Goal: Task Accomplishment & Management: Complete application form

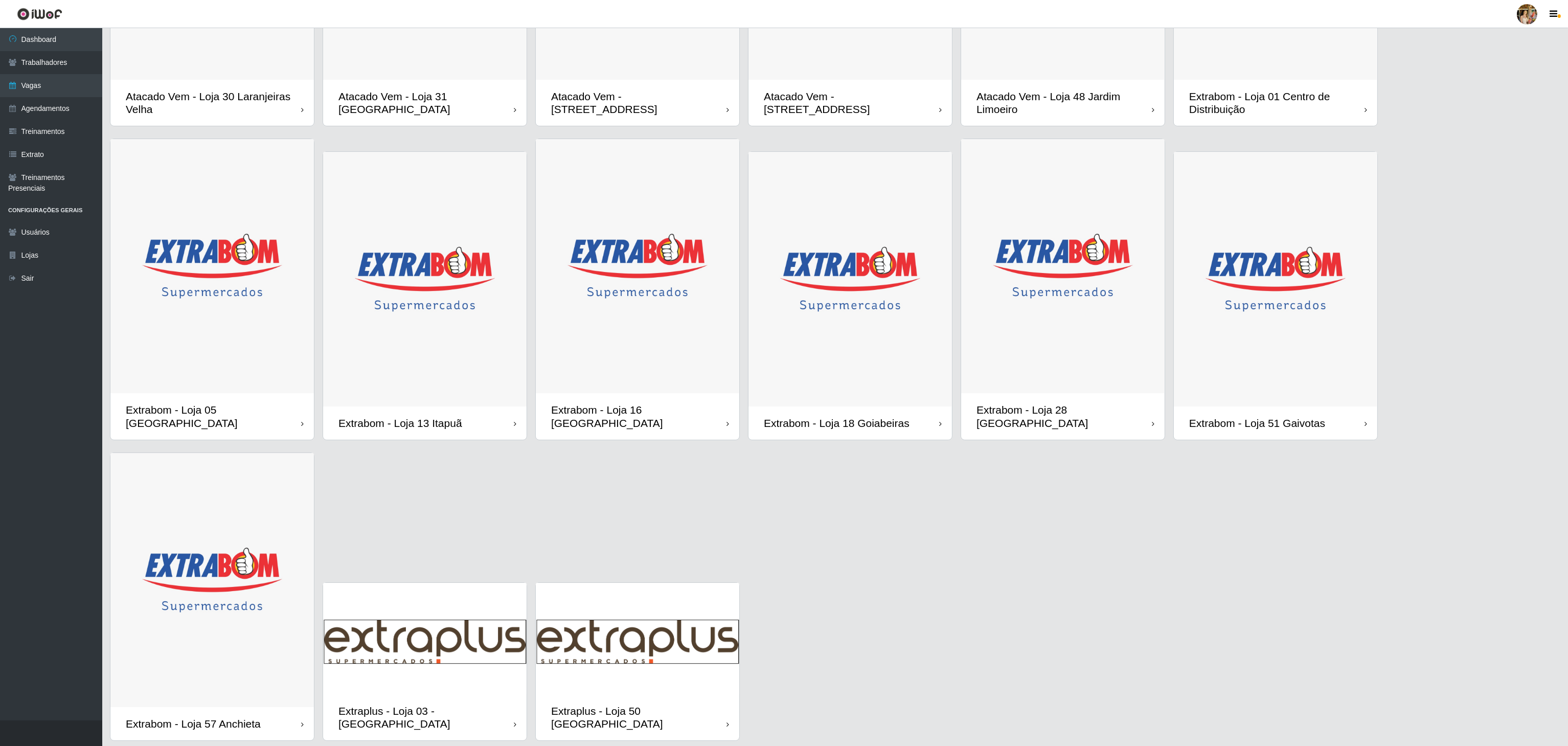
scroll to position [259, 0]
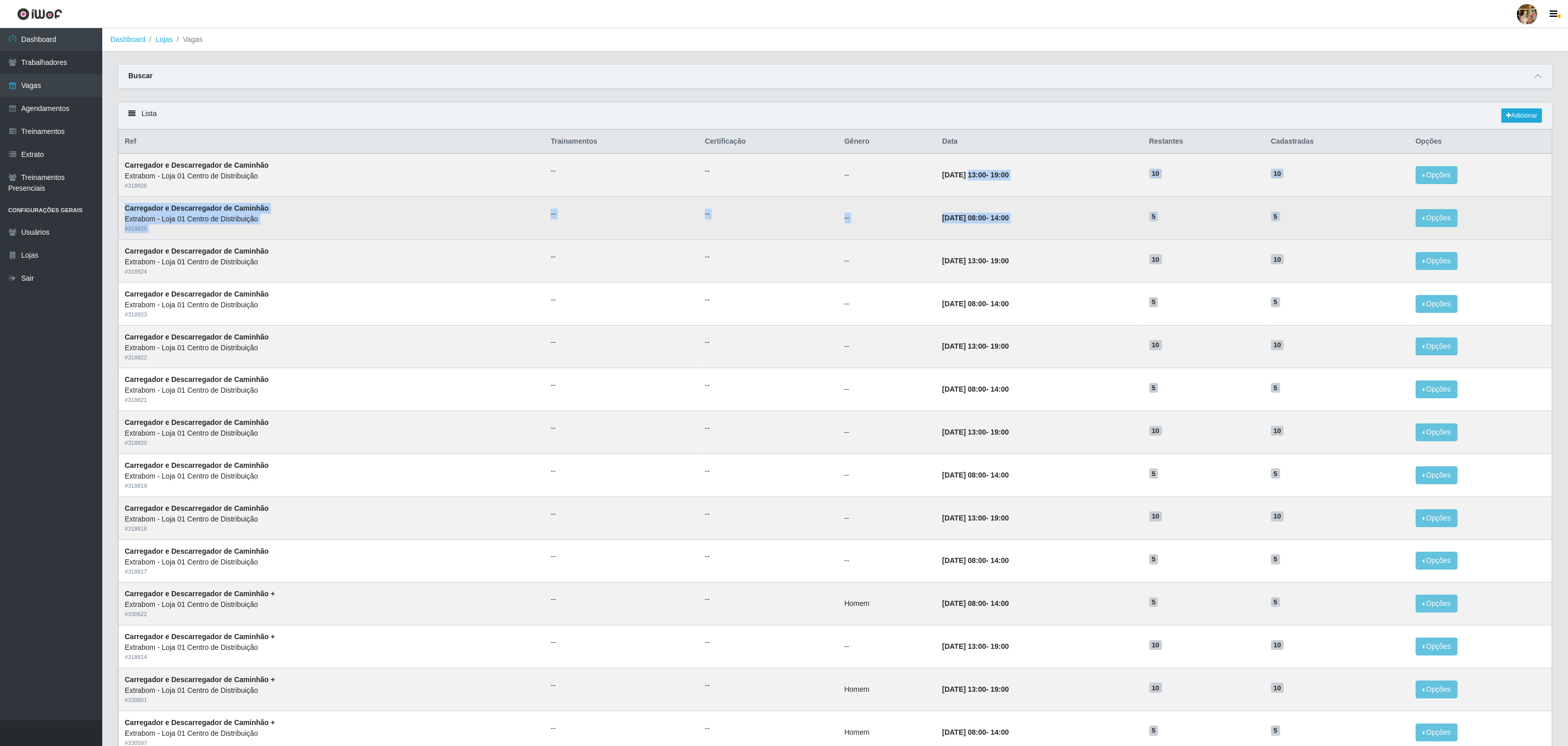
drag, startPoint x: 959, startPoint y: 183, endPoint x: 1284, endPoint y: 226, distance: 327.8
click at [1284, 226] on tbody "Carregador e Descarregador de Caminhão Extrabom - Loja 01 Centro de Distribuiçã…" at bounding box center [835, 475] width 1433 height 643
click at [1284, 226] on td "5" at bounding box center [1337, 218] width 145 height 43
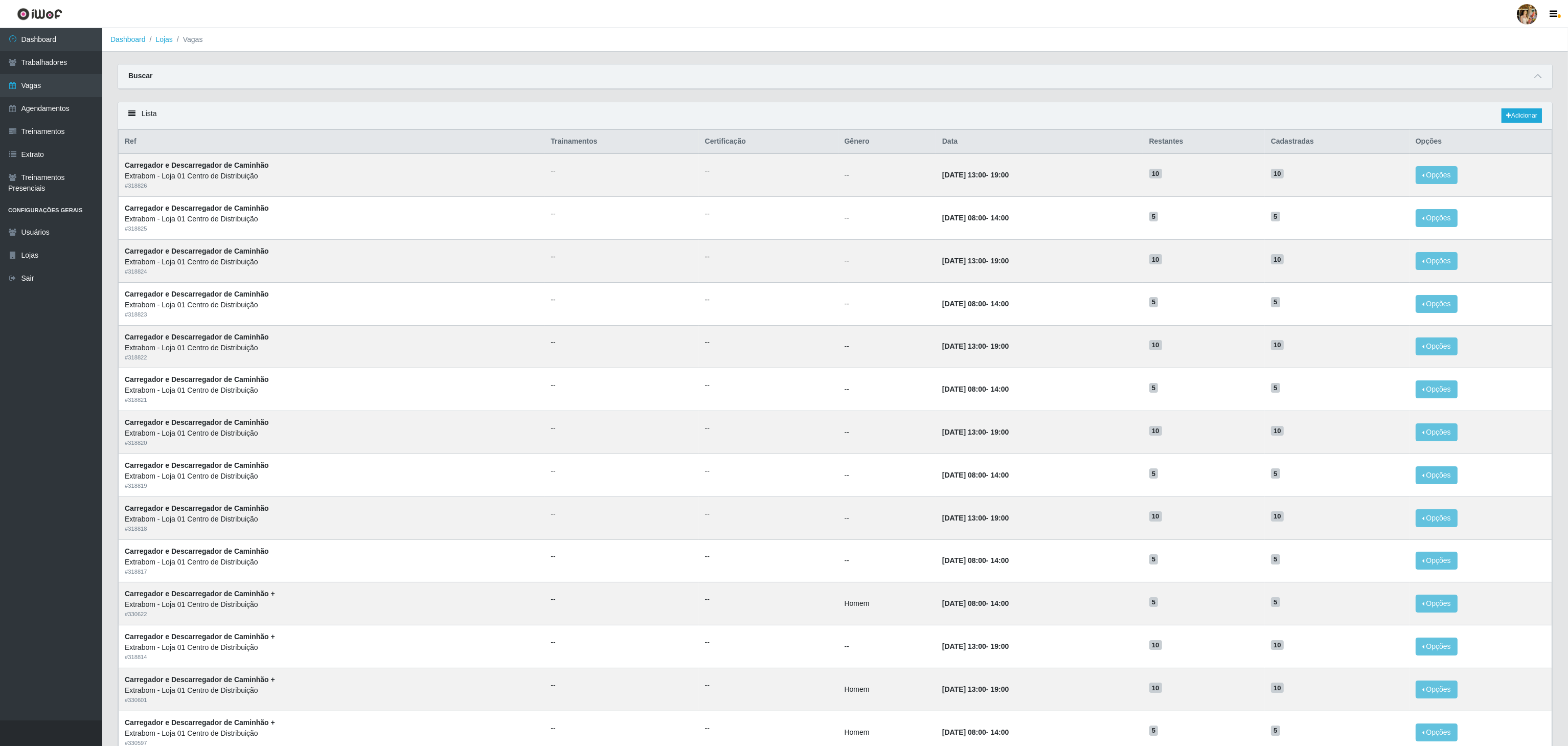
click at [896, 120] on div "Lista Adicionar" at bounding box center [835, 116] width 1434 height 27
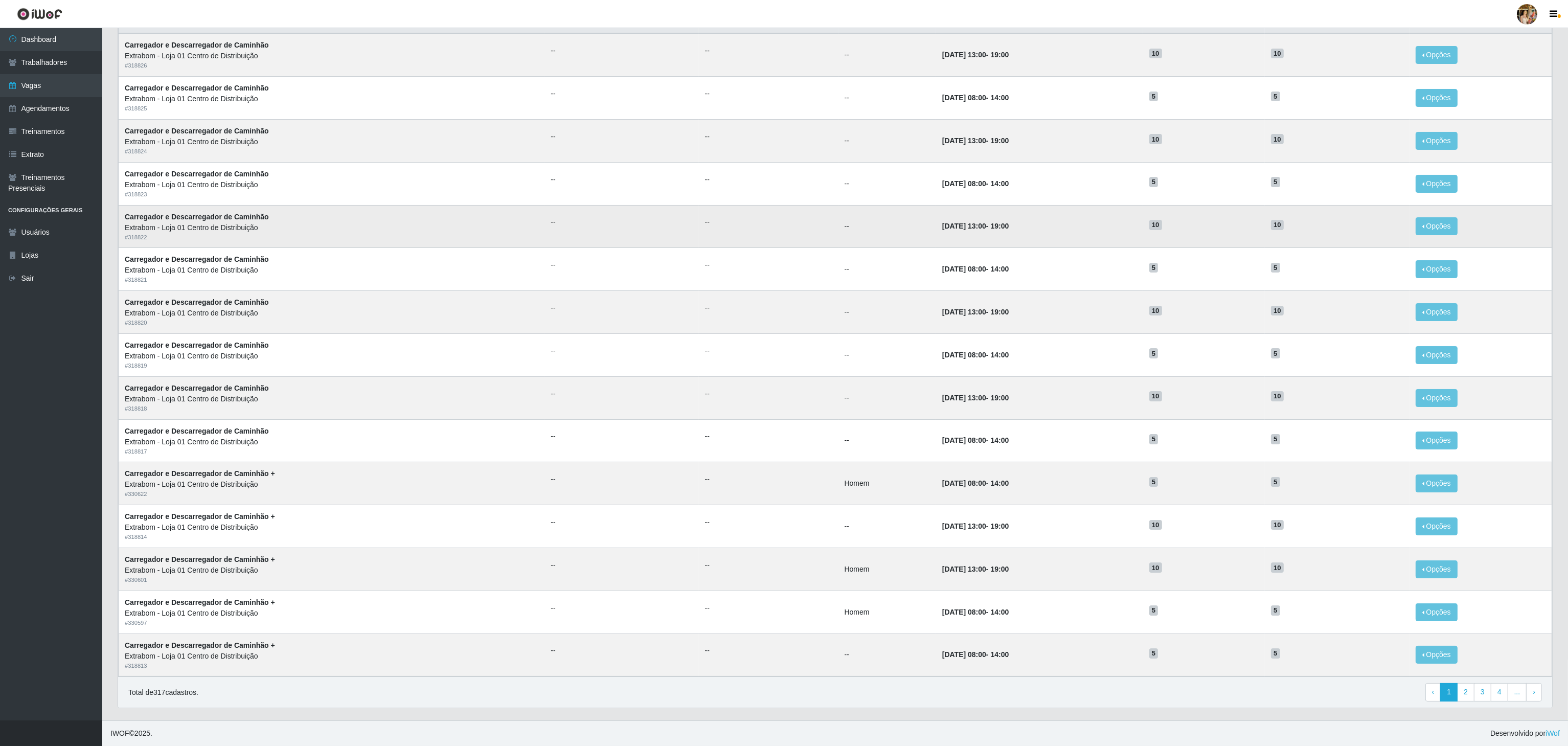
scroll to position [129, 0]
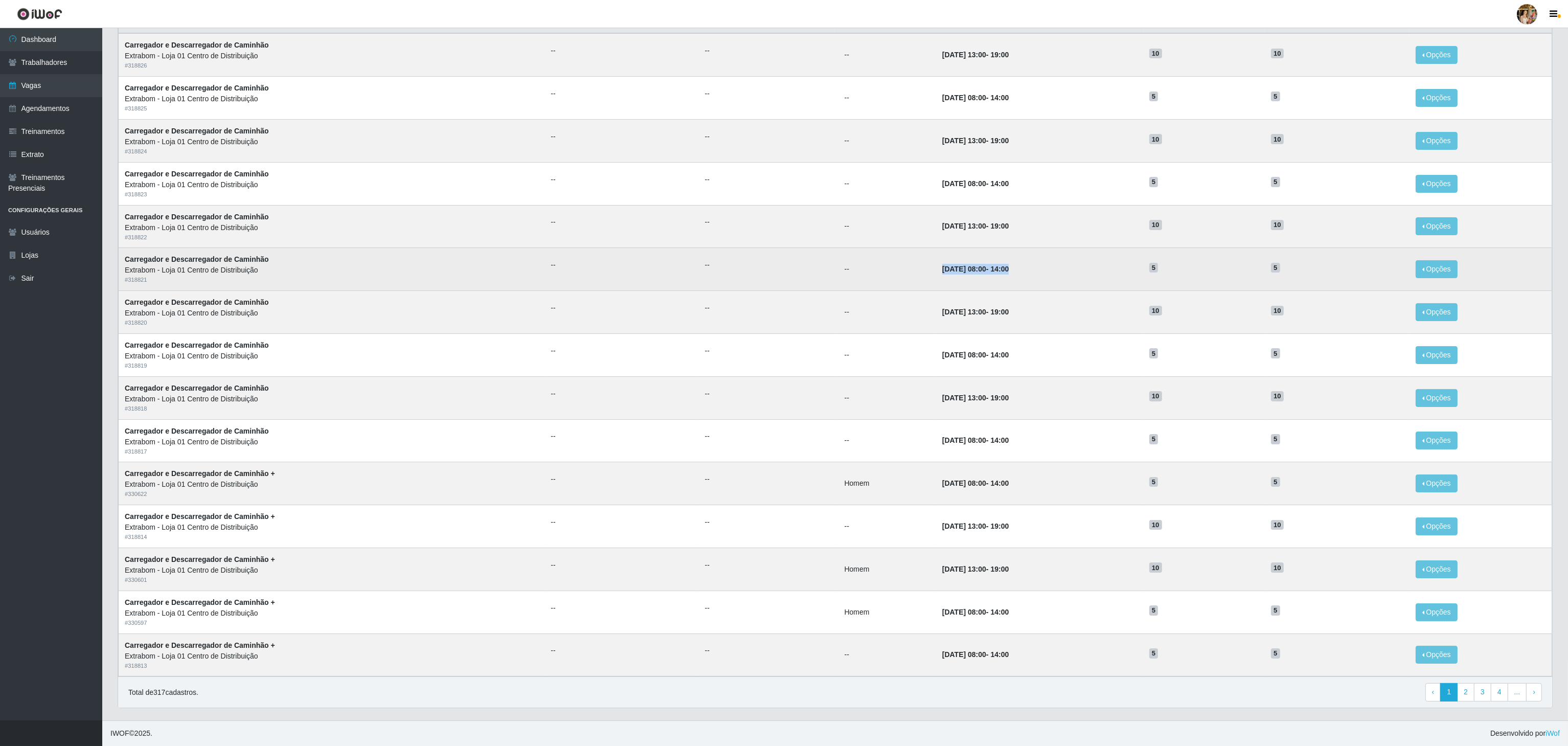
drag, startPoint x: 900, startPoint y: 267, endPoint x: 1004, endPoint y: 267, distance: 104.0
click at [1004, 267] on tr "Carregador e Descarregador de Caminhão Extrabom - Loja 01 Centro de Distribuiçã…" at bounding box center [835, 269] width 1433 height 43
click at [1004, 267] on td "01/10/2025, 08:00 - 14:00" at bounding box center [1039, 269] width 207 height 43
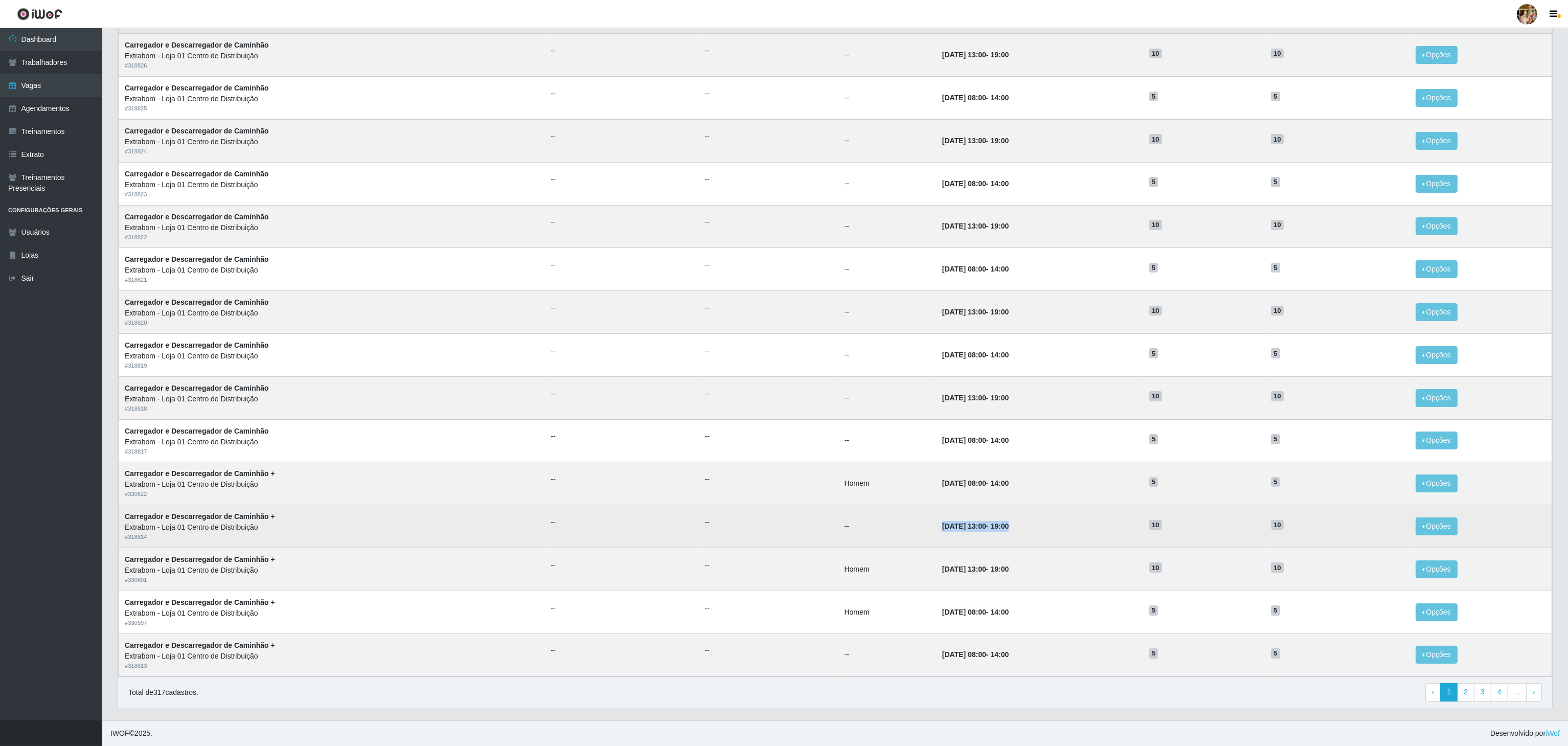
drag, startPoint x: 904, startPoint y: 519, endPoint x: 1004, endPoint y: 529, distance: 100.5
click at [1004, 529] on tr "Carregador e Descarregador de Caminhão + Extrabom - Loja 01 Centro de Distribui…" at bounding box center [835, 527] width 1433 height 43
click at [1004, 529] on td "27/09/2025, 13:00 - 19:00" at bounding box center [1039, 527] width 207 height 43
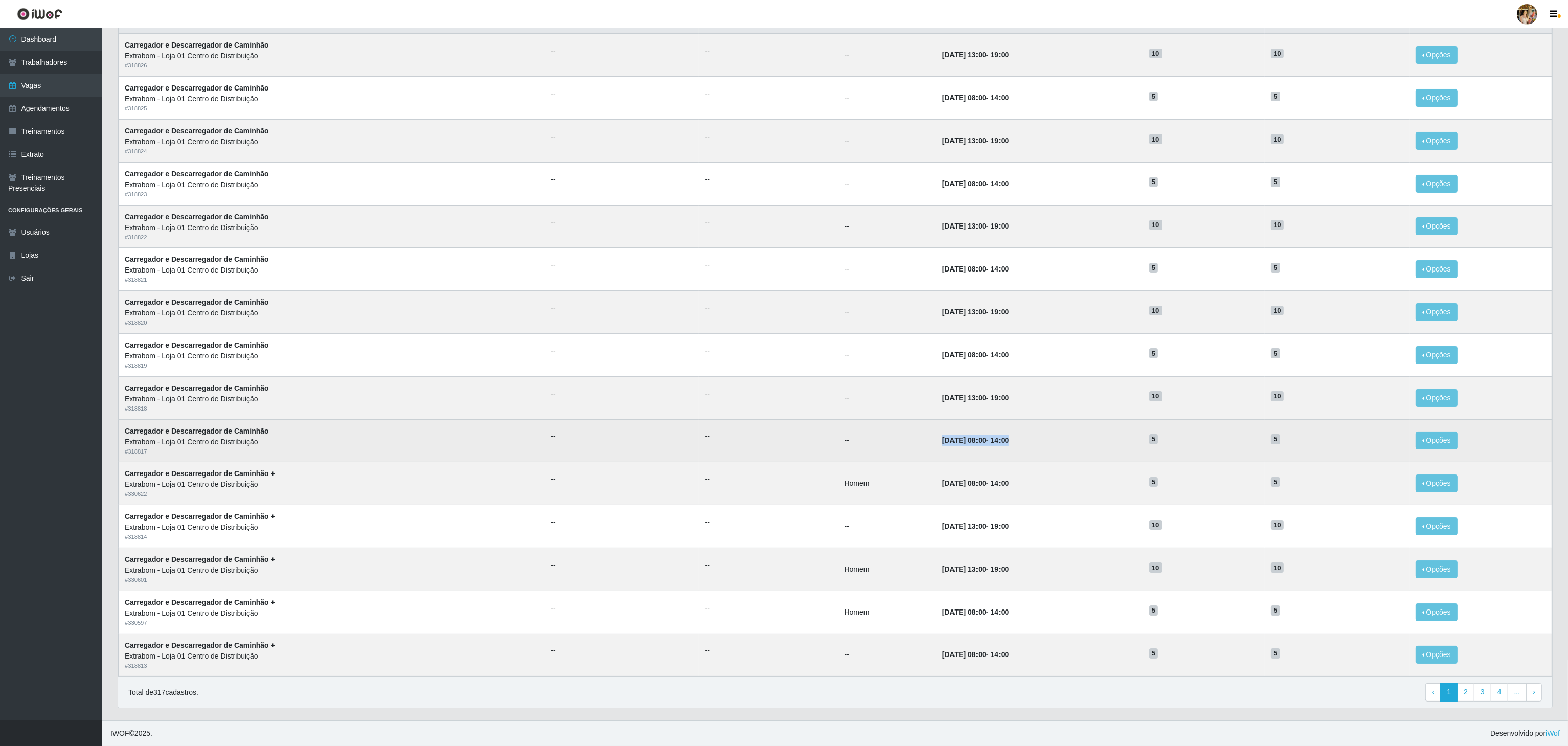
drag, startPoint x: 912, startPoint y: 436, endPoint x: 1037, endPoint y: 440, distance: 125.1
click at [1037, 440] on td "29/09/2025, 08:00 - 14:00" at bounding box center [1039, 441] width 207 height 43
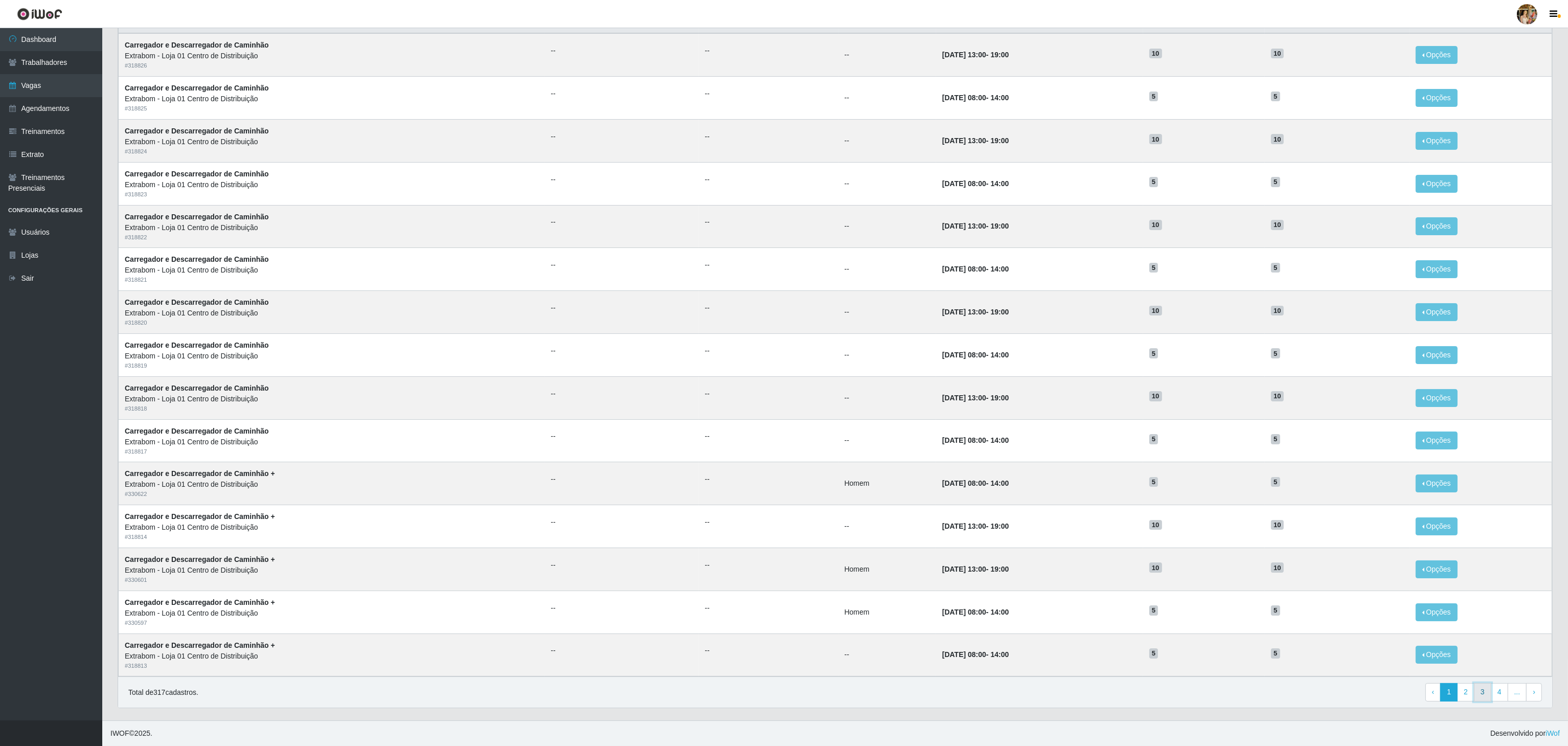
click at [1481, 695] on link "3" at bounding box center [1482, 692] width 17 height 18
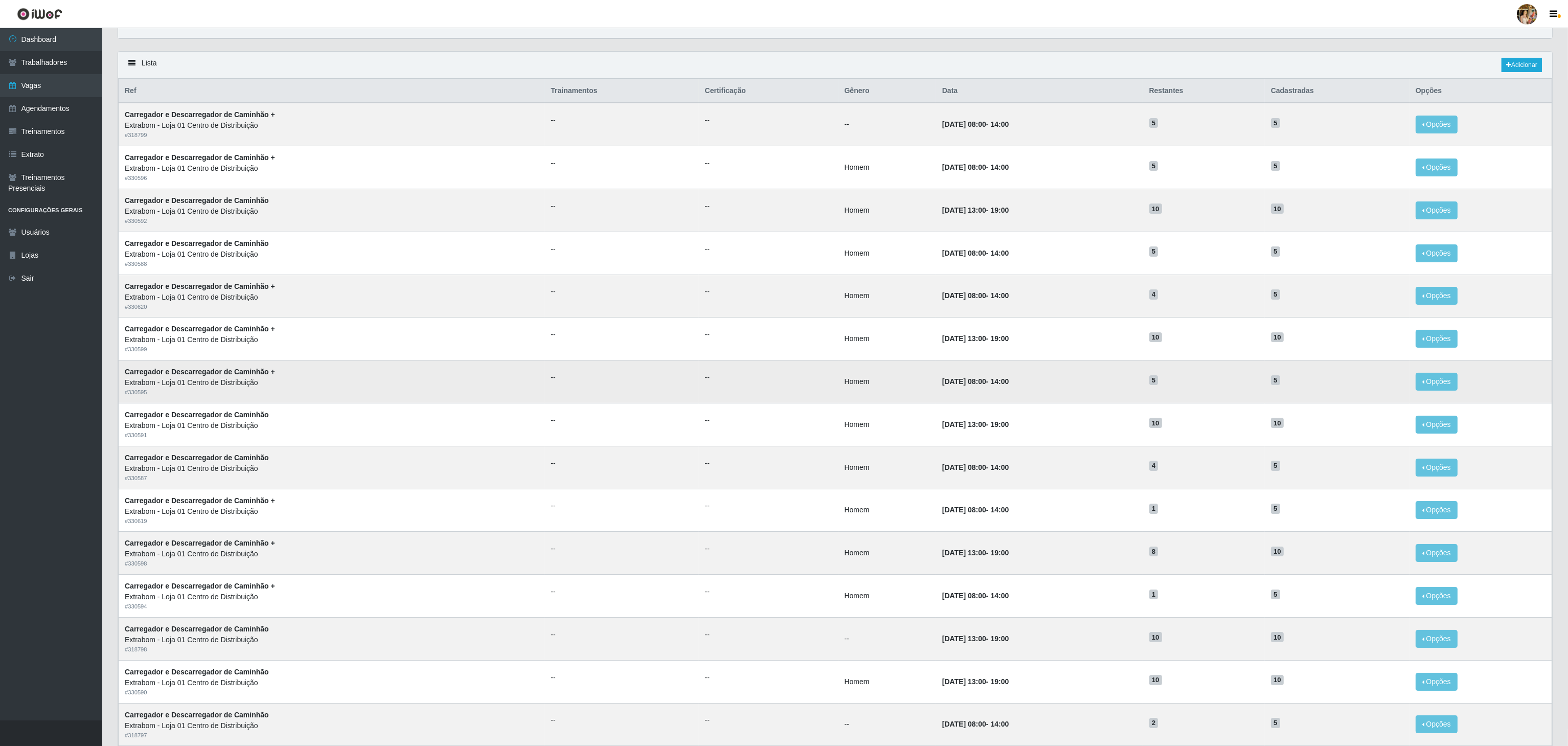
scroll to position [129, 0]
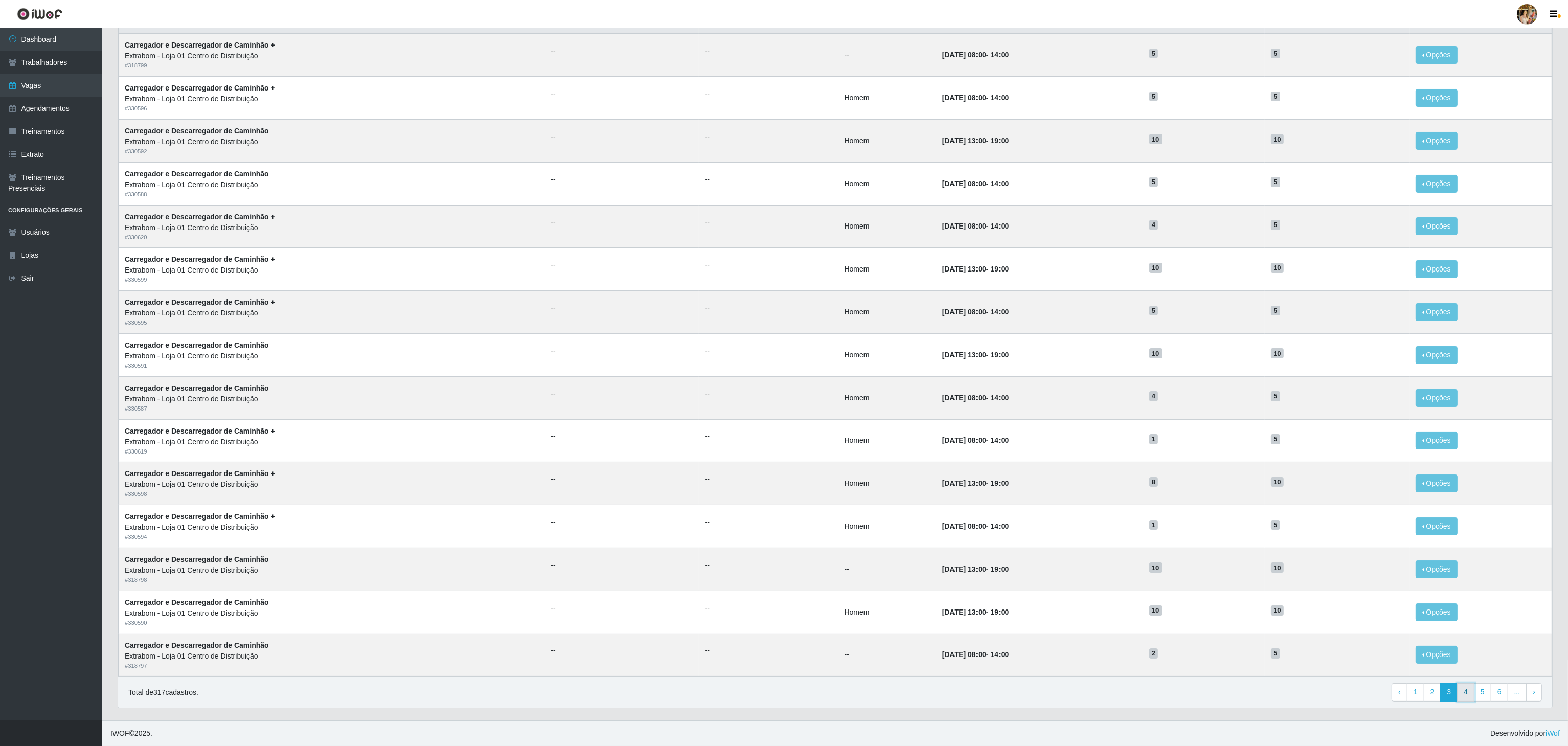
click at [1462, 694] on link "4" at bounding box center [1466, 692] width 17 height 18
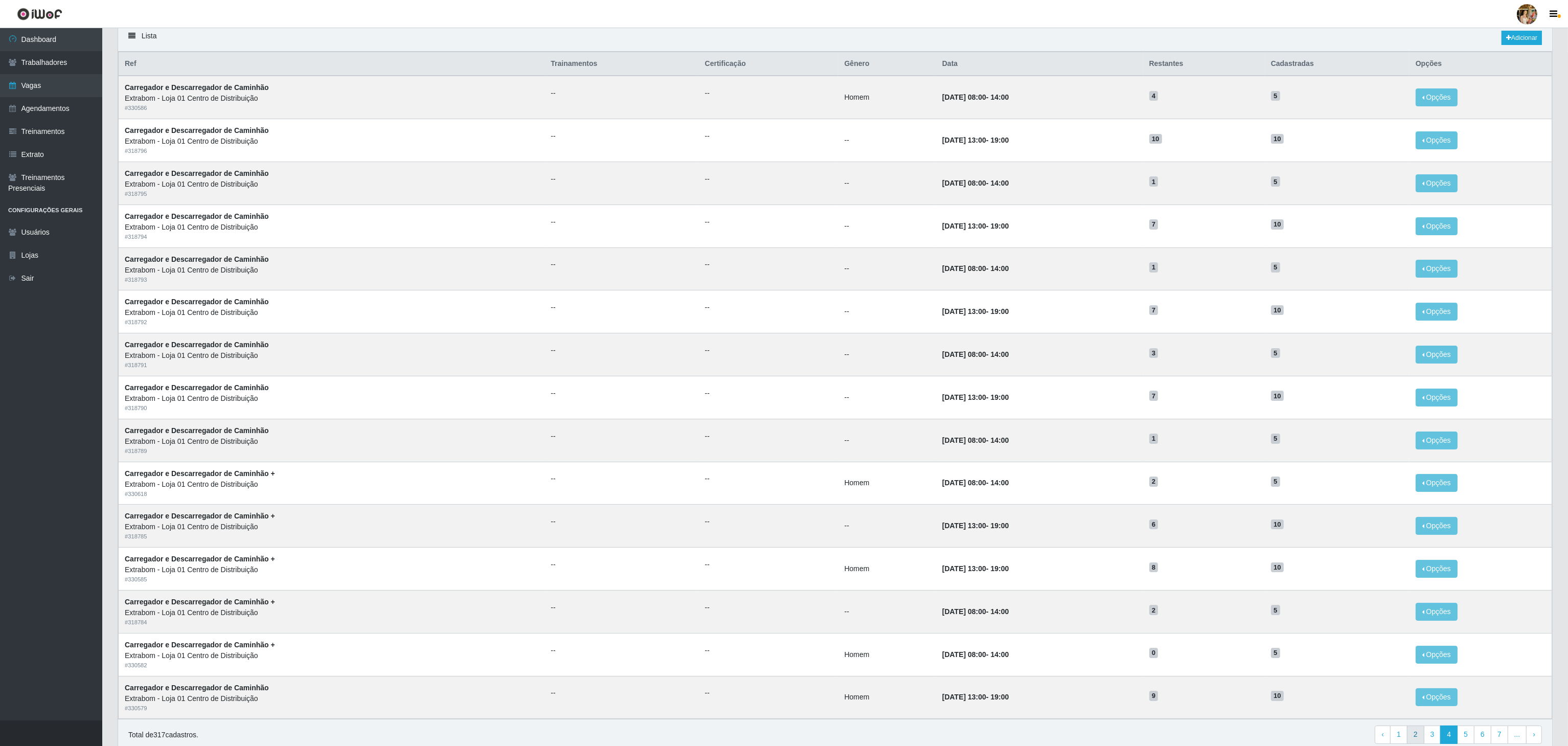
scroll to position [129, 0]
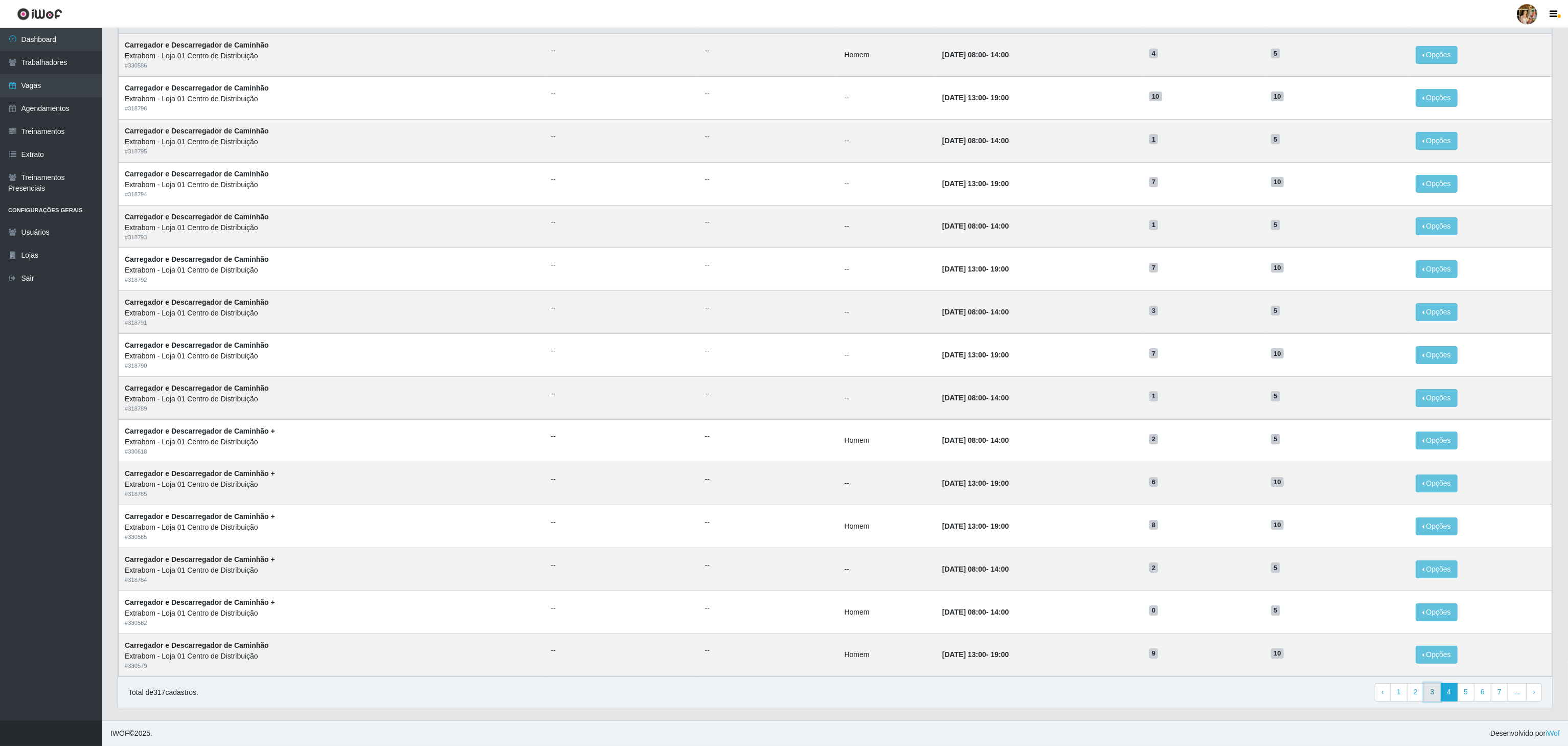
click at [1424, 697] on link "3" at bounding box center [1432, 692] width 17 height 18
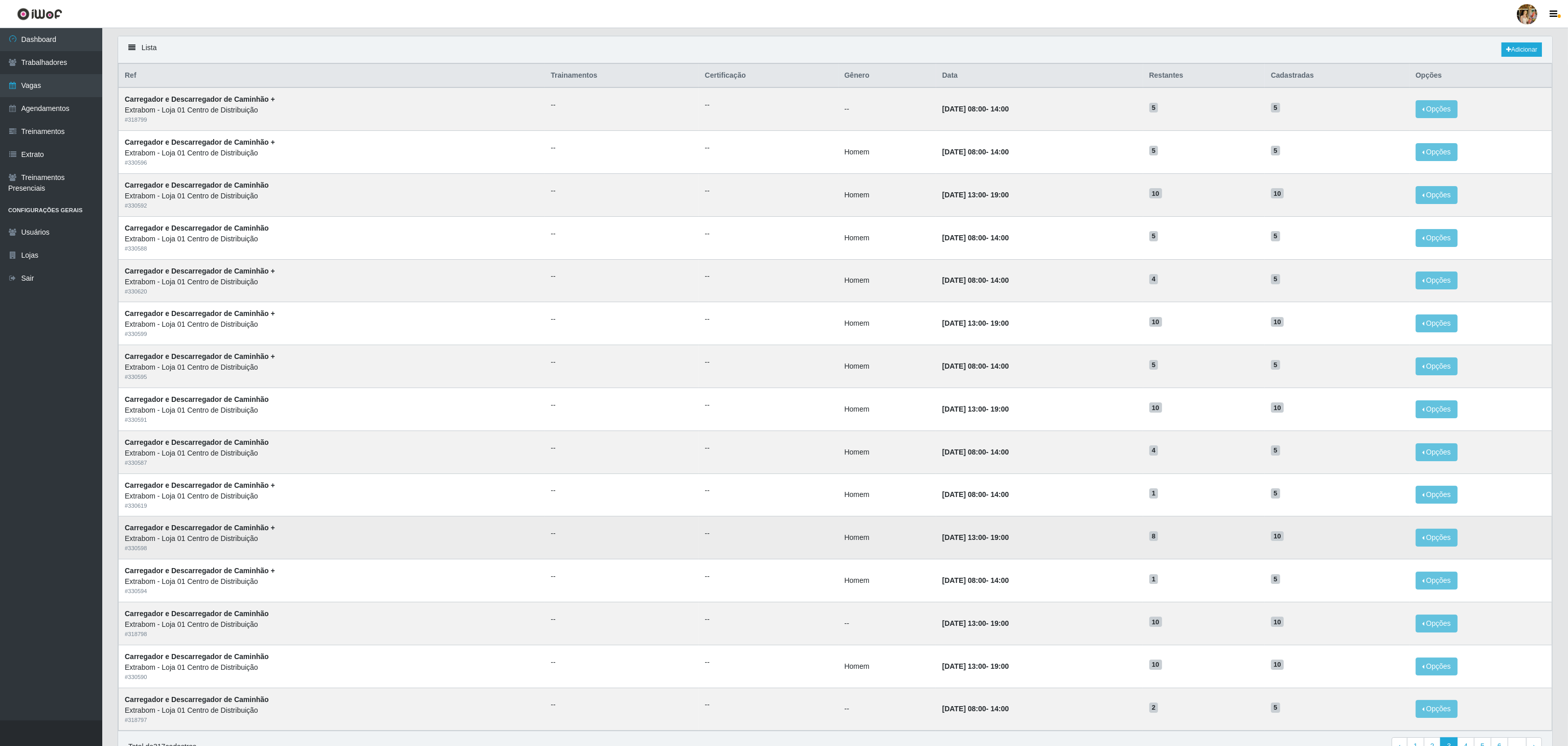
scroll to position [129, 0]
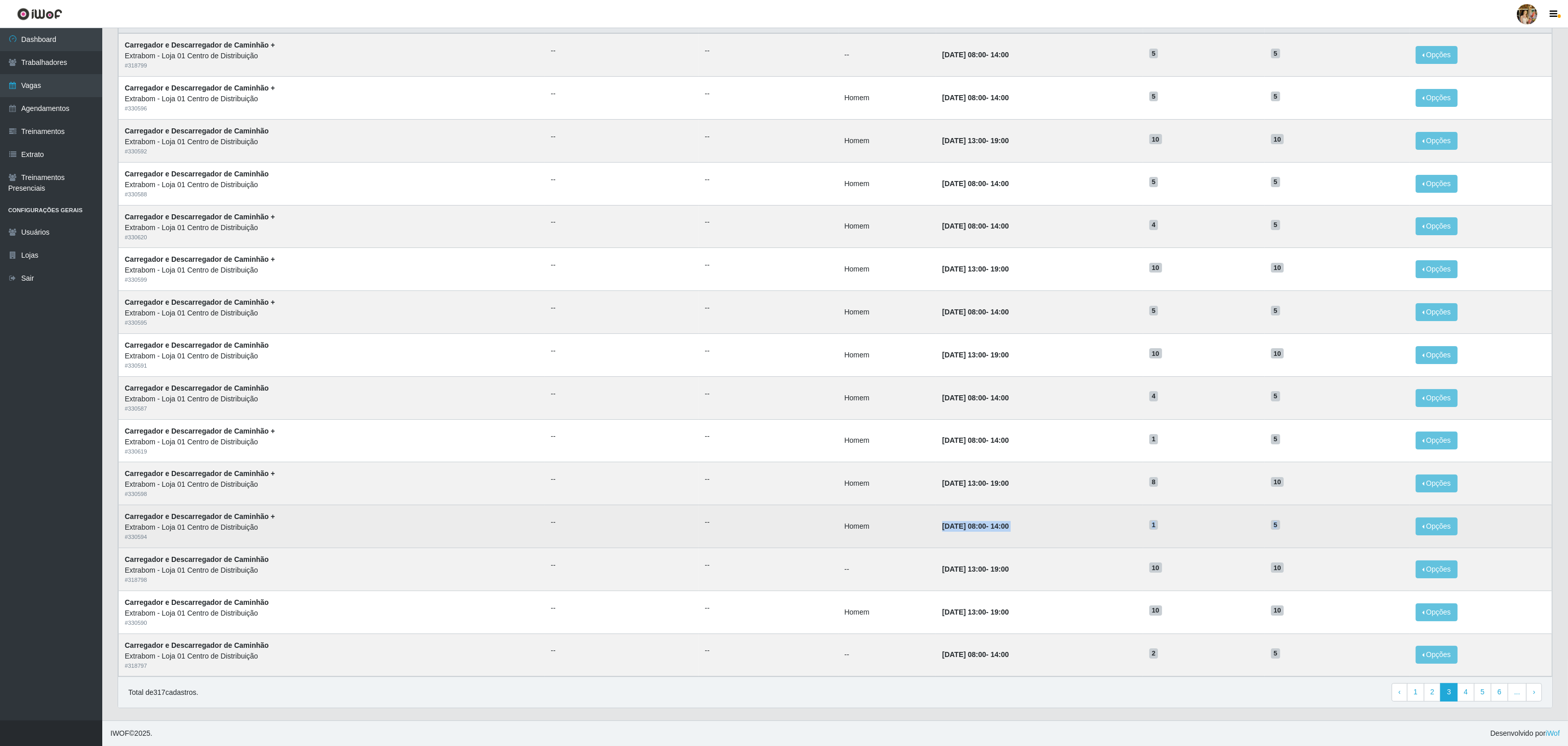
drag, startPoint x: 912, startPoint y: 529, endPoint x: 1309, endPoint y: 527, distance: 397.0
click at [1309, 527] on tr "Carregador e Descarregador de Caminhão + Extrabom - Loja 01 Centro de Distribui…" at bounding box center [835, 527] width 1433 height 43
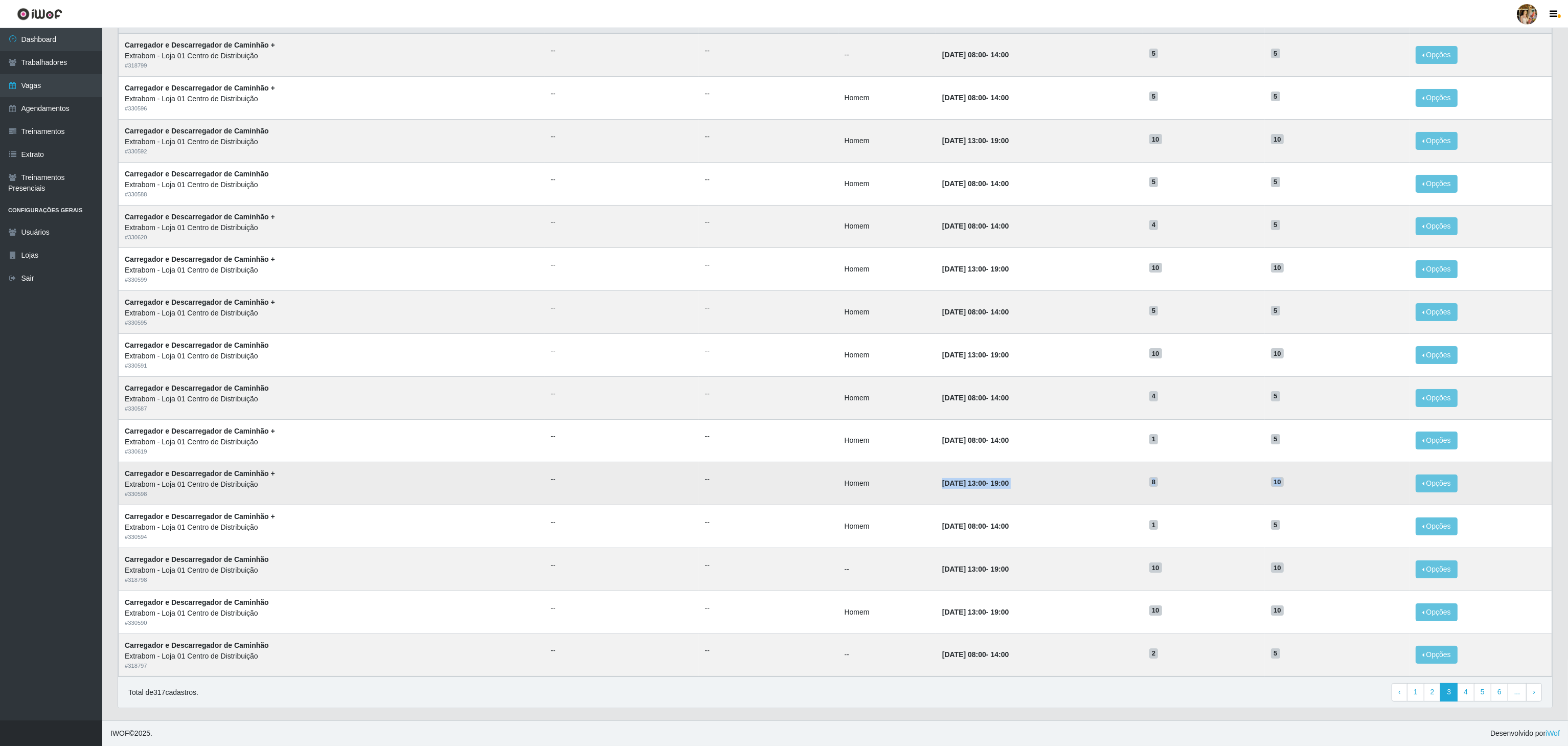
drag, startPoint x: 1306, startPoint y: 486, endPoint x: 855, endPoint y: 463, distance: 451.6
click at [855, 463] on tr "Carregador e Descarregador de Caminhão + Extrabom - Loja 01 Centro de Distribui…" at bounding box center [835, 483] width 1433 height 43
click at [869, 468] on td "Homem" at bounding box center [887, 483] width 98 height 43
drag, startPoint x: 893, startPoint y: 484, endPoint x: 1309, endPoint y: 492, distance: 416.1
click at [1310, 494] on tr "Carregador e Descarregador de Caminhão + Extrabom - Loja 01 Centro de Distribui…" at bounding box center [835, 483] width 1433 height 43
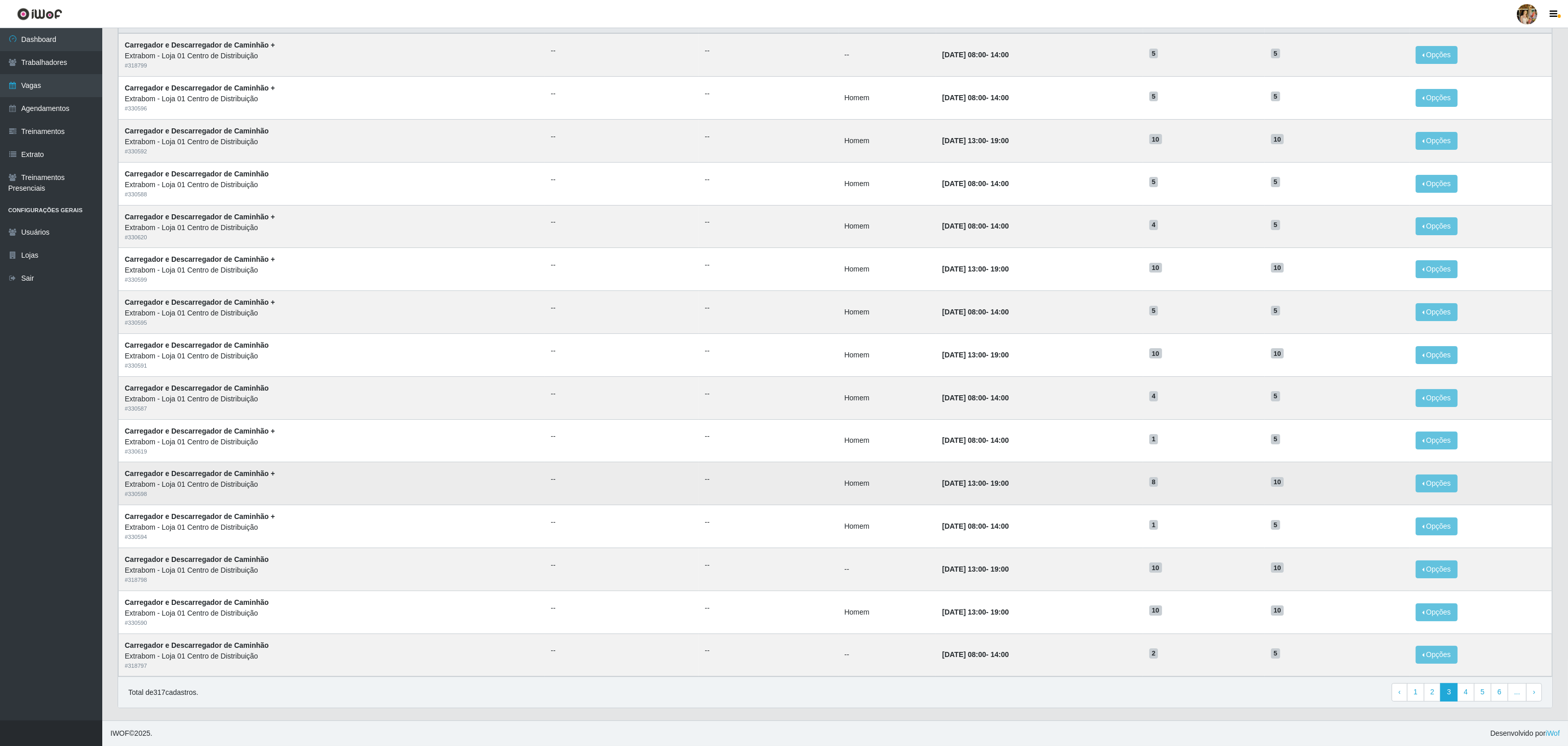
click at [1306, 492] on td "10" at bounding box center [1337, 483] width 145 height 43
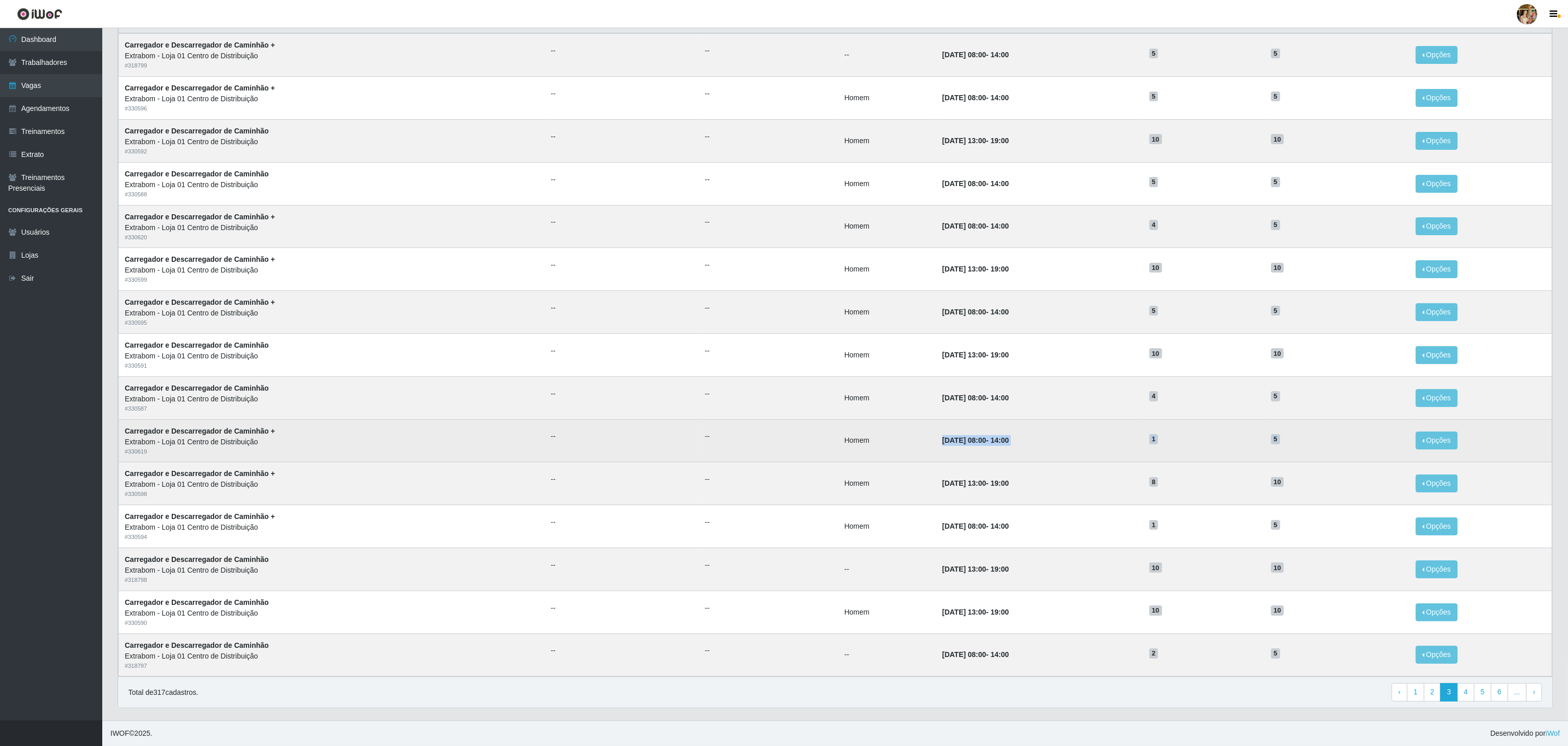
drag, startPoint x: 1323, startPoint y: 449, endPoint x: 899, endPoint y: 420, distance: 425.0
click at [899, 420] on tr "Carregador e Descarregador de Caminhão + Extrabom - Loja 01 Centro de Distribui…" at bounding box center [835, 441] width 1433 height 43
click at [1015, 447] on td "07/09/2025, 08:00 - 14:00" at bounding box center [1039, 441] width 207 height 43
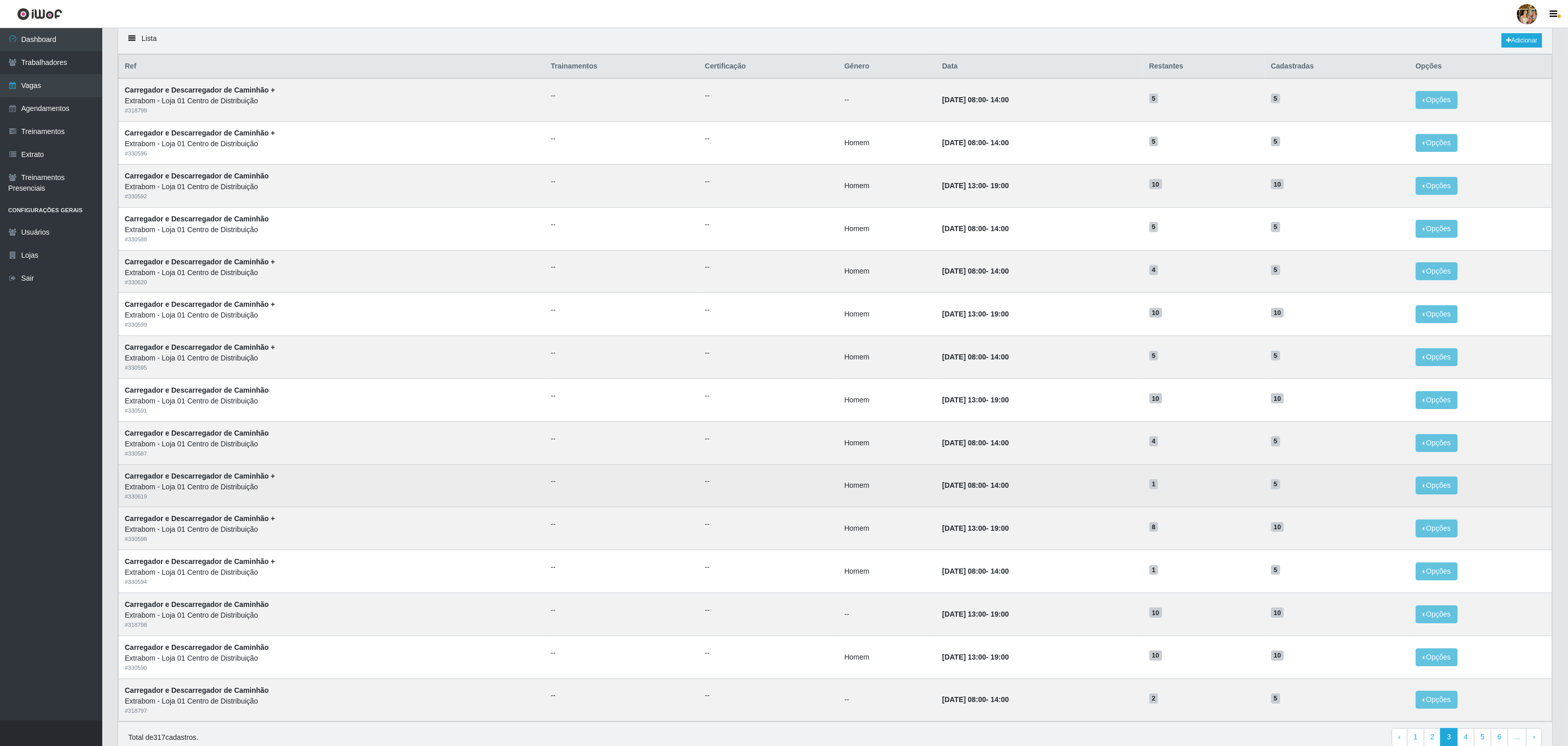
scroll to position [27, 0]
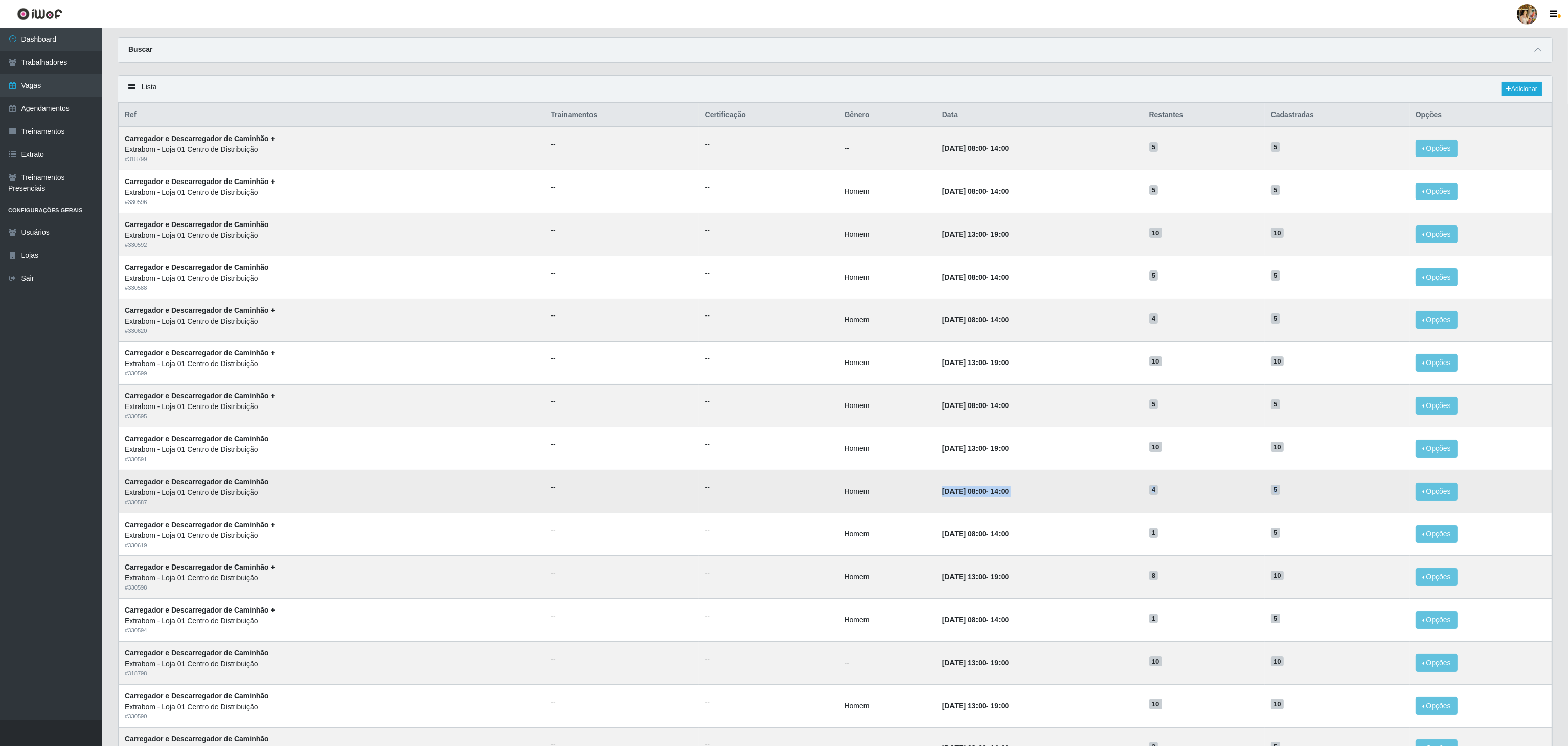
drag, startPoint x: 906, startPoint y: 496, endPoint x: 1313, endPoint y: 505, distance: 407.1
click at [1313, 505] on tr "Carregador e Descarregador de Caminhão Extrabom - Loja 01 Centro de Distribuiçã…" at bounding box center [835, 491] width 1433 height 43
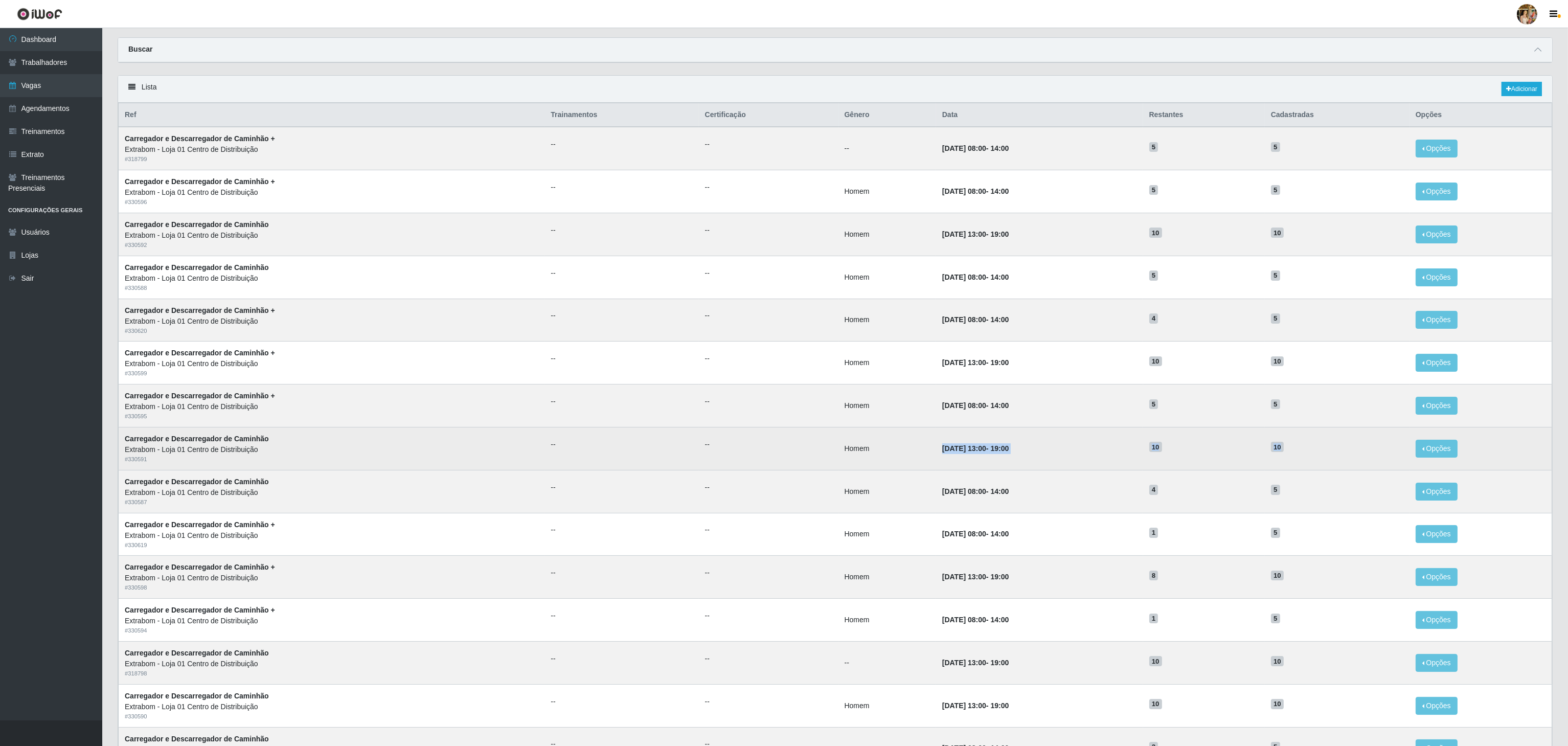
drag, startPoint x: 1304, startPoint y: 451, endPoint x: 903, endPoint y: 452, distance: 401.0
click at [903, 452] on tr "Carregador e Descarregador de Caminhão Extrabom - Loja 01 Centro de Distribuiçã…" at bounding box center [835, 448] width 1433 height 43
click at [1086, 446] on td "12/09/2025, 13:00 - 19:00" at bounding box center [1039, 448] width 207 height 43
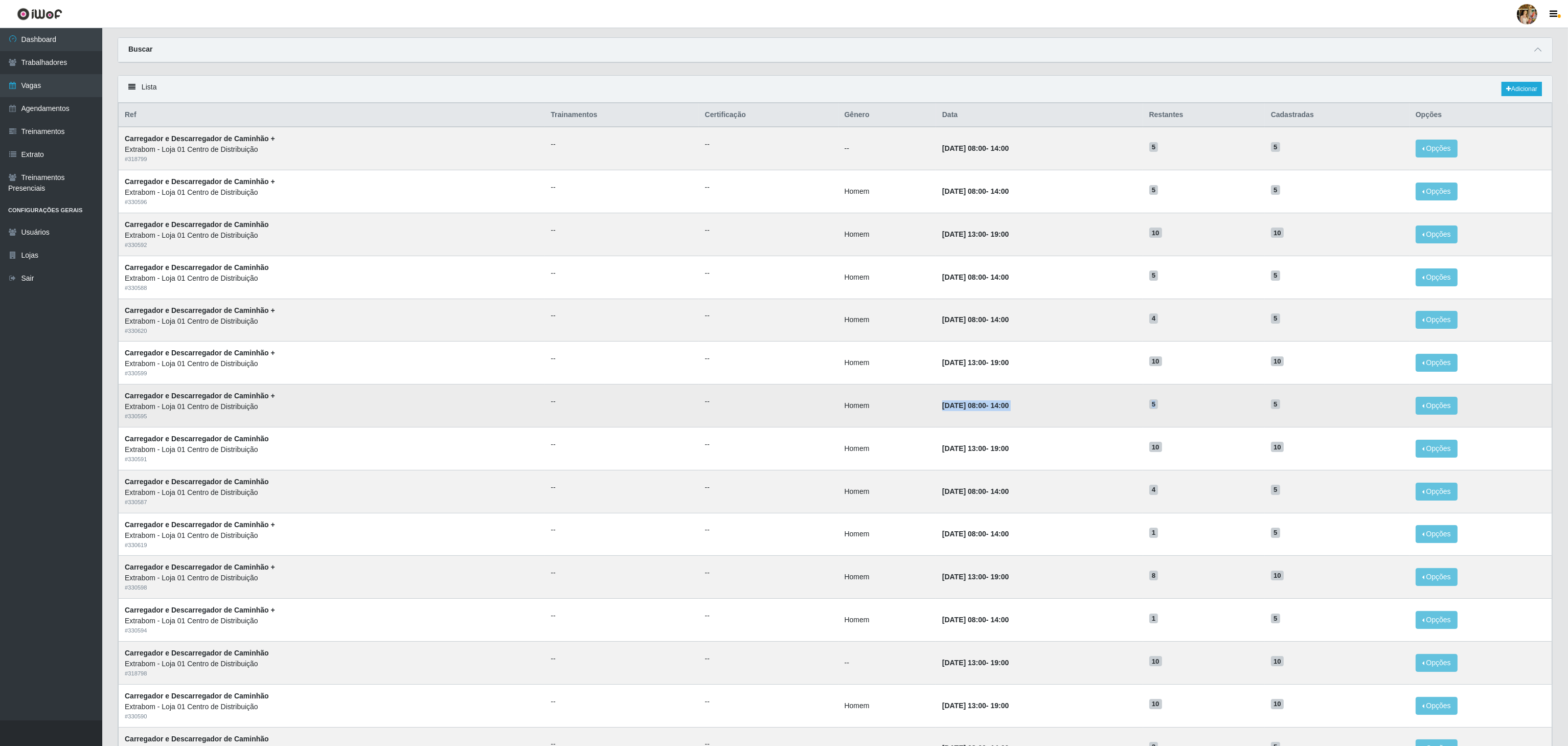
drag, startPoint x: 1269, startPoint y: 415, endPoint x: 908, endPoint y: 415, distance: 361.0
click at [908, 415] on tr "Carregador e Descarregador de Caminhão + Extrabom - Loja 01 Centro de Distribui…" at bounding box center [835, 406] width 1433 height 43
click at [1039, 426] on td "13/09/2025, 08:00 - 14:00" at bounding box center [1039, 406] width 207 height 43
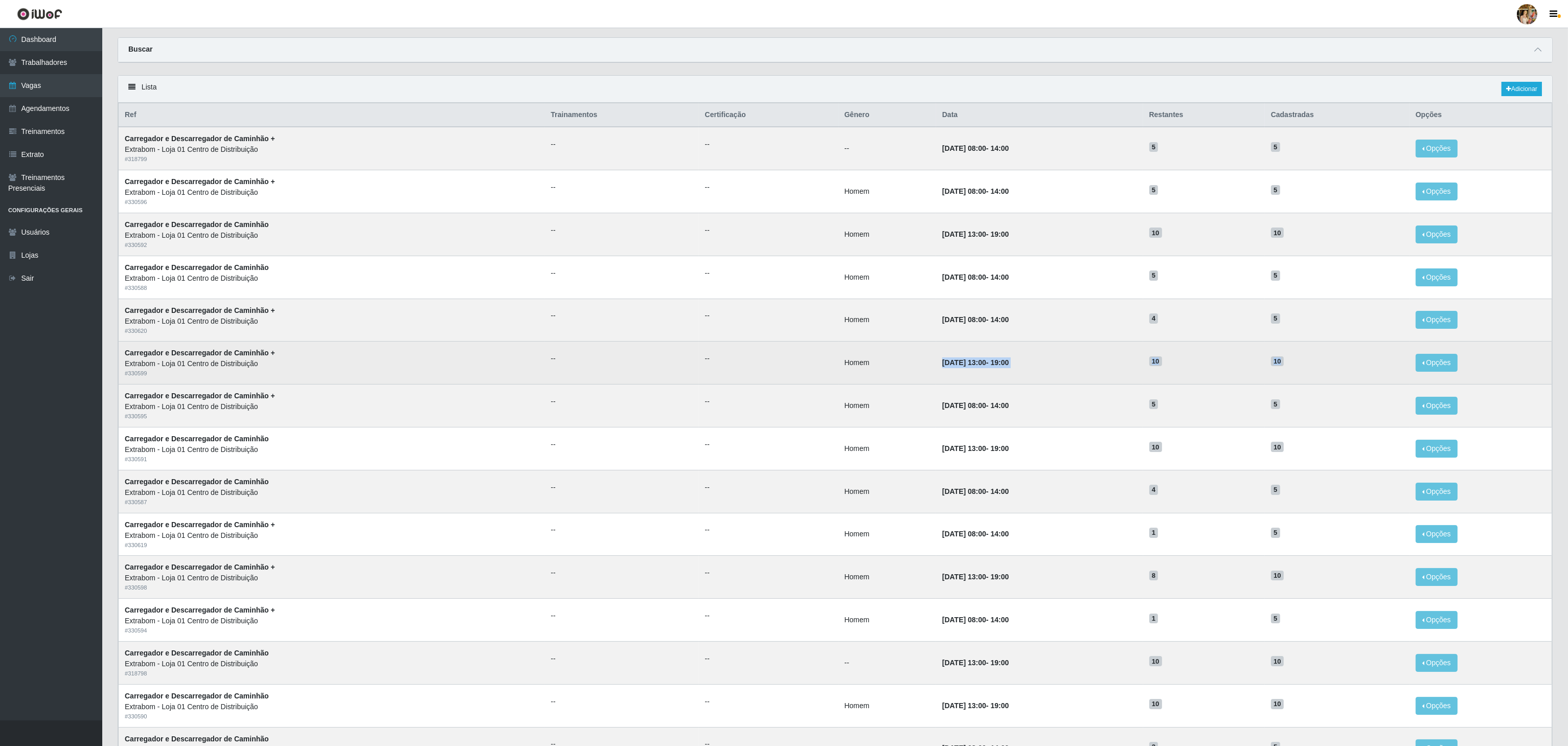
drag, startPoint x: 1312, startPoint y: 370, endPoint x: 872, endPoint y: 359, distance: 440.1
click at [872, 359] on tr "Carregador e Descarregador de Caminhão + Extrabom - Loja 01 Centro de Distribui…" at bounding box center [835, 363] width 1433 height 43
click at [1092, 382] on td "13/09/2025, 13:00 - 19:00" at bounding box center [1039, 363] width 207 height 43
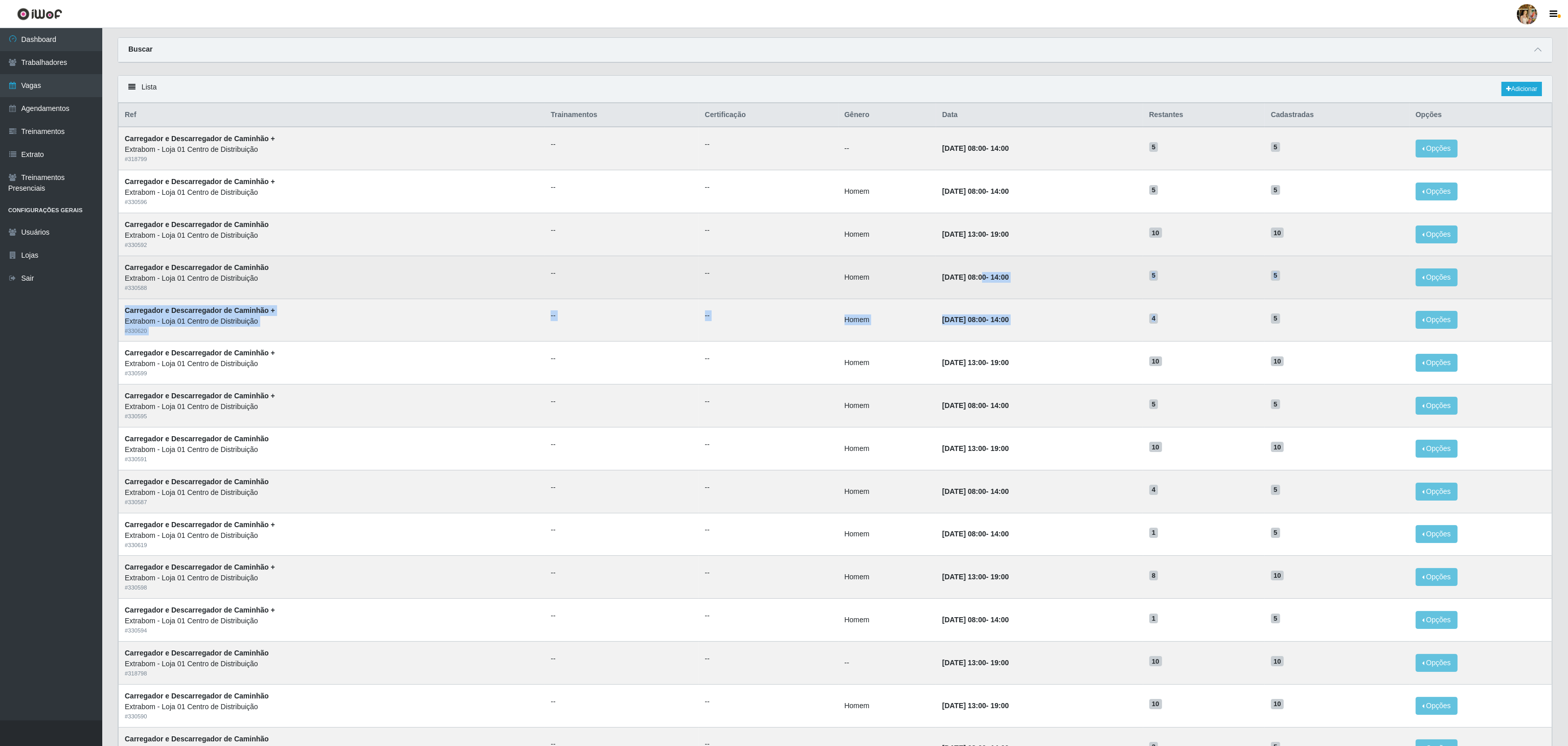
drag, startPoint x: 1270, startPoint y: 327, endPoint x: 952, endPoint y: 286, distance: 320.6
click at [953, 286] on tbody "Carregador e Descarregador de Caminhão + Extrabom - Loja 01 Centro de Distribui…" at bounding box center [835, 448] width 1433 height 643
click at [936, 279] on td "19/09/2025, 08:00 - 14:00" at bounding box center [1039, 277] width 207 height 43
click at [1264, 289] on td "5" at bounding box center [1204, 277] width 121 height 43
drag, startPoint x: 1263, startPoint y: 282, endPoint x: 903, endPoint y: 271, distance: 360.2
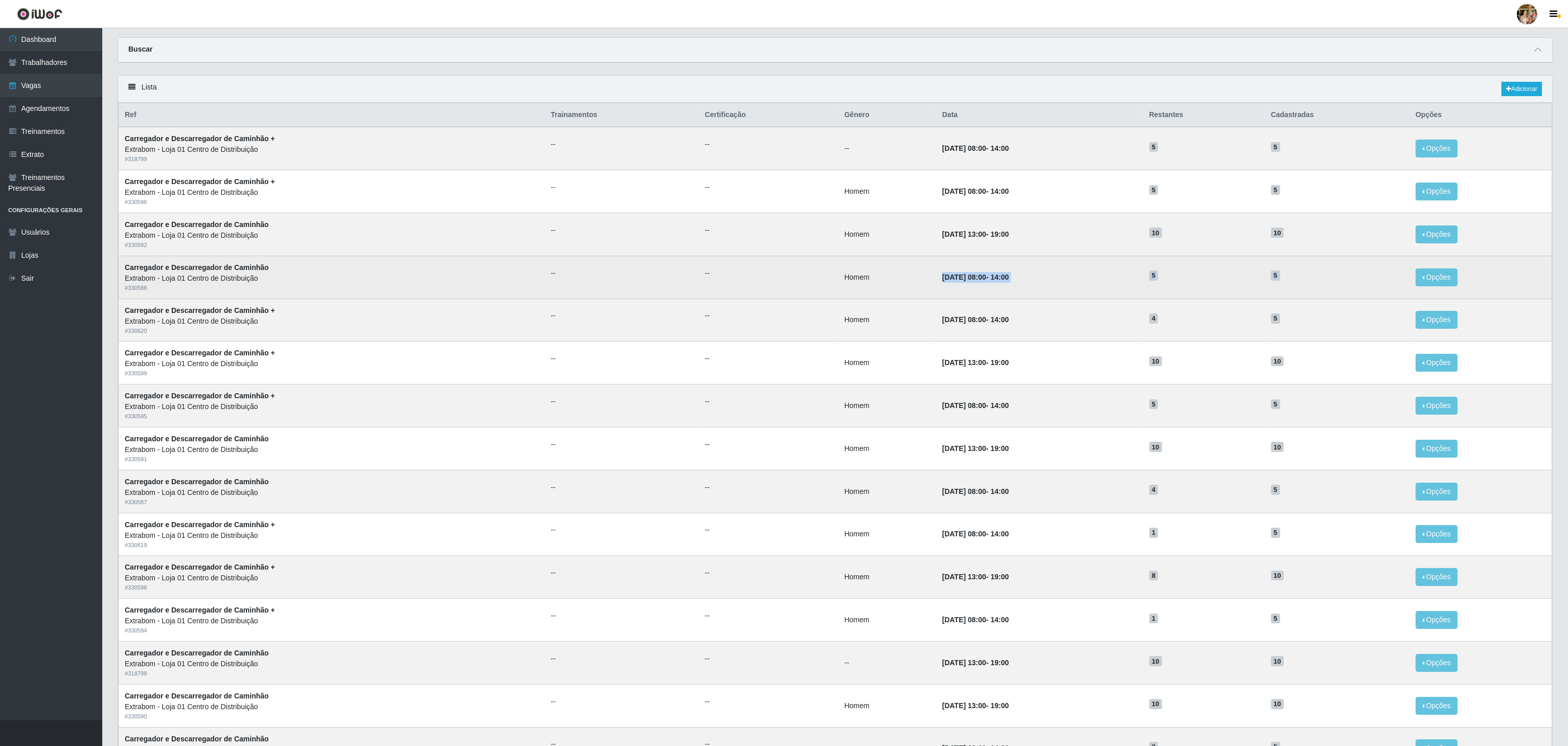
click at [903, 271] on tr "Carregador e Descarregador de Caminhão Extrabom - Loja 01 Centro de Distribuiçã…" at bounding box center [835, 277] width 1433 height 43
click at [942, 282] on time "19/09/2025, 08:00" at bounding box center [964, 277] width 44 height 8
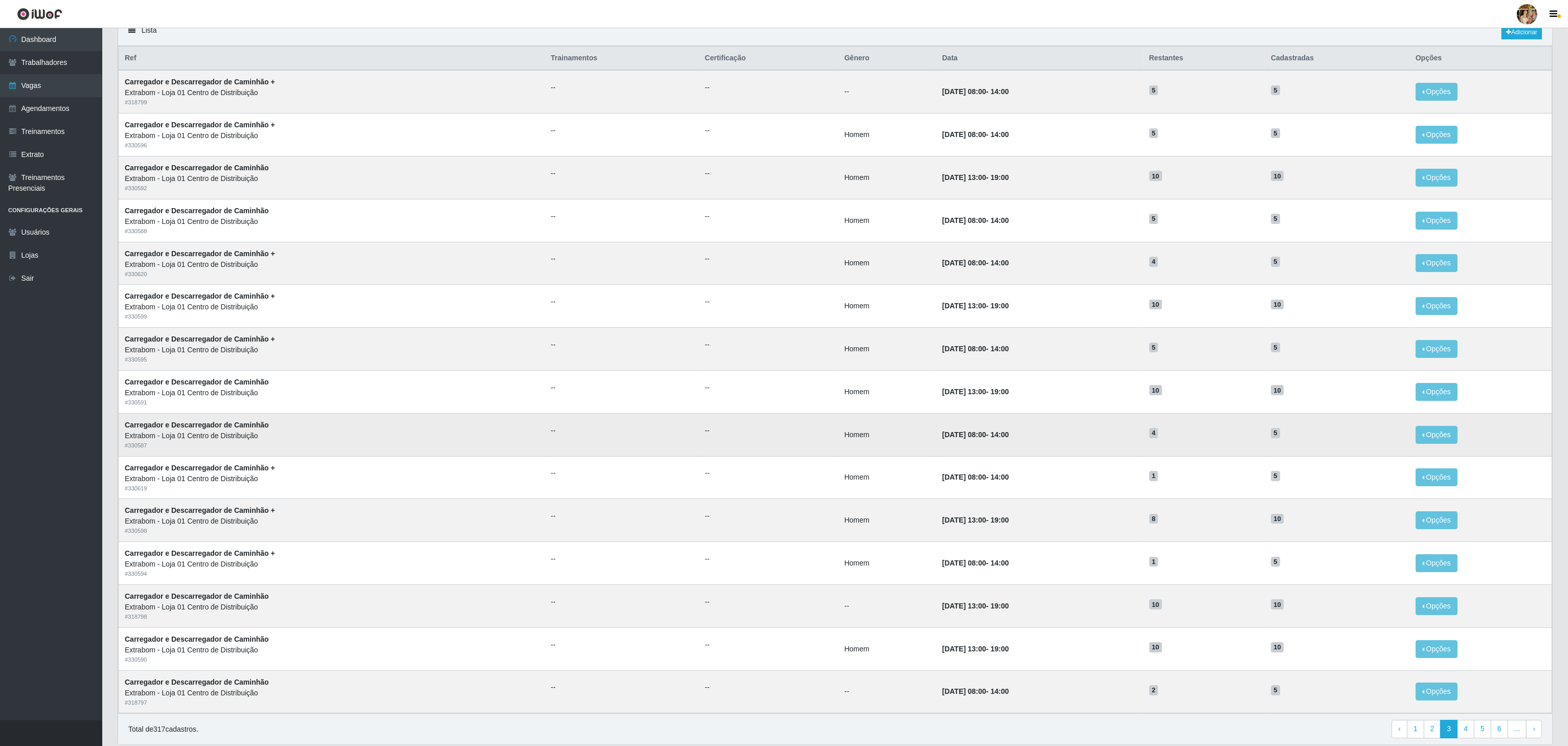
scroll to position [129, 0]
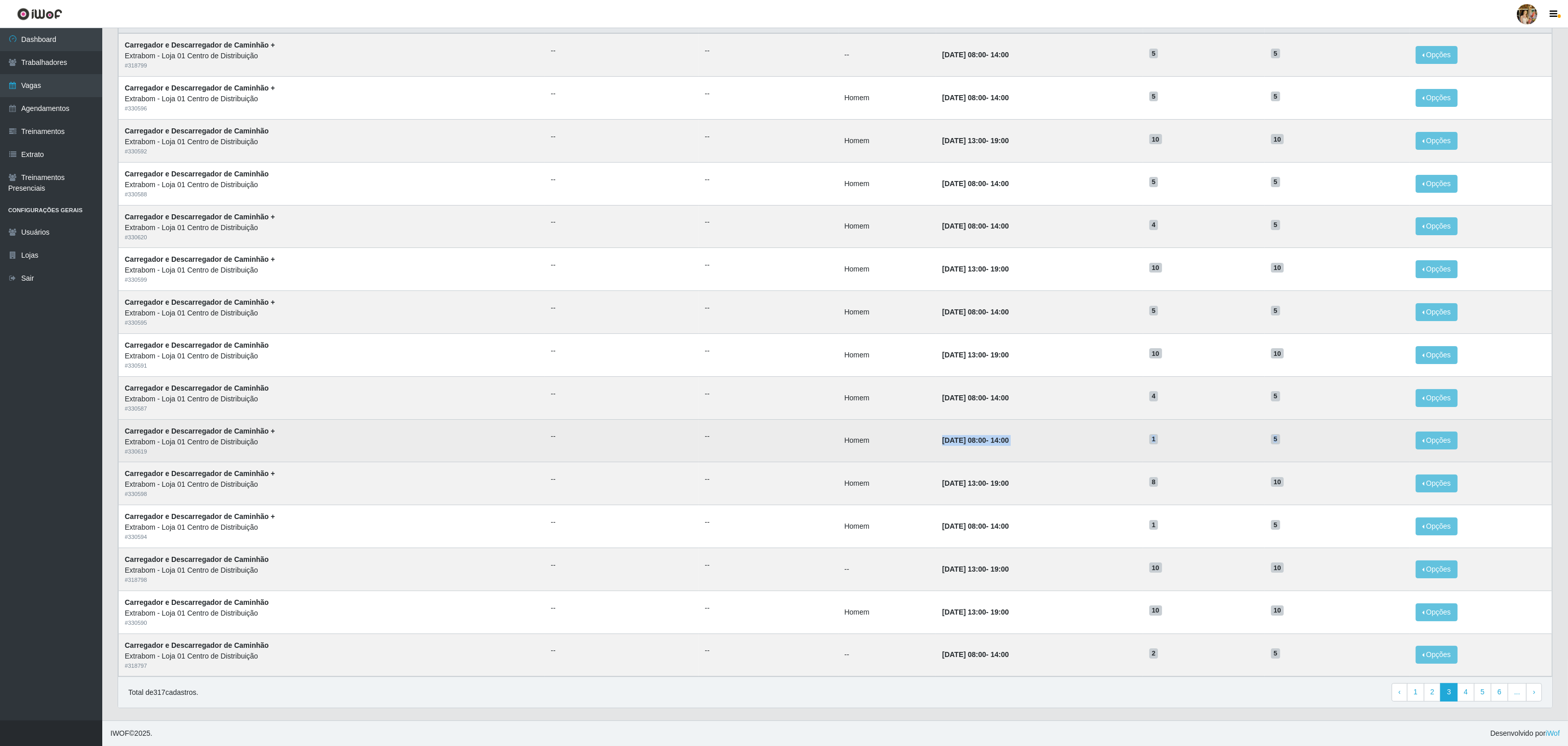
drag, startPoint x: 893, startPoint y: 444, endPoint x: 1330, endPoint y: 442, distance: 437.0
click at [1330, 442] on tr "Carregador e Descarregador de Caminhão + Extrabom - Loja 01 Centro de Distribui…" at bounding box center [835, 441] width 1433 height 43
click at [1330, 442] on td "5" at bounding box center [1337, 441] width 145 height 43
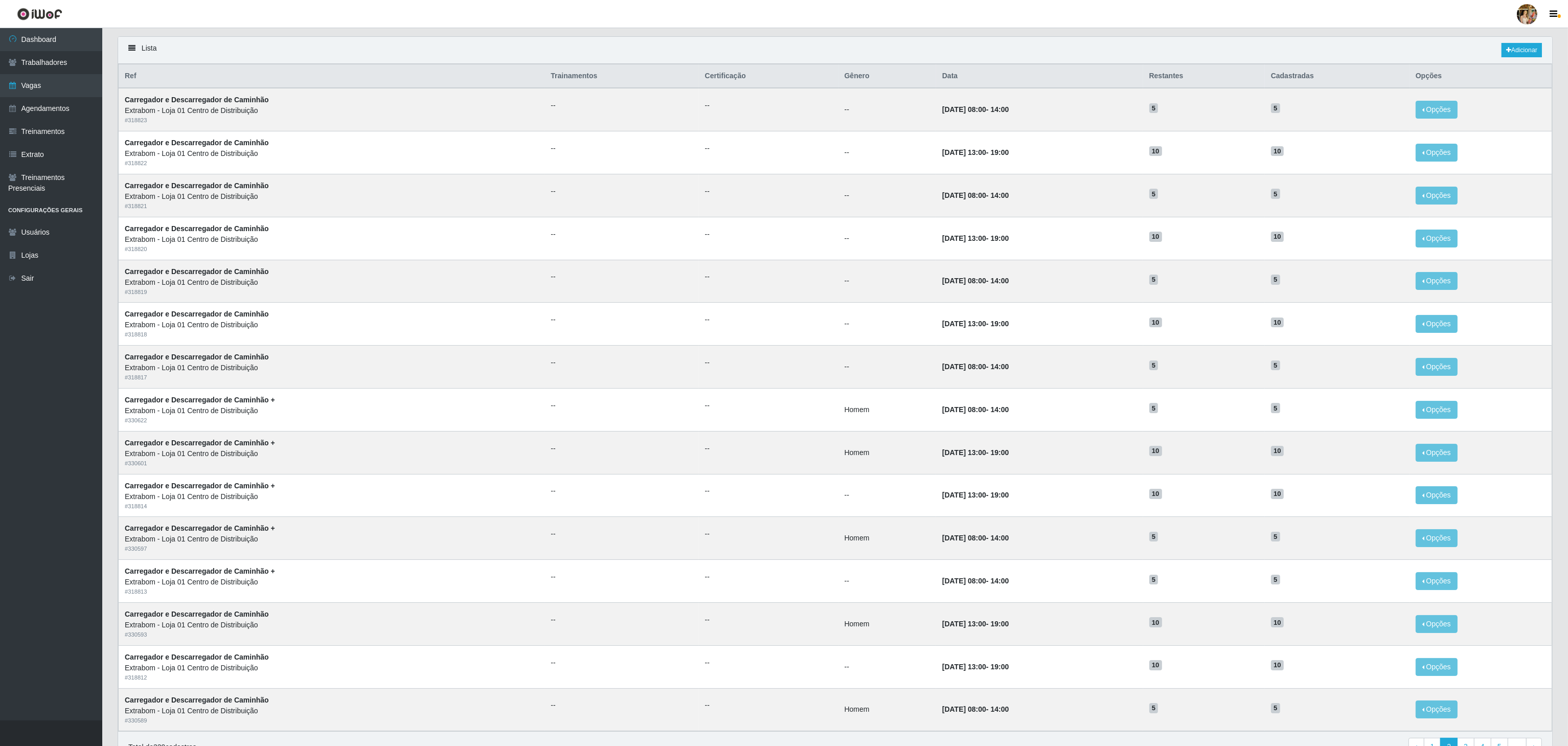
scroll to position [129, 0]
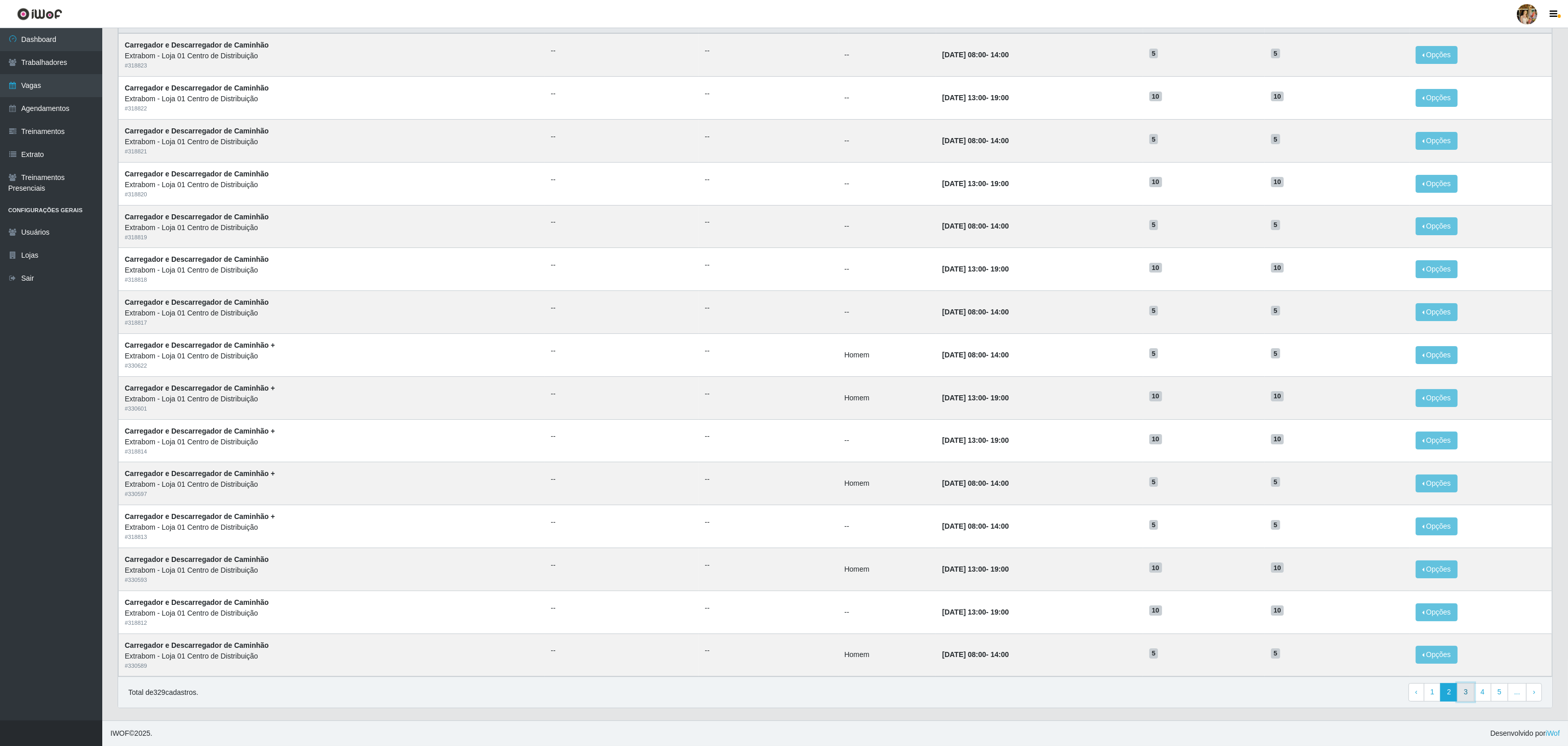
click at [1469, 686] on link "3" at bounding box center [1466, 692] width 17 height 18
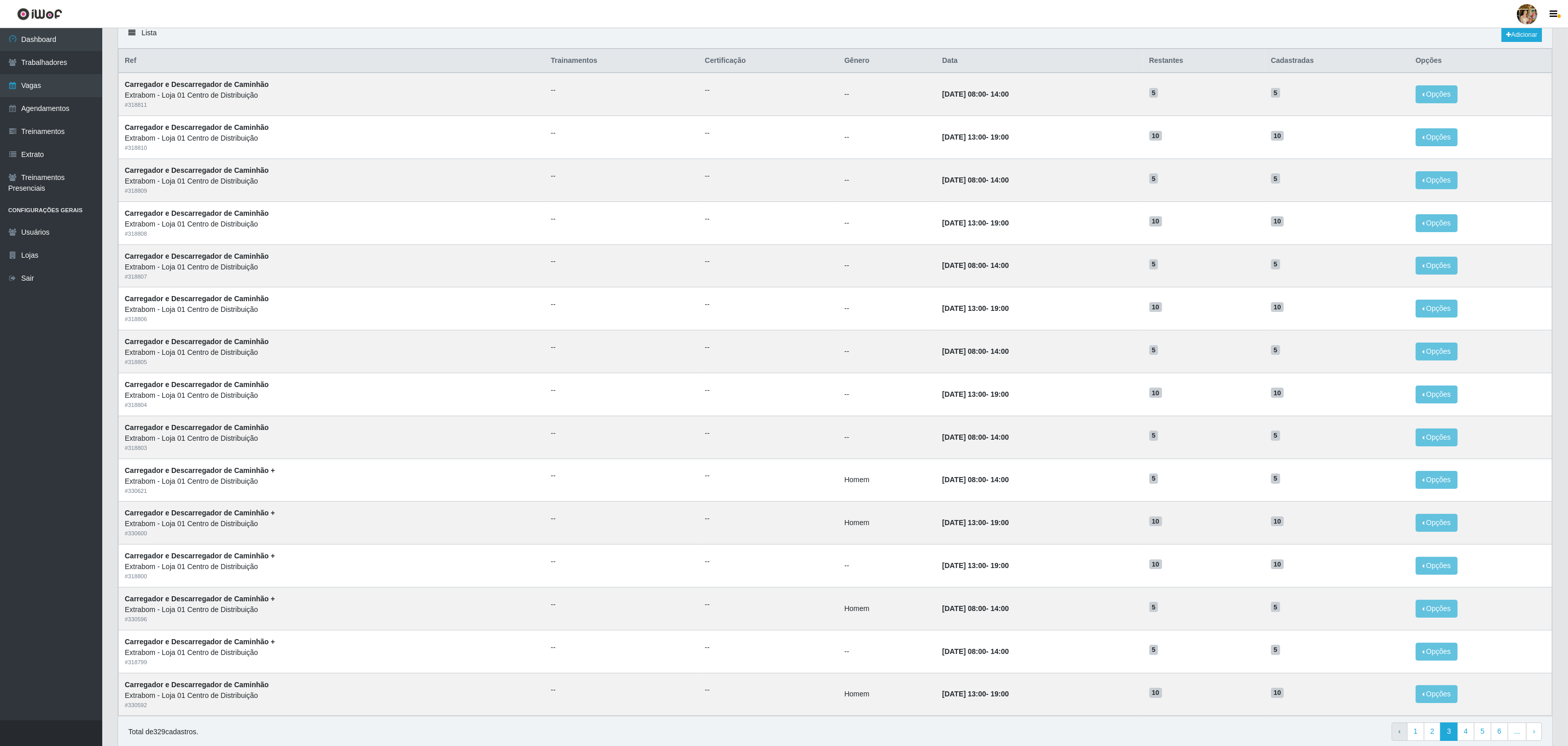
scroll to position [129, 0]
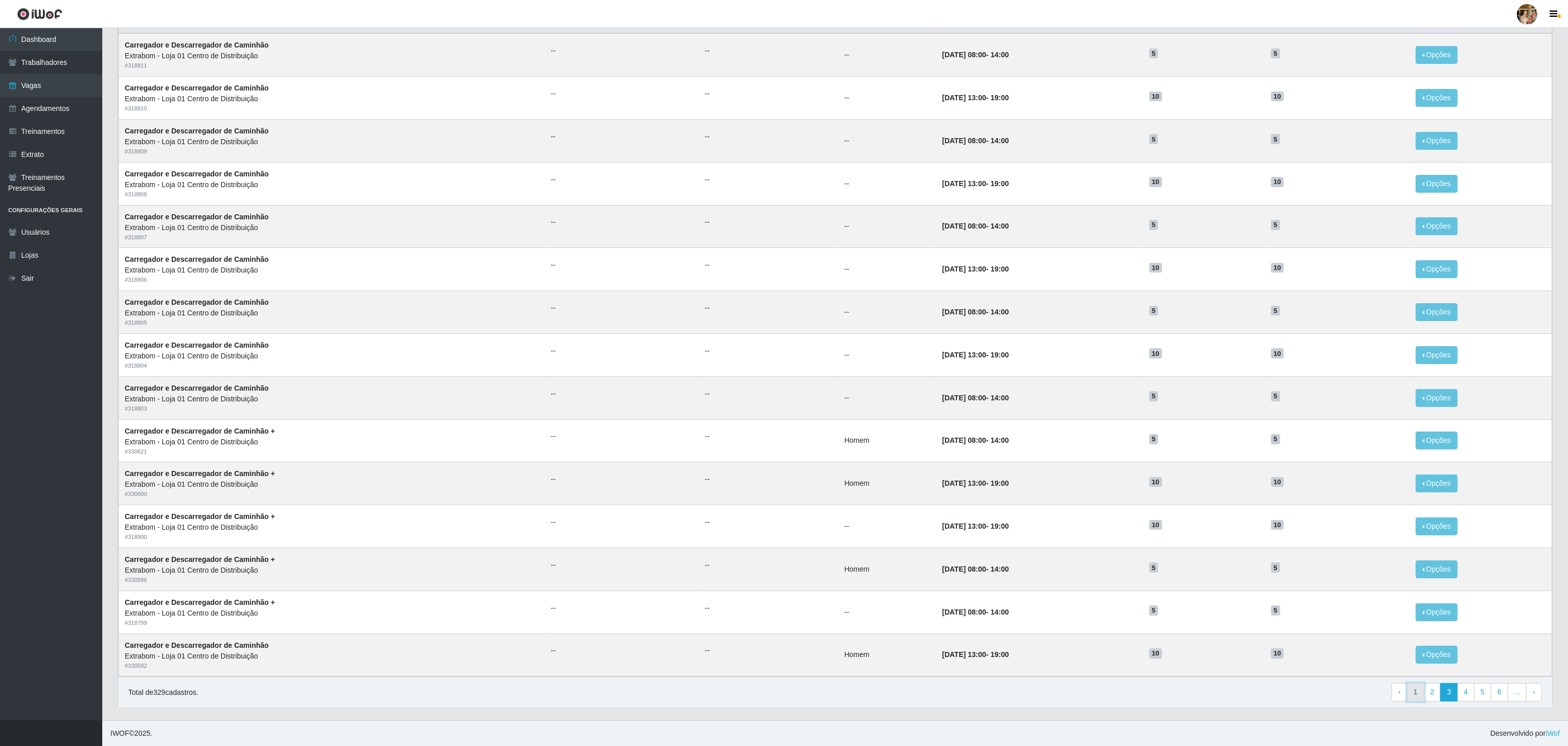
click at [1407, 688] on link "1" at bounding box center [1416, 692] width 17 height 18
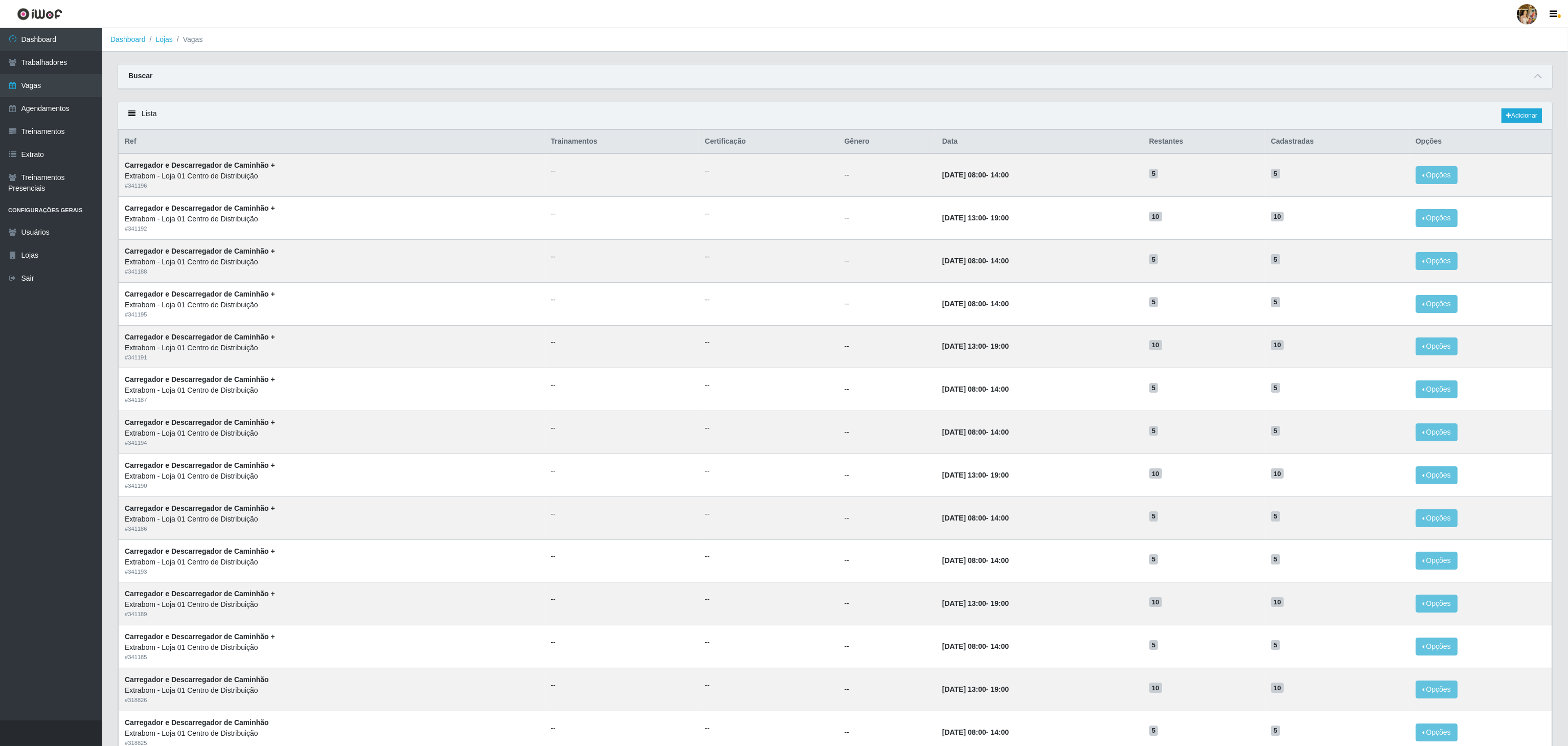
click at [1513, 108] on div "Lista Adicionar" at bounding box center [835, 116] width 1434 height 27
click at [1509, 121] on link "Adicionar" at bounding box center [1521, 115] width 40 height 14
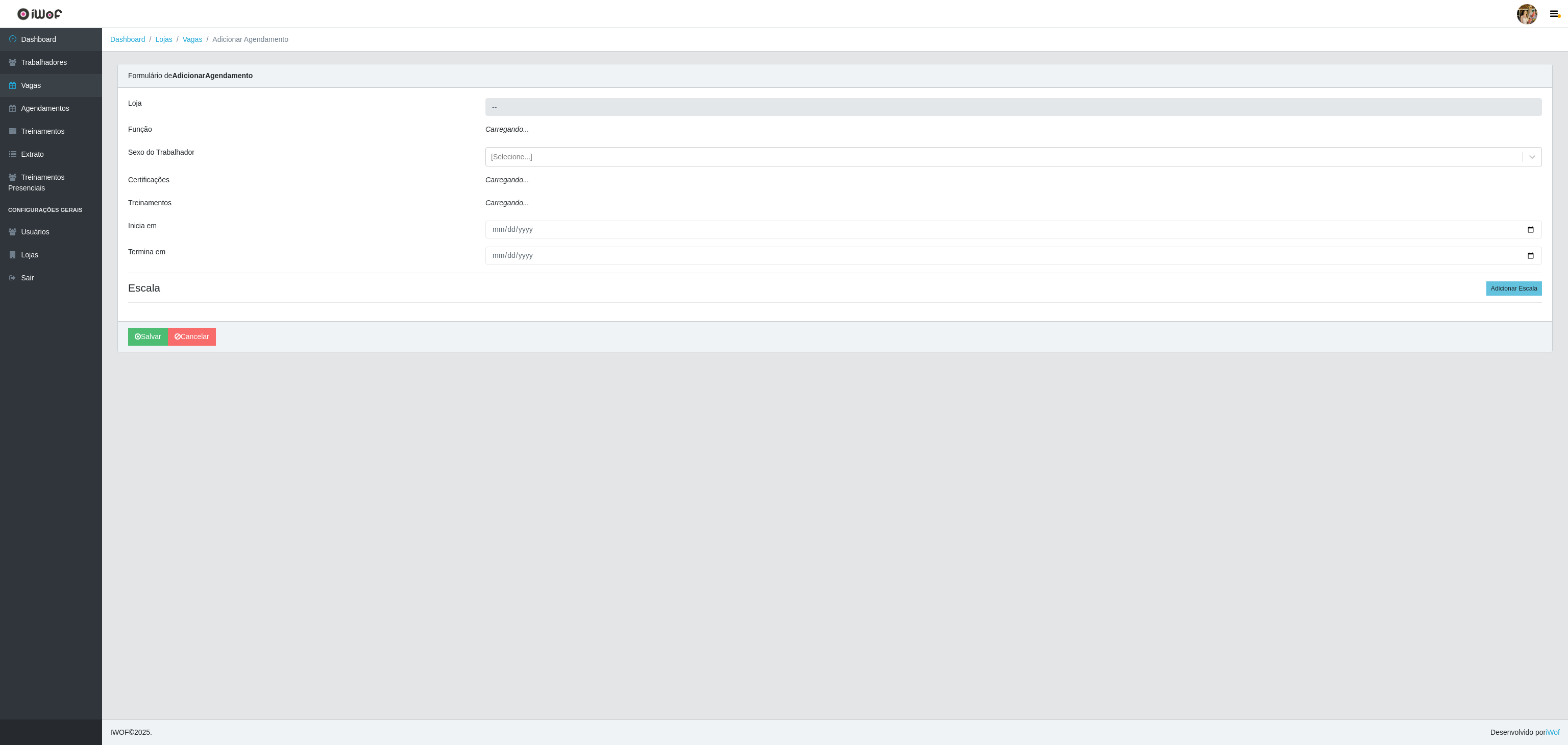
type input "Extrabom - Loja 01 Centro de Distribuição"
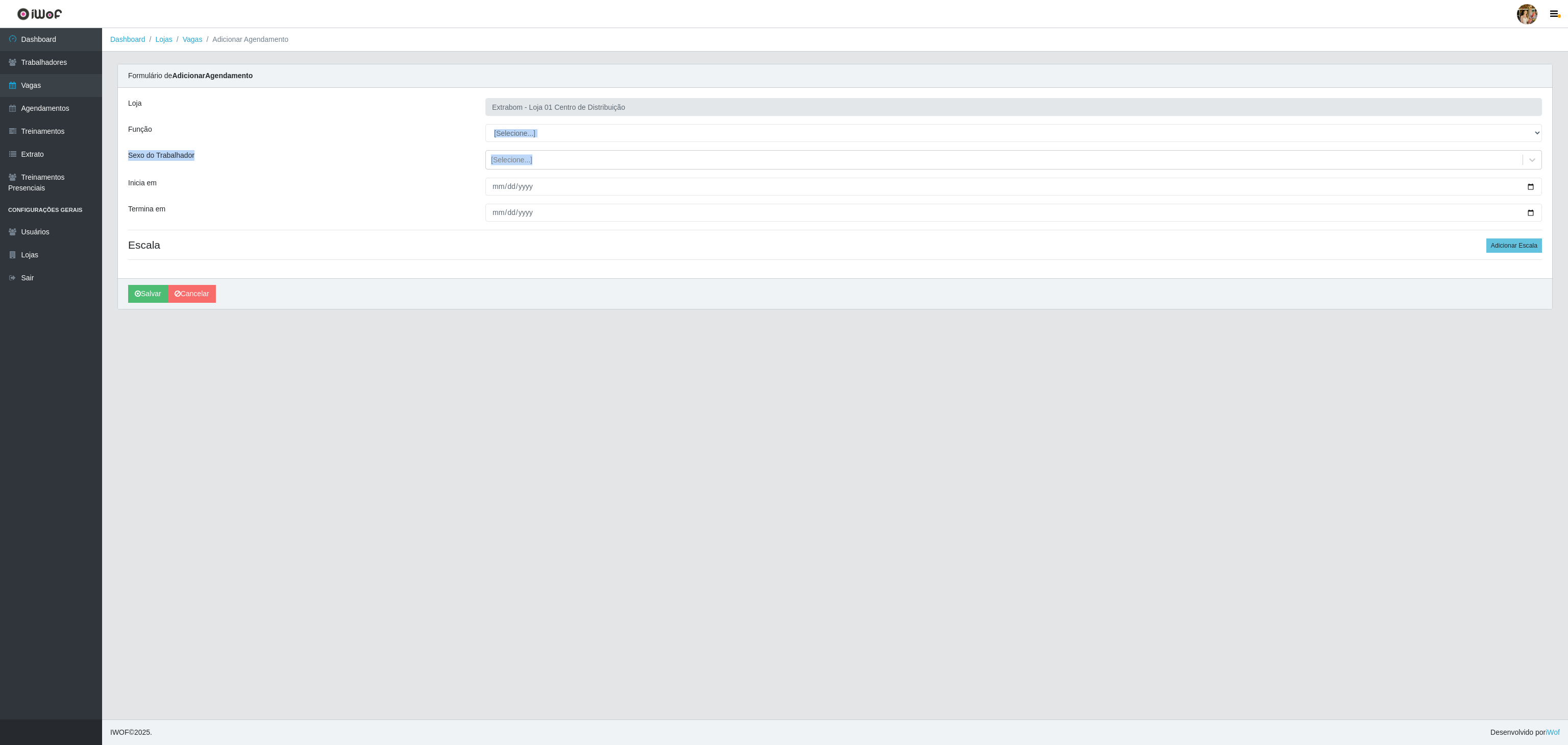
drag, startPoint x: 605, startPoint y: 143, endPoint x: 599, endPoint y: 138, distance: 7.8
click at [601, 140] on div "Loja Extrabom - Loja 01 Centro de Distribuição Função [Selecione...] Carregador…" at bounding box center [835, 183] width 1434 height 191
click at [597, 135] on select "[Selecione...] Carregador e Descarregador de Caminhão Carregador e Descarregado…" at bounding box center [1014, 133] width 1056 height 18
drag, startPoint x: 500, startPoint y: 383, endPoint x: 190, endPoint y: 351, distance: 311.6
click at [500, 383] on main "Dashboard Lojas Vagas Adicionar Agendamento Carregando... Formulário de Adicion…" at bounding box center [835, 374] width 1466 height 691
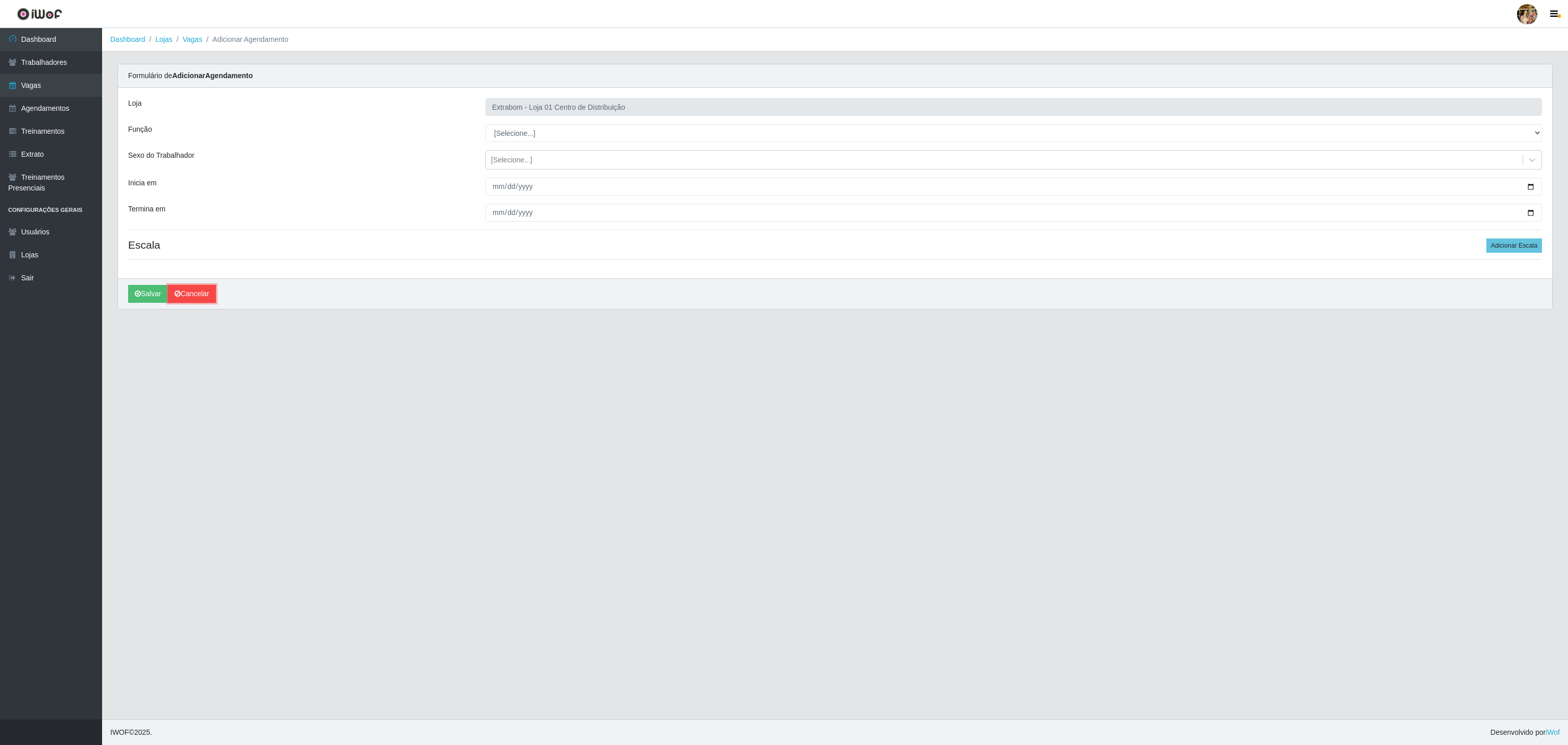
click at [202, 293] on link "Cancelar" at bounding box center [191, 294] width 48 height 18
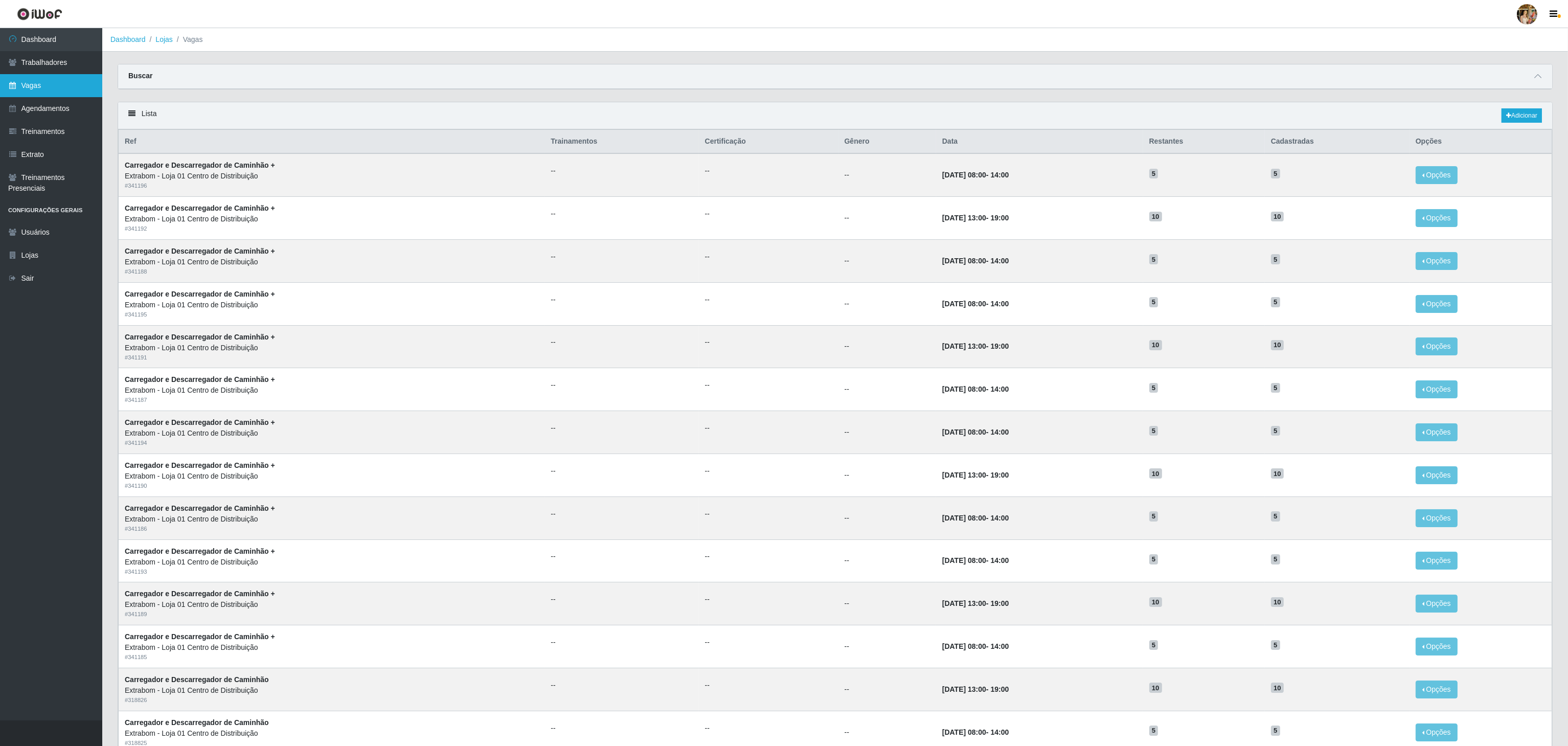
click at [20, 78] on link "Vagas" at bounding box center [51, 85] width 102 height 23
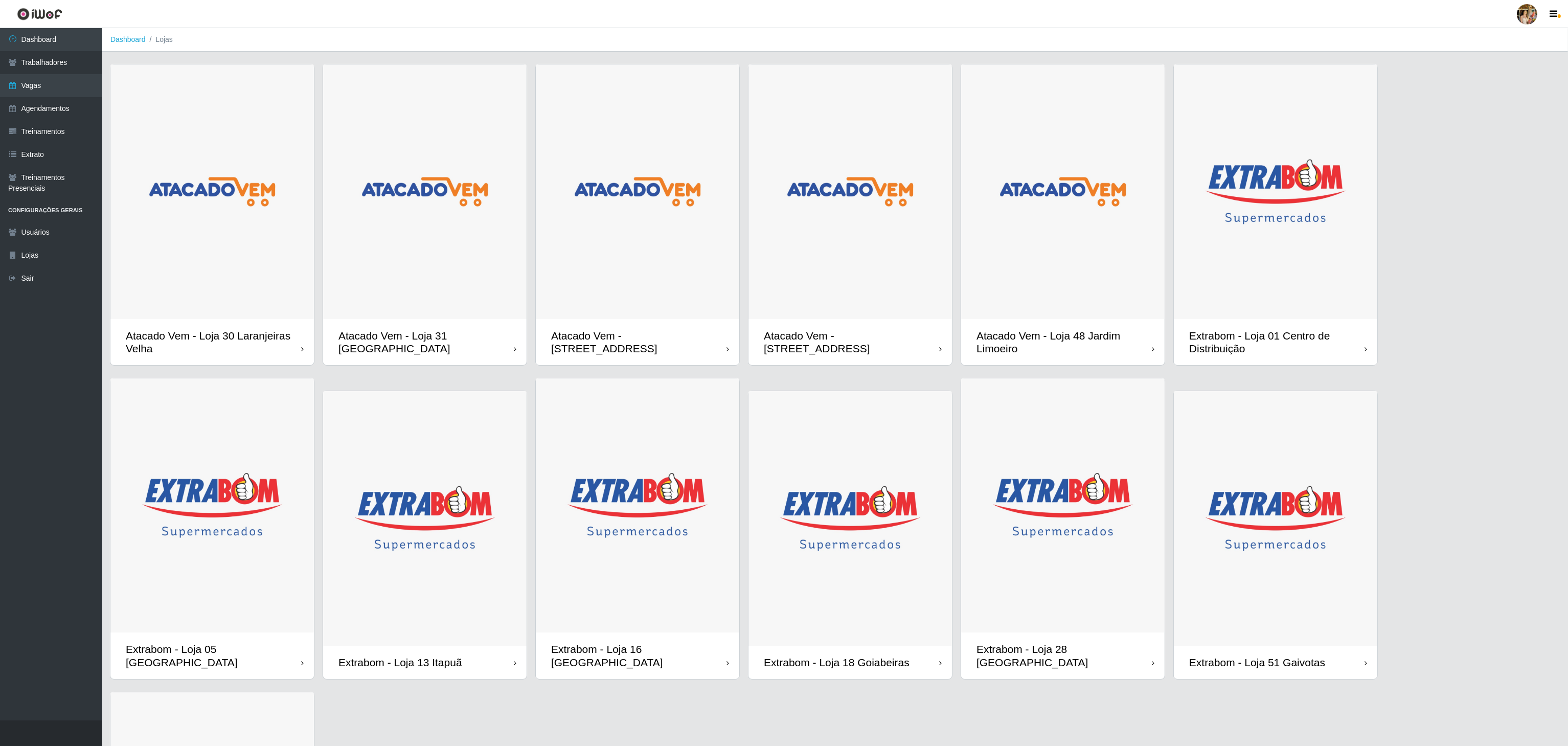
click at [865, 305] on img at bounding box center [850, 192] width 203 height 255
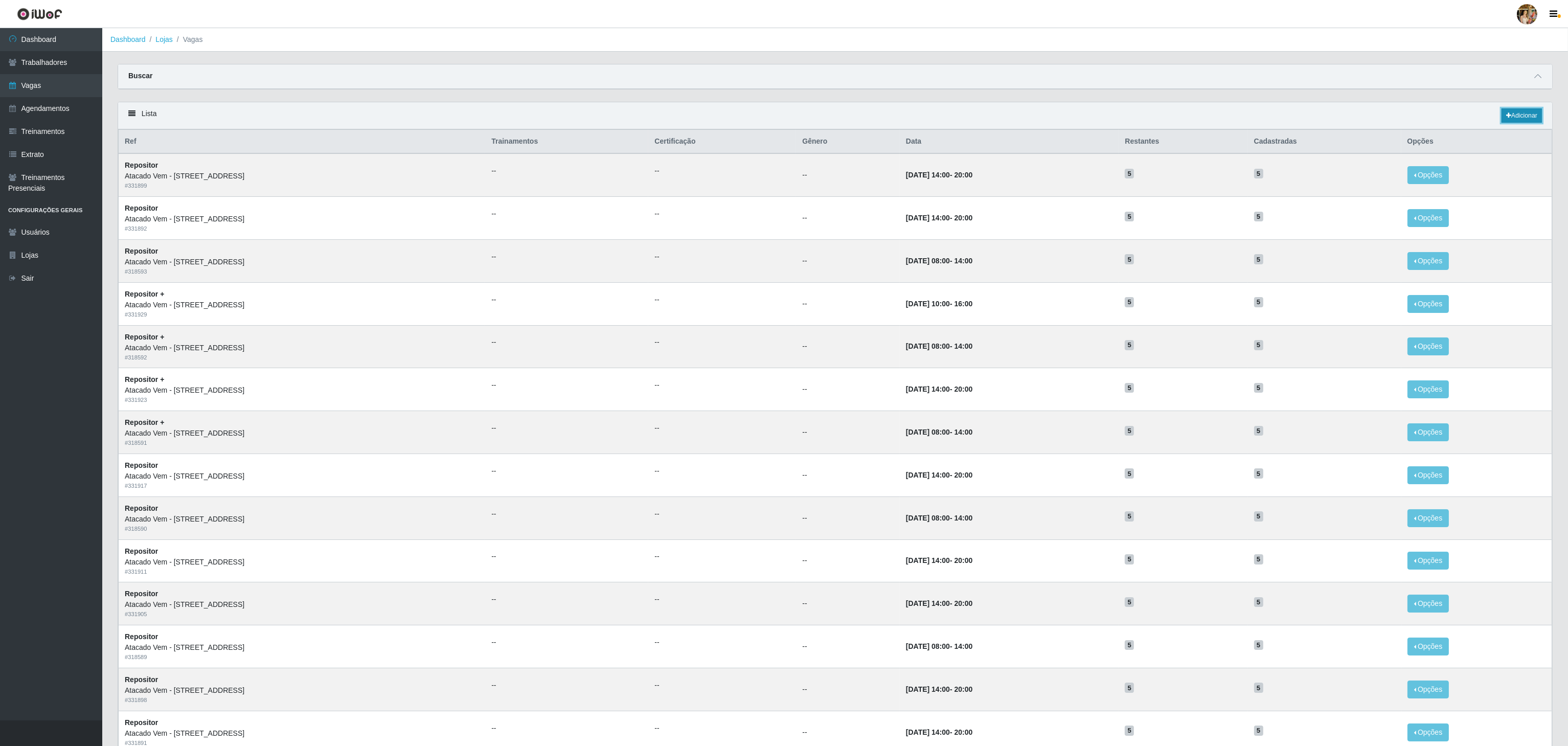
click at [1507, 117] on icon at bounding box center [1508, 116] width 5 height 6
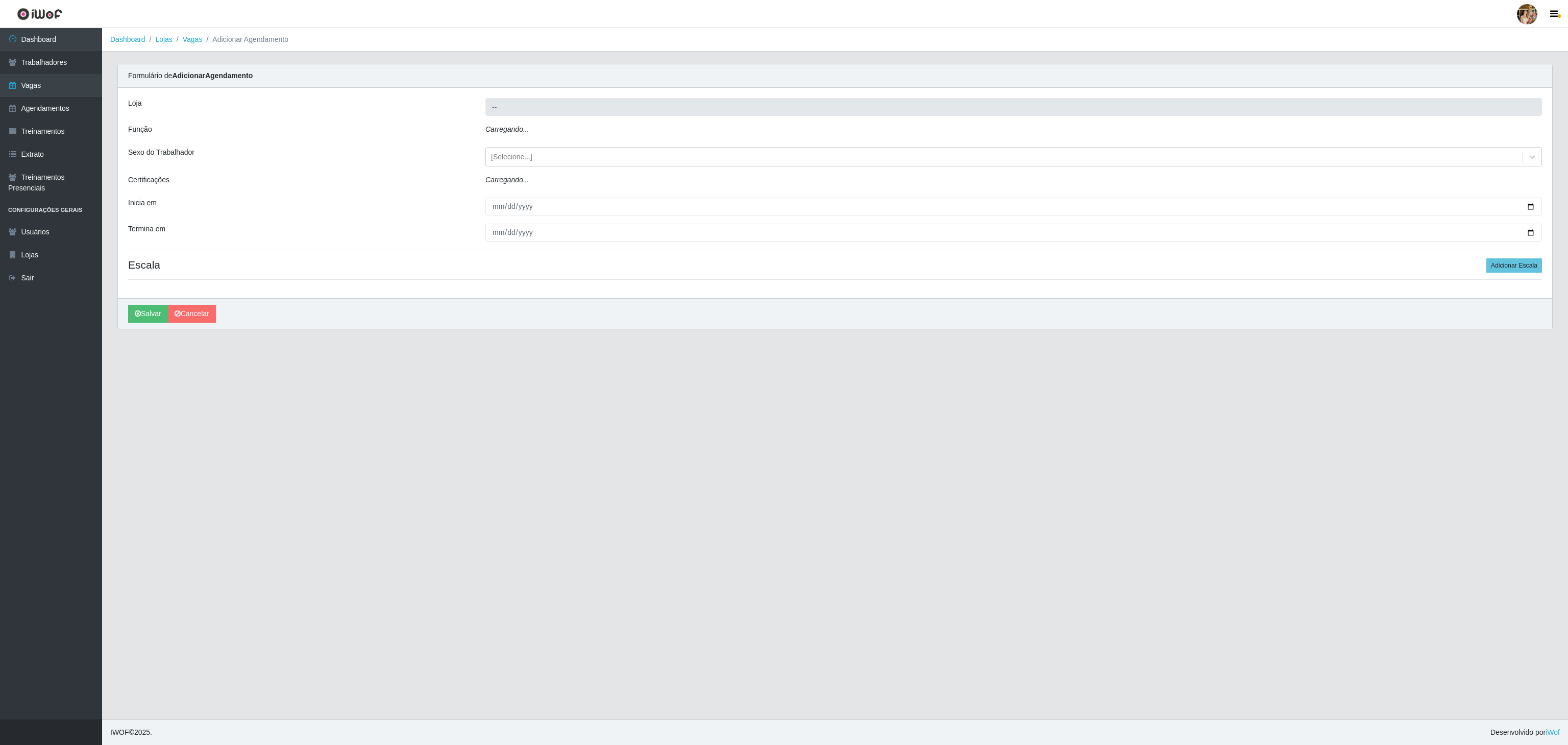
type input "Atacado Vem - [STREET_ADDRESS]"
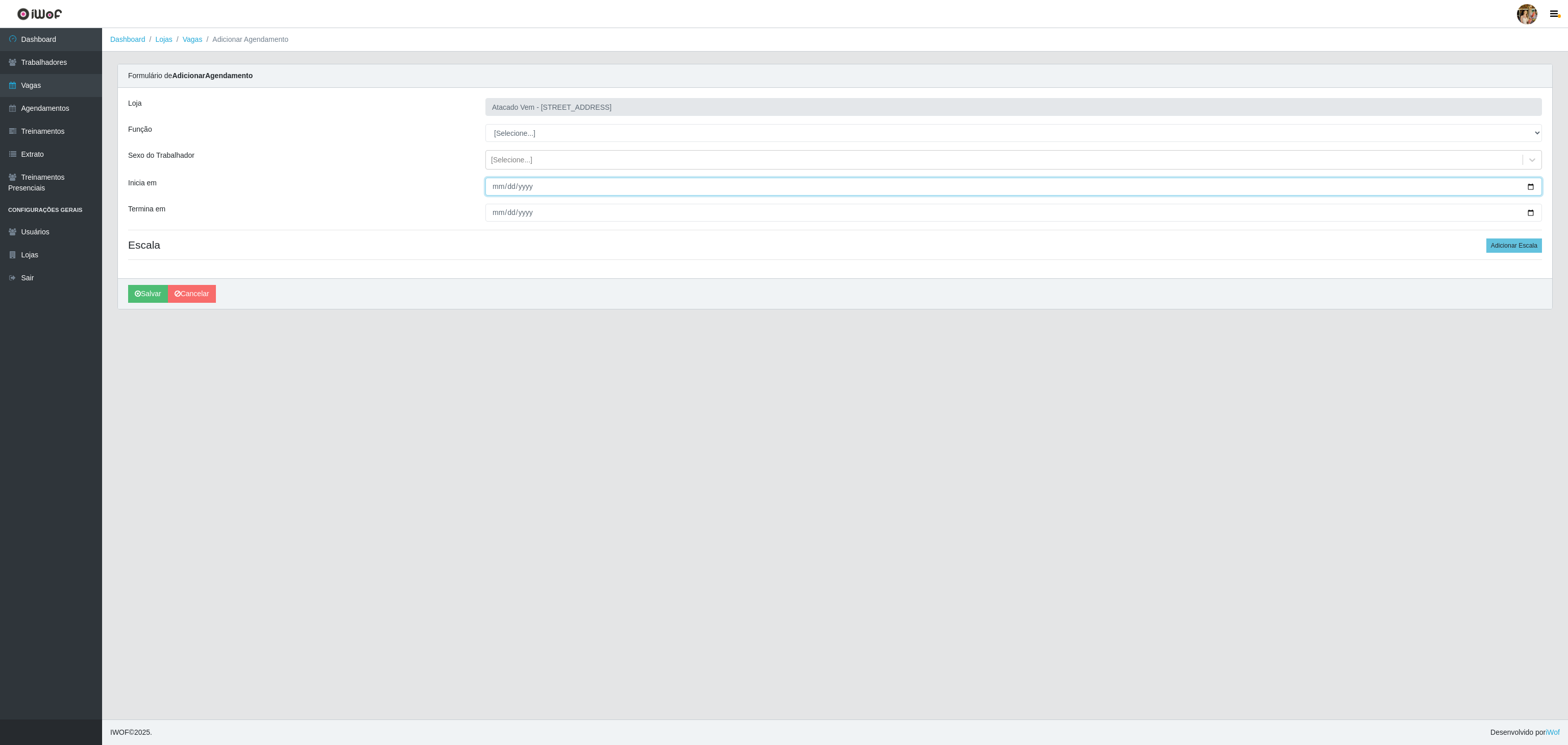
click at [497, 185] on input "Inicia em" at bounding box center [1014, 187] width 1056 height 18
type input "[DATE]"
click at [502, 217] on input "Termina em" at bounding box center [1014, 213] width 1056 height 18
type input "[DATE]"
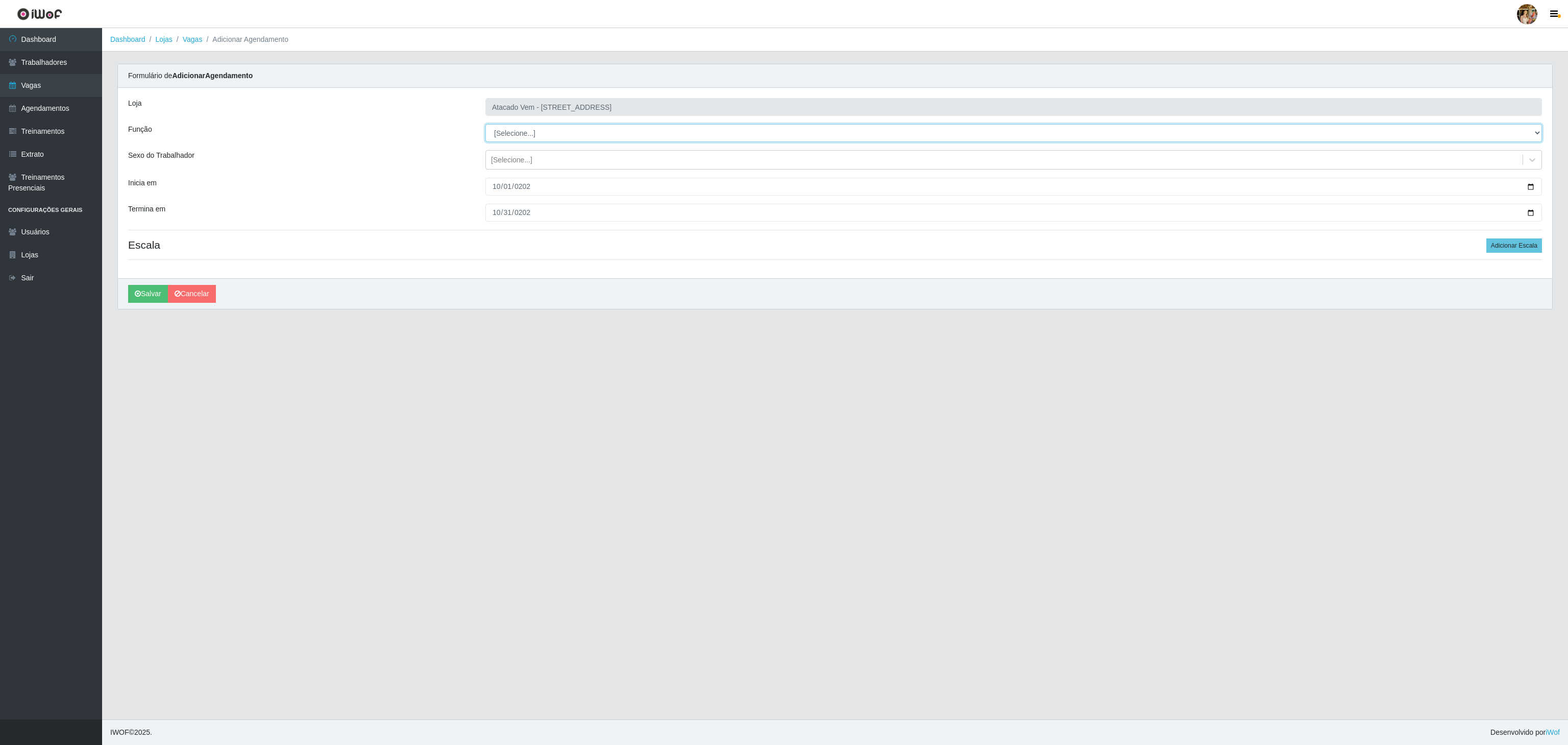
click at [541, 132] on select "[Selecione...] Carregador e Descarregador de Caminhão Carregador e Descarregado…" at bounding box center [1014, 133] width 1056 height 18
select select "24"
click at [486, 124] on select "[Selecione...] Carregador e Descarregador de Caminhão Carregador e Descarregado…" at bounding box center [1014, 133] width 1056 height 18
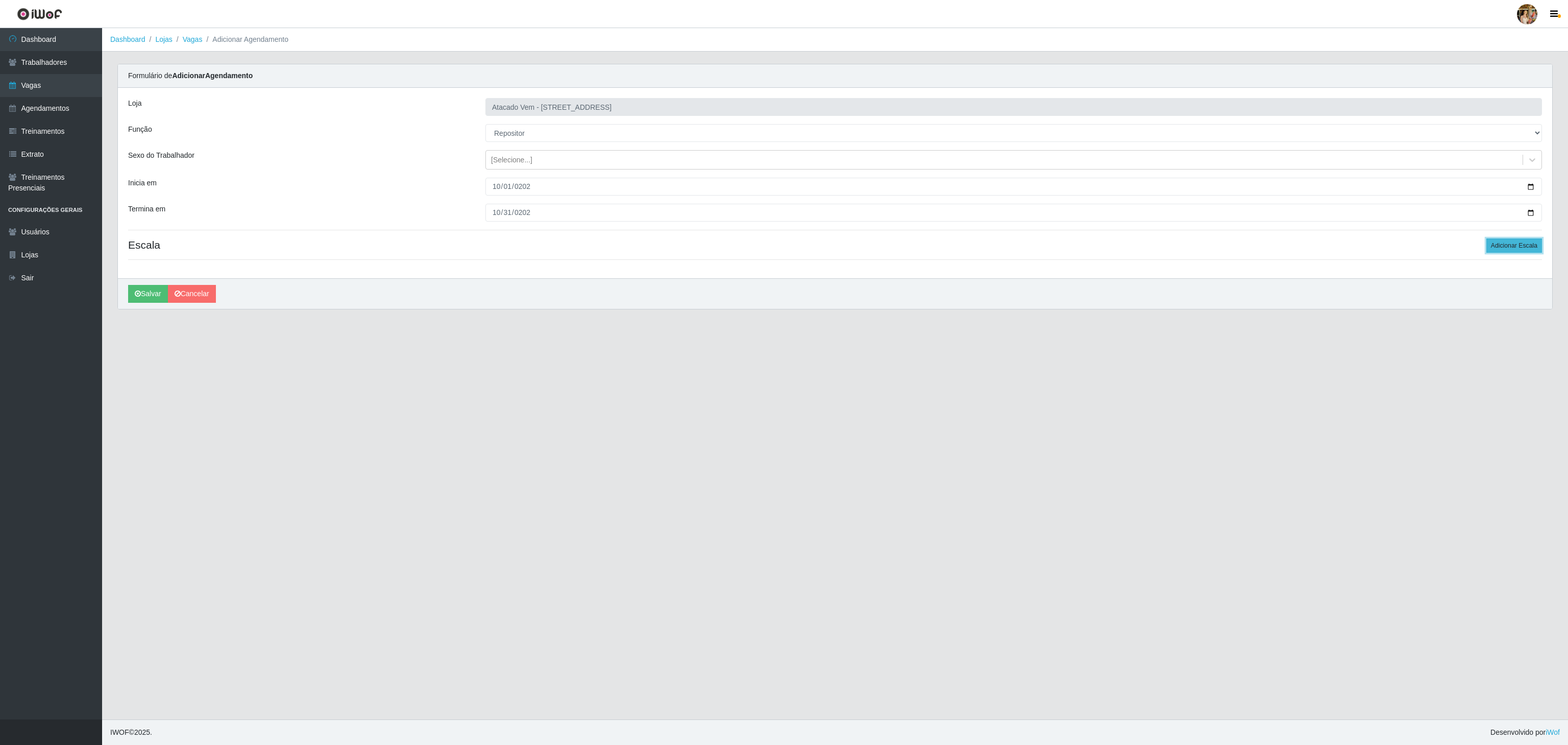
click at [1504, 245] on button "Adicionar Escala" at bounding box center [1514, 246] width 56 height 14
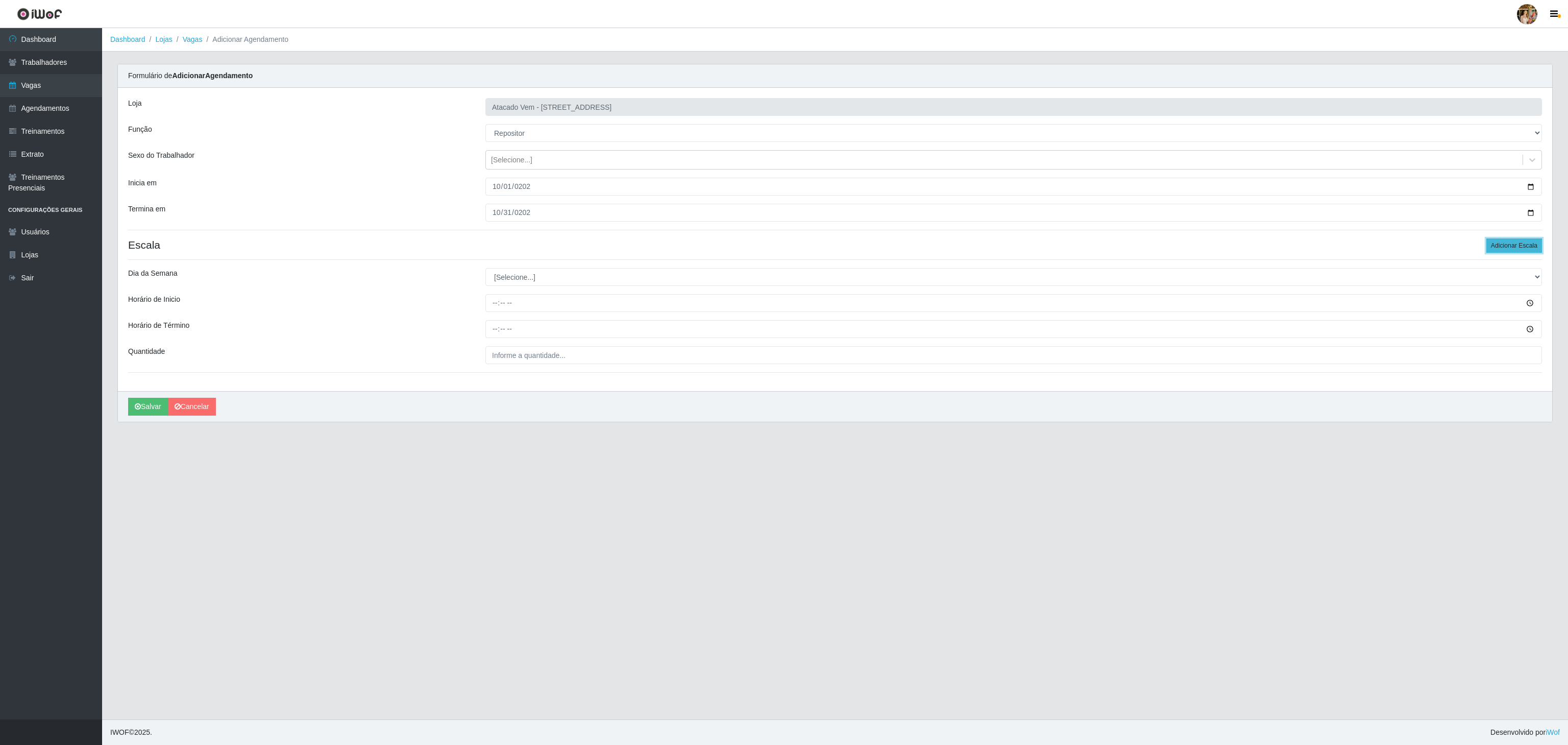
click at [1504, 245] on button "Adicionar Escala" at bounding box center [1514, 246] width 56 height 14
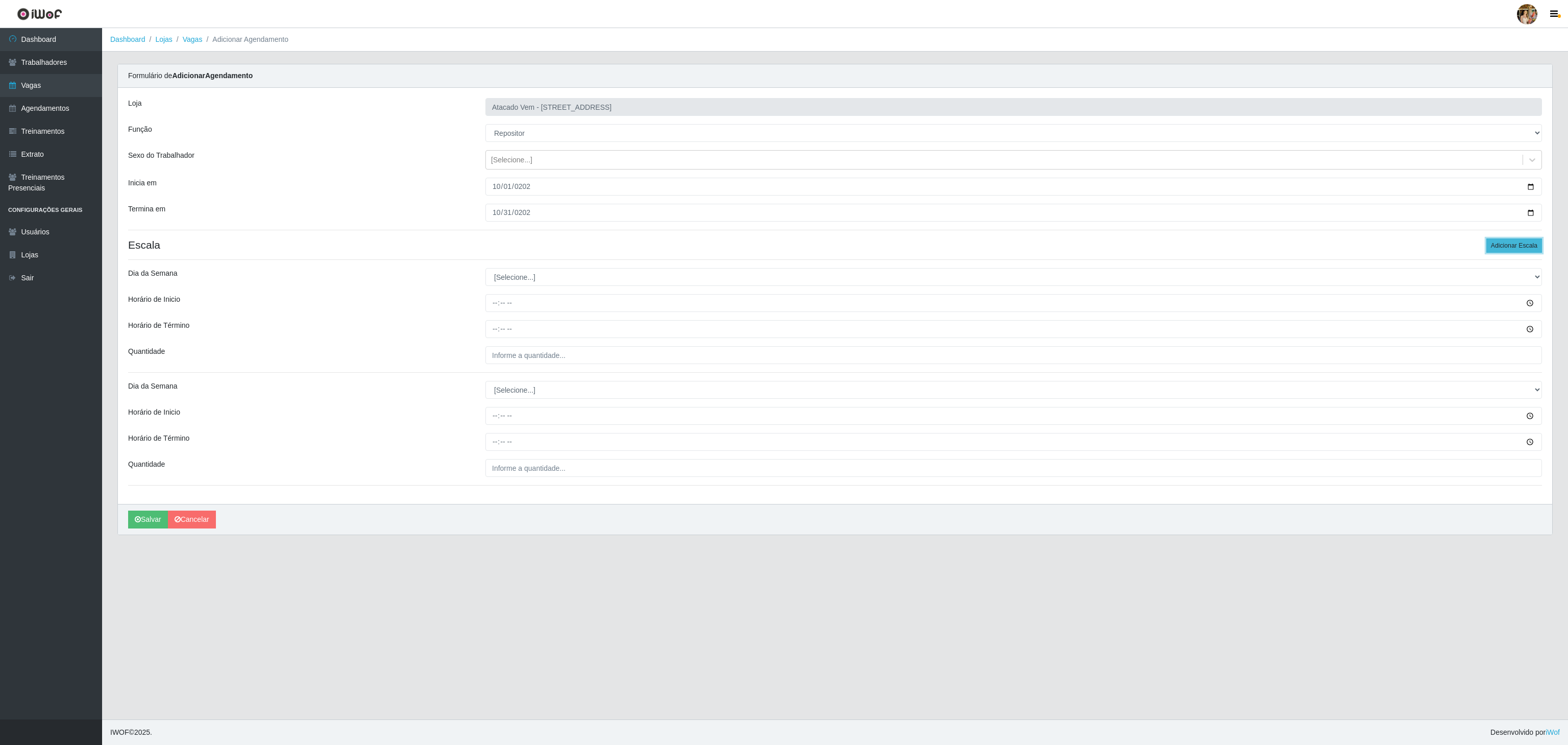
click at [1504, 245] on button "Adicionar Escala" at bounding box center [1514, 246] width 56 height 14
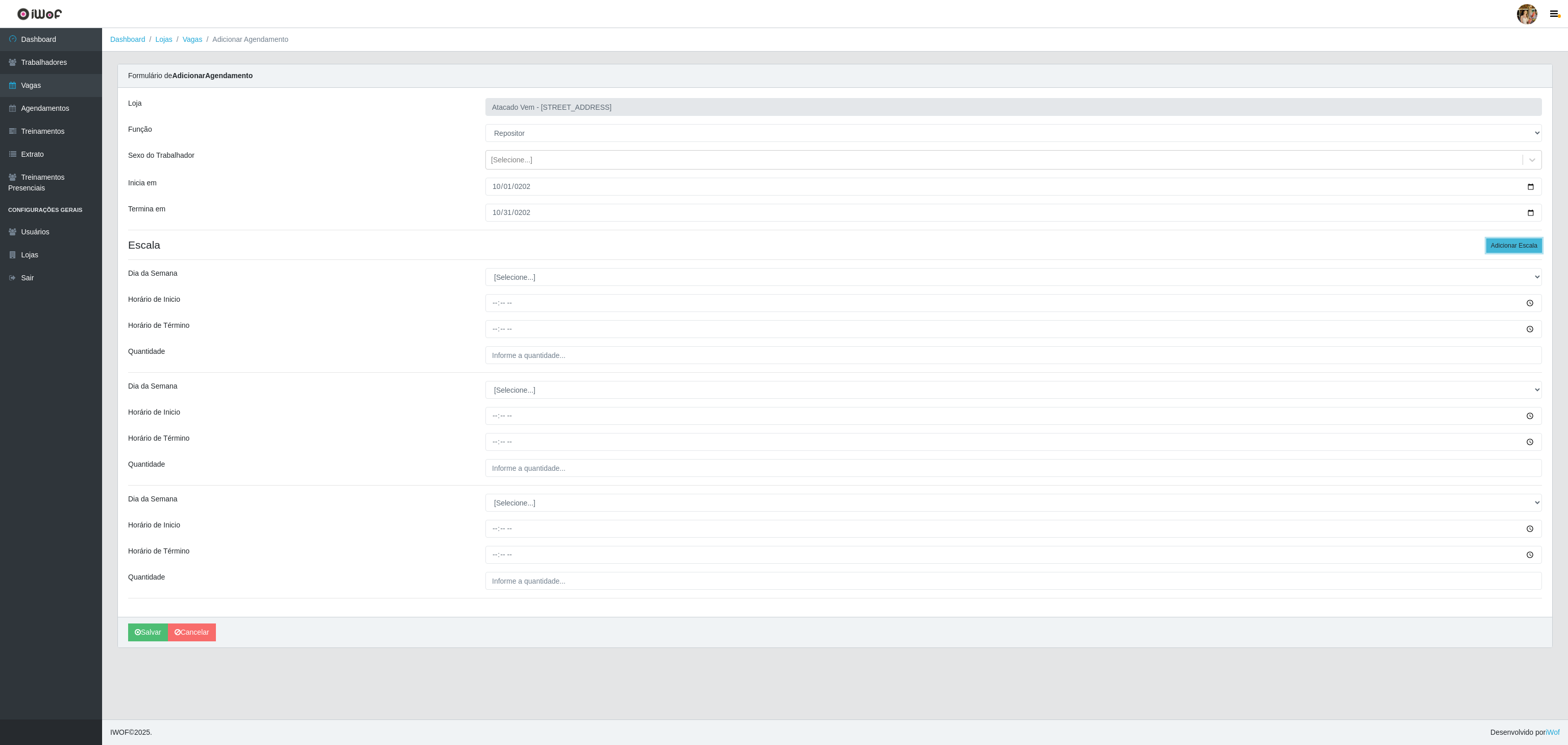
click at [1504, 245] on button "Adicionar Escala" at bounding box center [1514, 246] width 56 height 14
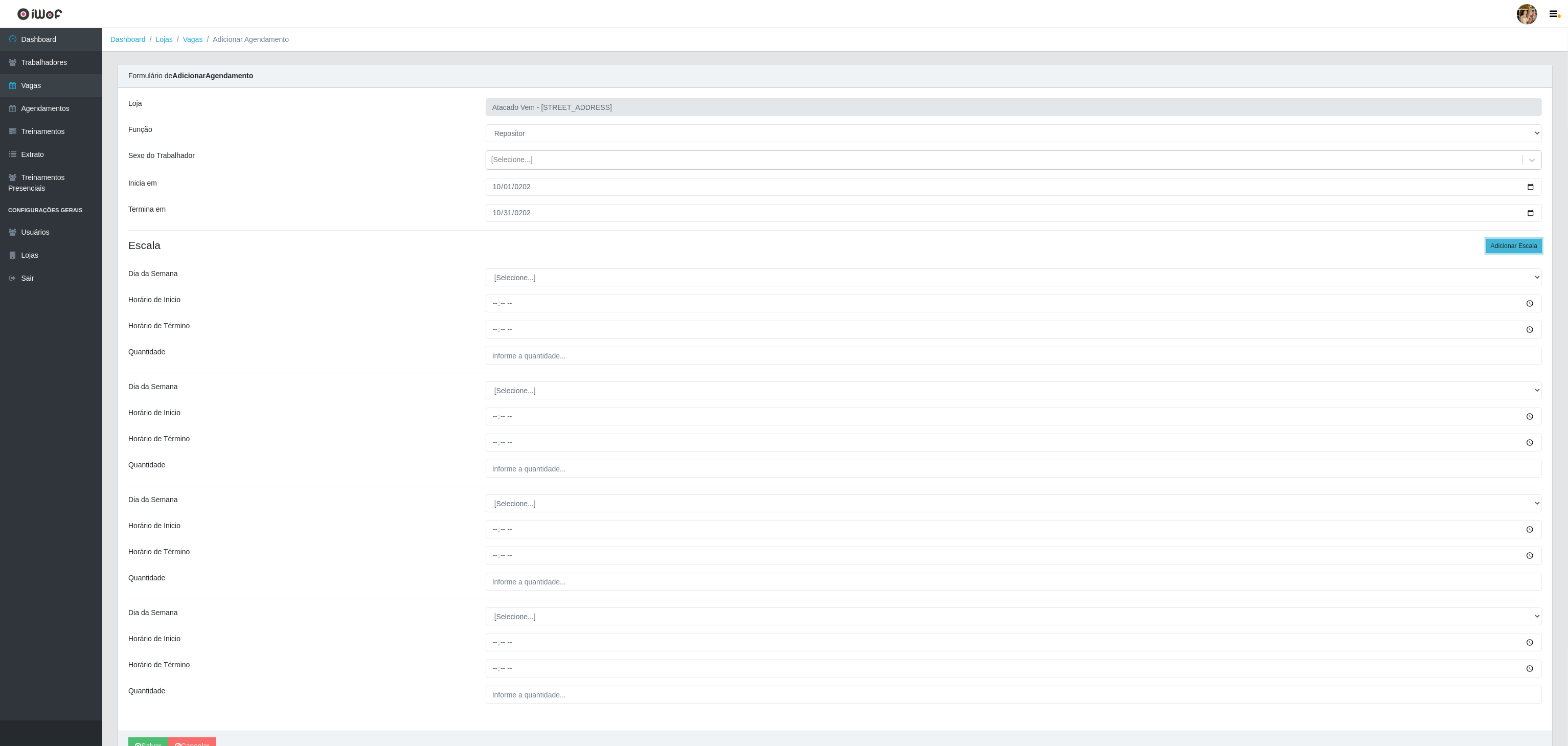
click at [1507, 245] on button "Adicionar Escala" at bounding box center [1514, 246] width 56 height 14
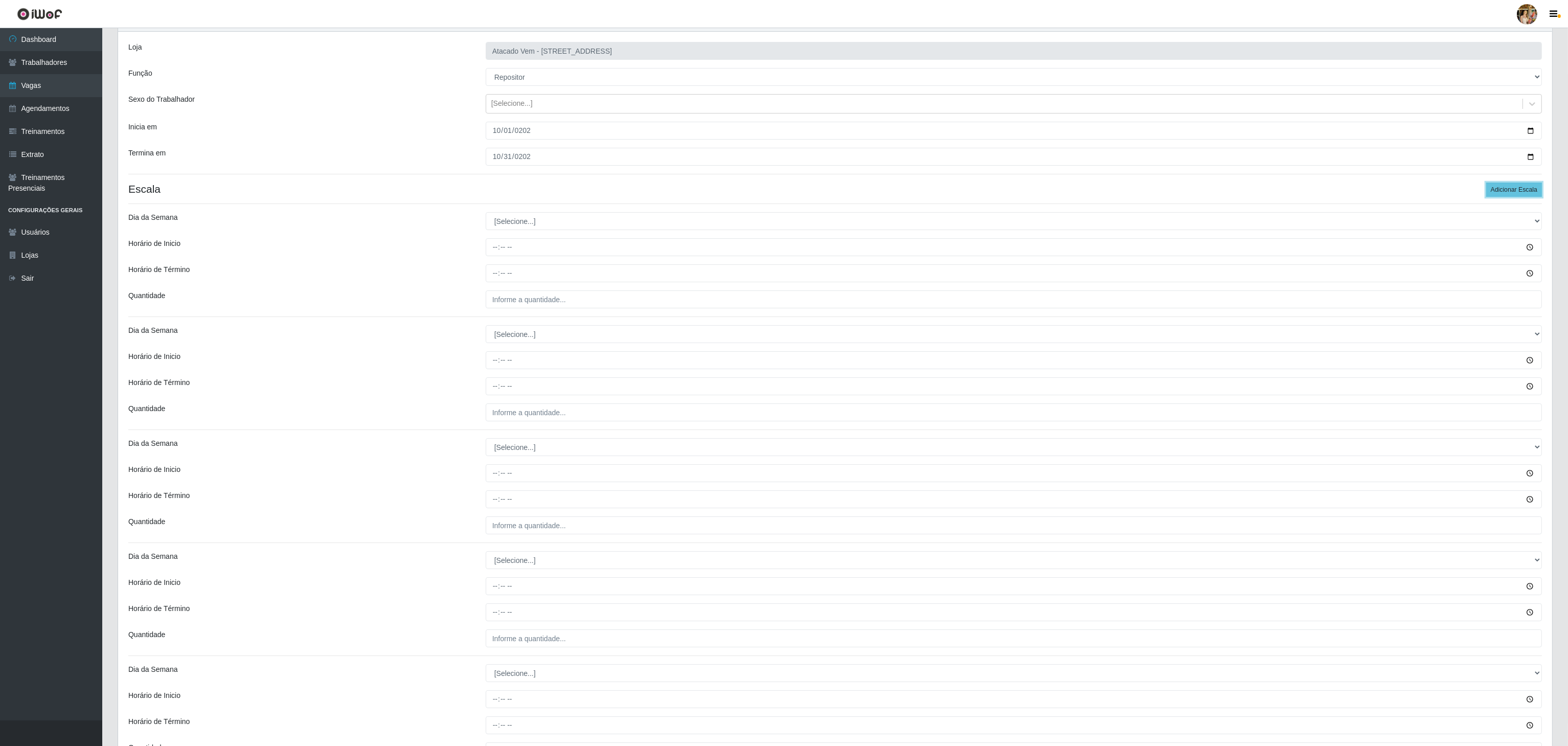
scroll to position [103, 0]
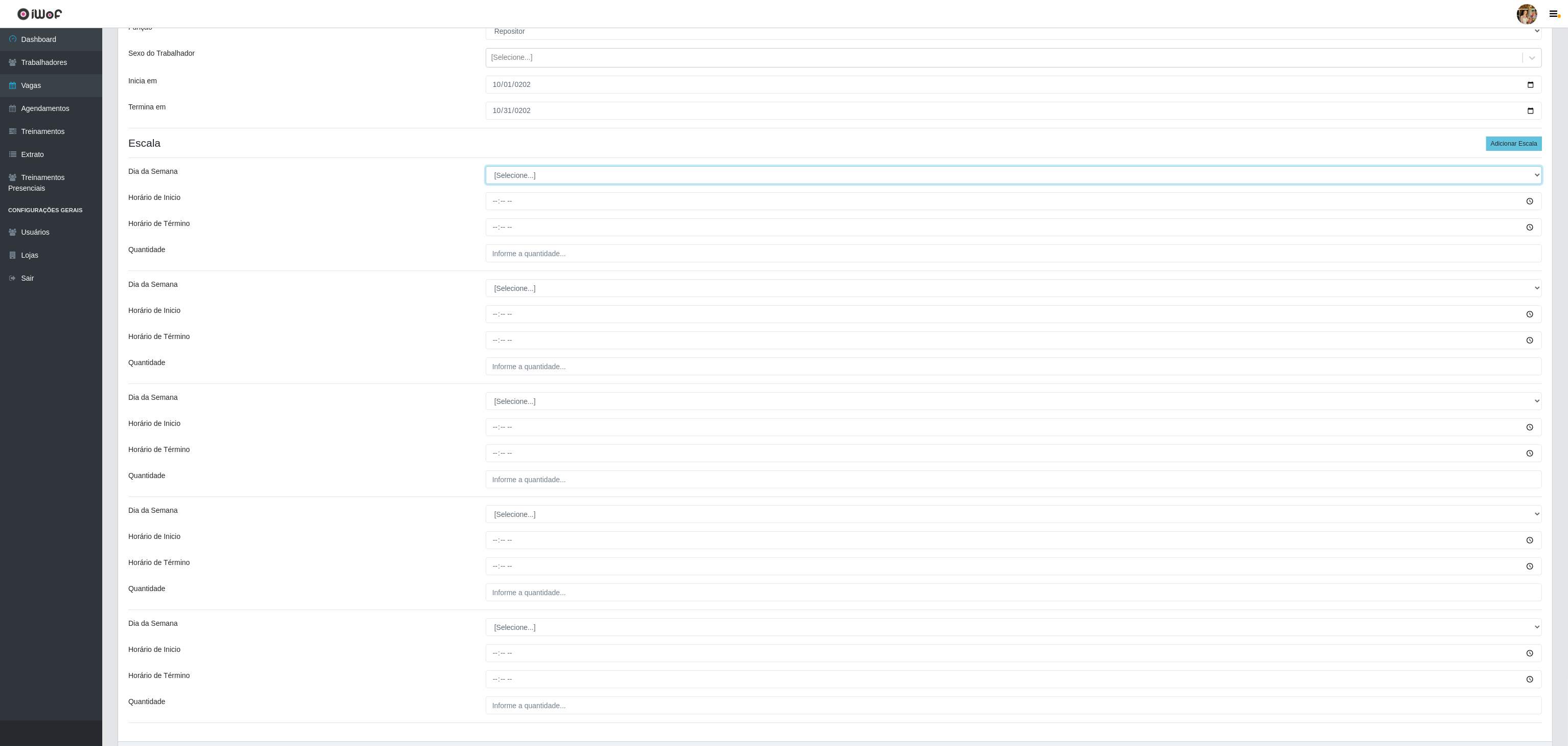
click at [536, 175] on select "[Selecione...] Segunda Terça Quarta Quinta Sexta Sábado Domingo" at bounding box center [1014, 175] width 1056 height 18
select select "1"
click at [486, 168] on select "[Selecione...] Segunda Terça Quarta Quinta Sexta Sábado Domingo" at bounding box center [1014, 175] width 1056 height 18
click at [1489, 144] on button "Adicionar Escala" at bounding box center [1514, 144] width 56 height 14
type input "___"
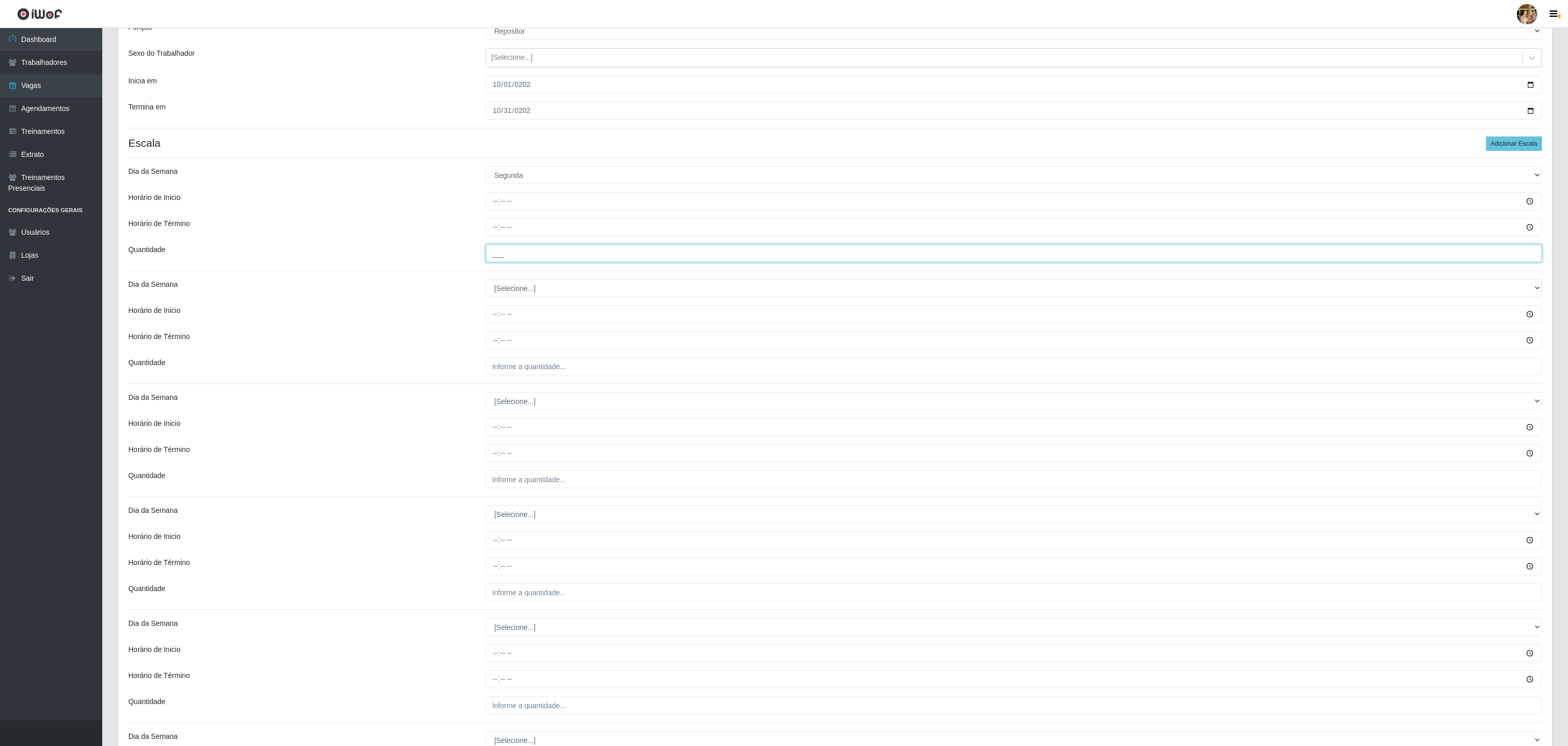
click at [516, 261] on input "___" at bounding box center [1014, 253] width 1056 height 18
click at [510, 280] on div "Loja Atacado Vem - Loja 47 Jardim Limoeiro Função [Selecione...] Carregador e D…" at bounding box center [835, 420] width 1434 height 869
click at [516, 295] on select "[Selecione...] Segunda Terça Quarta Quinta Sexta Sábado Domingo" at bounding box center [1014, 288] width 1056 height 18
select select "1"
click at [486, 282] on select "[Selecione...] Segunda Terça Quarta Quinta Sexta Sábado Domingo" at bounding box center [1014, 288] width 1056 height 18
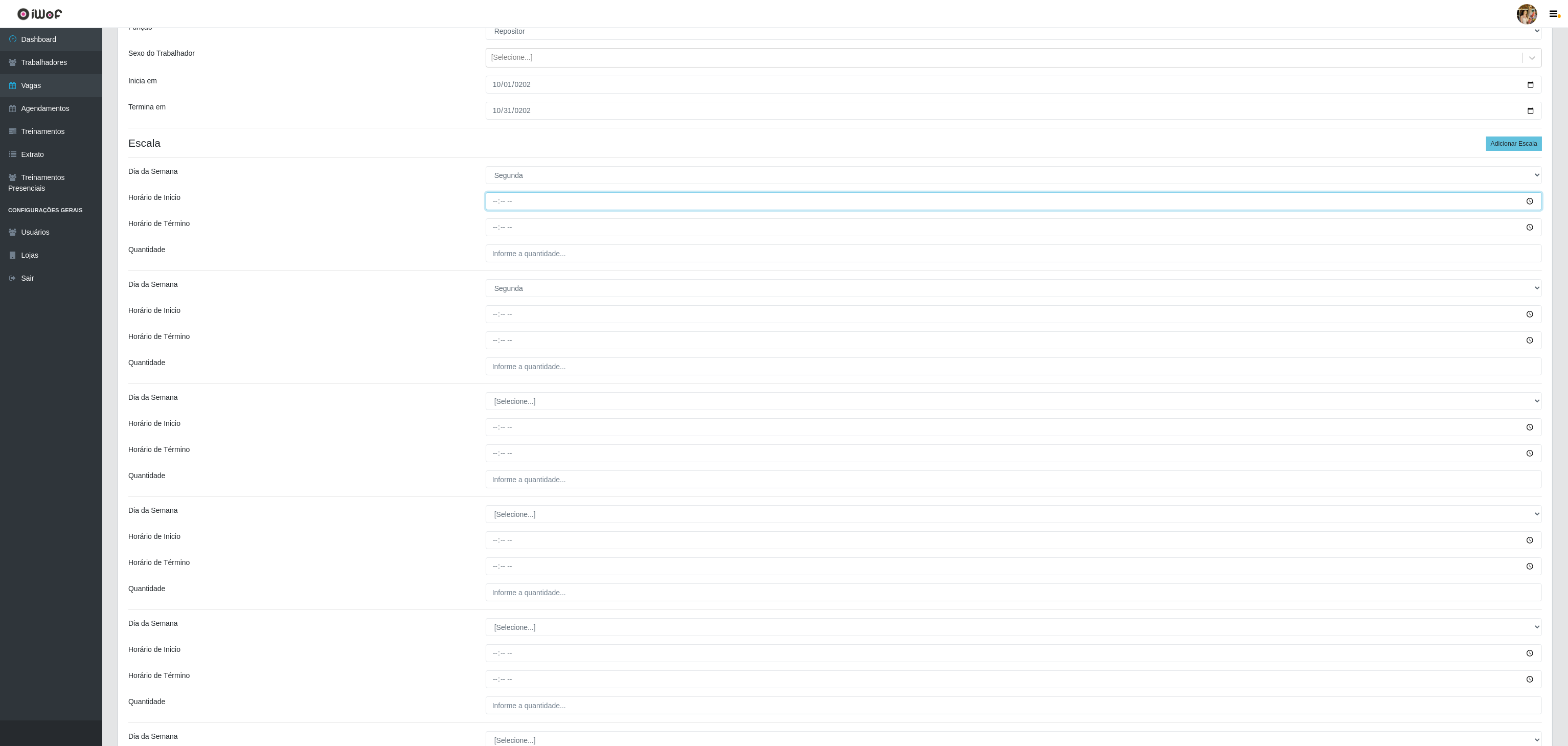
click at [497, 204] on input "Horário de Inicio" at bounding box center [1014, 201] width 1056 height 18
type input "08:00"
click at [498, 230] on input "Horário de Término" at bounding box center [1014, 227] width 1056 height 18
type input "14:00"
click at [501, 247] on input "___" at bounding box center [1014, 253] width 1056 height 18
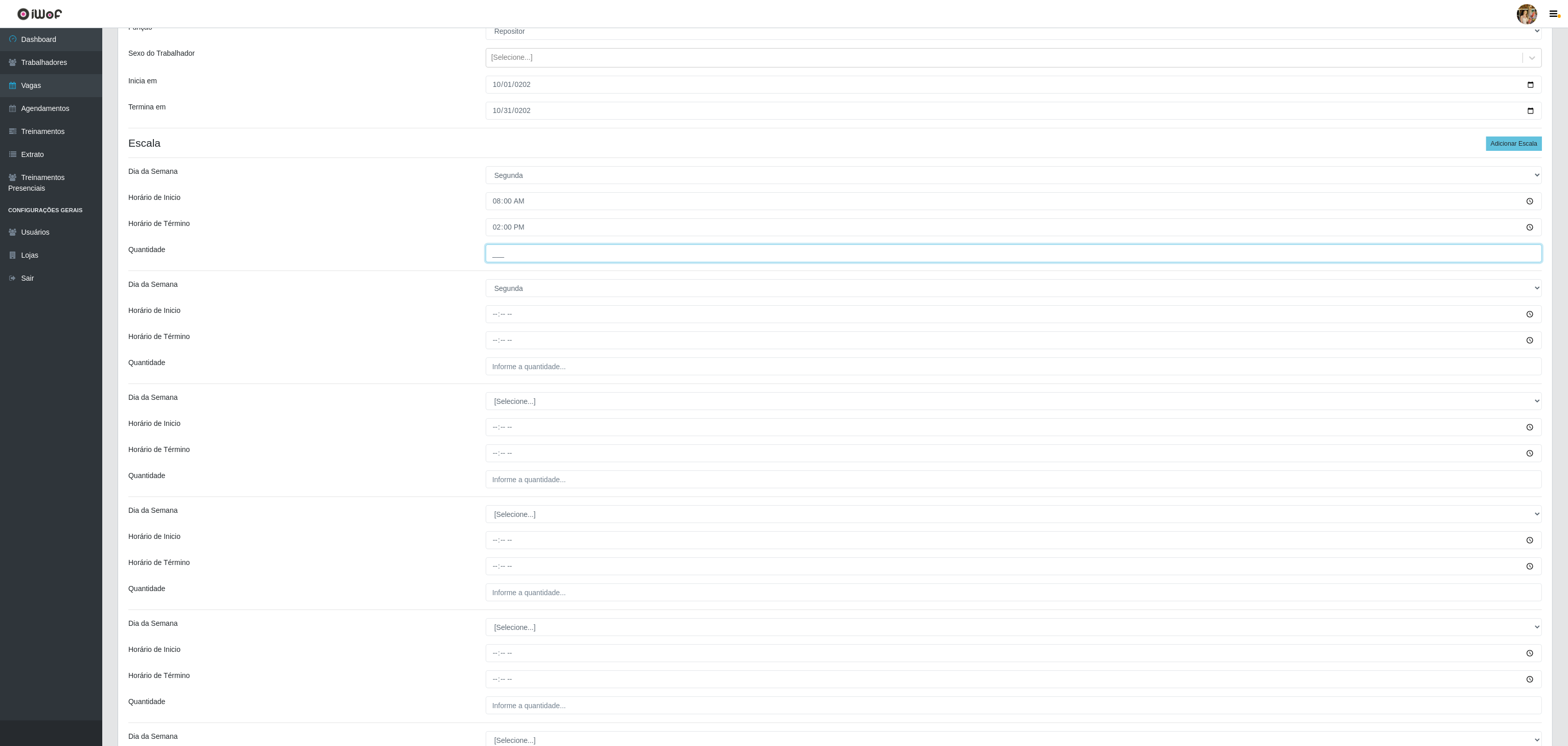
type input "5__"
click at [576, 292] on select "[Selecione...] Segunda Terça Quarta Quinta Sexta Sábado Domingo" at bounding box center [1014, 288] width 1056 height 18
click at [440, 289] on div "Dia da Semana" at bounding box center [299, 288] width 357 height 18
click at [509, 319] on input "Horário de Inicio" at bounding box center [1014, 314] width 1056 height 18
type input "14:00"
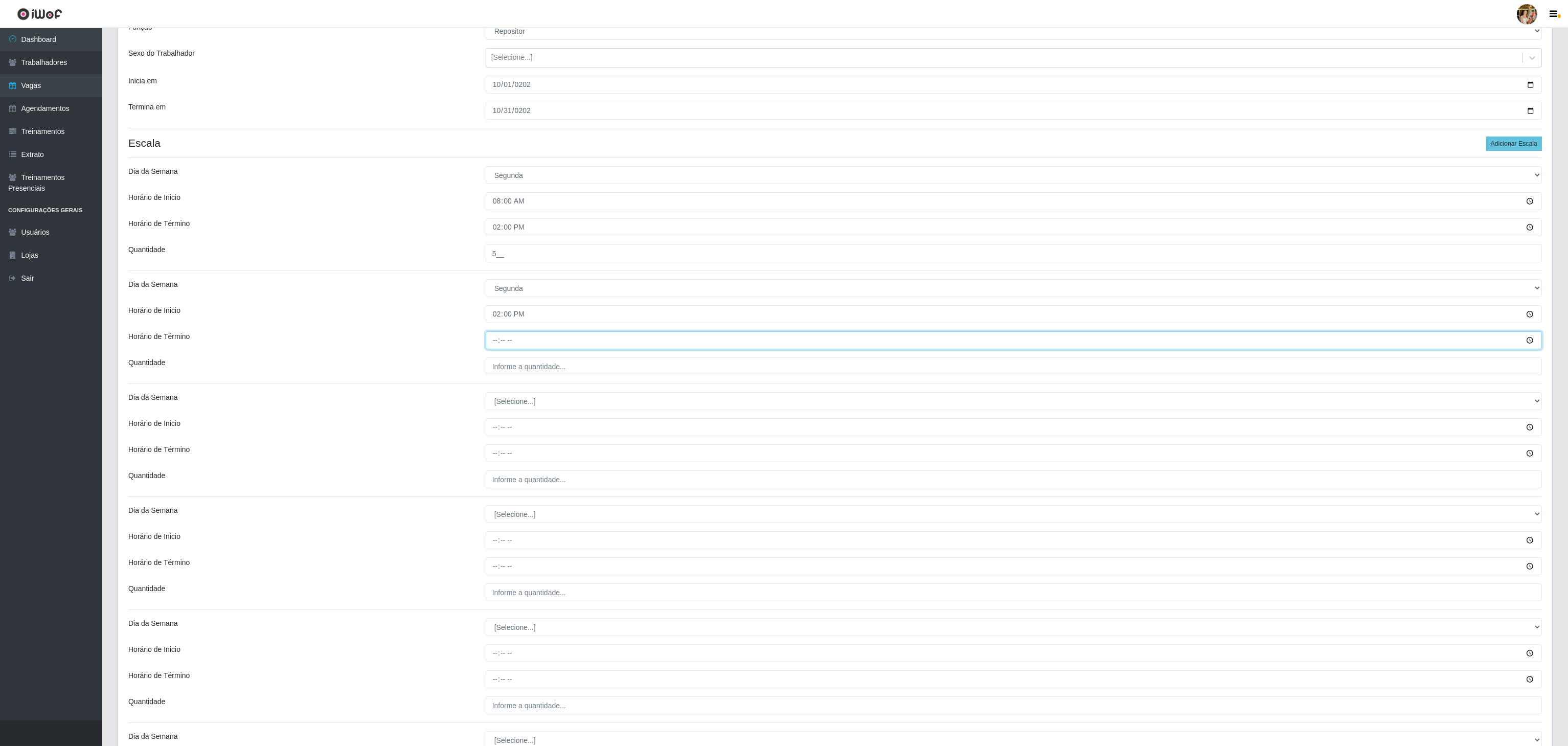
click at [492, 344] on input "Horário de Término" at bounding box center [1014, 340] width 1056 height 18
type input "20:00"
drag, startPoint x: 501, startPoint y: 367, endPoint x: 511, endPoint y: 370, distance: 10.4
click at [501, 367] on input "___" at bounding box center [1014, 366] width 1056 height 18
type input "5__"
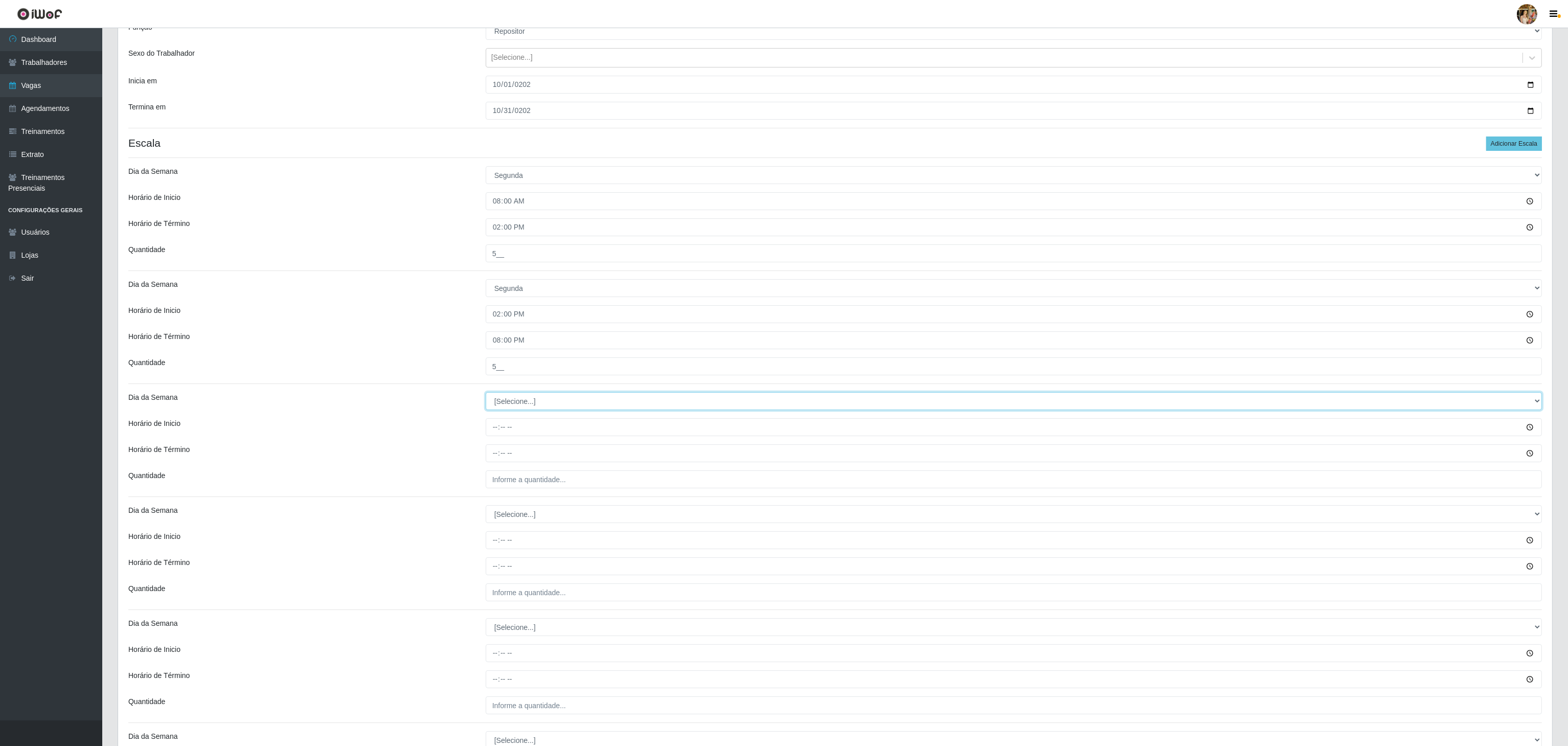
click at [550, 407] on select "[Selecione...] Segunda Terça Quarta Quinta Sexta Sábado Domingo" at bounding box center [1014, 401] width 1056 height 18
select select "2"
click at [486, 395] on select "[Selecione...] Segunda Terça Quarta Quinta Sexta Sábado Domingo" at bounding box center [1014, 401] width 1056 height 18
click at [497, 434] on input "Horário de Inicio" at bounding box center [1014, 427] width 1056 height 18
type input "14:00"
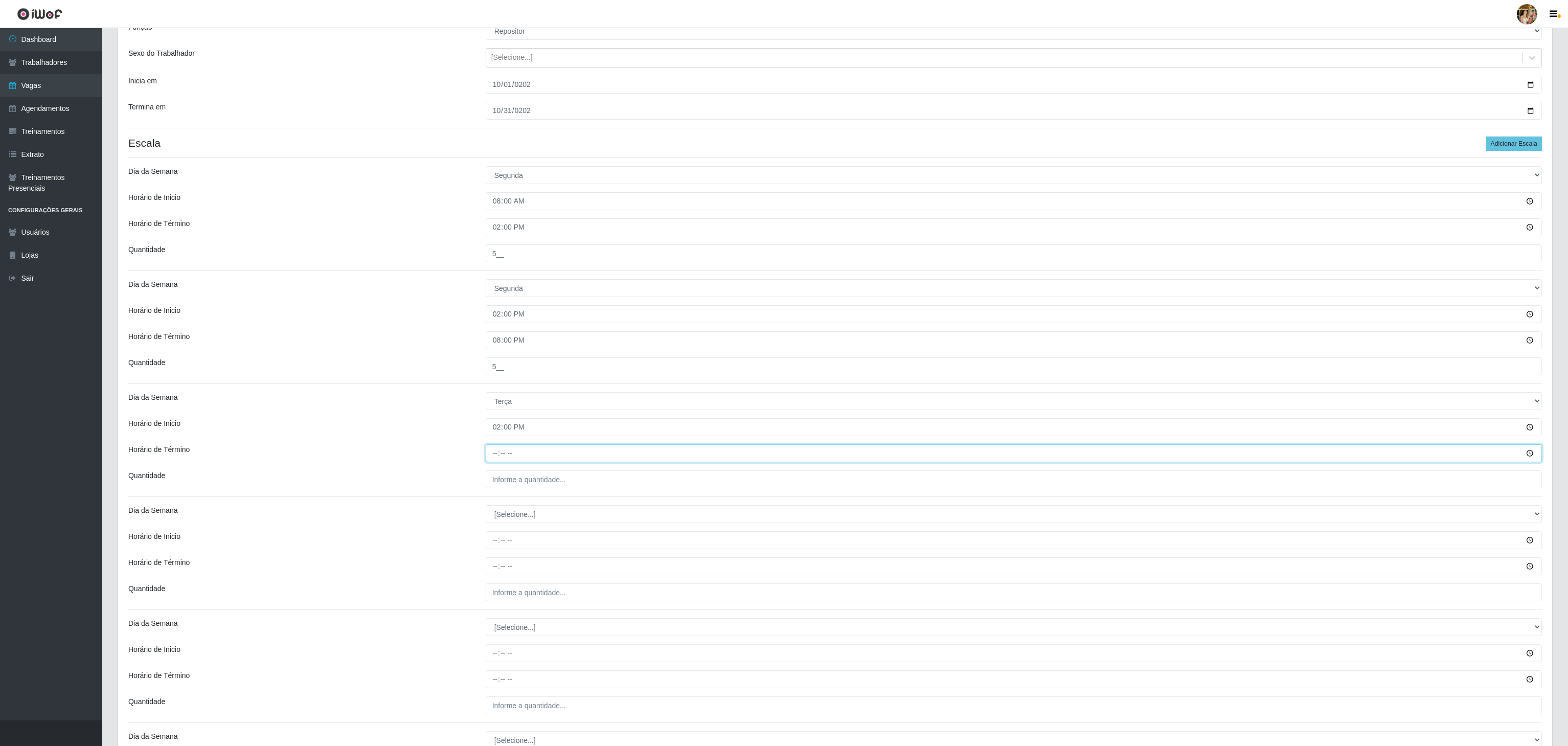
click at [495, 456] on input "Horário de Término" at bounding box center [1014, 453] width 1056 height 18
type input "20:00"
click at [524, 484] on input "___" at bounding box center [1014, 479] width 1056 height 18
type input "5__"
click at [529, 518] on select "[Selecione...] Segunda Terça Quarta Quinta Sexta Sábado Domingo" at bounding box center [1014, 514] width 1056 height 18
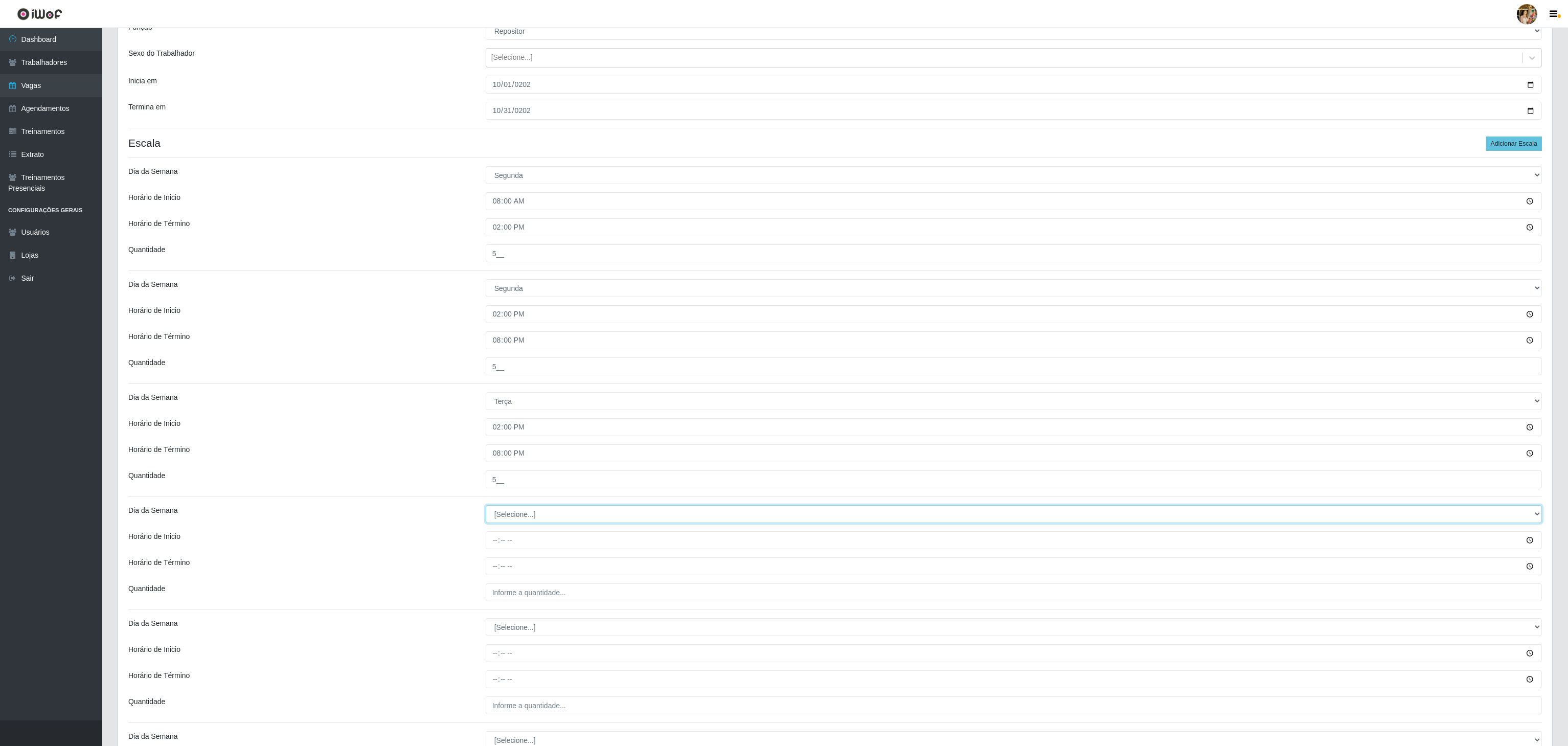
select select "3"
click at [486, 509] on select "[Selecione...] Segunda Terça Quarta Quinta Sexta Sábado Domingo" at bounding box center [1014, 514] width 1056 height 18
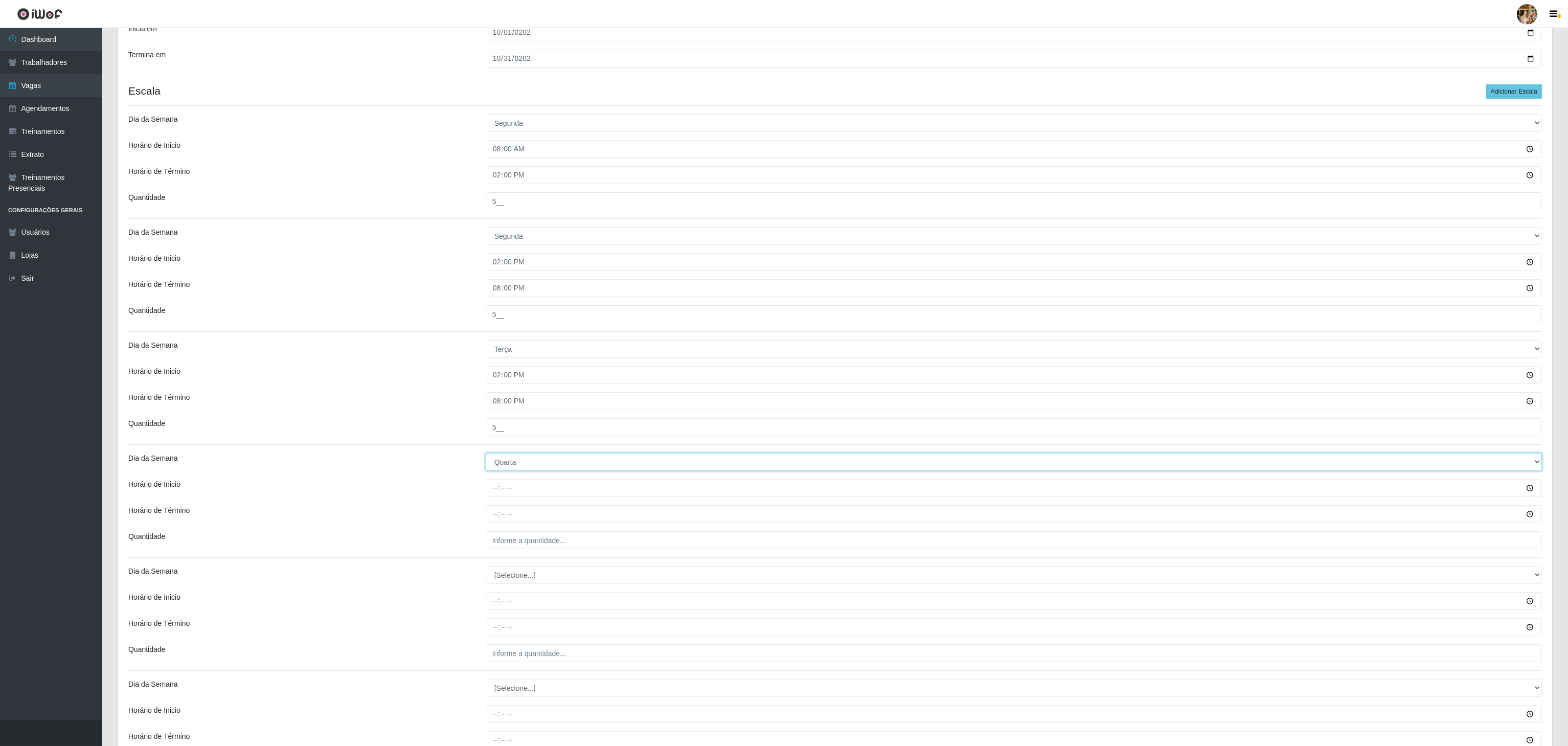
scroll to position [204, 0]
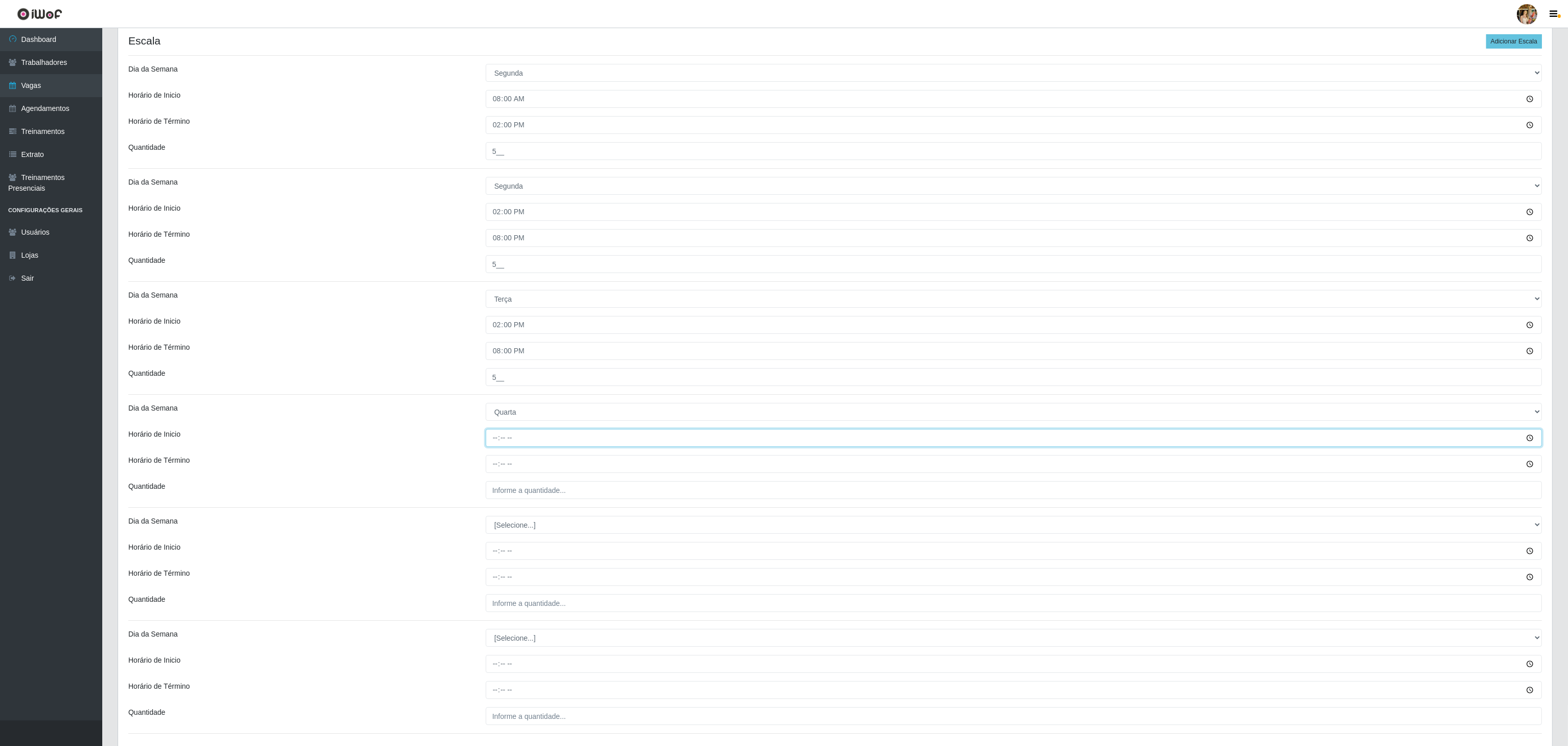
click at [497, 442] on input "Horário de Inicio" at bounding box center [1014, 438] width 1056 height 18
type input "08:00"
click at [493, 472] on input "Horário de Término" at bounding box center [1014, 464] width 1056 height 18
type input "14:00"
drag, startPoint x: 510, startPoint y: 483, endPoint x: 514, endPoint y: 507, distance: 24.3
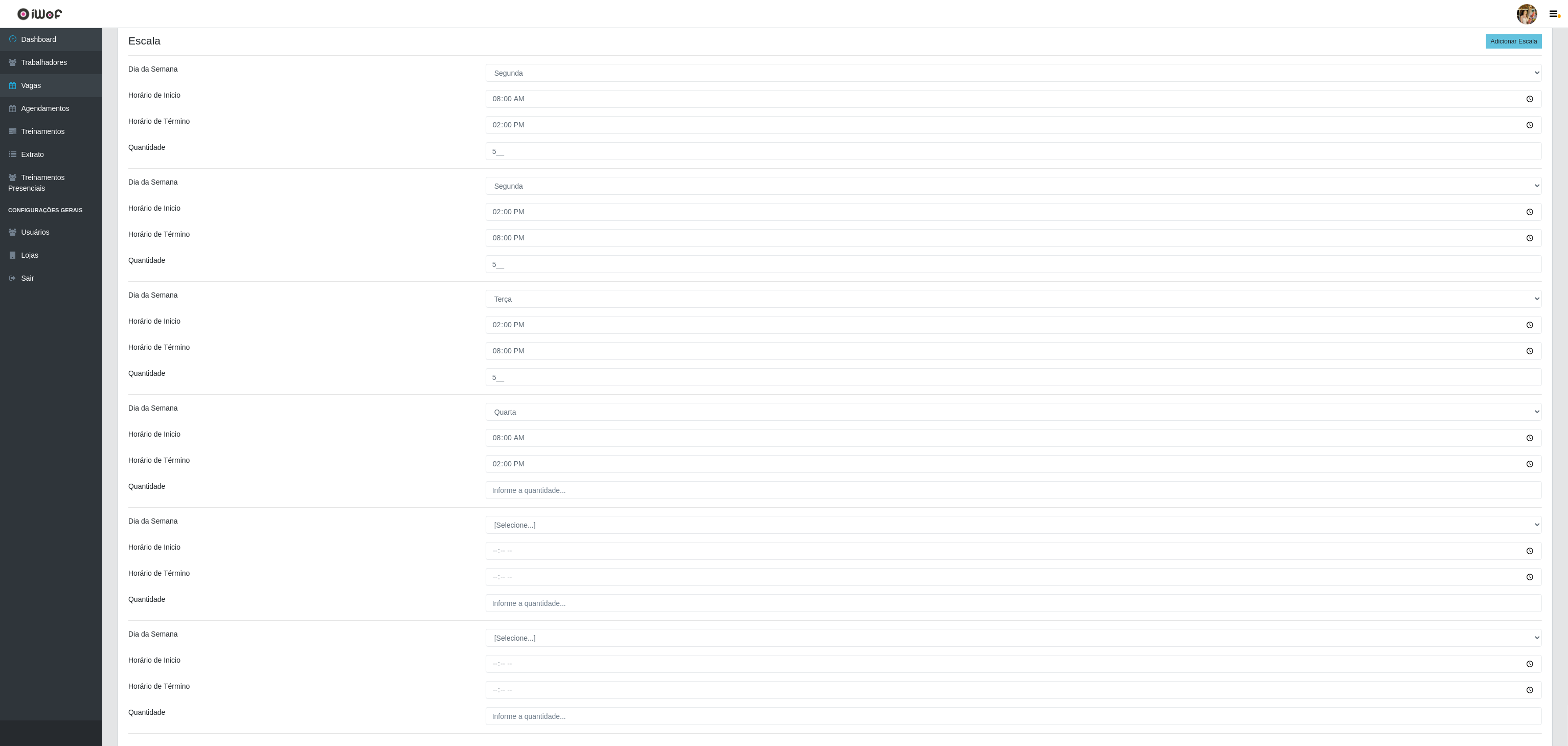
click at [510, 485] on div "Loja Atacado Vem - Loja 47 Jardim Limoeiro Função [Selecione...] Carregador e D…" at bounding box center [835, 318] width 1434 height 869
click at [534, 492] on input "___" at bounding box center [1014, 490] width 1056 height 18
type input "5__"
click at [517, 534] on select "[Selecione...] Segunda Terça Quarta Quinta Sexta Sábado Domingo" at bounding box center [1014, 524] width 1056 height 18
select select "3"
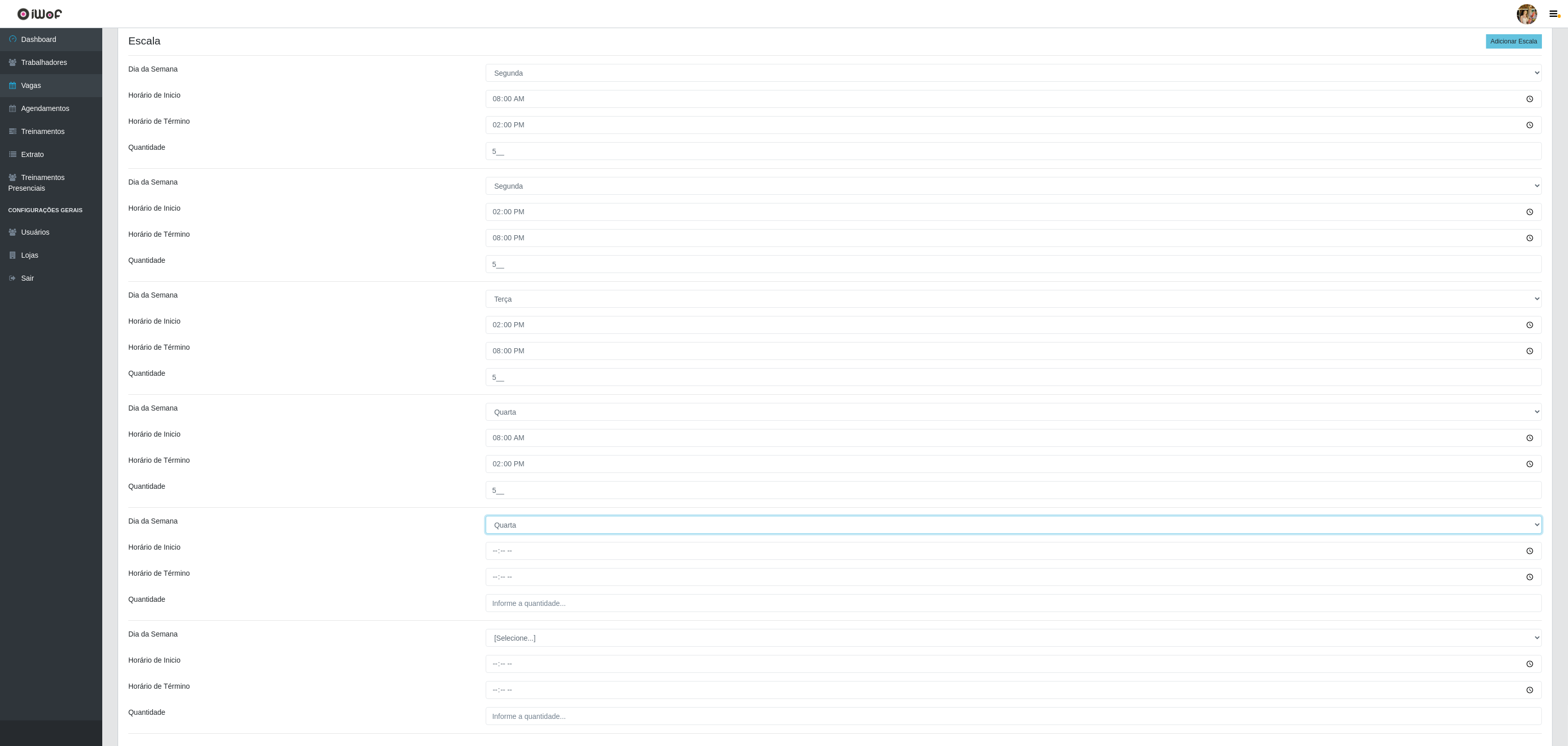
click at [486, 519] on select "[Selecione...] Segunda Terça Quarta Quinta Sexta Sábado Domingo" at bounding box center [1014, 524] width 1056 height 18
click at [488, 552] on input "Horário de Inicio" at bounding box center [1014, 550] width 1056 height 18
type input "14:00"
click at [490, 580] on input "Horário de Término" at bounding box center [1014, 576] width 1056 height 18
type input "20:00"
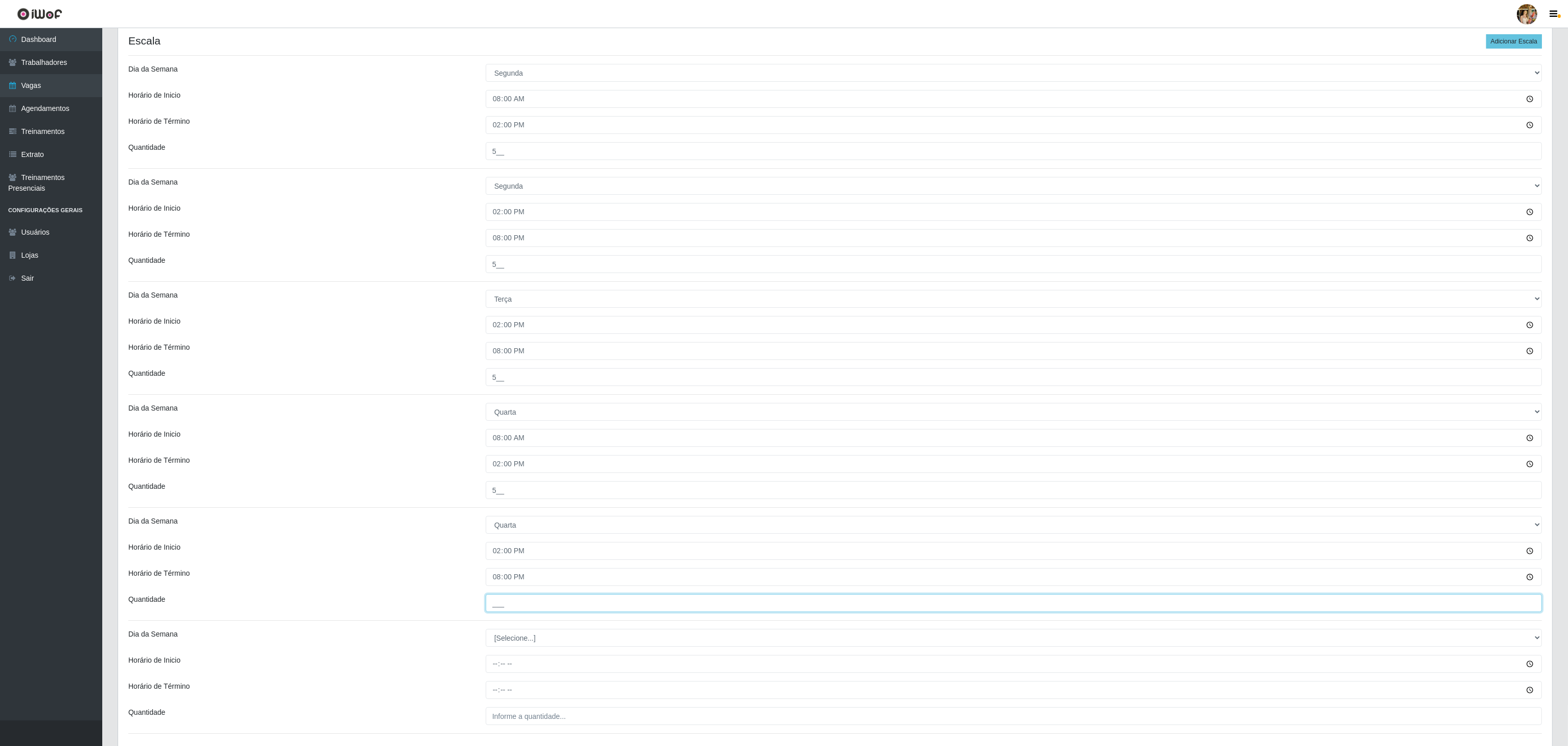
click at [502, 597] on input "___" at bounding box center [1014, 602] width 1056 height 18
type input "5__"
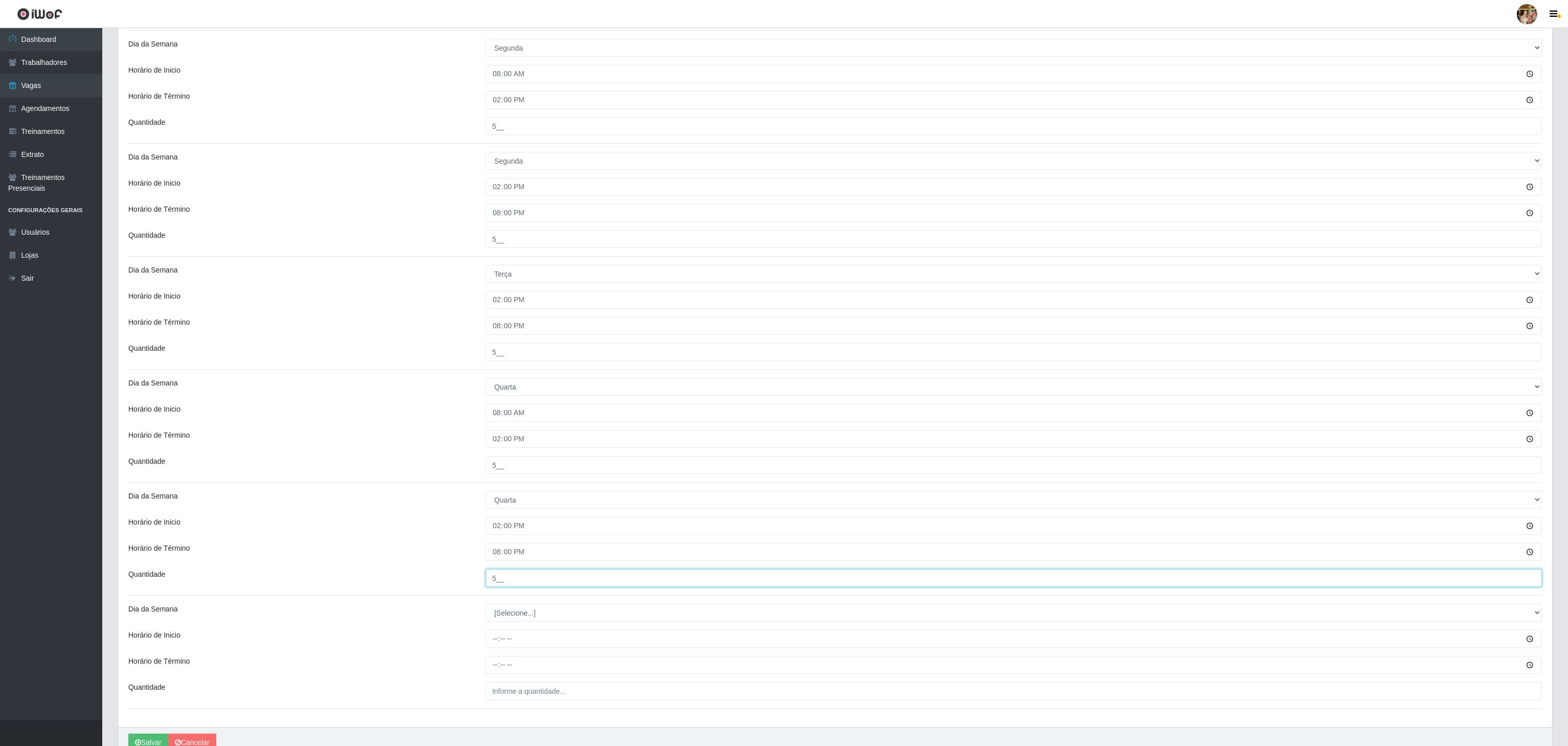
scroll to position [182, 0]
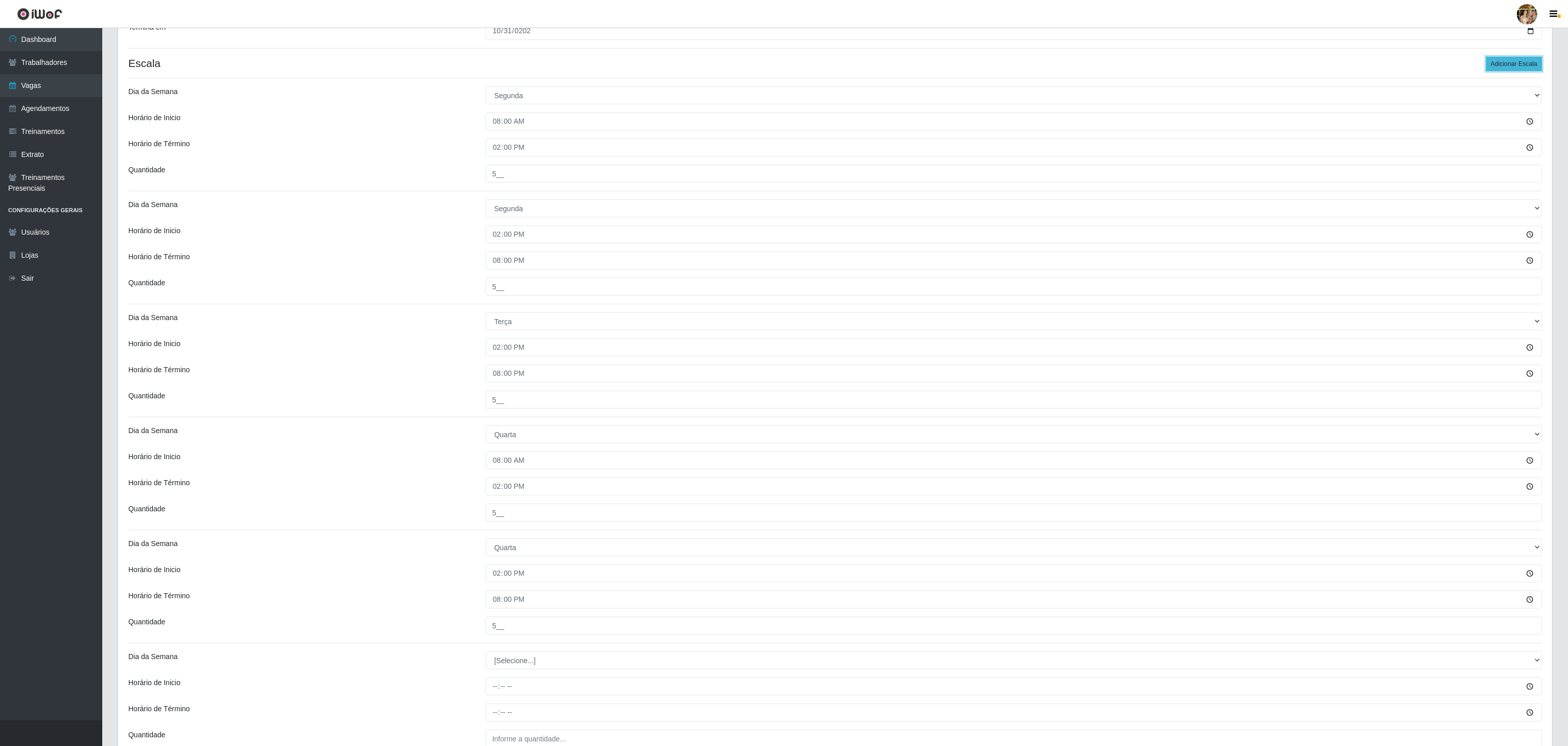
click at [1516, 68] on button "Adicionar Escala" at bounding box center [1514, 64] width 56 height 14
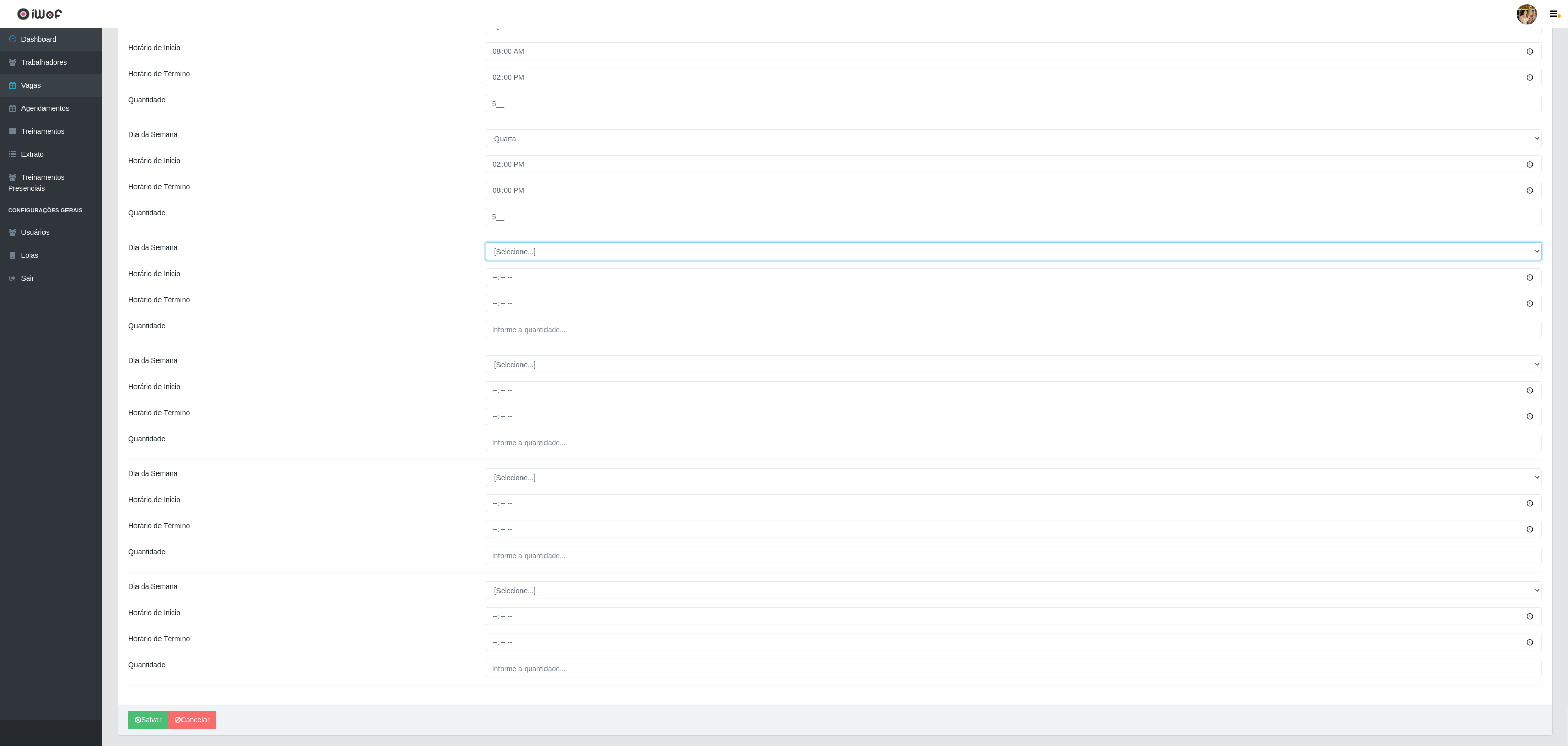
click at [523, 248] on select "[Selecione...] Segunda Terça Quarta Quinta Sexta Sábado Domingo" at bounding box center [1014, 251] width 1056 height 18
select select "4"
click at [486, 245] on select "[Selecione...] Segunda Terça Quarta Quinta Sexta Sábado Domingo" at bounding box center [1014, 251] width 1056 height 18
click at [490, 277] on input "Horário de Inicio" at bounding box center [1014, 277] width 1056 height 18
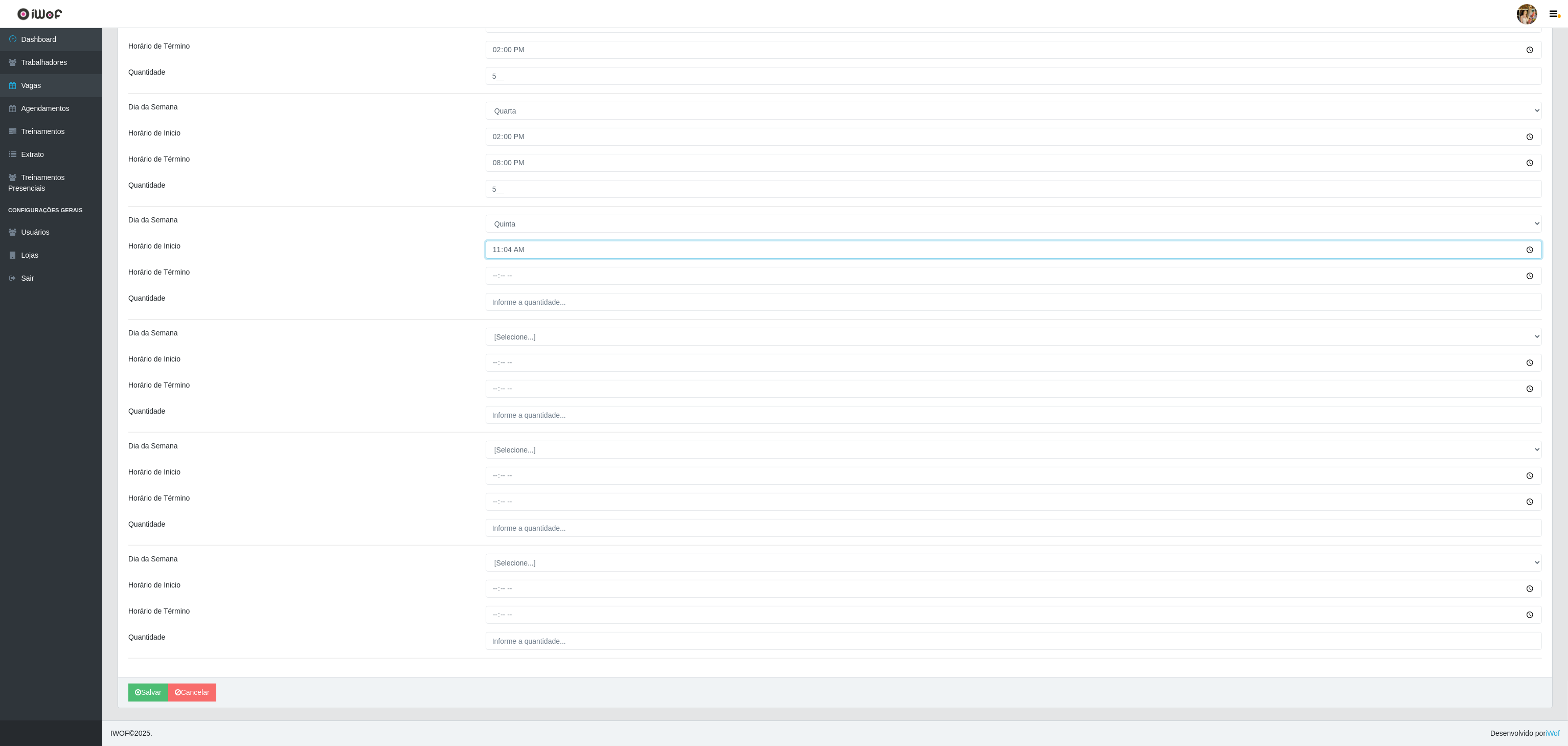
click at [497, 251] on input "11:04" at bounding box center [1014, 249] width 1056 height 18
type input "14:00"
click at [492, 275] on input "Horário de Término" at bounding box center [1014, 275] width 1056 height 18
type input "20:00"
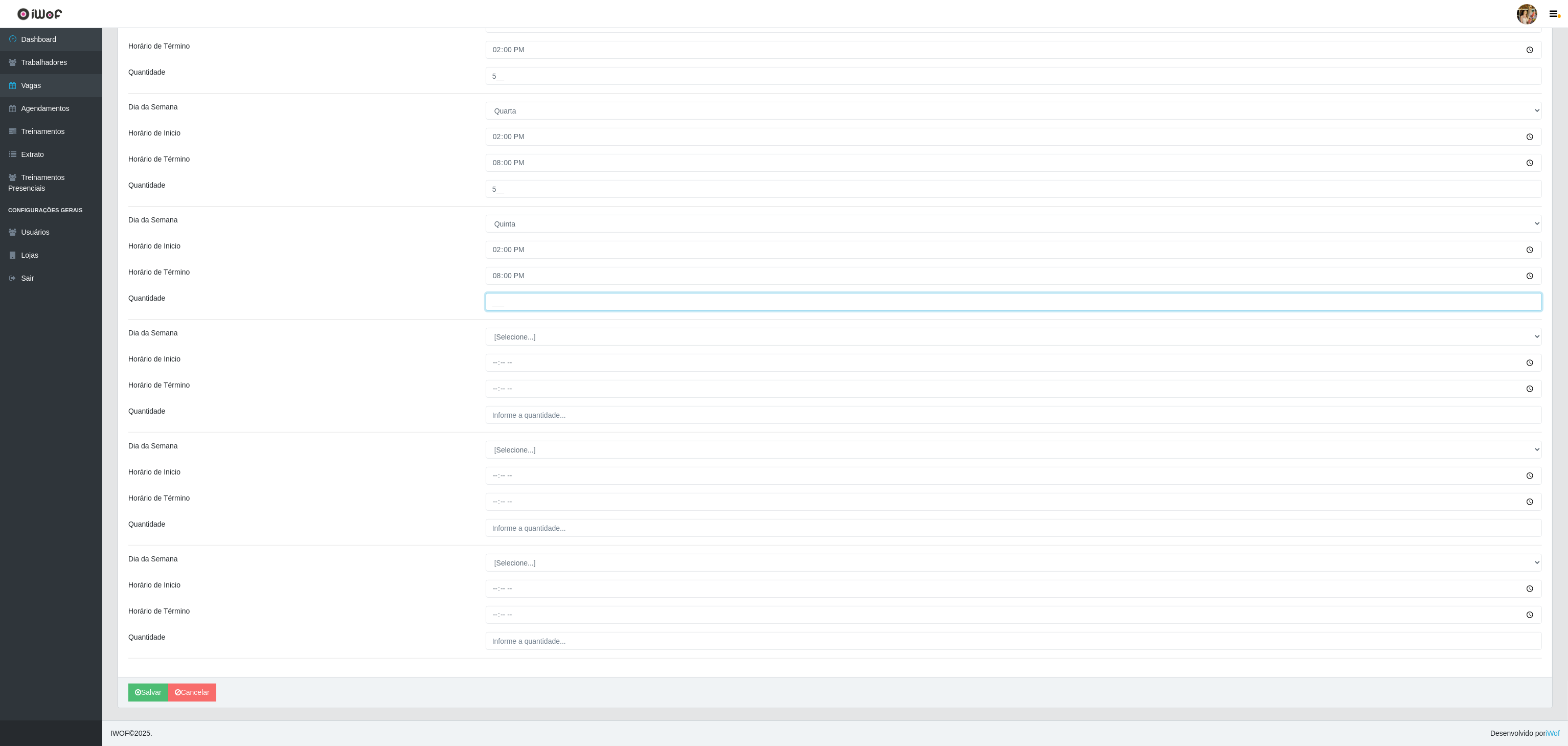
drag, startPoint x: 511, startPoint y: 297, endPoint x: 520, endPoint y: 304, distance: 11.4
click at [512, 297] on input "___" at bounding box center [1014, 302] width 1056 height 18
type input "5__"
click at [510, 338] on select "[Selecione...] Segunda Terça Quarta Quinta Sexta Sábado Domingo" at bounding box center [1014, 337] width 1056 height 18
select select "5"
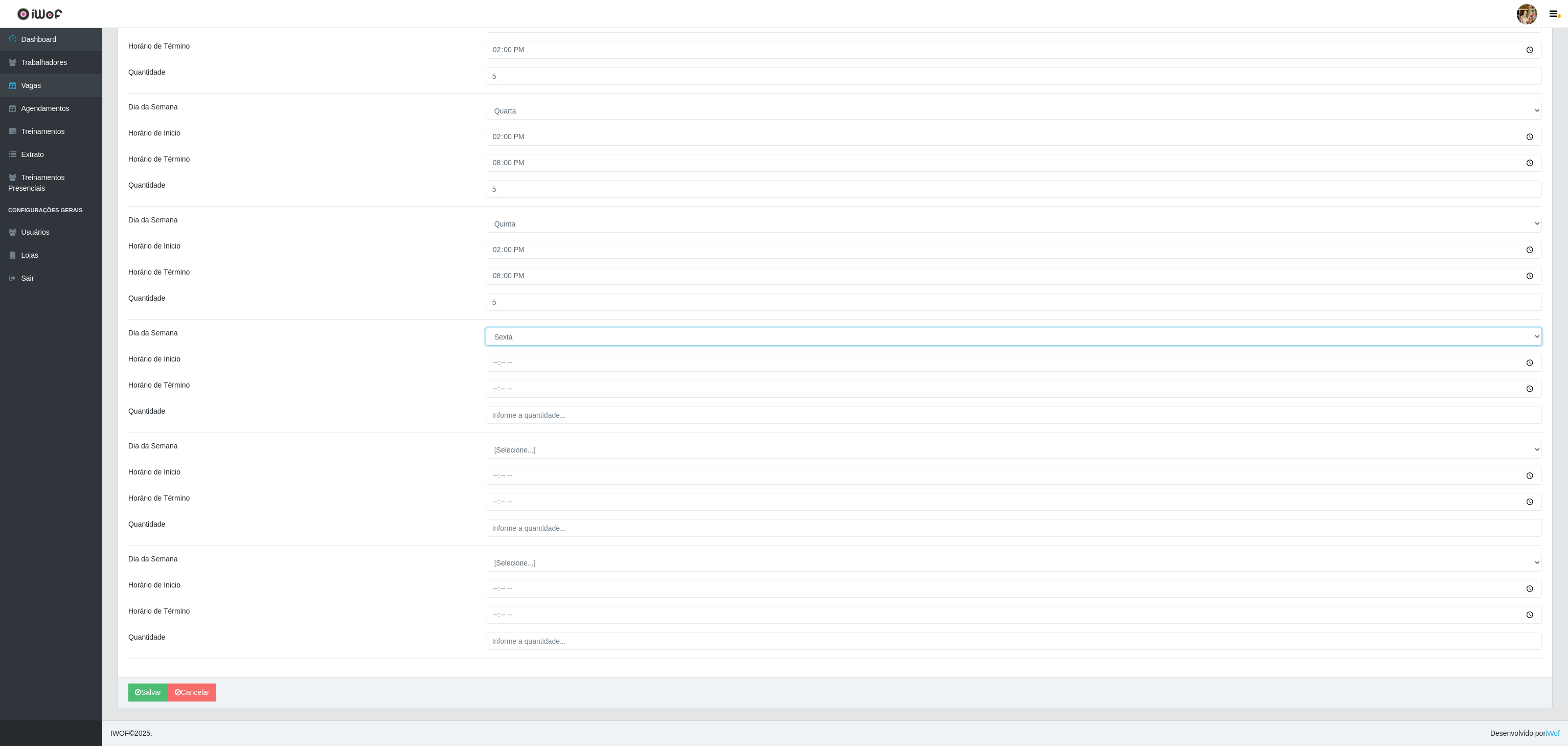
click at [486, 328] on select "[Selecione...] Segunda Terça Quarta Quinta Sexta Sábado Domingo" at bounding box center [1014, 337] width 1056 height 18
click at [488, 369] on input "Horário de Inicio" at bounding box center [1014, 363] width 1056 height 18
type input "08:00"
click at [495, 386] on input "Horário de Término" at bounding box center [1014, 389] width 1056 height 18
type input "14:00"
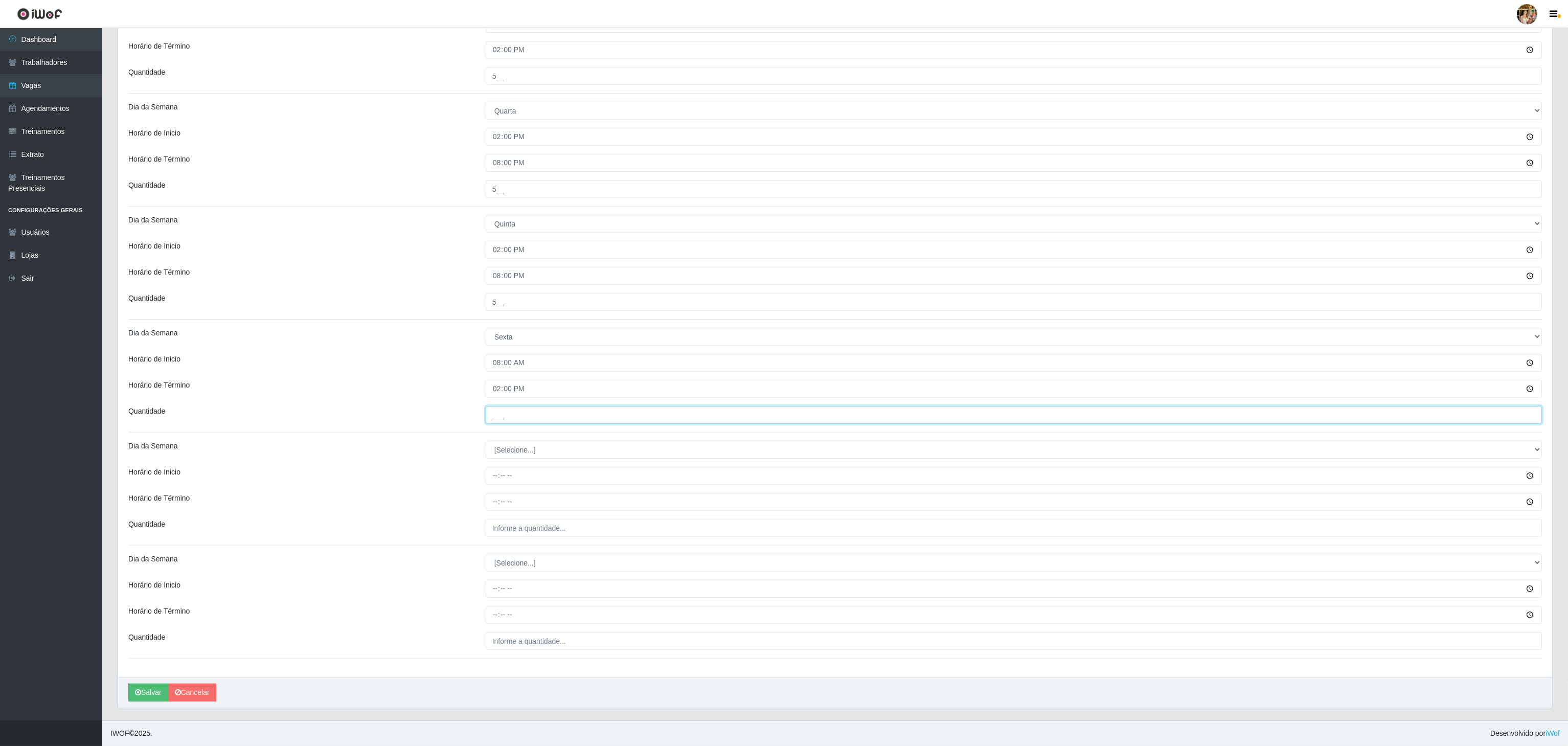
click at [512, 418] on input "___" at bounding box center [1014, 415] width 1056 height 18
type input "5__"
click at [136, 690] on icon "submit" at bounding box center [138, 692] width 6 height 7
click at [145, 692] on button "Salvar" at bounding box center [148, 692] width 40 height 18
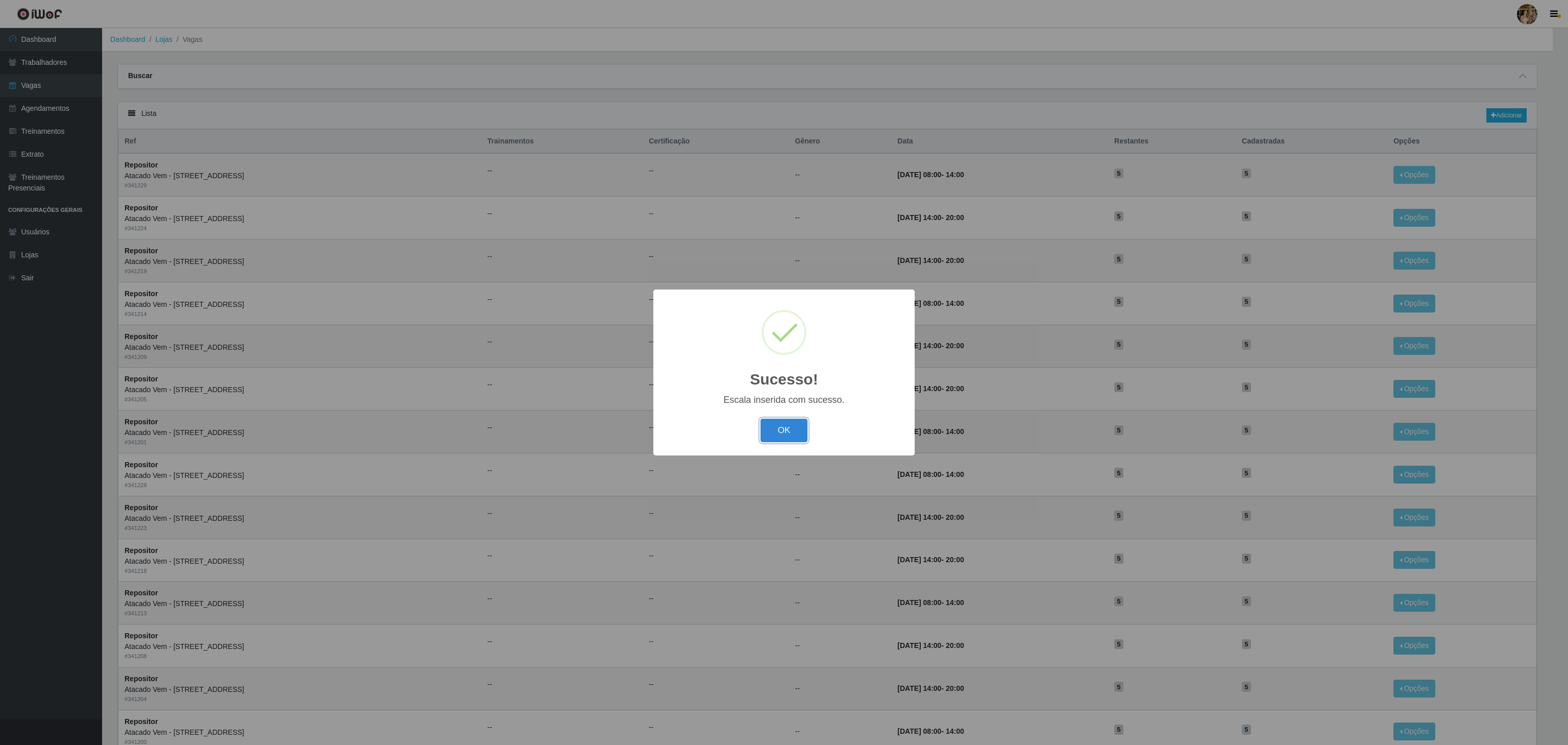
drag, startPoint x: 791, startPoint y: 424, endPoint x: 830, endPoint y: 390, distance: 51.7
click at [791, 424] on button "OK" at bounding box center [784, 431] width 47 height 24
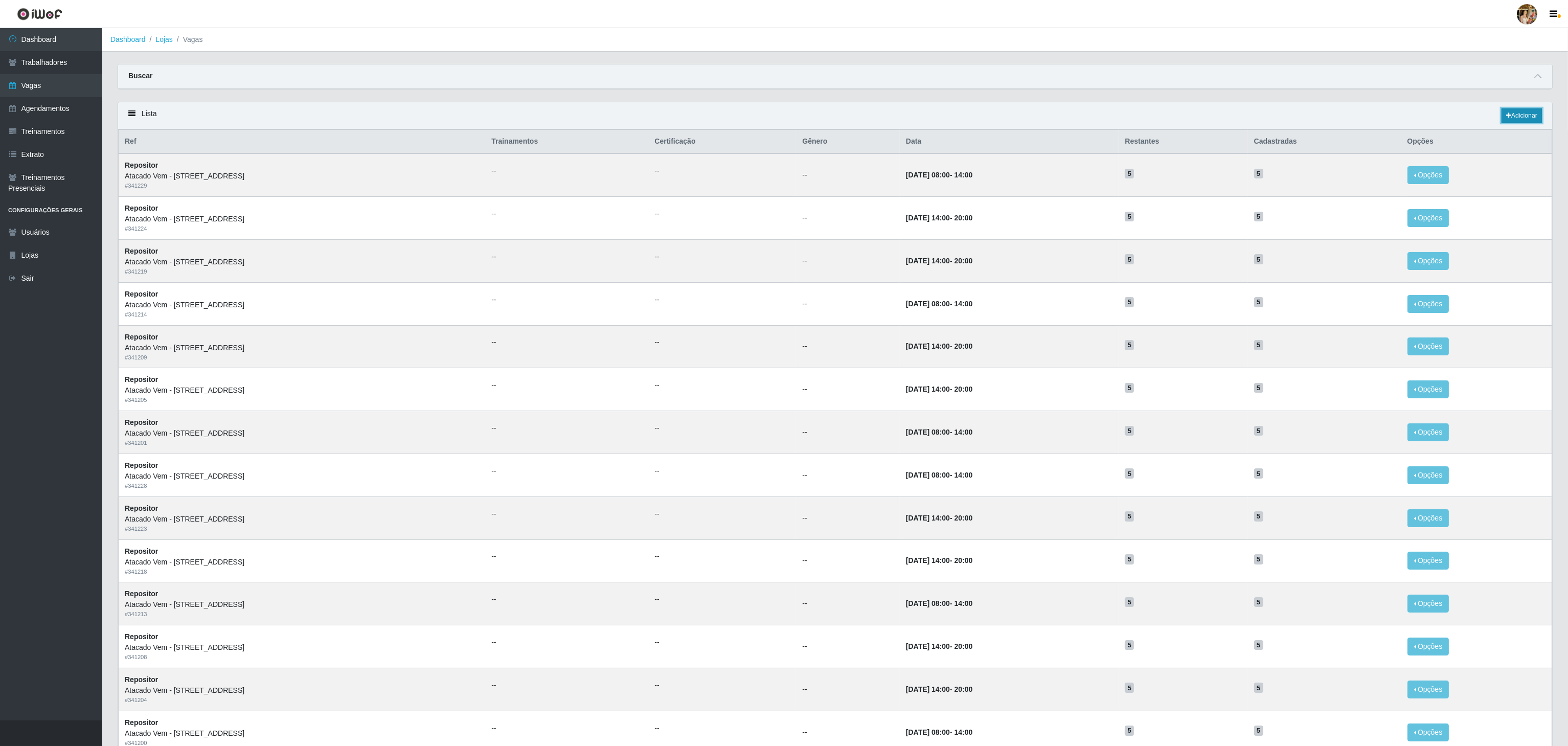
click at [1520, 111] on link "Adicionar" at bounding box center [1521, 115] width 40 height 14
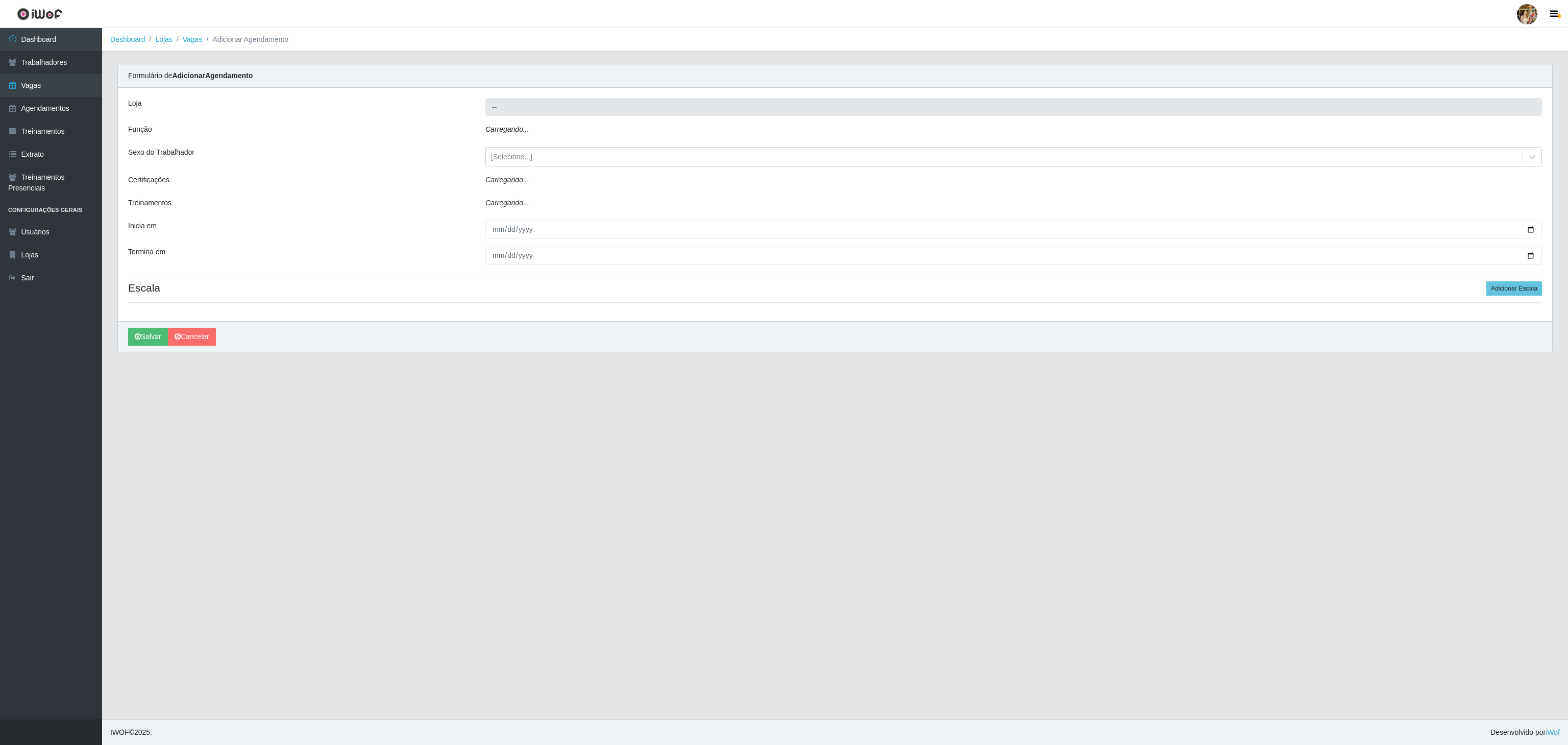
type input "Atacado Vem - [STREET_ADDRESS]"
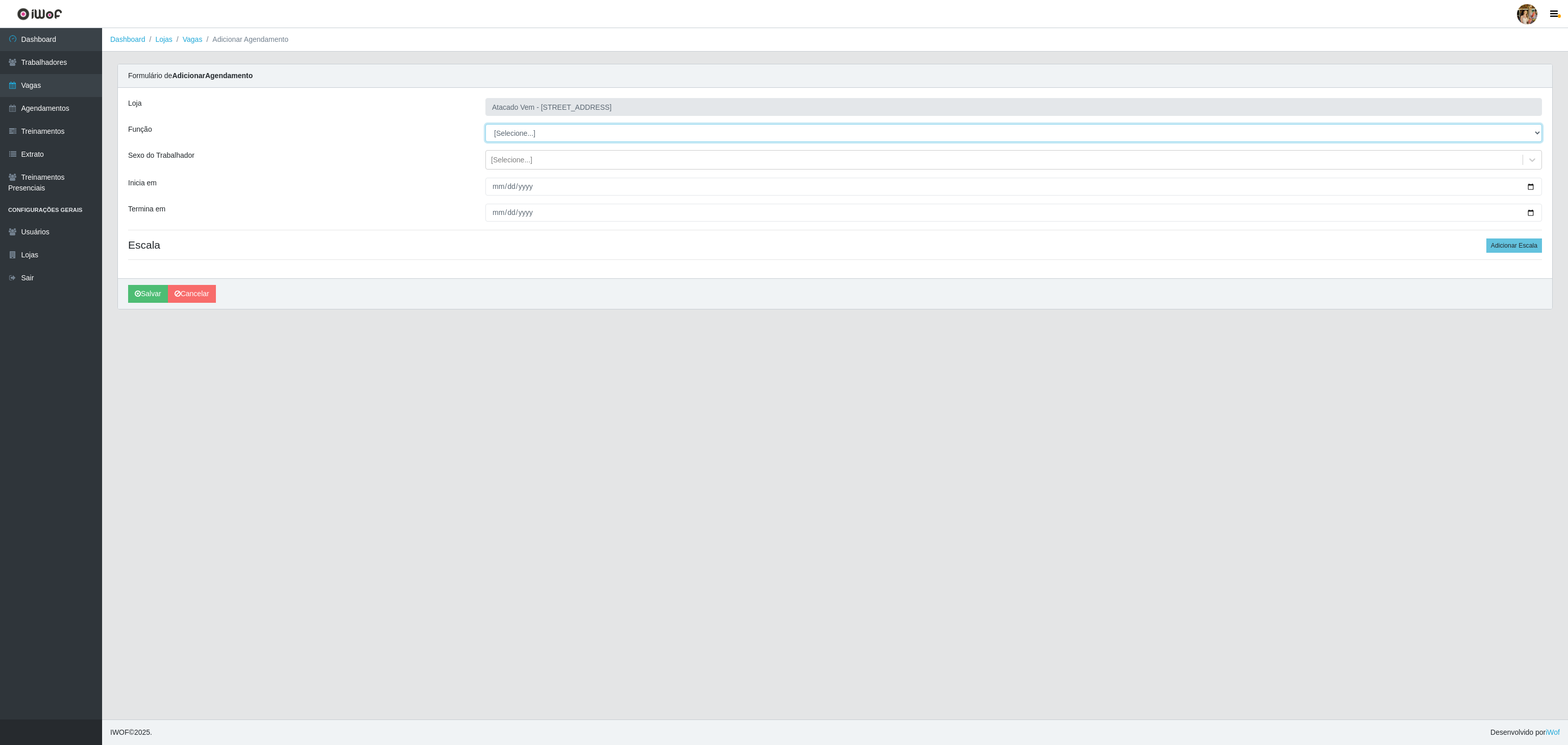
click at [541, 132] on select "[Selecione...] Carregador e Descarregador de Caminhão Carregador e Descarregado…" at bounding box center [1014, 133] width 1056 height 18
select select "82"
click at [486, 124] on select "[Selecione...] Carregador e Descarregador de Caminhão Carregador e Descarregado…" at bounding box center [1014, 133] width 1056 height 18
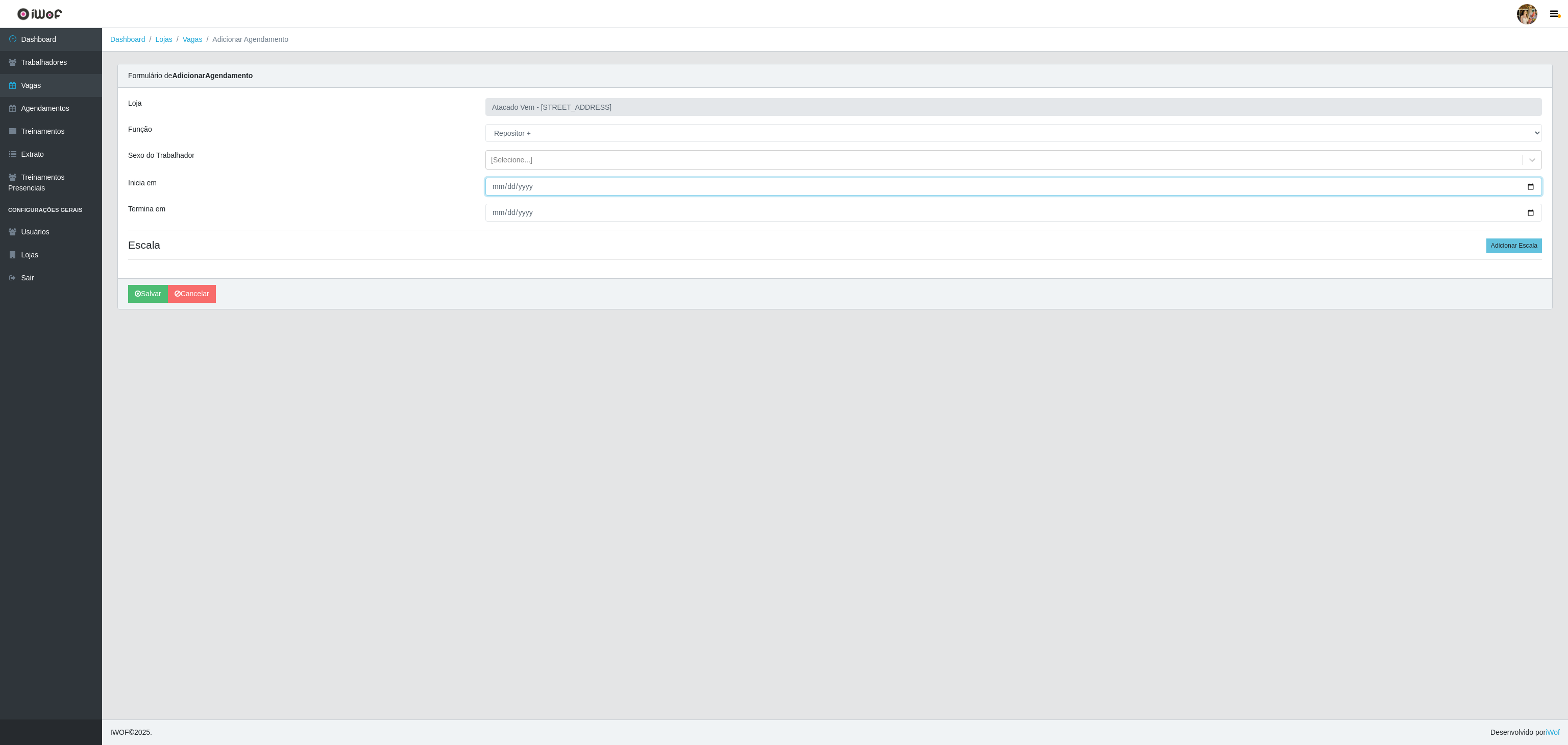
click at [494, 188] on input "Inicia em" at bounding box center [1014, 187] width 1056 height 18
type input "[DATE]"
click at [491, 211] on input "Termina em" at bounding box center [1014, 213] width 1056 height 18
type input "[DATE]"
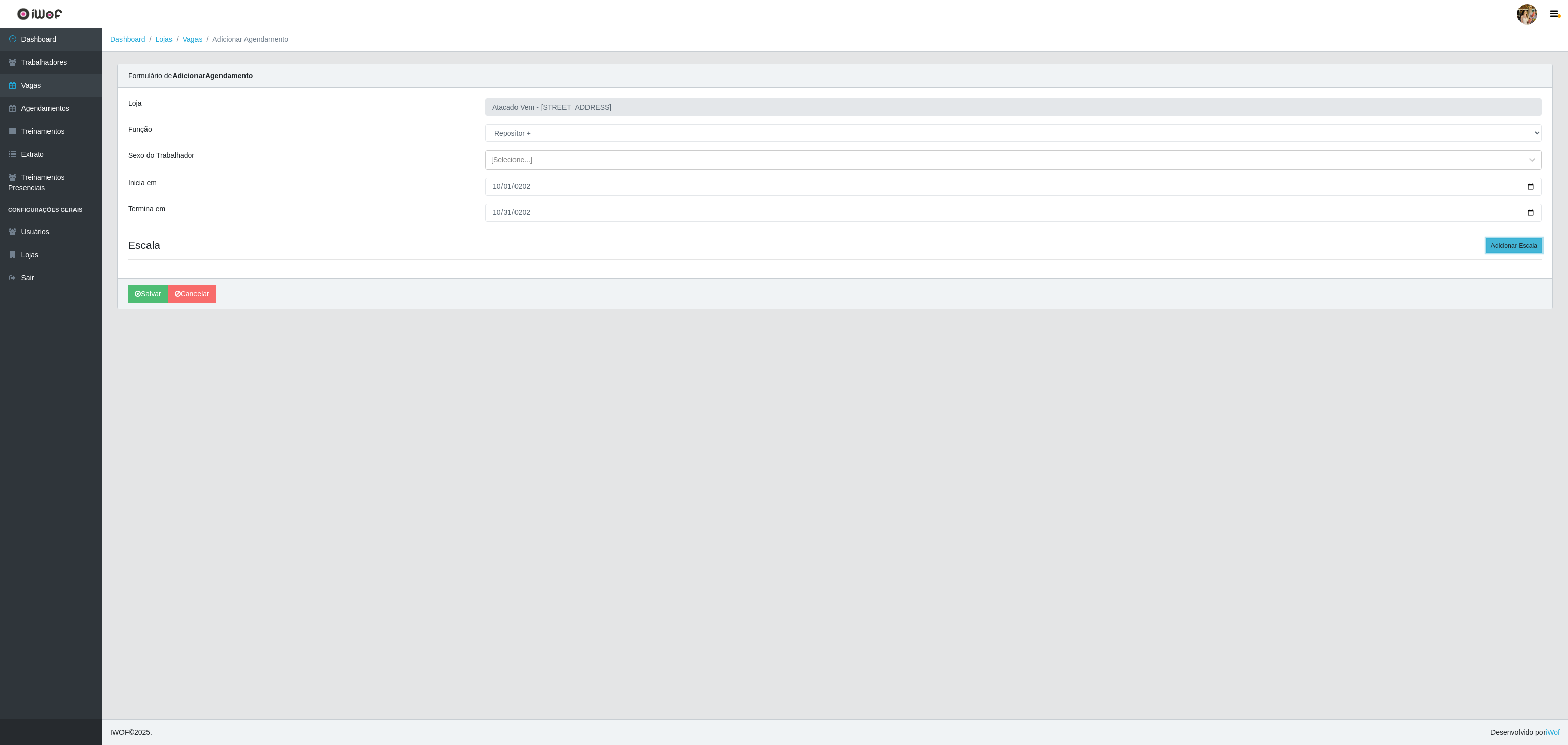
click at [1495, 239] on button "Adicionar Escala" at bounding box center [1514, 246] width 56 height 14
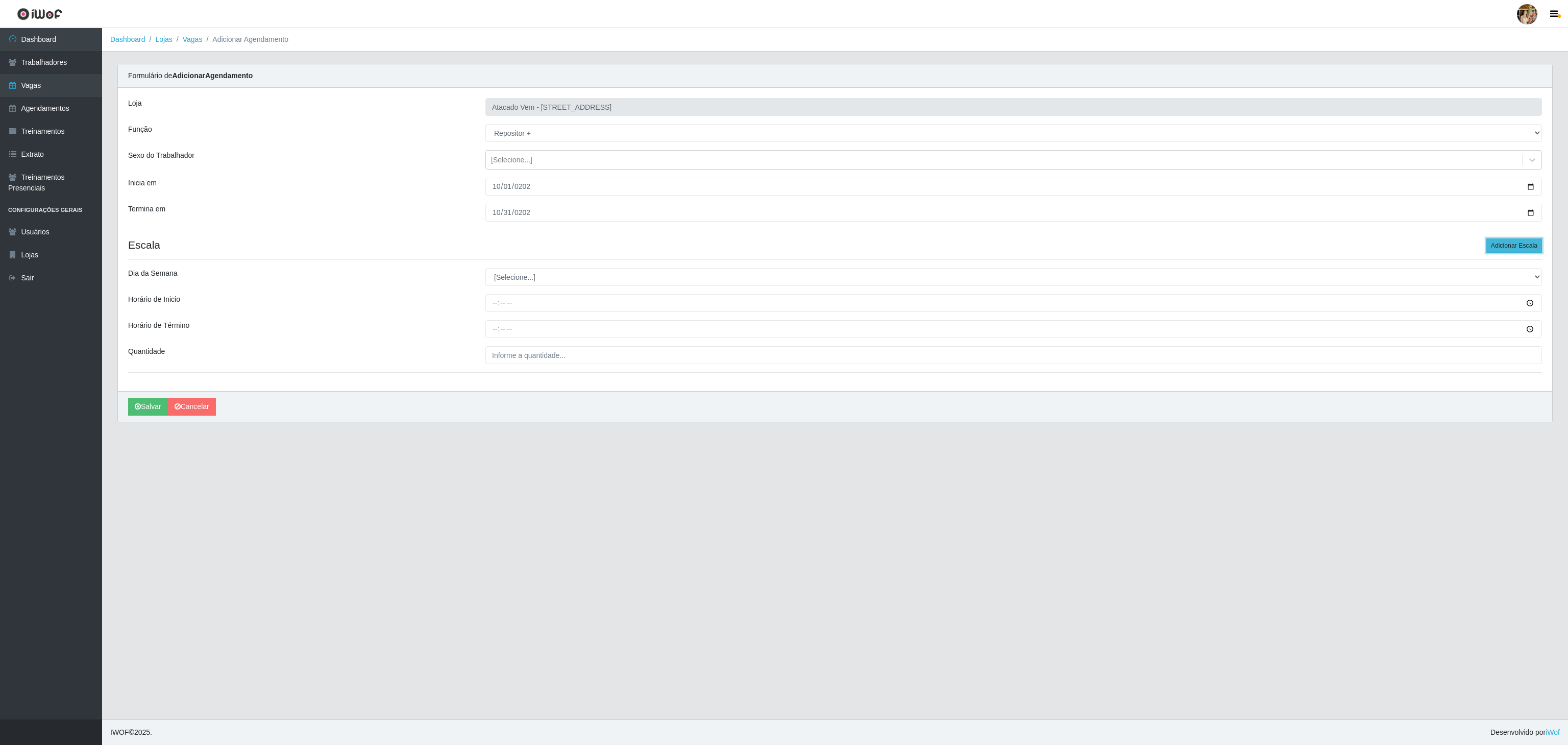
click at [1496, 239] on button "Adicionar Escala" at bounding box center [1514, 246] width 56 height 14
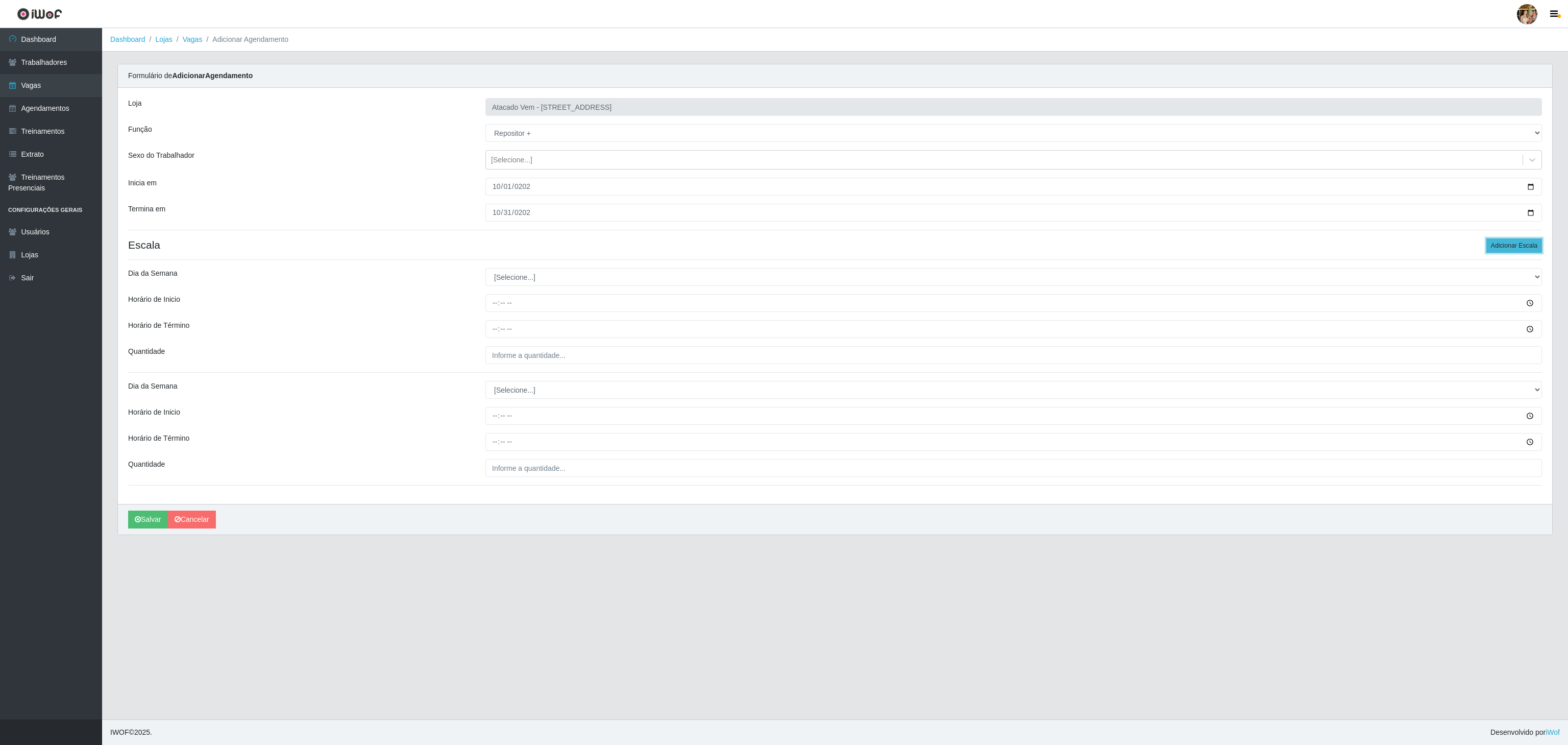
click at [1496, 239] on button "Adicionar Escala" at bounding box center [1514, 246] width 56 height 14
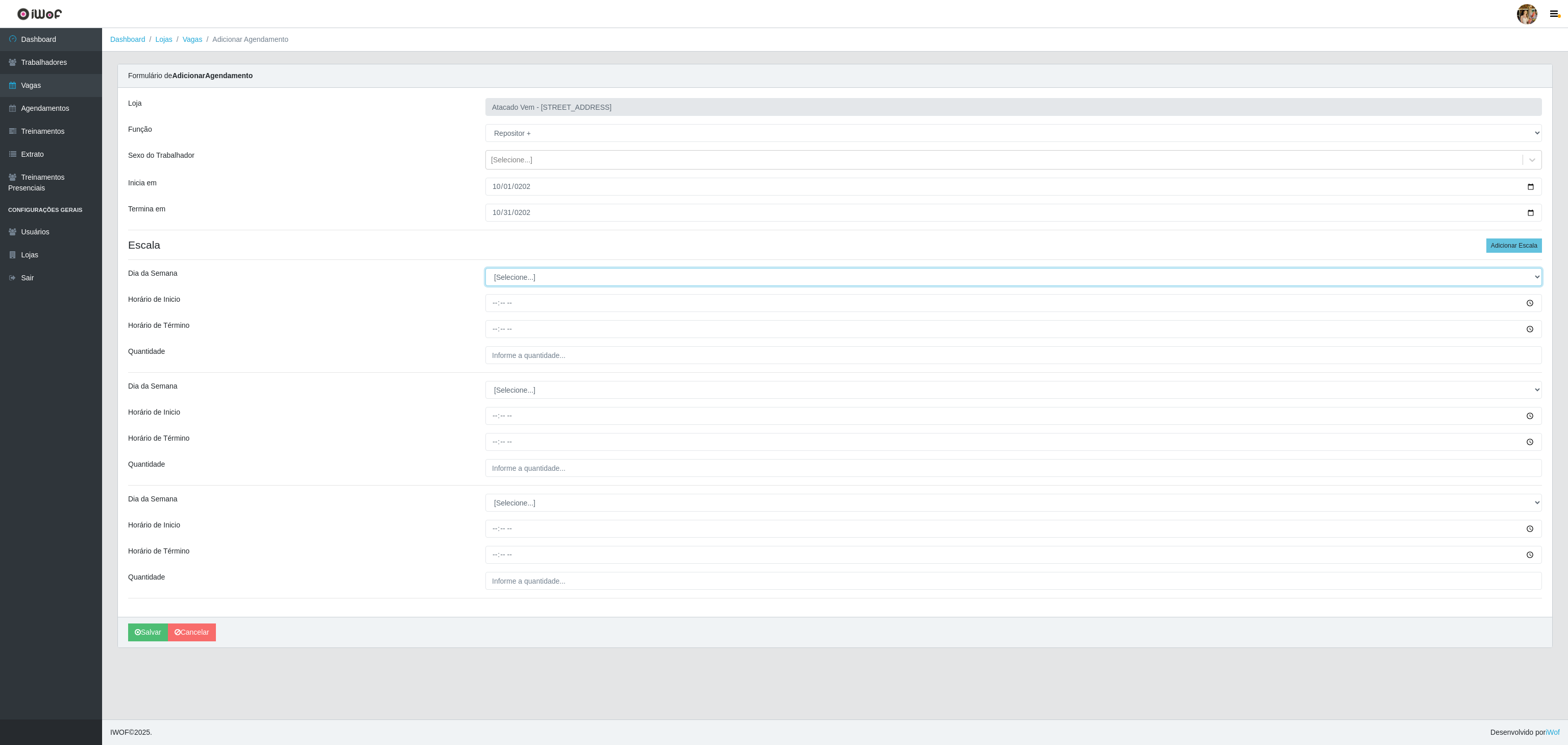
click at [515, 282] on select "[Selecione...] Segunda Terça Quarta Quinta Sexta Sábado Domingo" at bounding box center [1014, 276] width 1056 height 18
select select "6"
click at [486, 270] on select "[Selecione...] Segunda Terça Quarta Quinta Sexta Sábado Domingo" at bounding box center [1014, 276] width 1056 height 18
click at [496, 302] on input "Horário de Inicio" at bounding box center [1014, 303] width 1056 height 18
type input "08:00"
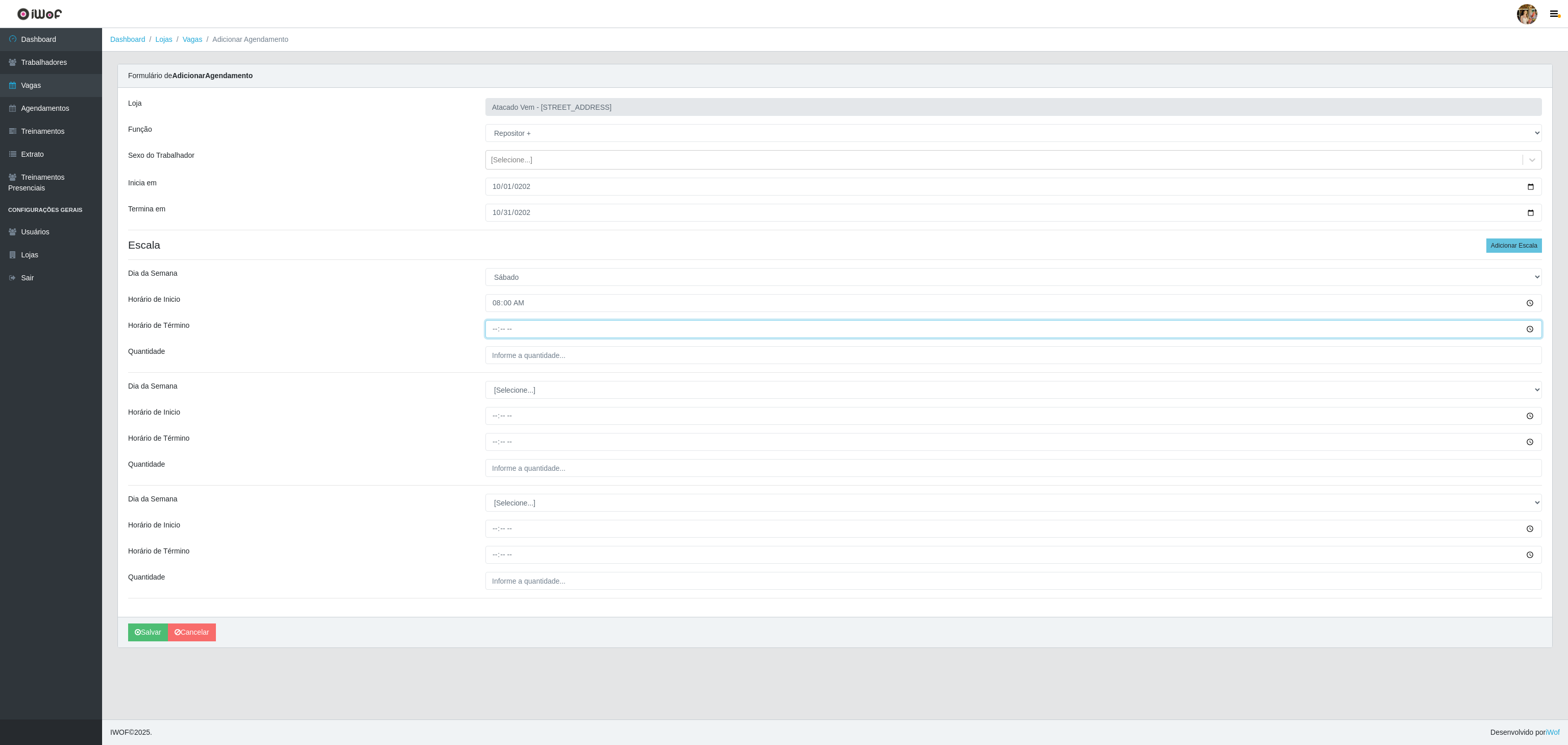
click at [490, 330] on input "Horário de Término" at bounding box center [1014, 329] width 1056 height 18
type input "14:00"
click at [507, 358] on input "___" at bounding box center [1014, 355] width 1056 height 18
type input "5__"
click at [557, 395] on select "[Selecione...] Segunda Terça Quarta Quinta Sexta Sábado Domingo" at bounding box center [1014, 390] width 1056 height 18
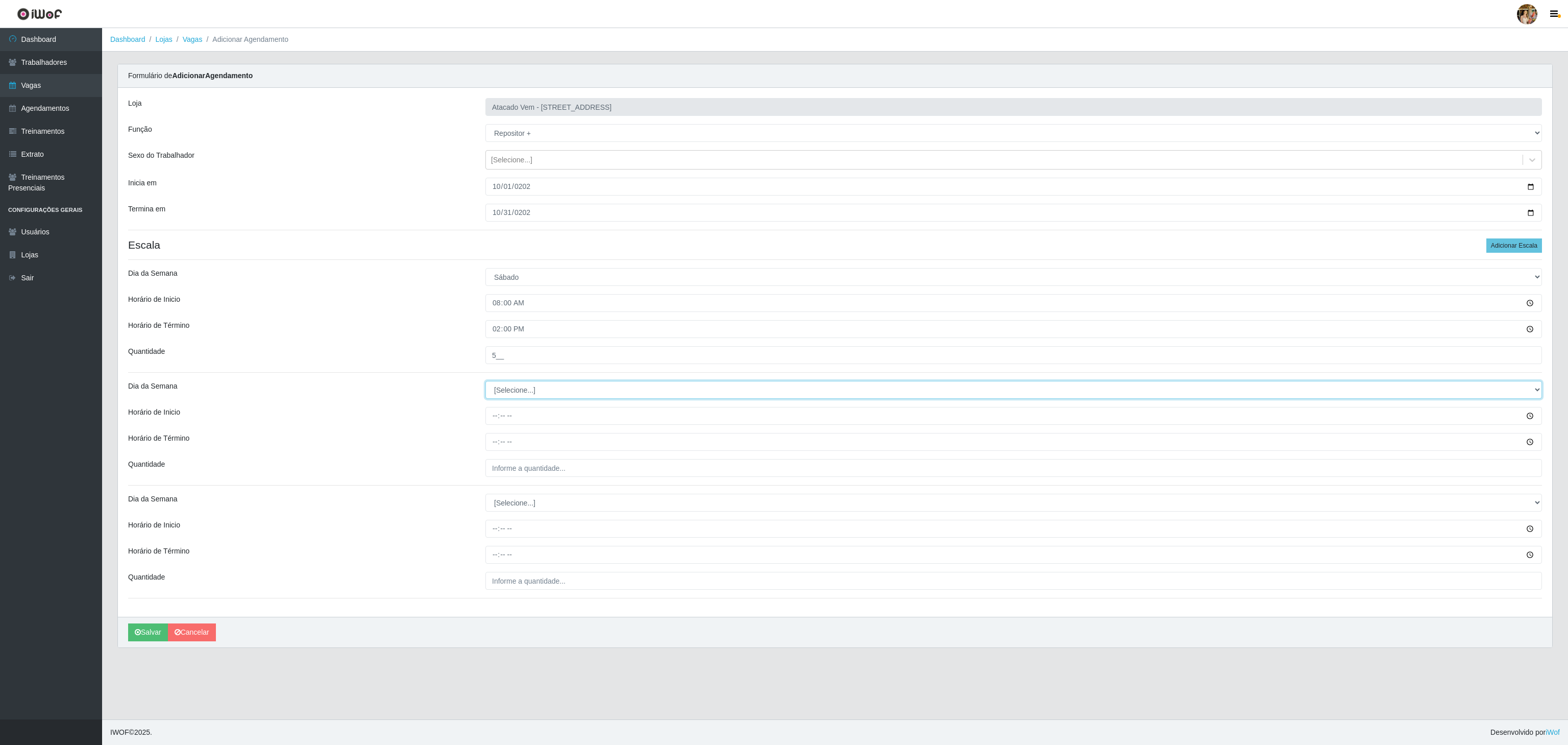
select select "6"
click at [486, 384] on select "[Selecione...] Segunda Terça Quarta Quinta Sexta Sábado Domingo" at bounding box center [1014, 390] width 1056 height 18
click at [494, 416] on input "Horário de Inicio" at bounding box center [1014, 416] width 1056 height 18
type input "14:00"
click at [500, 443] on input "Horário de Término" at bounding box center [1014, 442] width 1056 height 18
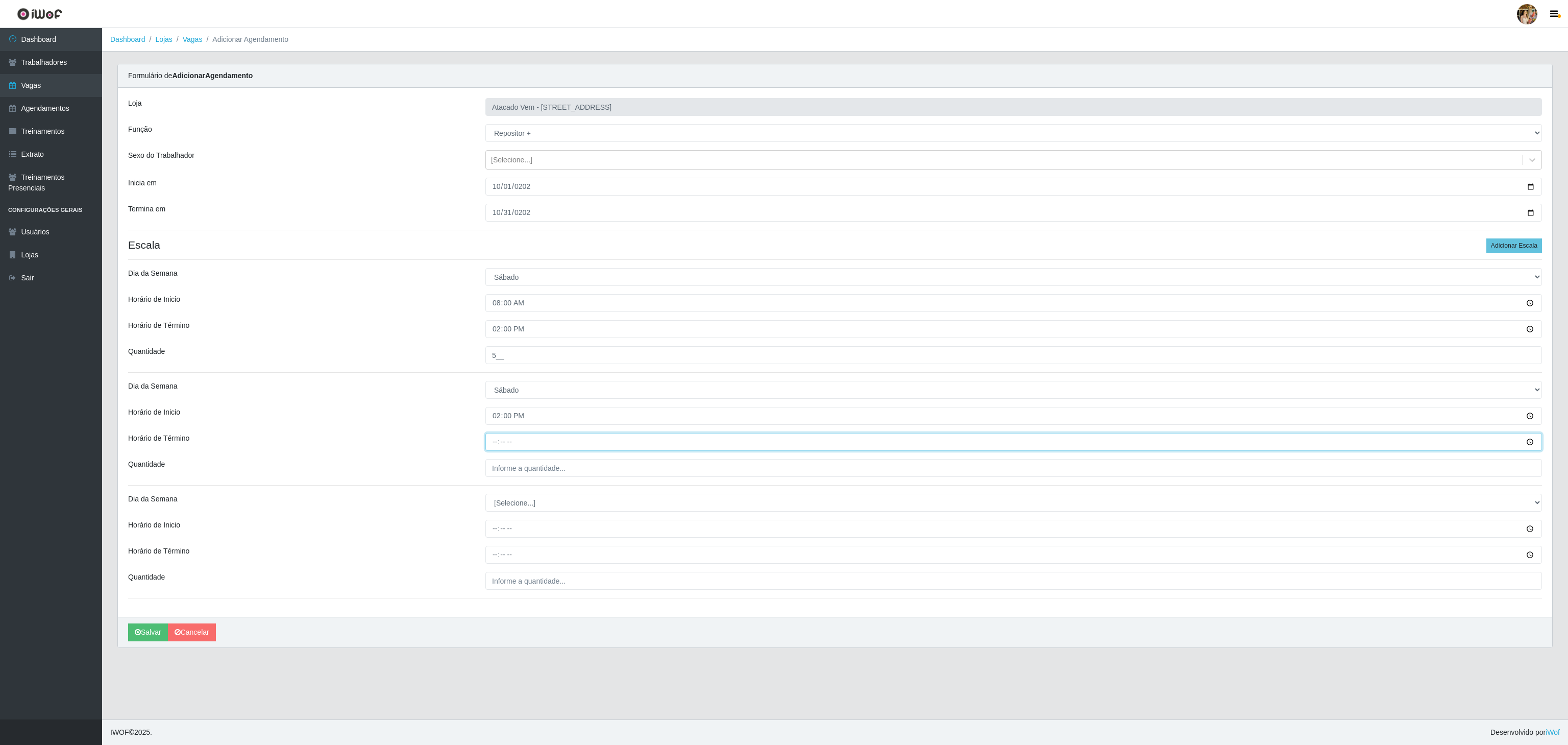
type input "20:00"
click at [506, 477] on input "___" at bounding box center [1014, 468] width 1056 height 18
type input "5__"
click at [502, 506] on select "[Selecione...] Segunda Terça Quarta Quinta Sexta Sábado Domingo" at bounding box center [1014, 502] width 1056 height 18
select select "0"
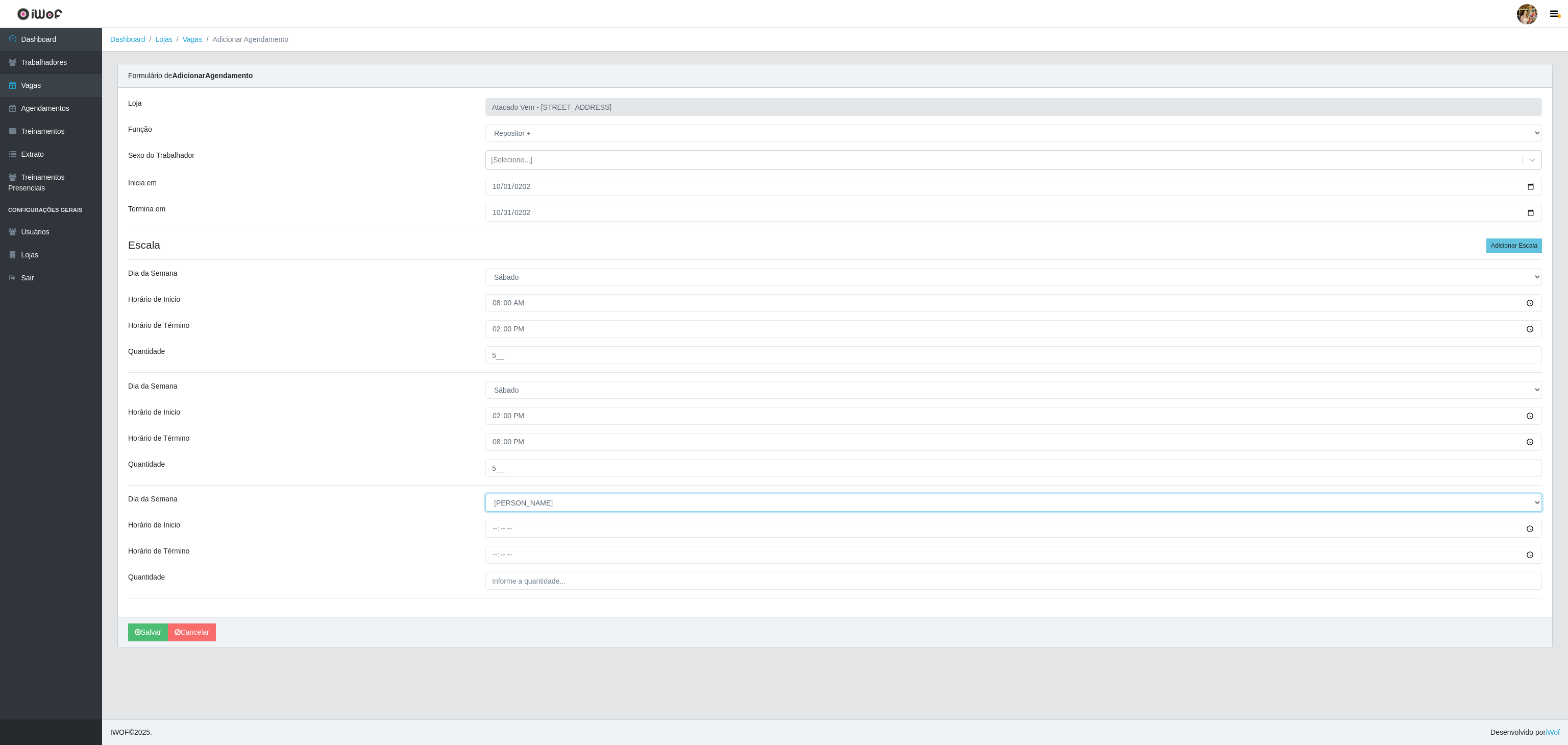
click at [486, 496] on select "[Selecione...] Segunda Terça Quarta Quinta Sexta Sábado Domingo" at bounding box center [1014, 502] width 1056 height 18
click at [489, 536] on input "Horário de Inicio" at bounding box center [1014, 528] width 1056 height 18
type input "10:00"
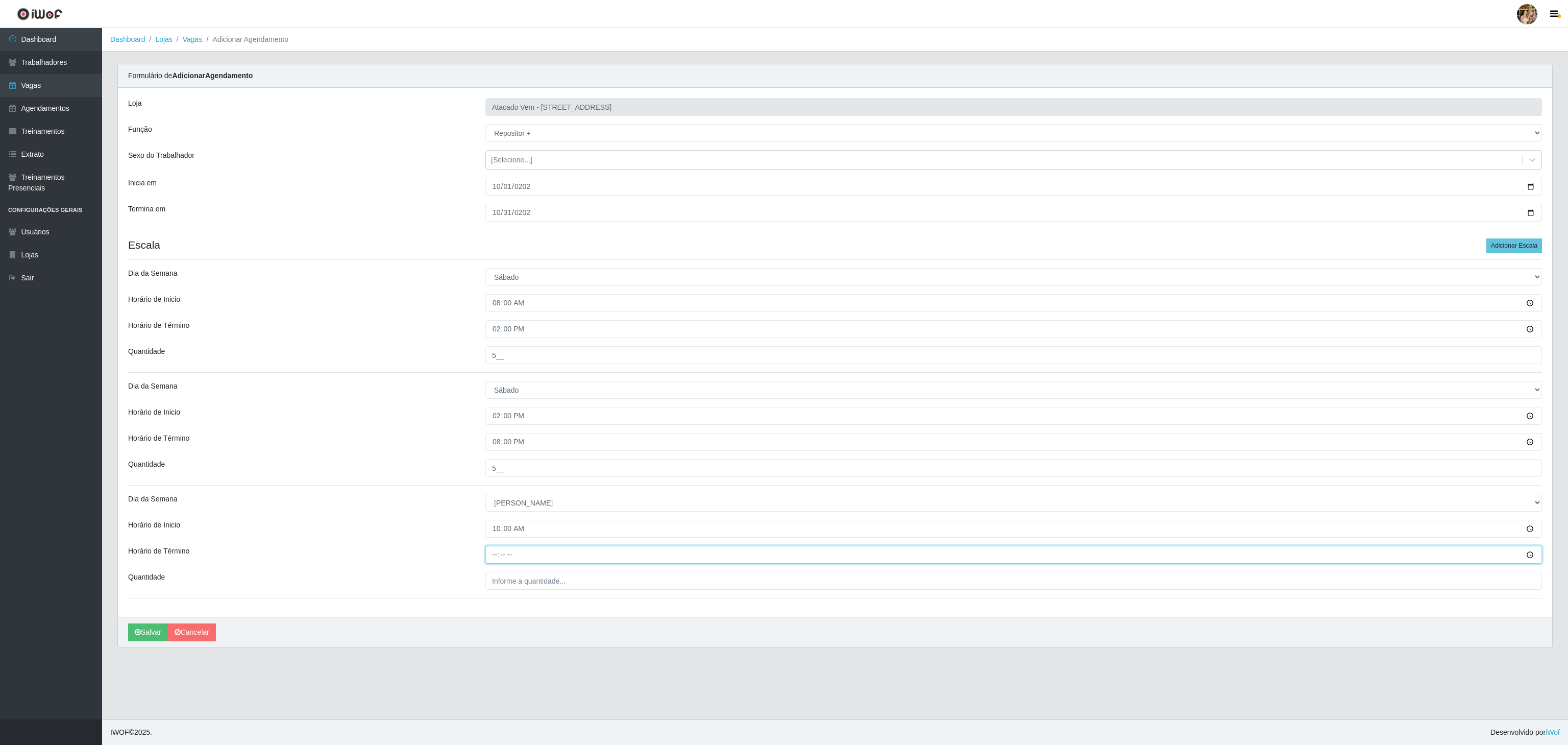
click at [496, 558] on input "Horário de Término" at bounding box center [1014, 554] width 1056 height 18
type input "16:00"
click at [515, 575] on input "___" at bounding box center [1014, 580] width 1056 height 18
type input "5__"
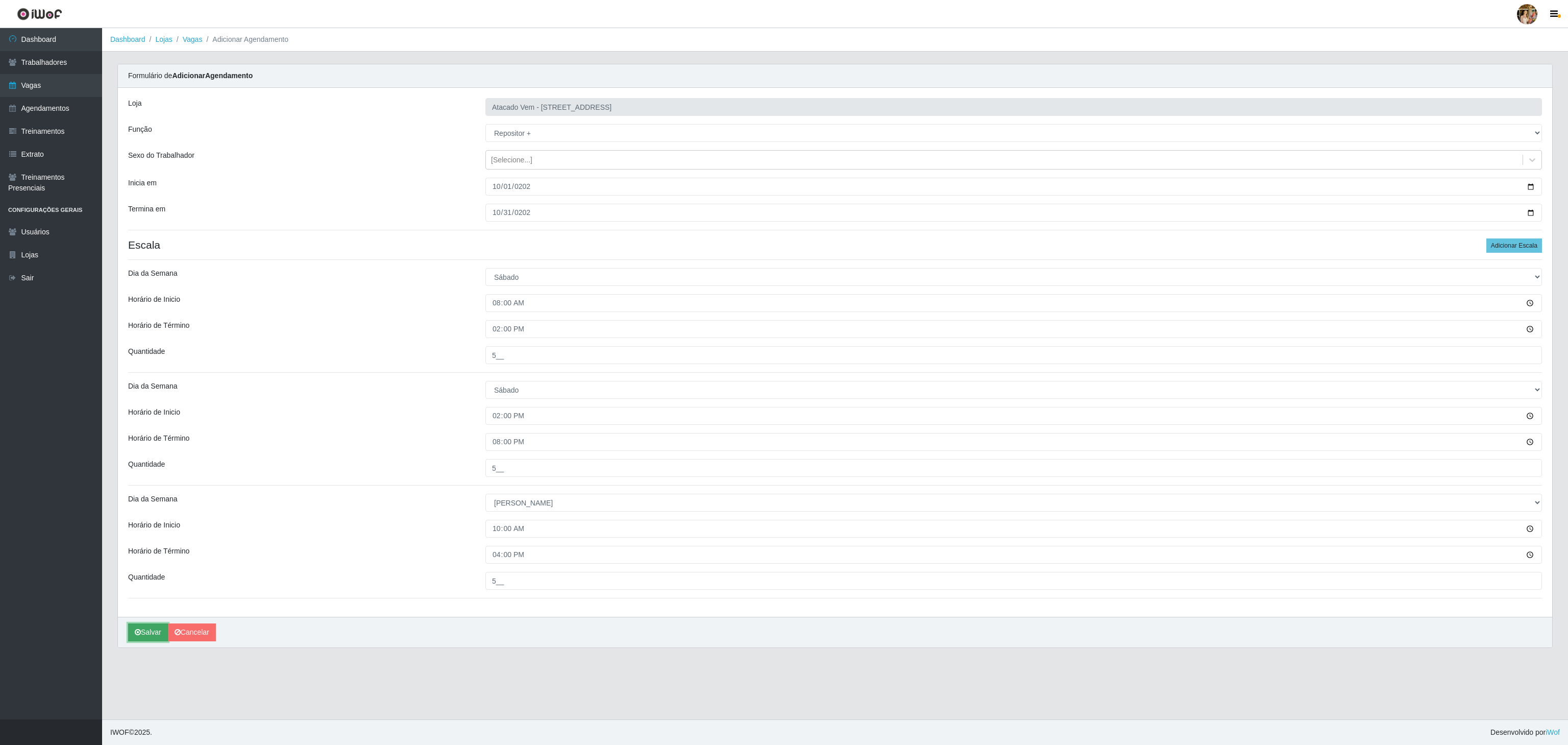
click at [150, 635] on button "Salvar" at bounding box center [148, 632] width 40 height 18
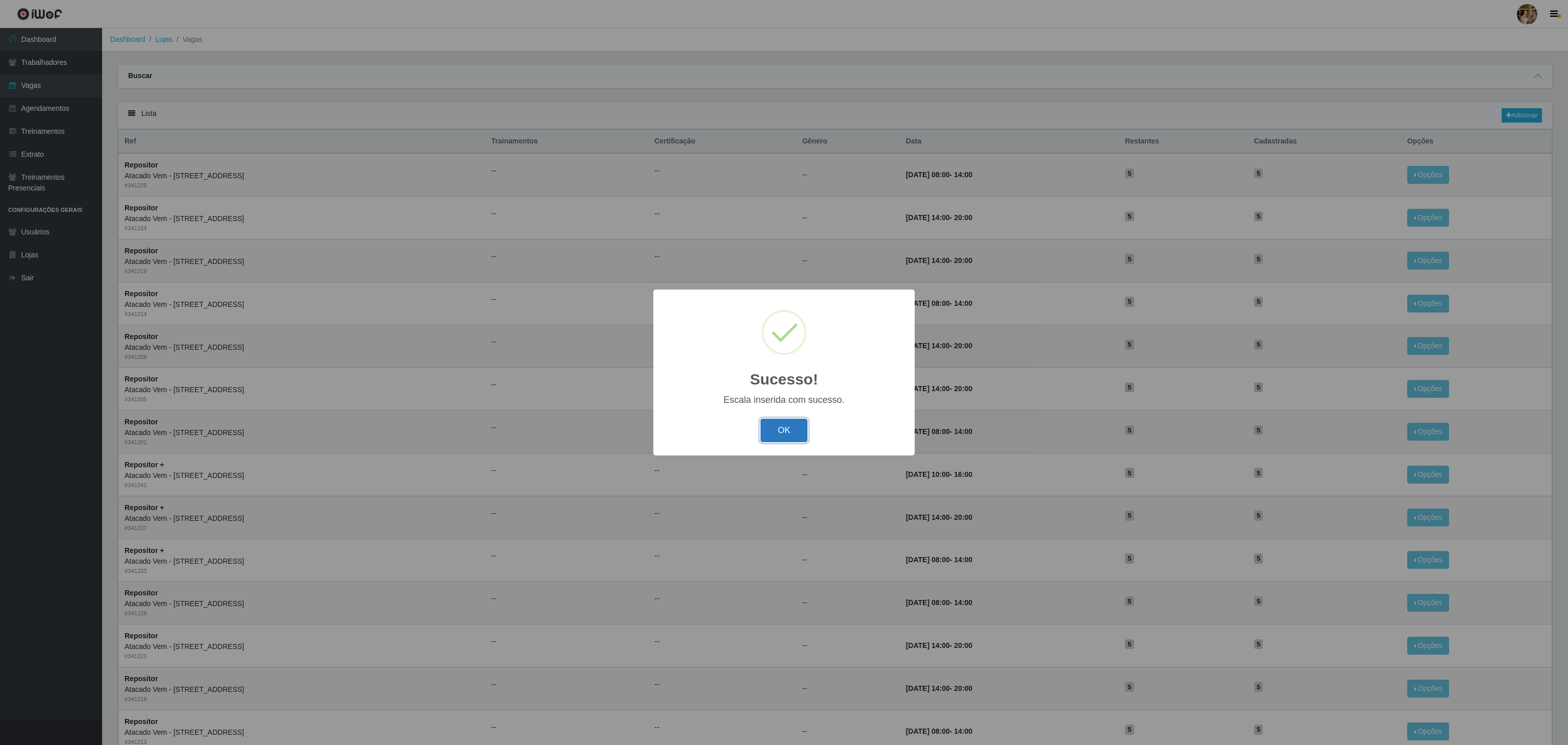
click at [801, 422] on button "OK" at bounding box center [784, 431] width 47 height 24
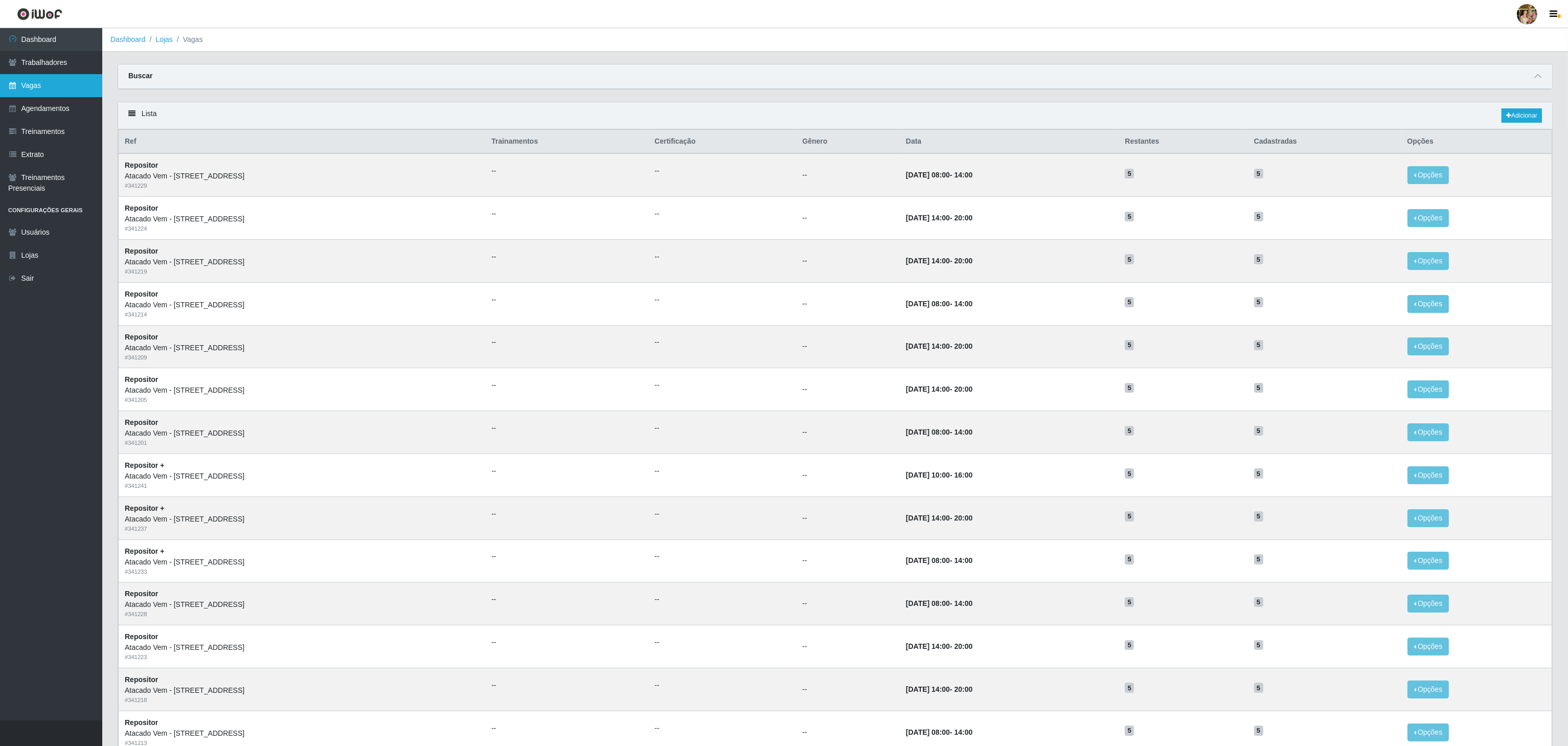
click at [70, 75] on link "Vagas" at bounding box center [51, 85] width 102 height 23
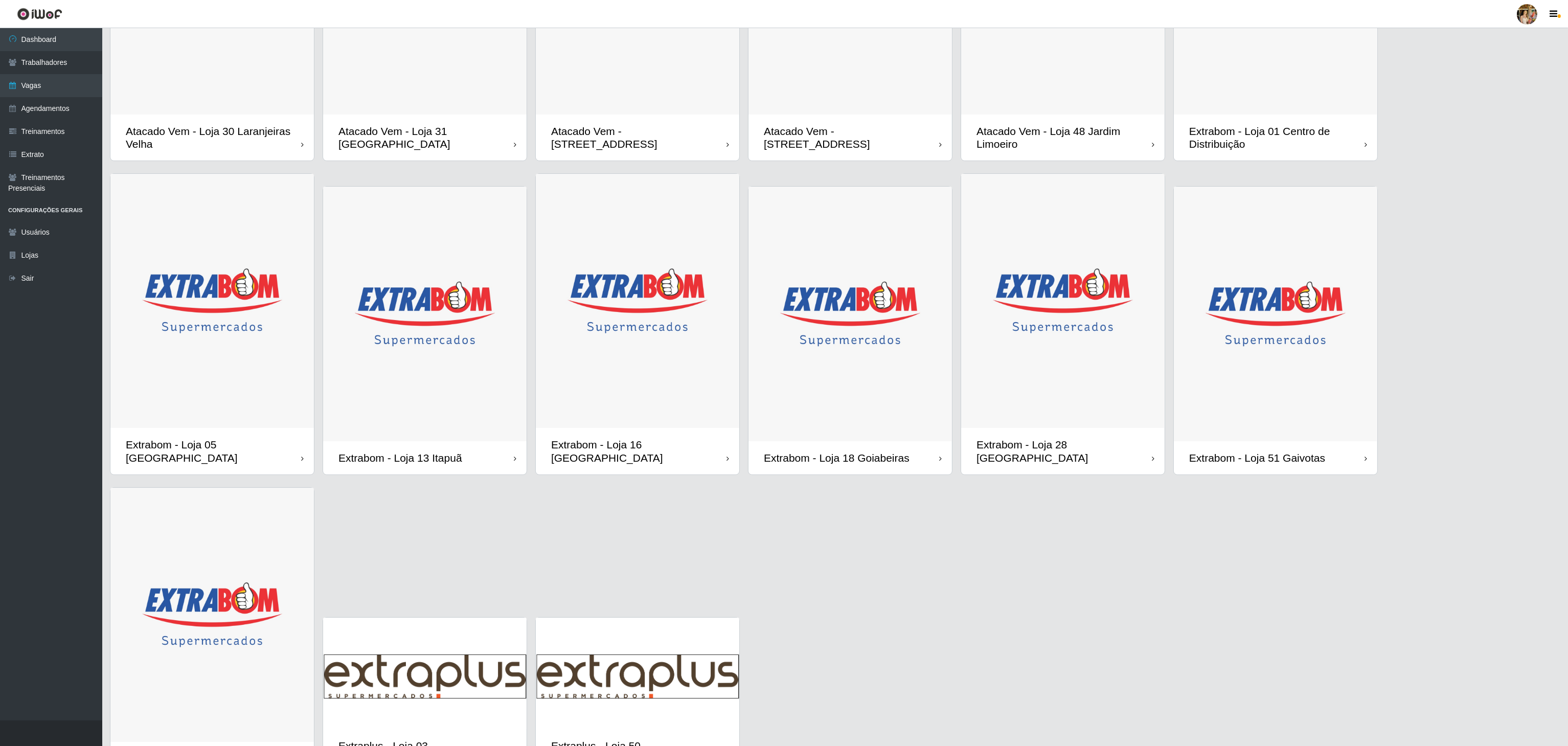
scroll to position [259, 0]
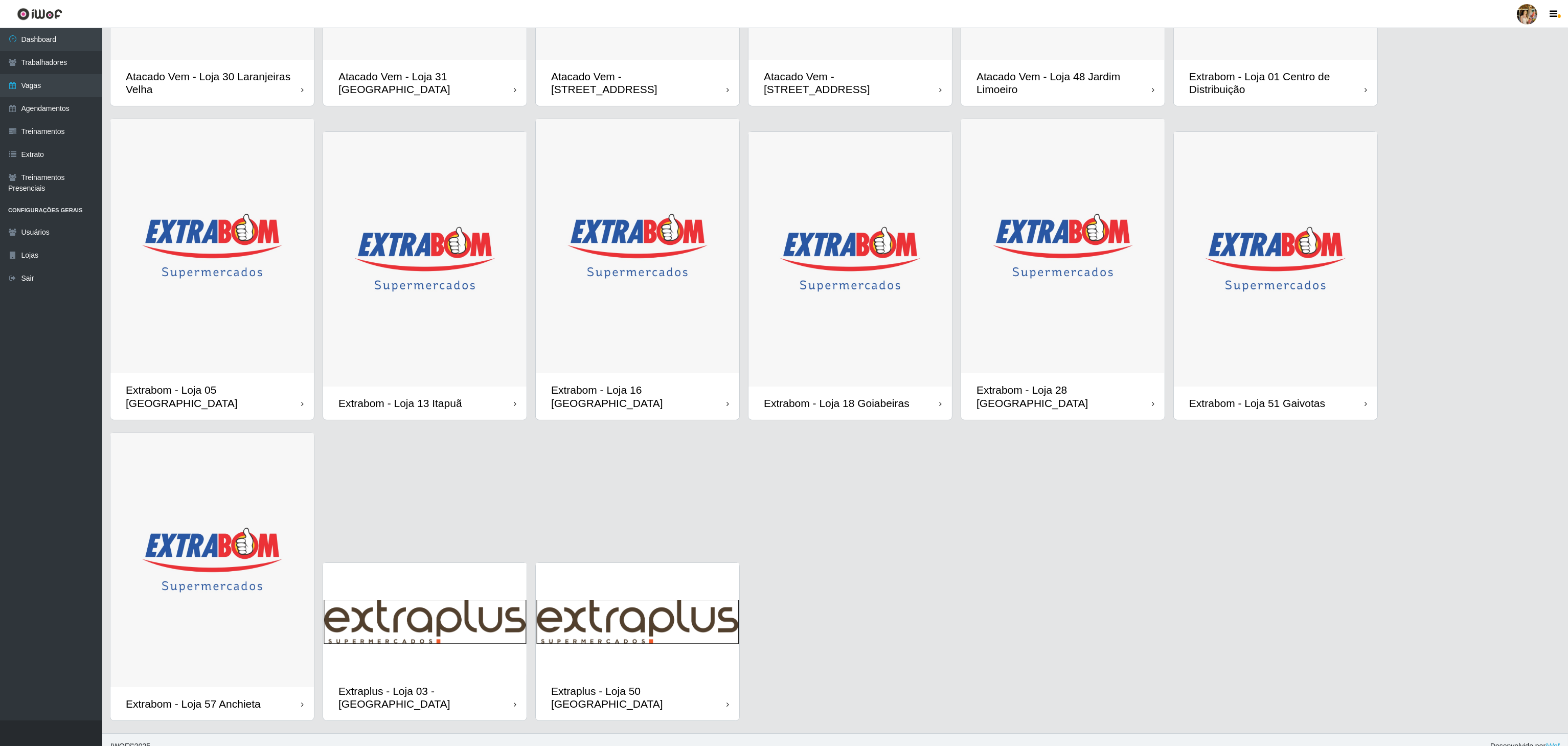
click at [217, 316] on img at bounding box center [212, 246] width 203 height 255
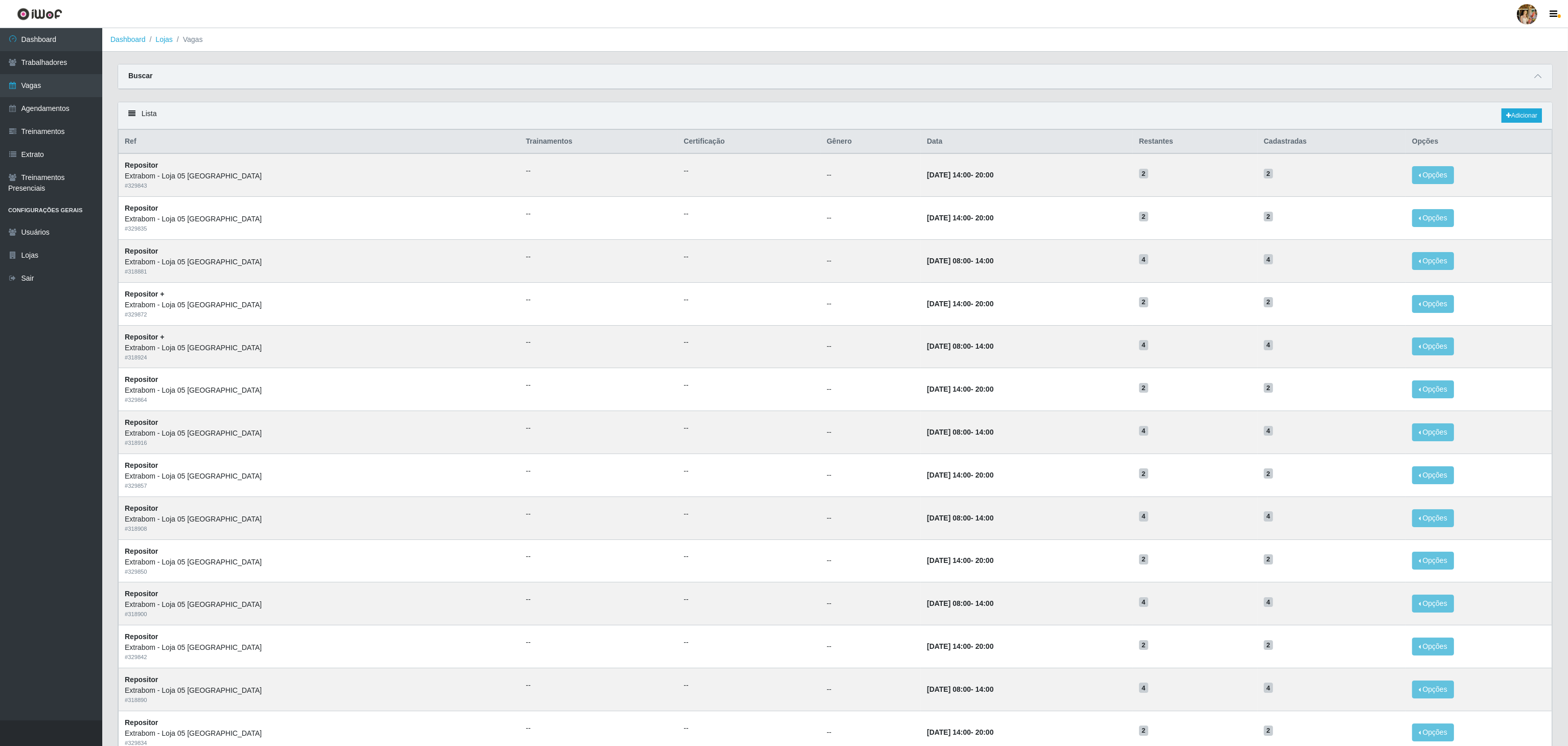
click at [1494, 134] on th "Opções" at bounding box center [1478, 142] width 146 height 24
click at [1521, 118] on link "Adicionar" at bounding box center [1521, 115] width 40 height 14
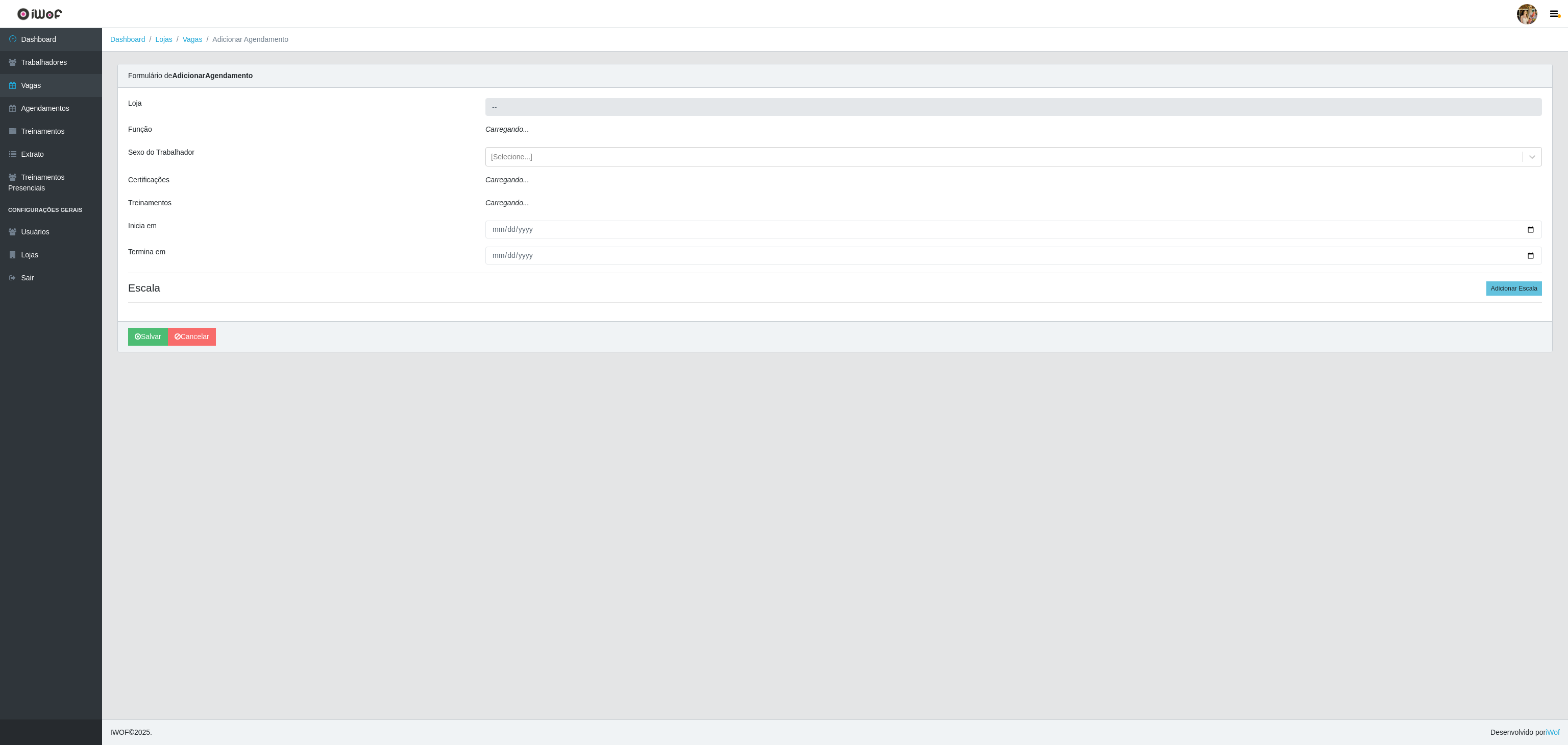
type input "Extrabom - Loja 05 [GEOGRAPHIC_DATA]"
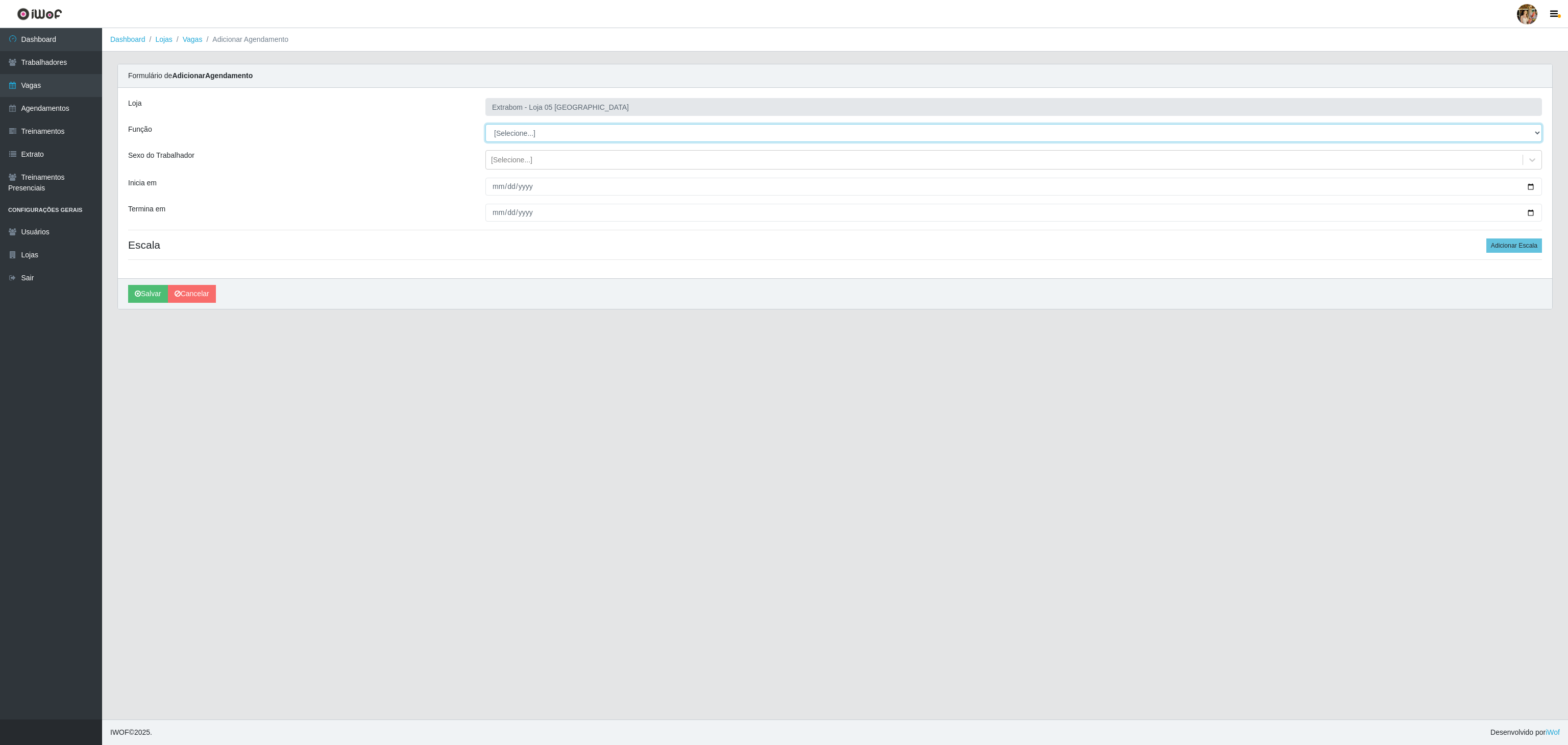
click at [500, 132] on select "[Selecione...] Repositor Repositor + Repositor ++" at bounding box center [1014, 133] width 1056 height 18
select select "24"
click at [486, 124] on select "[Selecione...] Repositor Repositor + Repositor ++" at bounding box center [1014, 133] width 1056 height 18
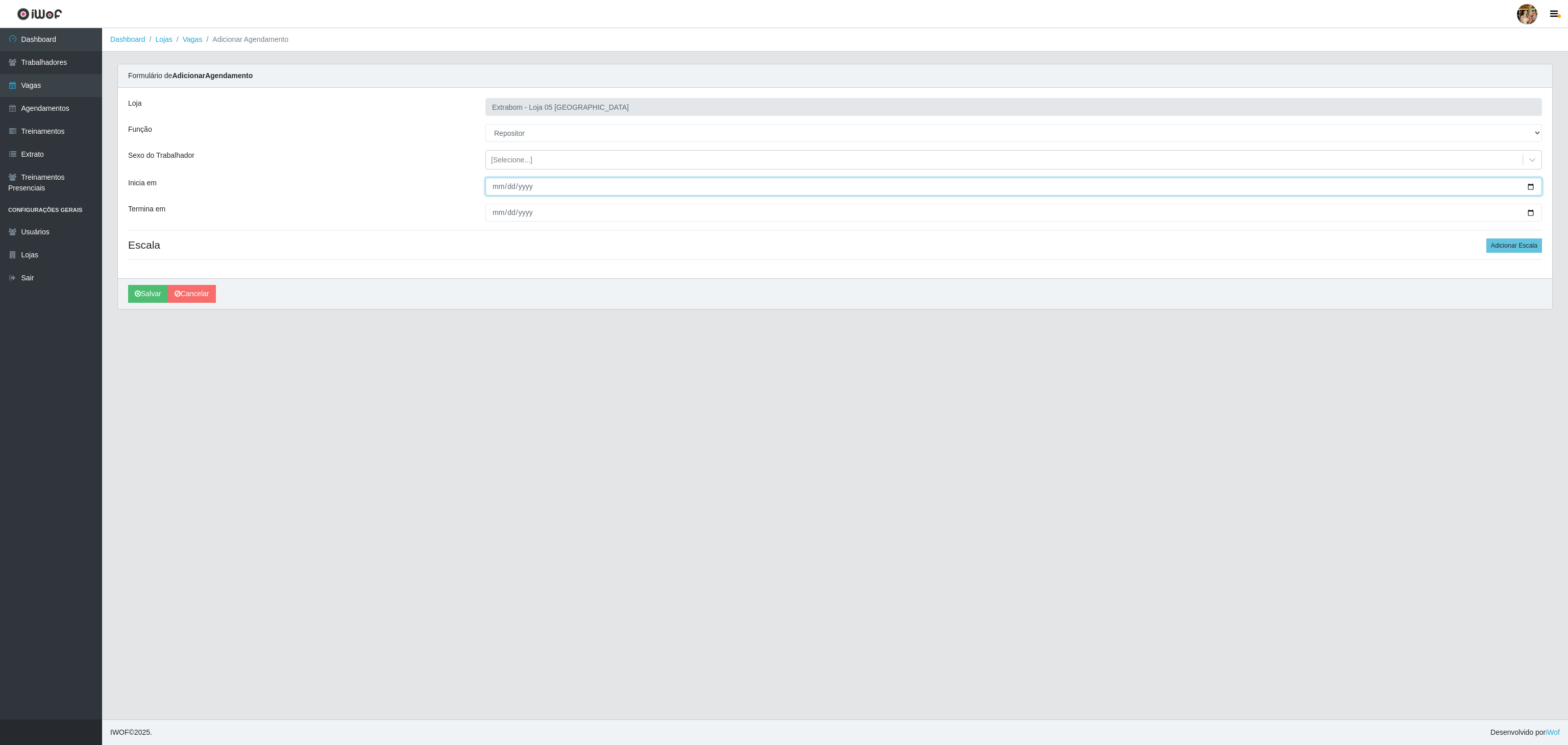
click at [501, 182] on input "Inicia em" at bounding box center [1014, 187] width 1056 height 18
type input "[DATE]"
click at [489, 211] on input "Termina em" at bounding box center [1014, 213] width 1056 height 18
type input "[DATE]"
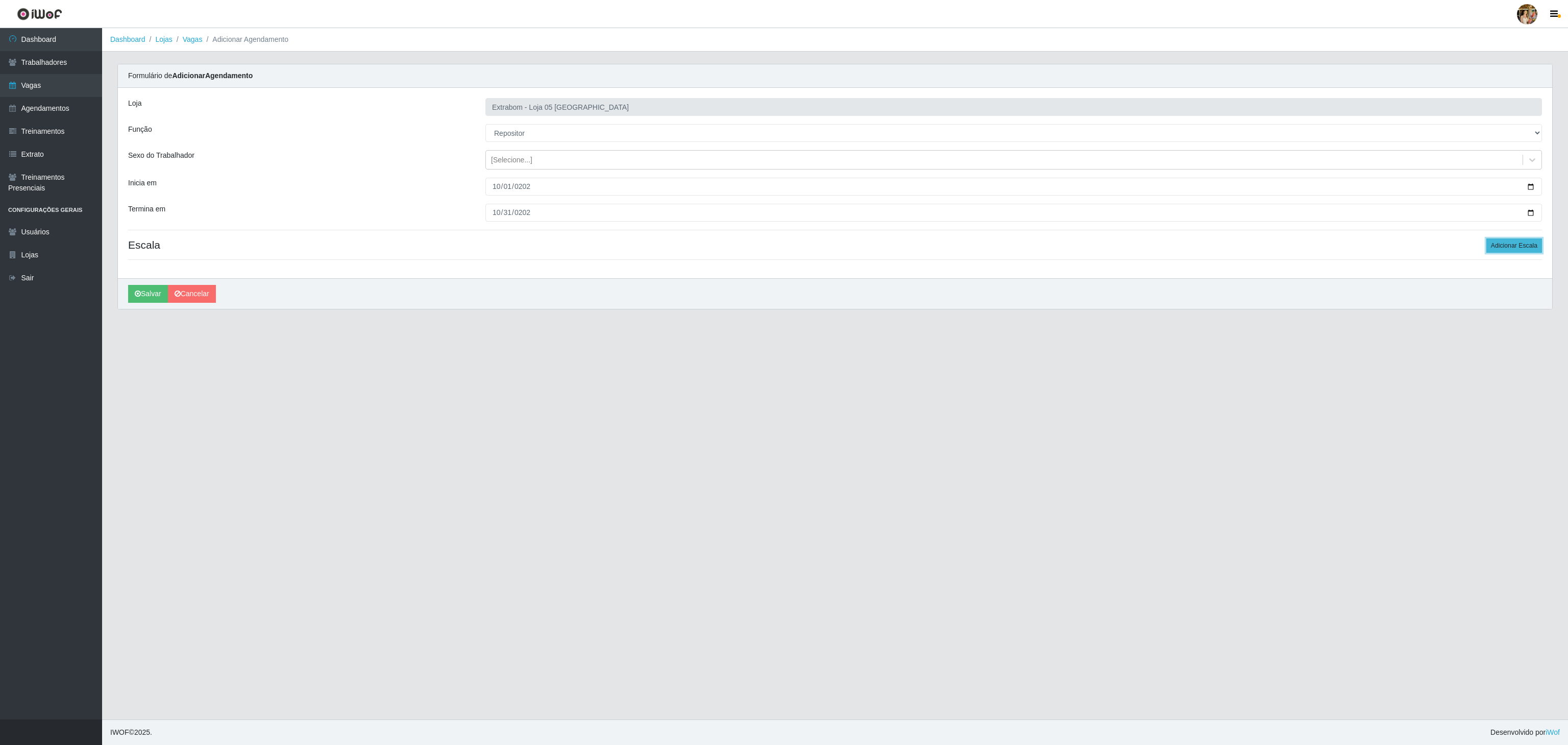
click at [1499, 245] on button "Adicionar Escala" at bounding box center [1514, 246] width 56 height 14
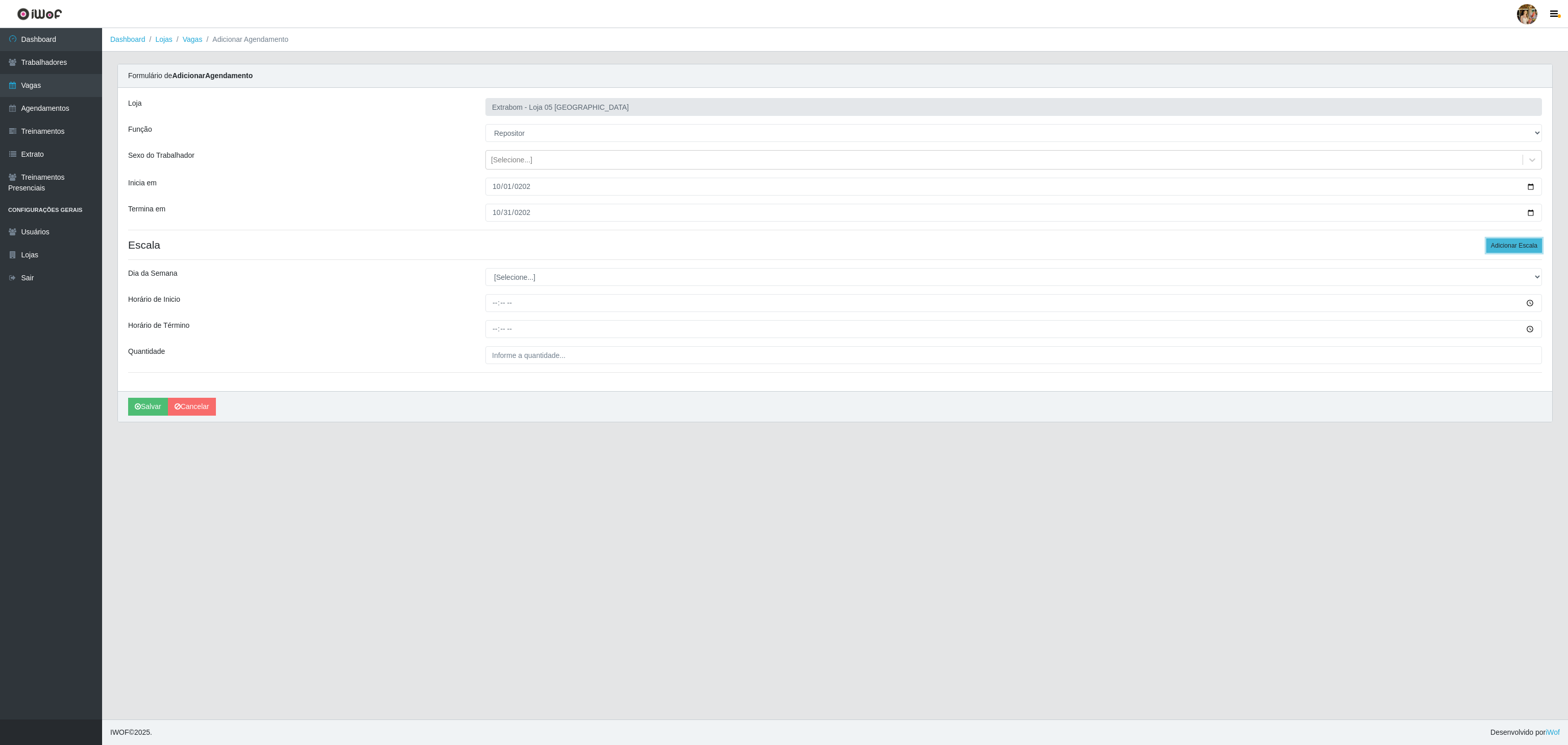
click at [1499, 245] on button "Adicionar Escala" at bounding box center [1514, 246] width 56 height 14
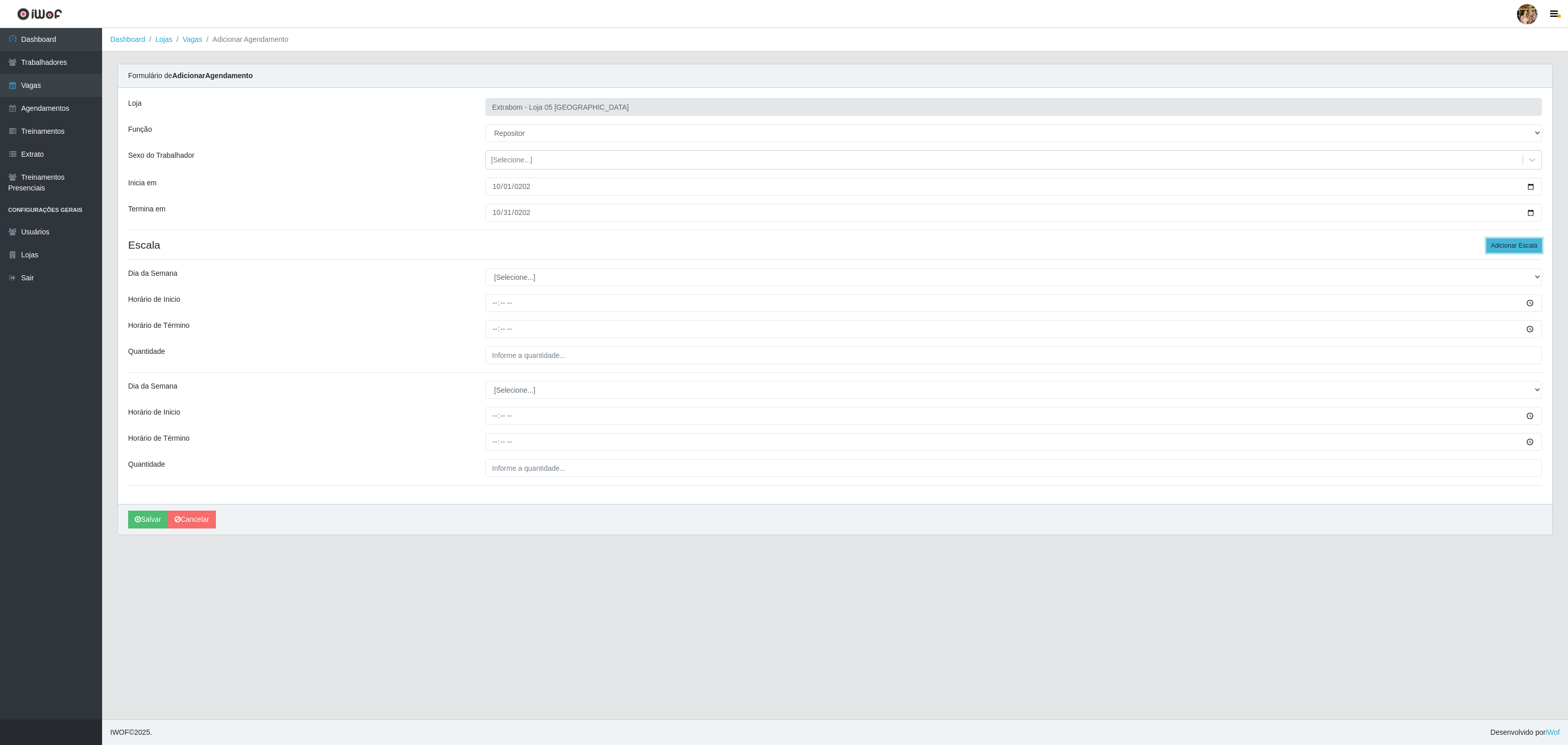
click at [1499, 245] on button "Adicionar Escala" at bounding box center [1514, 246] width 56 height 14
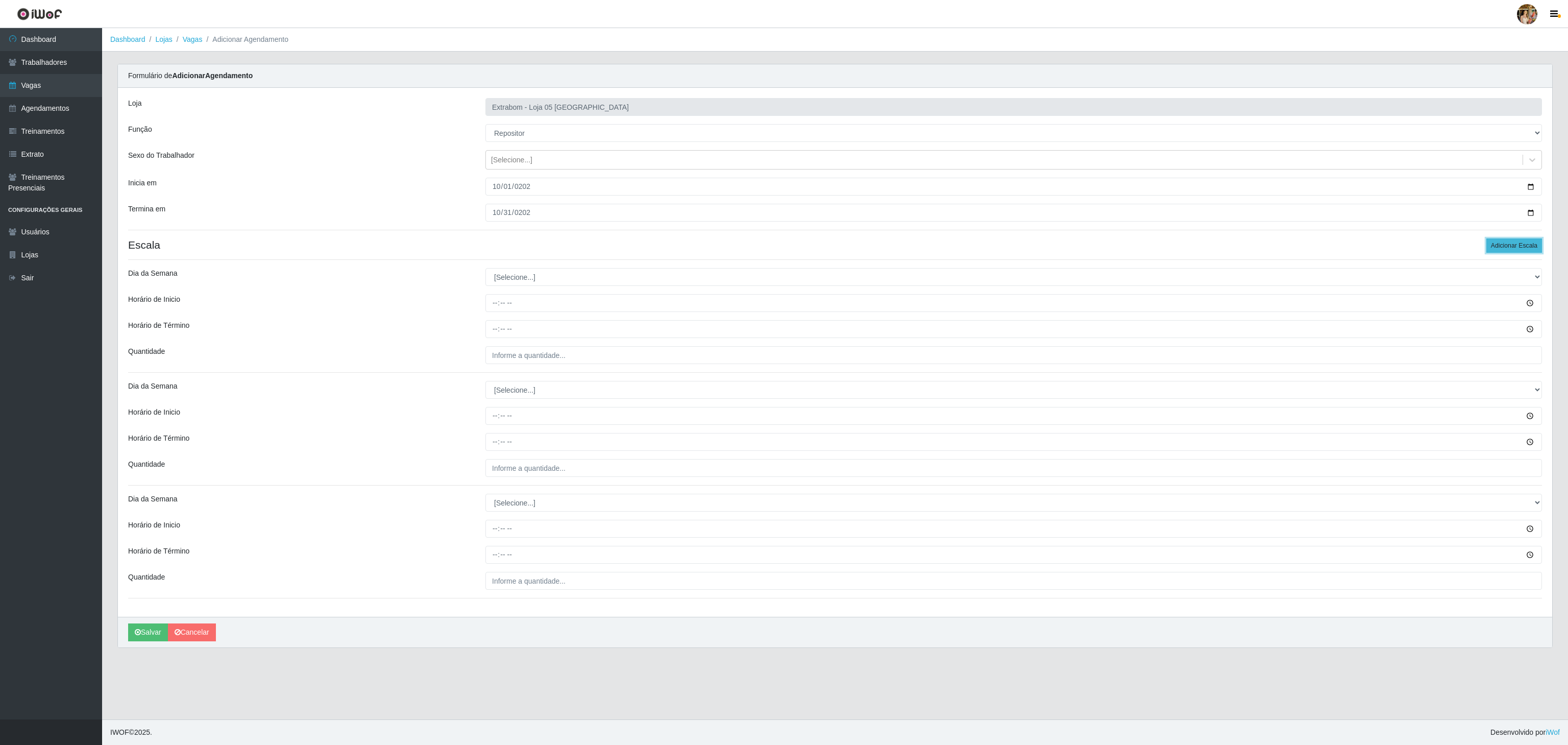
click at [1499, 245] on button "Adicionar Escala" at bounding box center [1514, 246] width 56 height 14
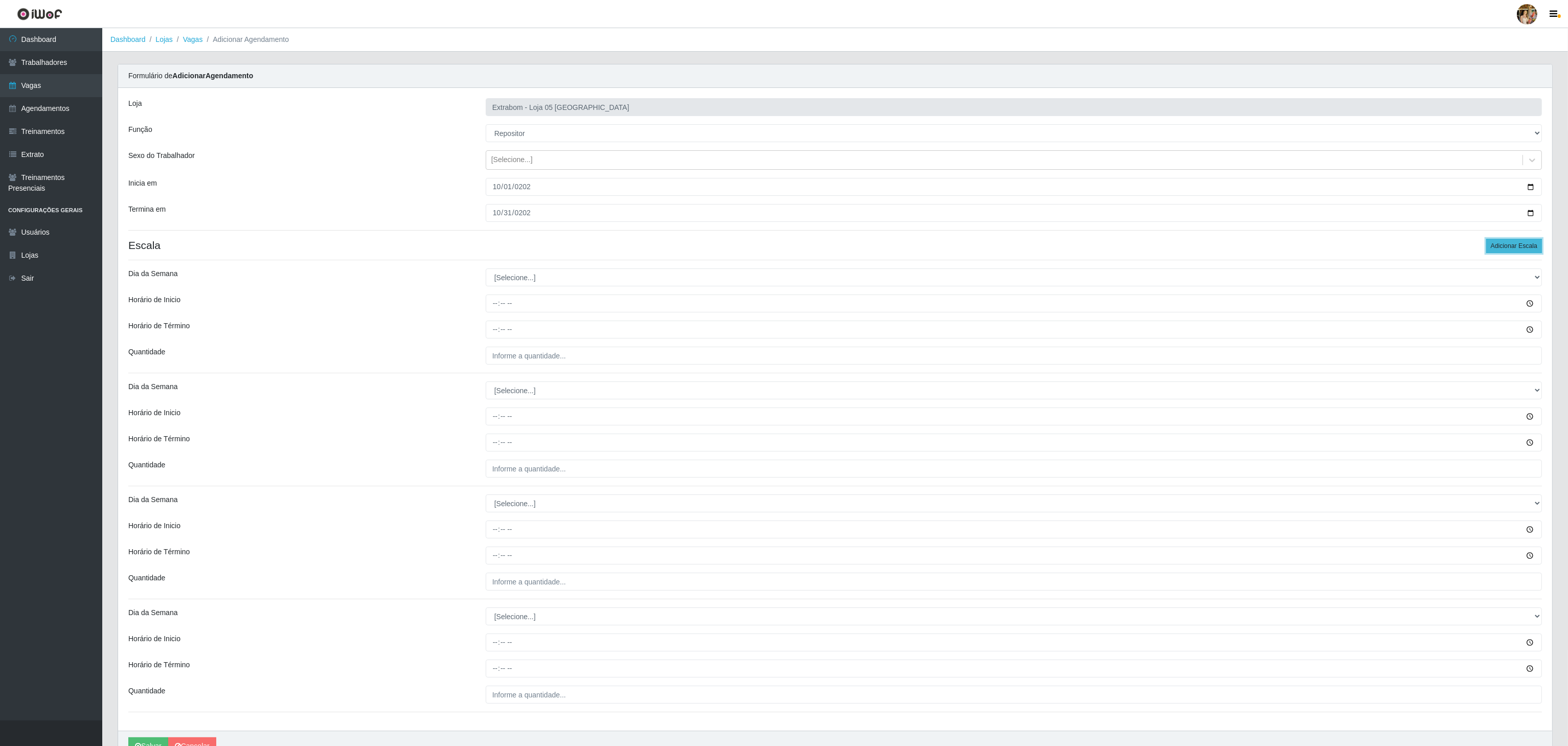
click at [1501, 247] on button "Adicionar Escala" at bounding box center [1514, 246] width 56 height 14
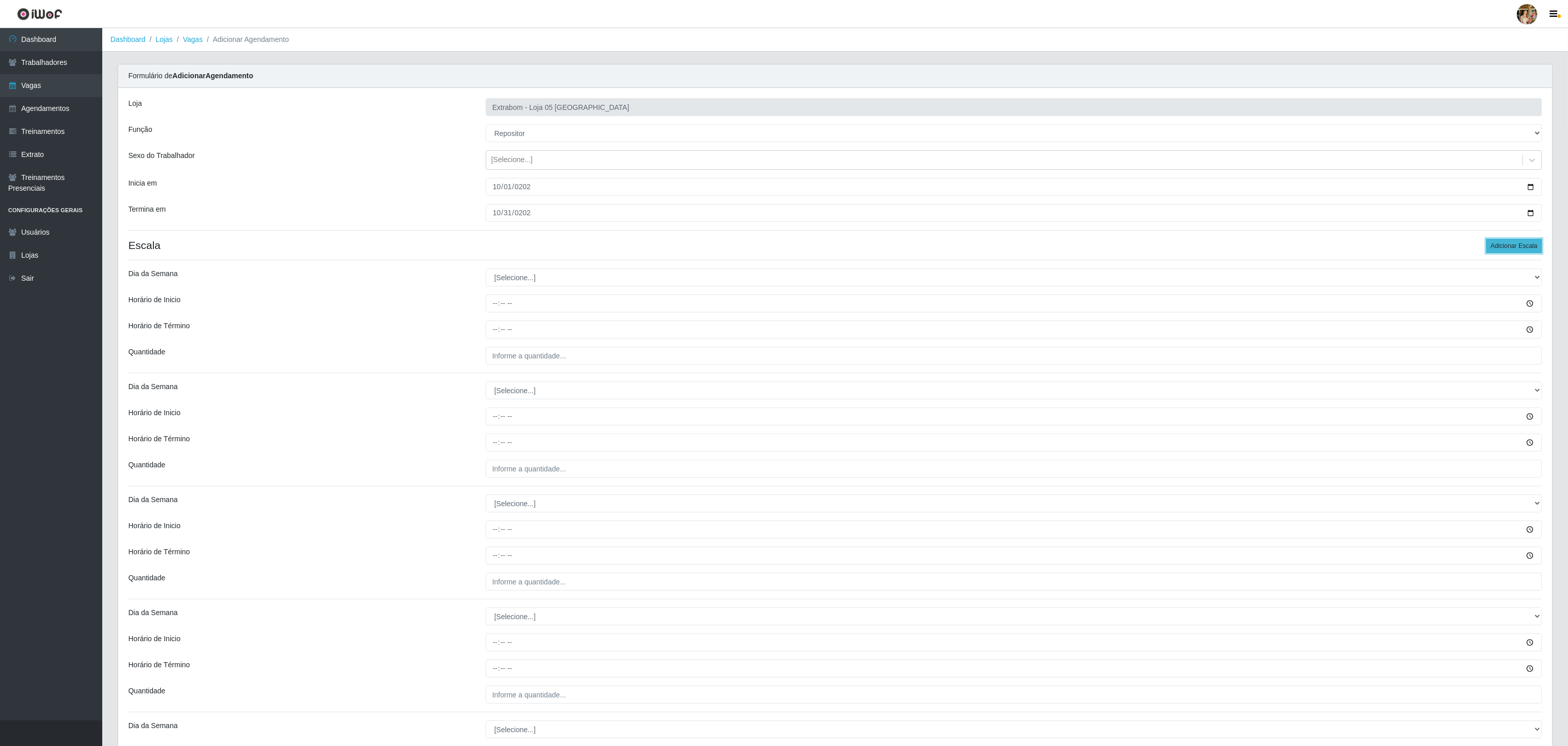
click at [1501, 247] on button "Adicionar Escala" at bounding box center [1514, 246] width 56 height 14
click at [1503, 247] on button "Adicionar Escala" at bounding box center [1514, 246] width 56 height 14
click at [510, 277] on select "[Selecione...] Segunda Terça Quarta Quinta Sexta Sábado Domingo" at bounding box center [1014, 277] width 1056 height 18
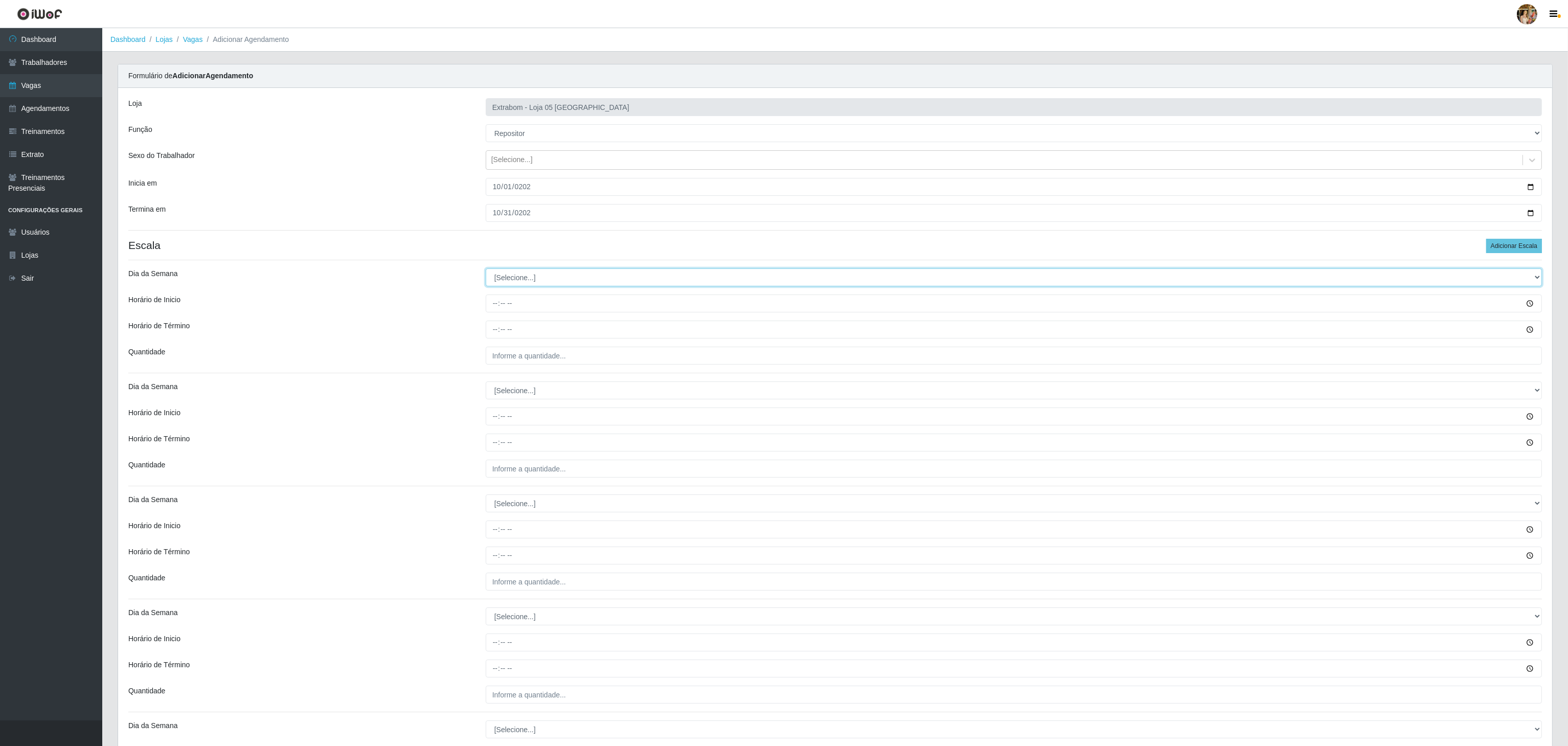
select select "1"
click at [486, 270] on select "[Selecione...] Segunda Terça Quarta Quinta Sexta Sábado Domingo" at bounding box center [1014, 277] width 1056 height 18
click at [505, 395] on select "[Selecione...] Segunda Terça Quarta Quinta Sexta Sábado Domingo" at bounding box center [1014, 390] width 1056 height 18
select select "1"
click at [486, 384] on select "[Selecione...] Segunda Terça Quarta Quinta Sexta Sábado Domingo" at bounding box center [1014, 390] width 1056 height 18
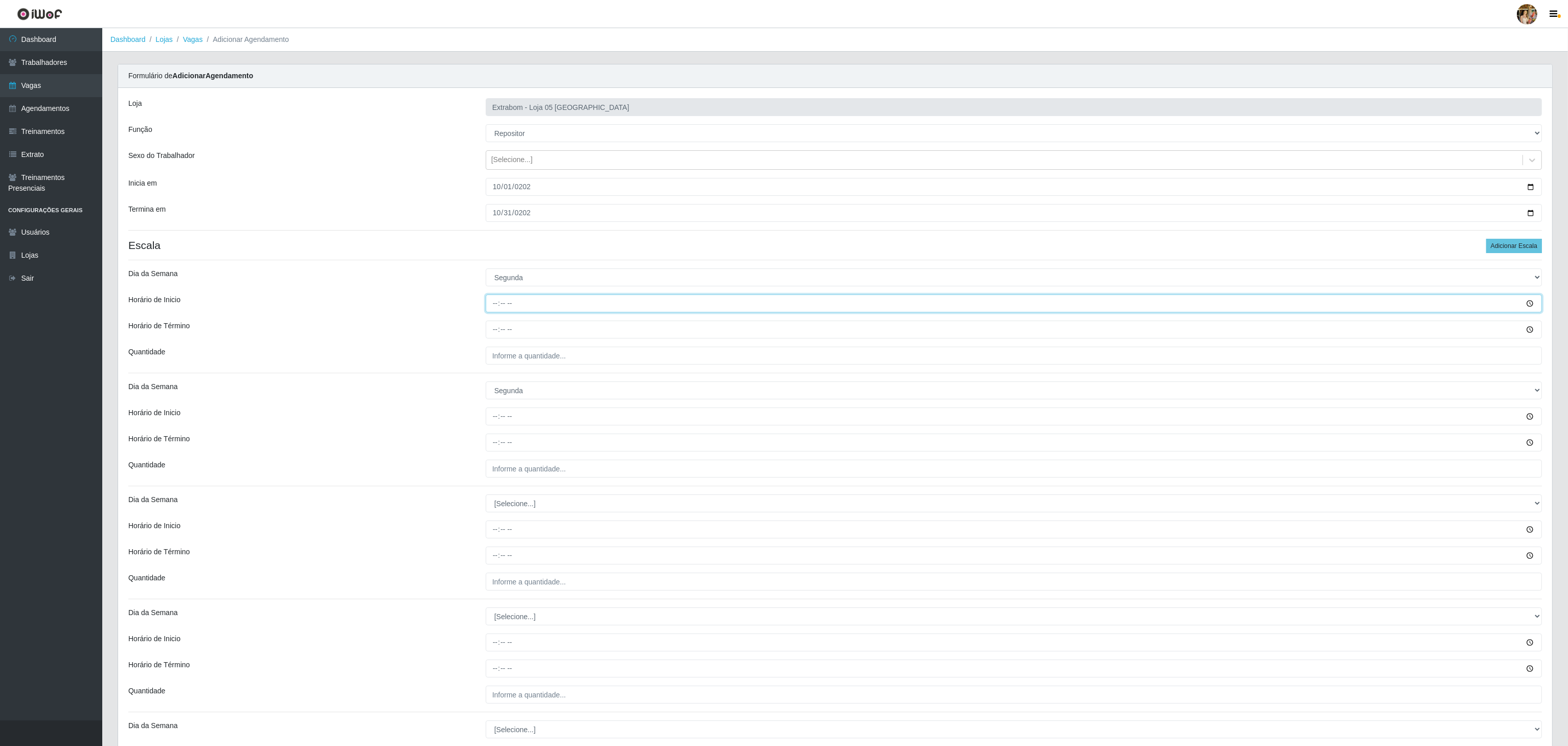
click at [493, 312] on input "Horário de Inicio" at bounding box center [1014, 304] width 1056 height 18
type input "08:00"
click at [495, 338] on input "Horário de Término" at bounding box center [1014, 330] width 1056 height 18
type input "14:00"
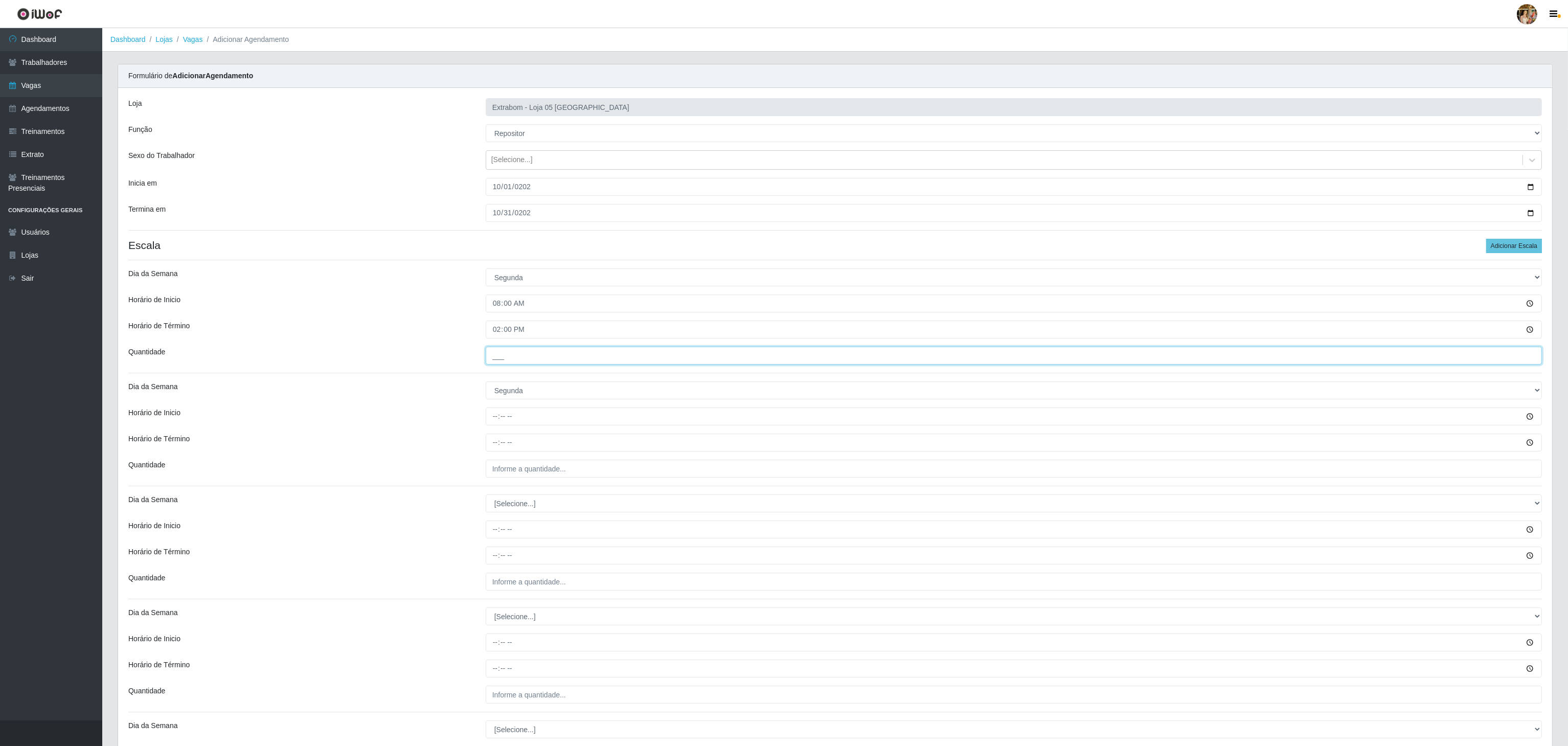
click at [506, 363] on input "___" at bounding box center [1014, 356] width 1056 height 18
type input "4__"
click at [510, 391] on select "[Selecione...] Segunda Terça Quarta Quinta Sexta Sábado Domingo" at bounding box center [1014, 390] width 1056 height 18
click at [407, 391] on div "Dia da Semana" at bounding box center [299, 390] width 357 height 18
click at [479, 420] on div "Horário de Inicio" at bounding box center [835, 416] width 1428 height 18
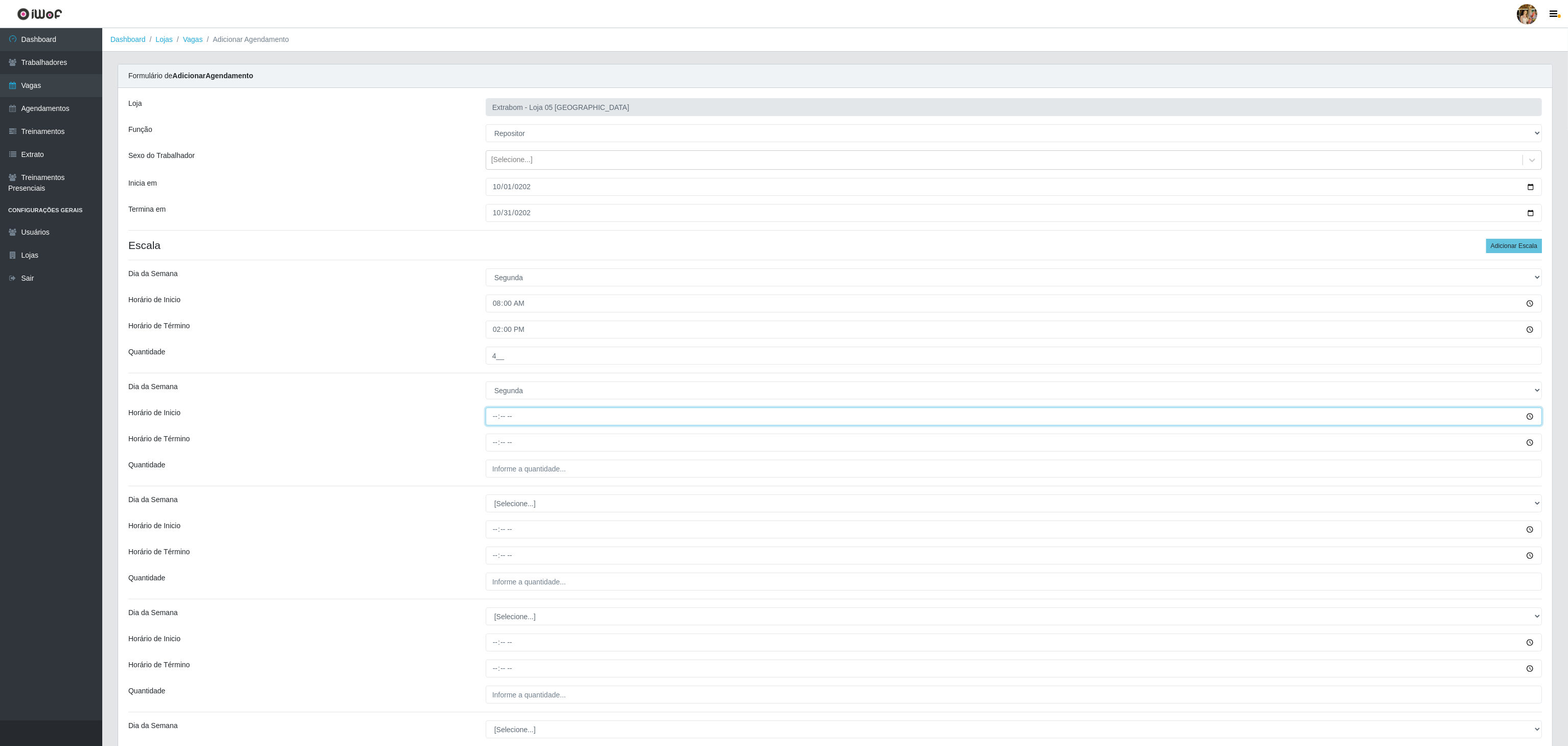
click at [491, 420] on input "Horário de Inicio" at bounding box center [1014, 416] width 1056 height 18
type input "14:00"
click at [497, 451] on input "Horário de Término" at bounding box center [1014, 442] width 1056 height 18
type input "20:00"
click at [505, 468] on input "___" at bounding box center [1014, 468] width 1056 height 18
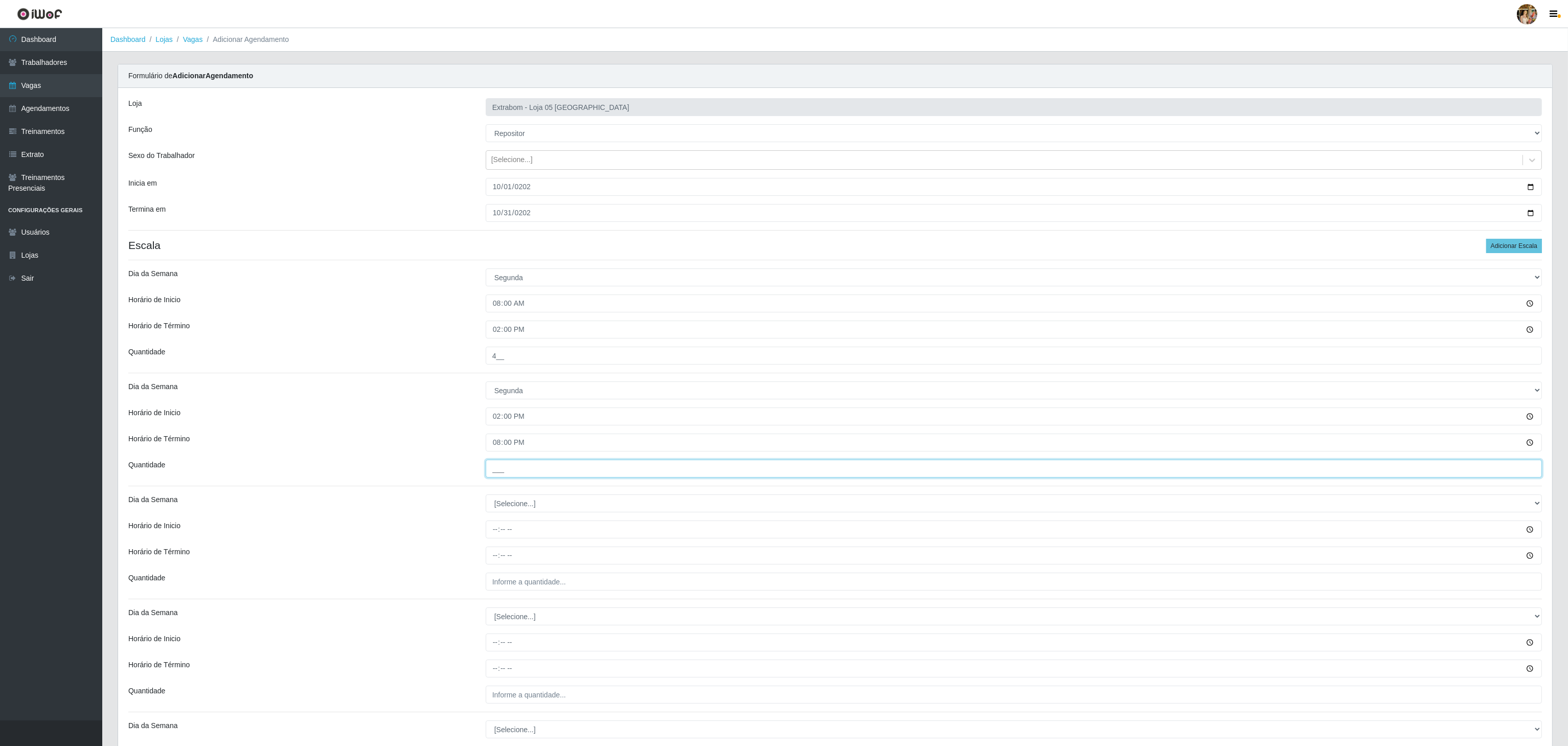
type input "2__"
click at [531, 519] on div "Loja Extrabom - Loja 05 [GEOGRAPHIC_DATA] Função [Selecione...] Repositor Repos…" at bounding box center [835, 748] width 1434 height 1321
click at [527, 509] on select "[Selecione...] Segunda Terça Quarta Quinta Sexta Sábado Domingo" at bounding box center [1014, 503] width 1056 height 18
select select "2"
click at [486, 497] on select "[Selecione...] Segunda Terça Quarta Quinta Sexta Sábado Domingo" at bounding box center [1014, 503] width 1056 height 18
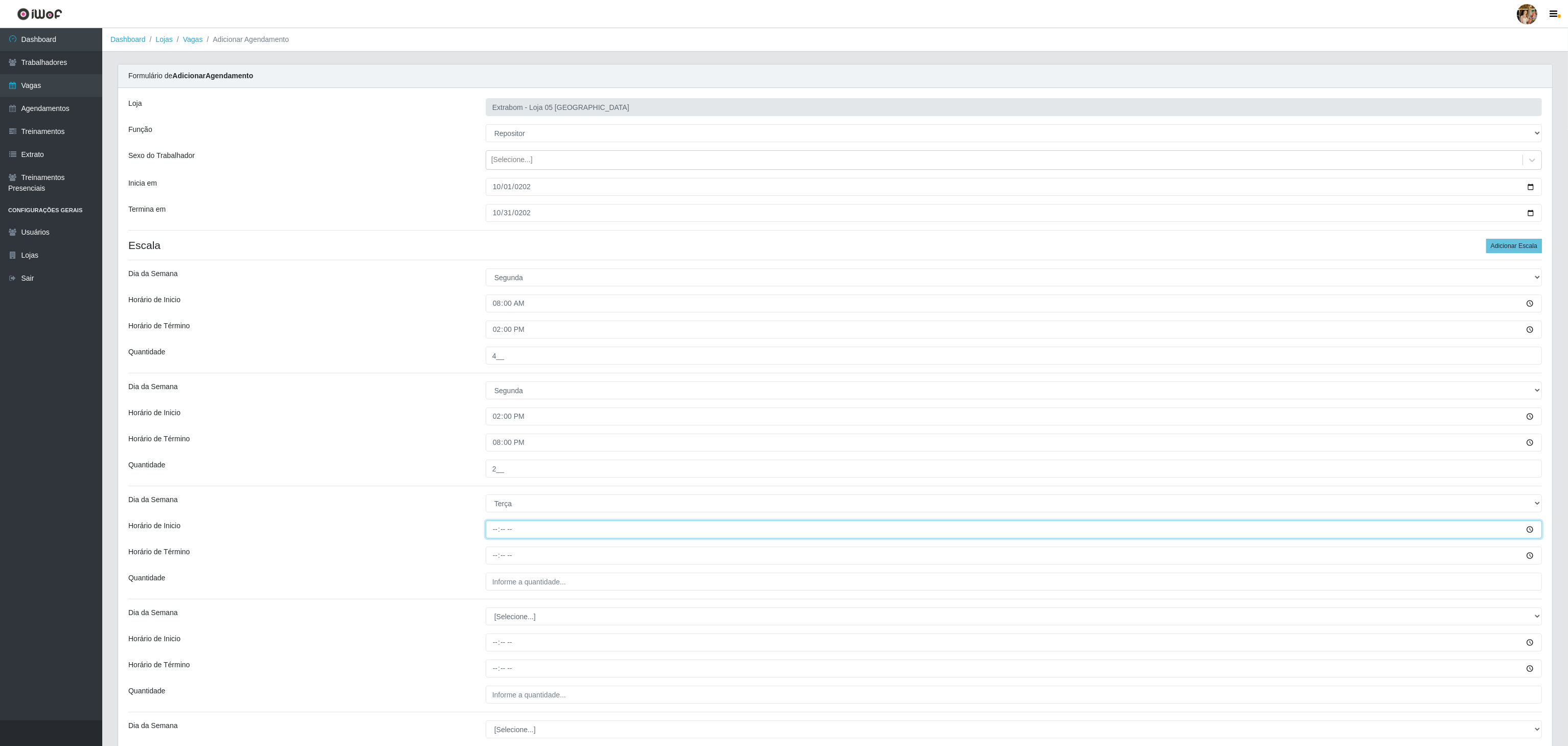
click at [498, 535] on input "Horário de Inicio" at bounding box center [1014, 529] width 1056 height 18
type input "08:00"
click at [501, 561] on input "Horário de Término" at bounding box center [1014, 555] width 1056 height 18
click at [492, 558] on input "Horário de Término" at bounding box center [1014, 555] width 1056 height 18
type input "14:00"
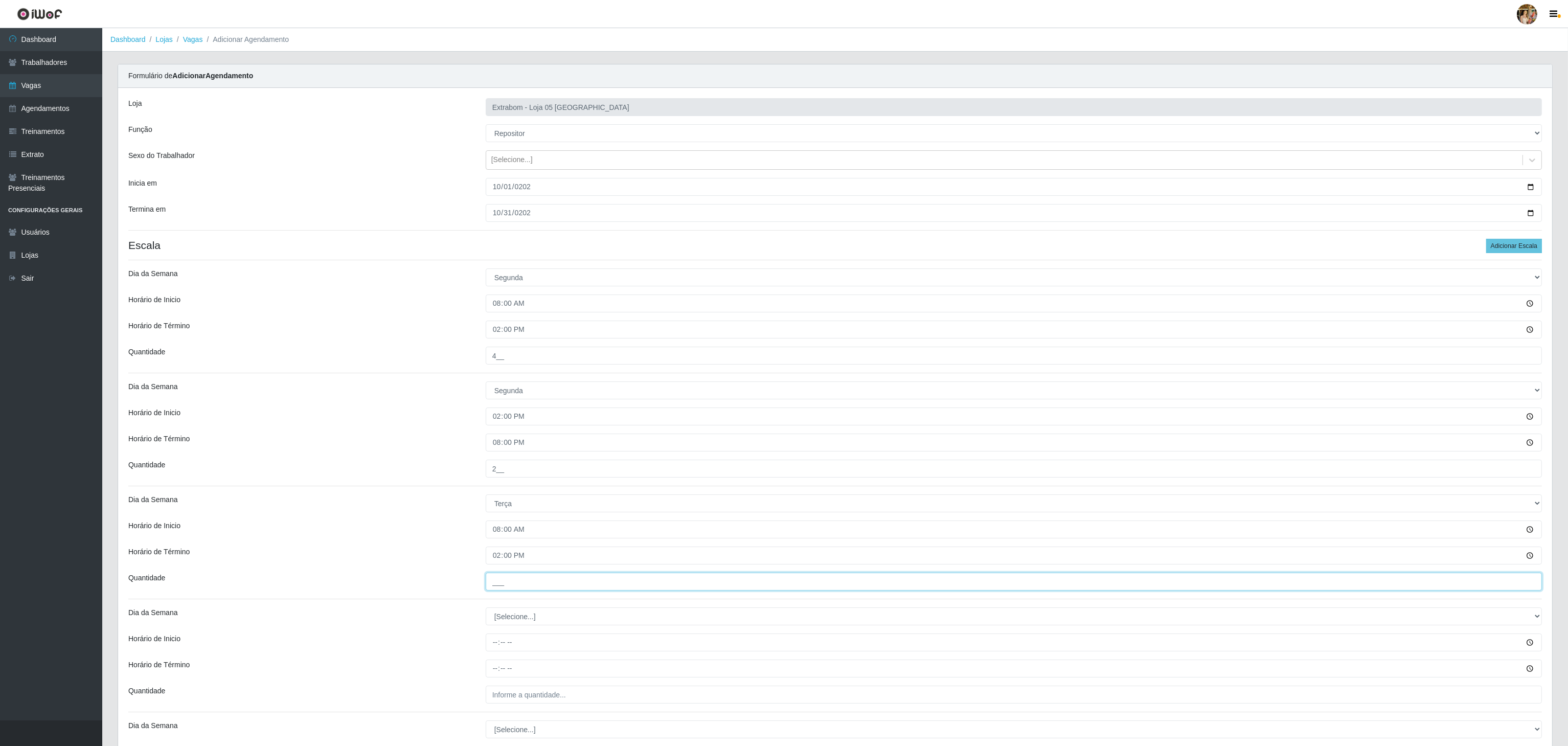
click at [513, 587] on input "___" at bounding box center [1014, 581] width 1056 height 18
type input "4__"
click at [517, 622] on select "[Selecione...] Segunda Terça Quarta Quinta Sexta Sábado Domingo" at bounding box center [1014, 616] width 1056 height 18
select select "2"
click at [486, 610] on select "[Selecione...] Segunda Terça Quarta Quinta Sexta Sábado Domingo" at bounding box center [1014, 616] width 1056 height 18
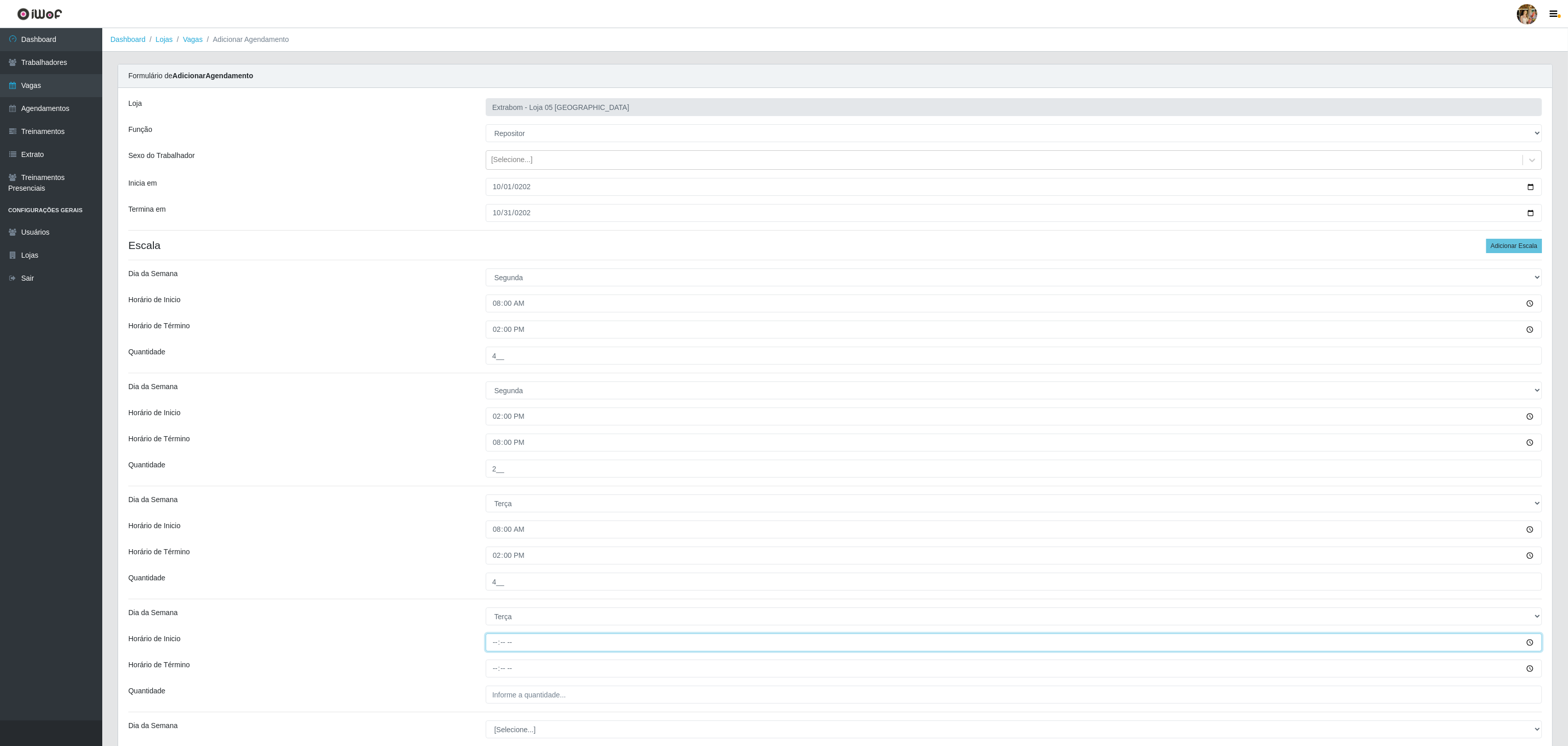
click at [490, 643] on input "Horário de Inicio" at bounding box center [1014, 642] width 1056 height 18
type input "14:00"
click at [492, 664] on input "Horário de Término" at bounding box center [1014, 668] width 1056 height 18
type input "20:00"
click at [507, 692] on input "___" at bounding box center [1014, 695] width 1056 height 18
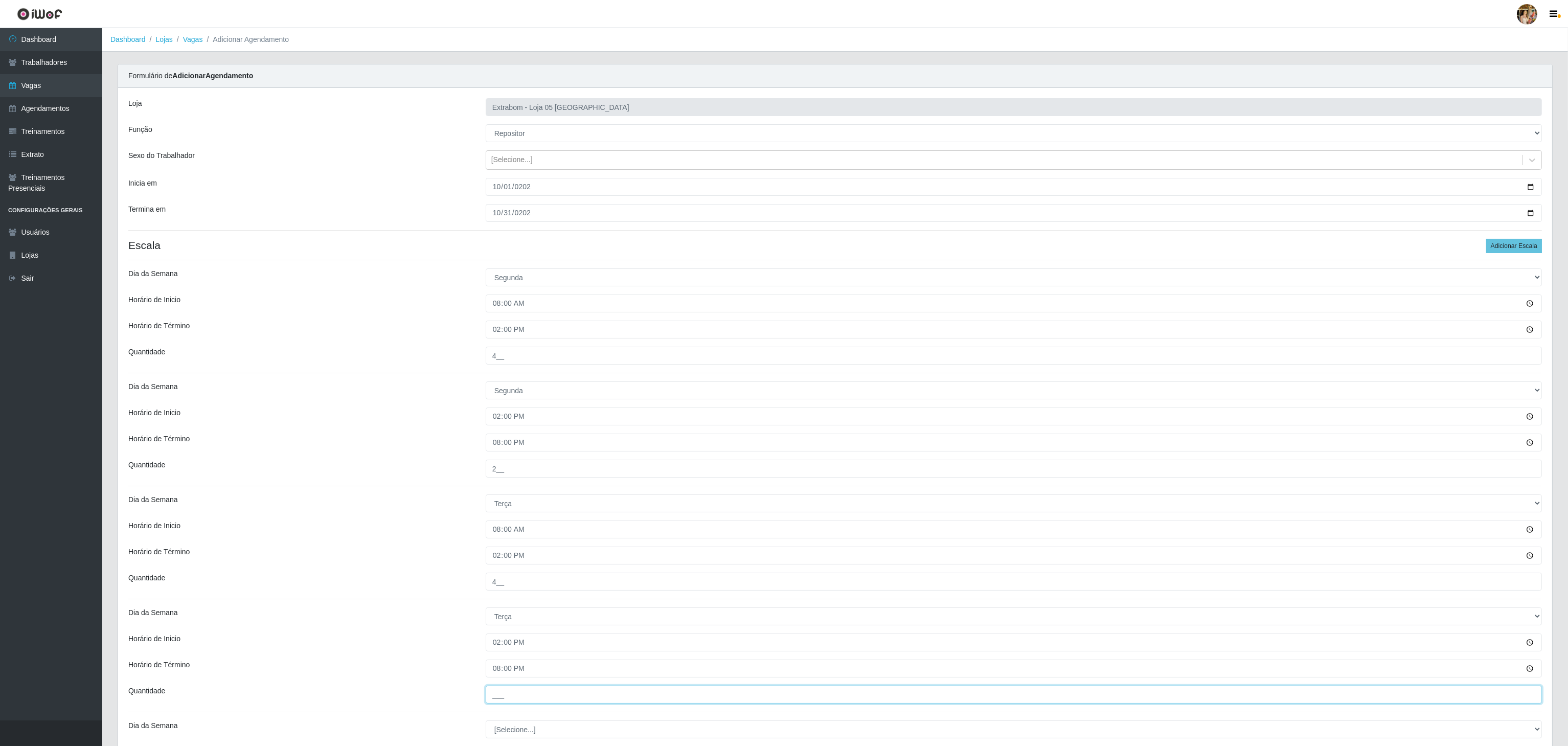
type input "2__"
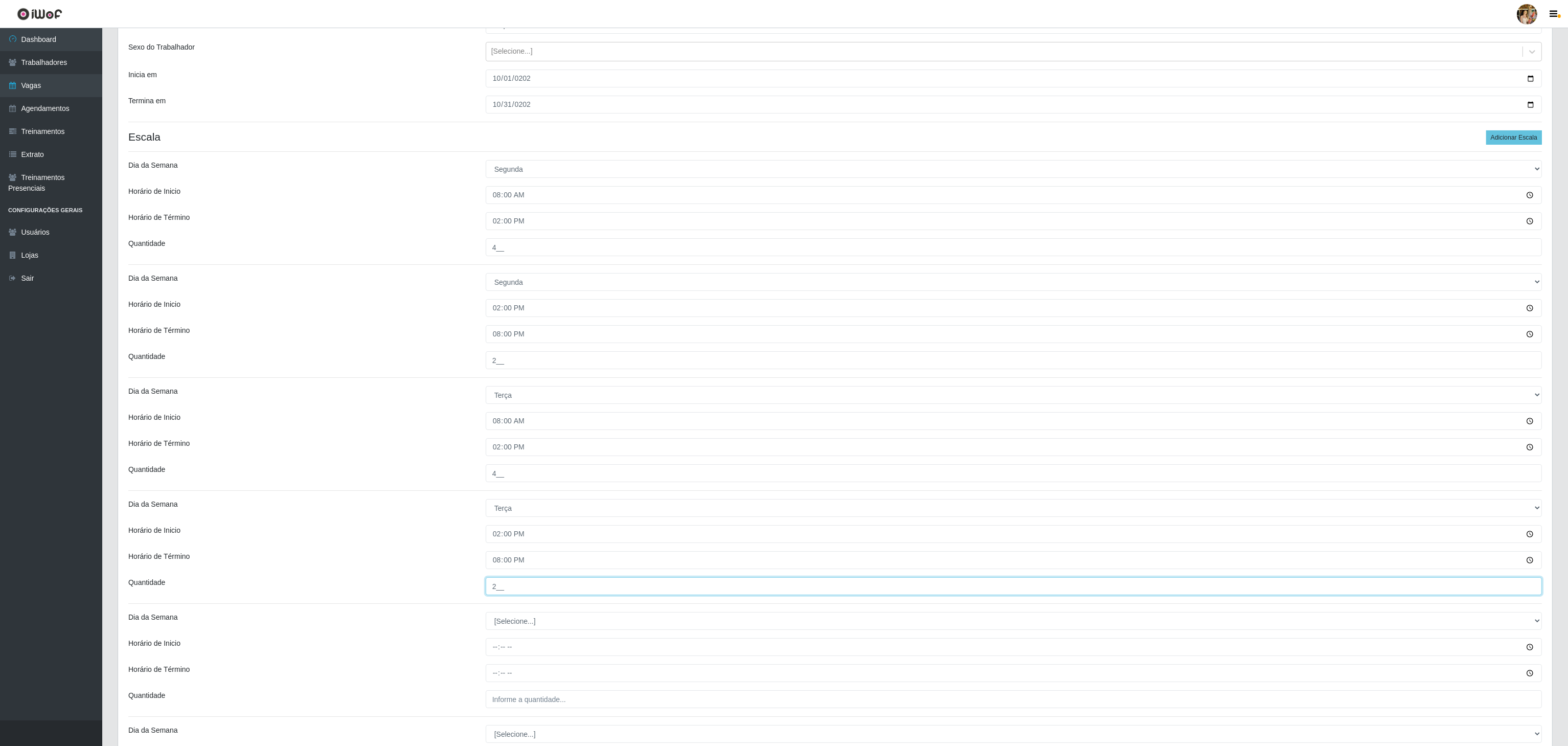
scroll to position [409, 0]
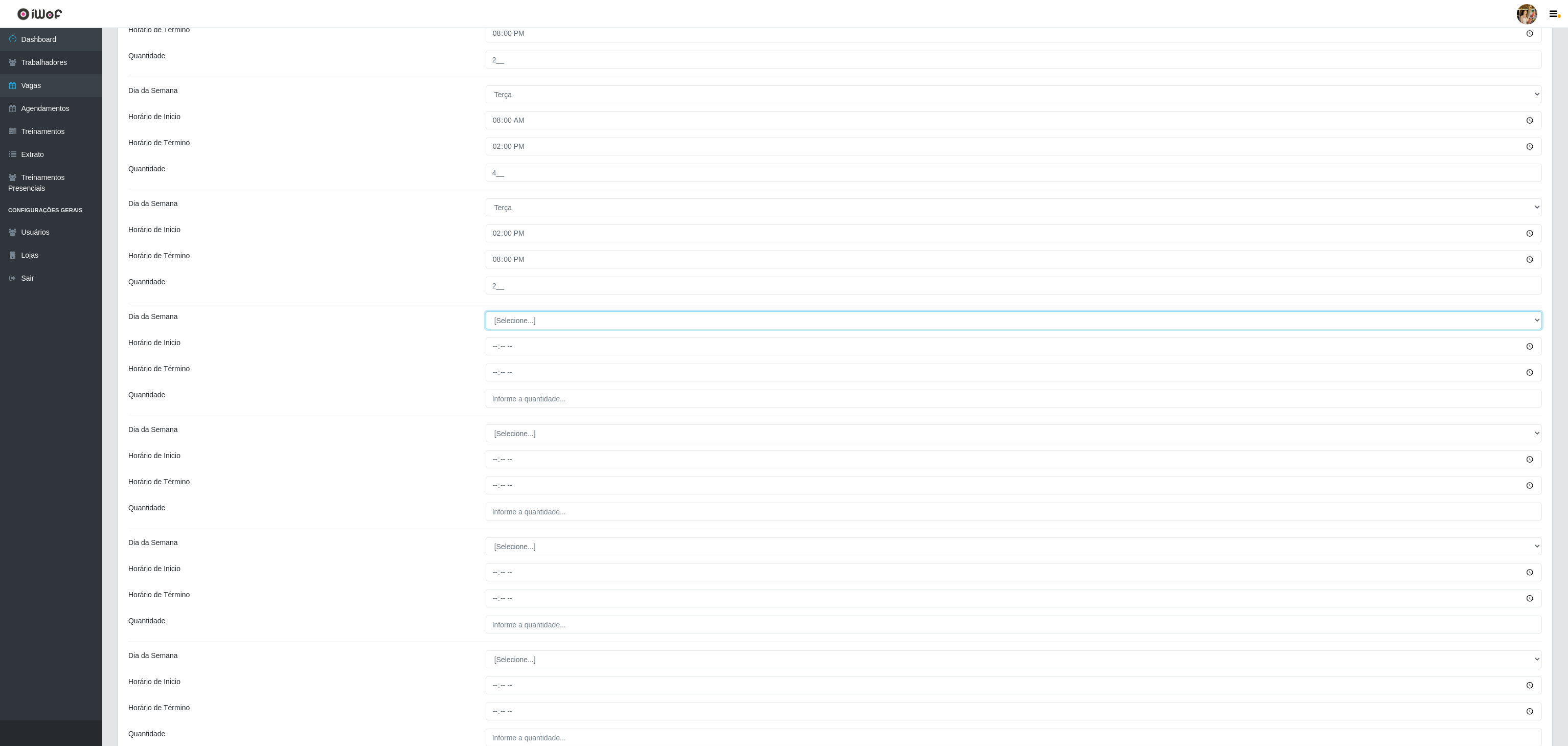
click at [509, 329] on select "[Selecione...] Segunda Terça Quarta Quinta Sexta Sábado Domingo" at bounding box center [1014, 320] width 1056 height 18
select select "3"
click at [486, 315] on select "[Selecione...] Segunda Terça Quarta Quinta Sexta Sábado Domingo" at bounding box center [1014, 320] width 1056 height 18
click at [497, 356] on input "Horário de Inicio" at bounding box center [1014, 346] width 1056 height 18
type input "08:00"
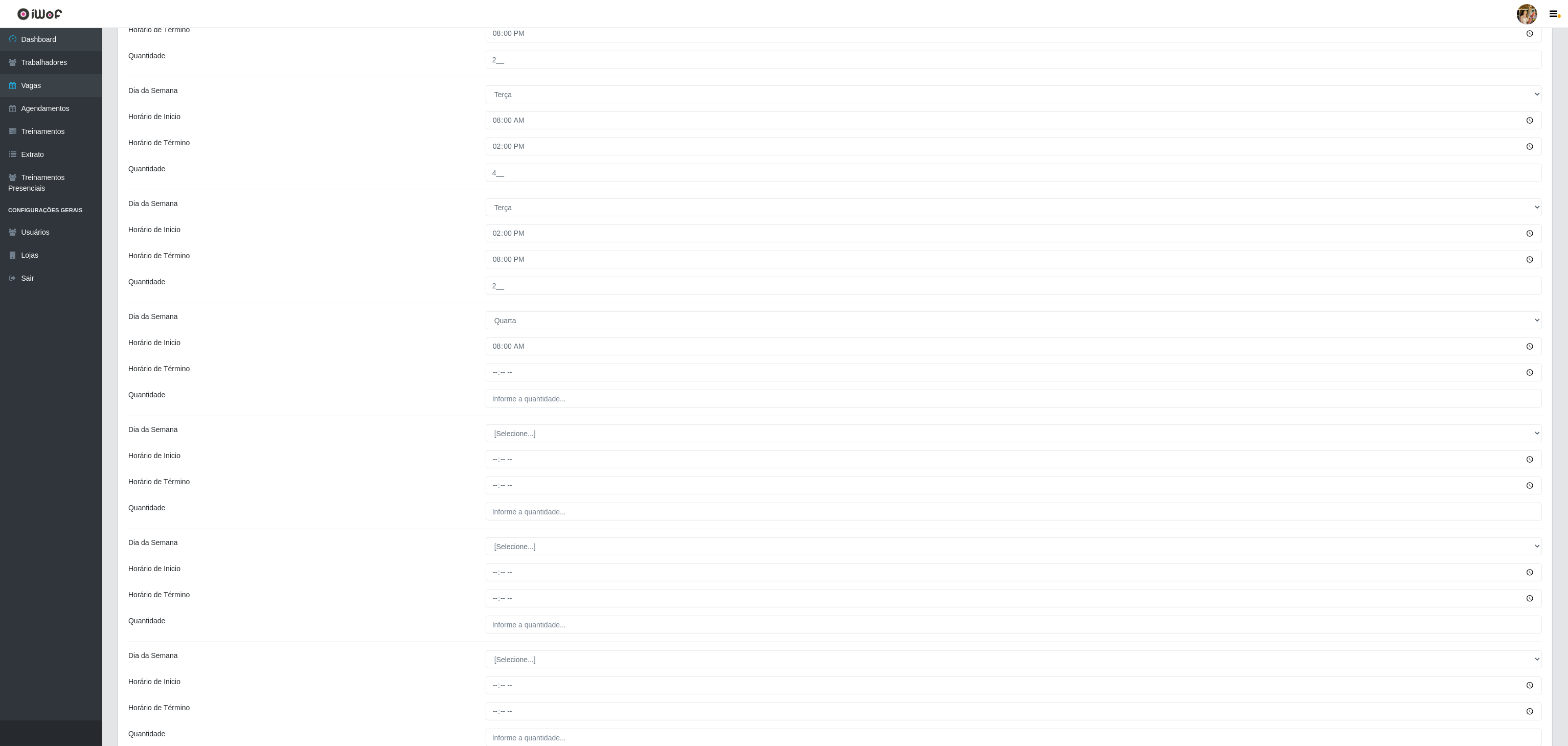
click at [499, 361] on div "Loja Extrabom - Loja 05 [GEOGRAPHIC_DATA] Função [Selecione...] Repositor Repos…" at bounding box center [835, 339] width 1434 height 1321
click at [495, 378] on input "Horário de Término" at bounding box center [1014, 372] width 1056 height 18
type input "14:00"
click at [531, 400] on input "___" at bounding box center [1014, 398] width 1056 height 18
type input "4__"
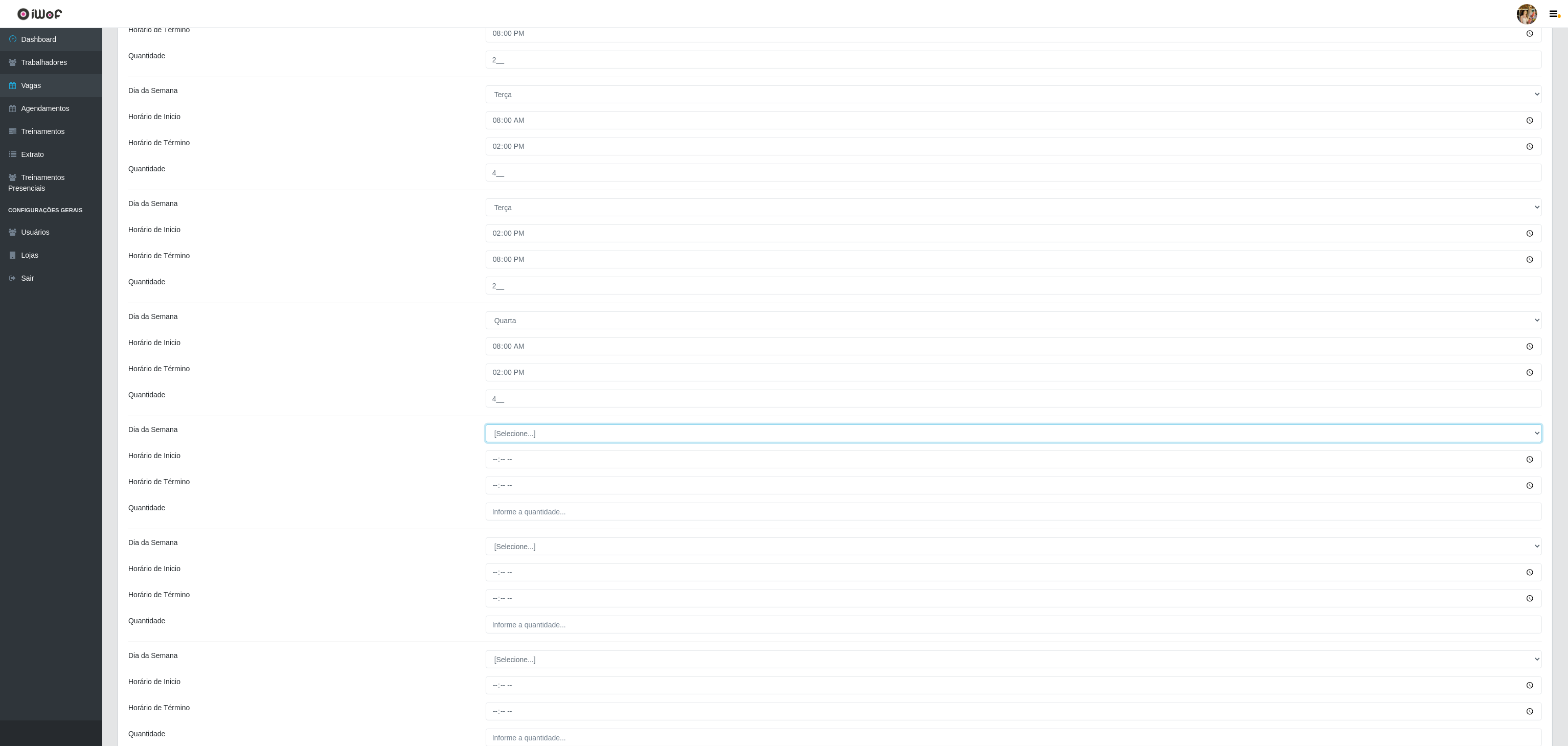
click at [534, 435] on select "[Selecione...] Segunda Terça Quarta Quinta Sexta Sábado Domingo" at bounding box center [1014, 433] width 1056 height 18
select select "3"
click at [486, 428] on select "[Selecione...] Segunda Terça Quarta Quinta Sexta Sábado Domingo" at bounding box center [1014, 433] width 1056 height 18
click at [495, 462] on input "Horário de Inicio" at bounding box center [1014, 459] width 1056 height 18
type input "14:00"
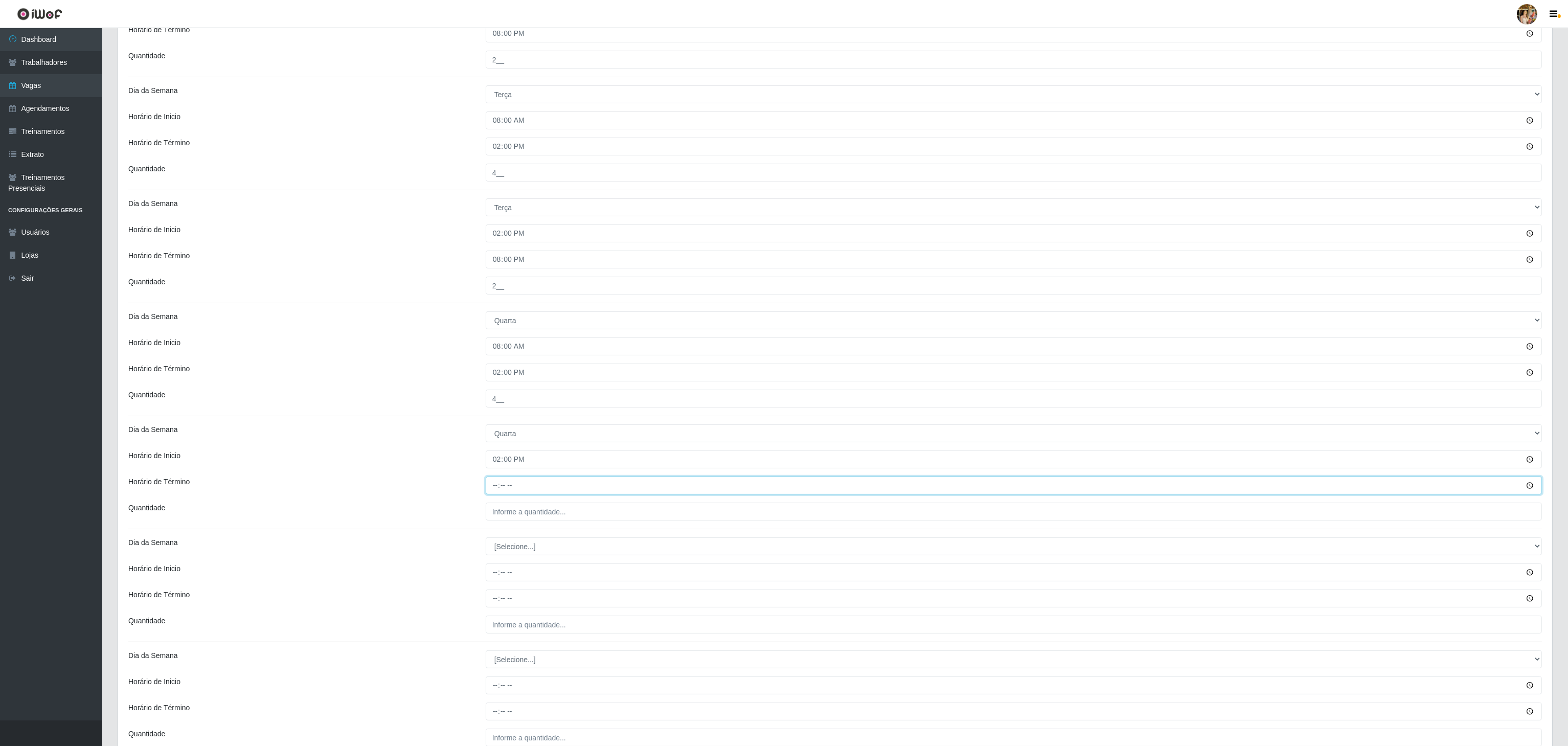
click at [493, 492] on input "Horário de Término" at bounding box center [1014, 485] width 1056 height 18
type input "20:00"
click at [511, 519] on input "___" at bounding box center [1014, 511] width 1056 height 18
type input "2__"
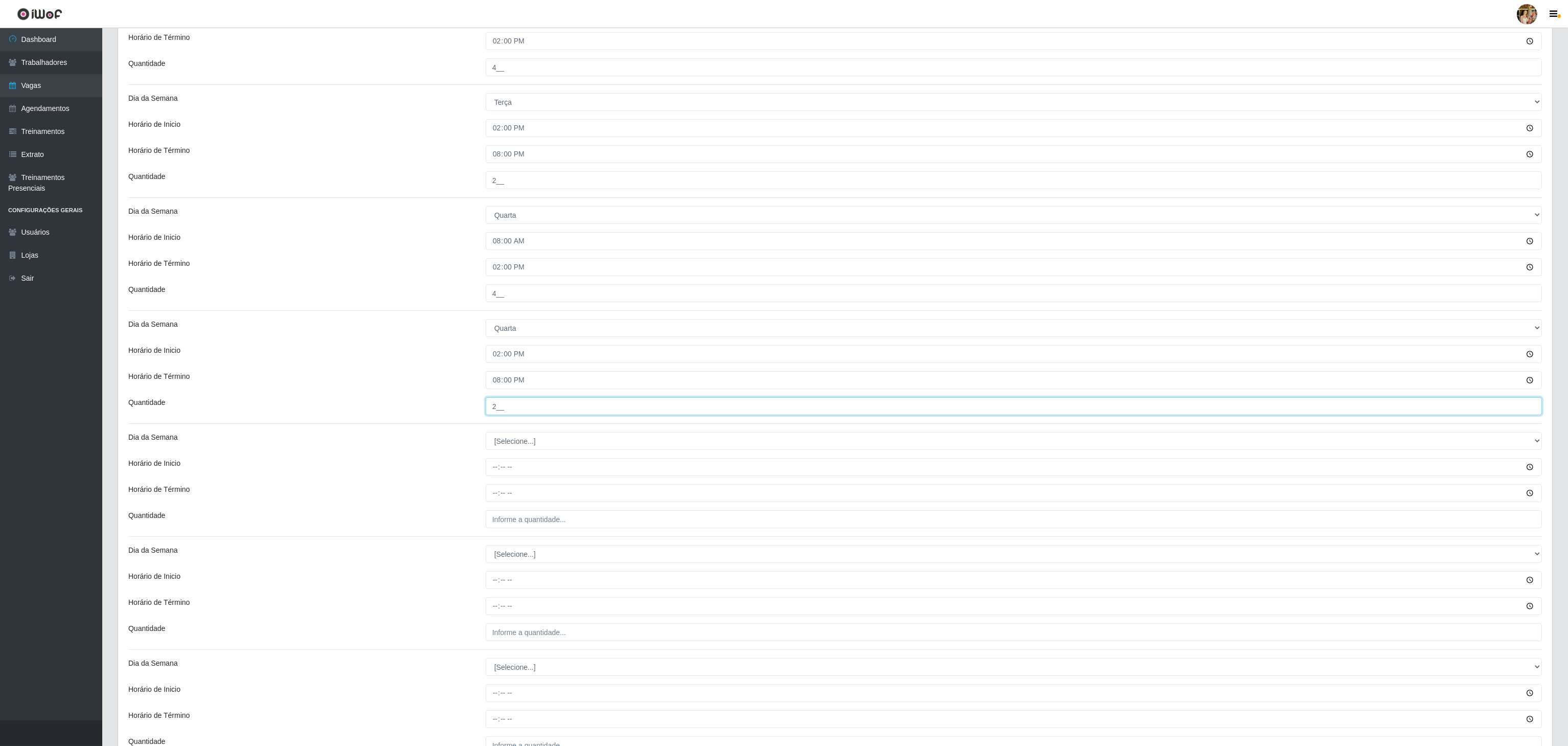
scroll to position [716, 0]
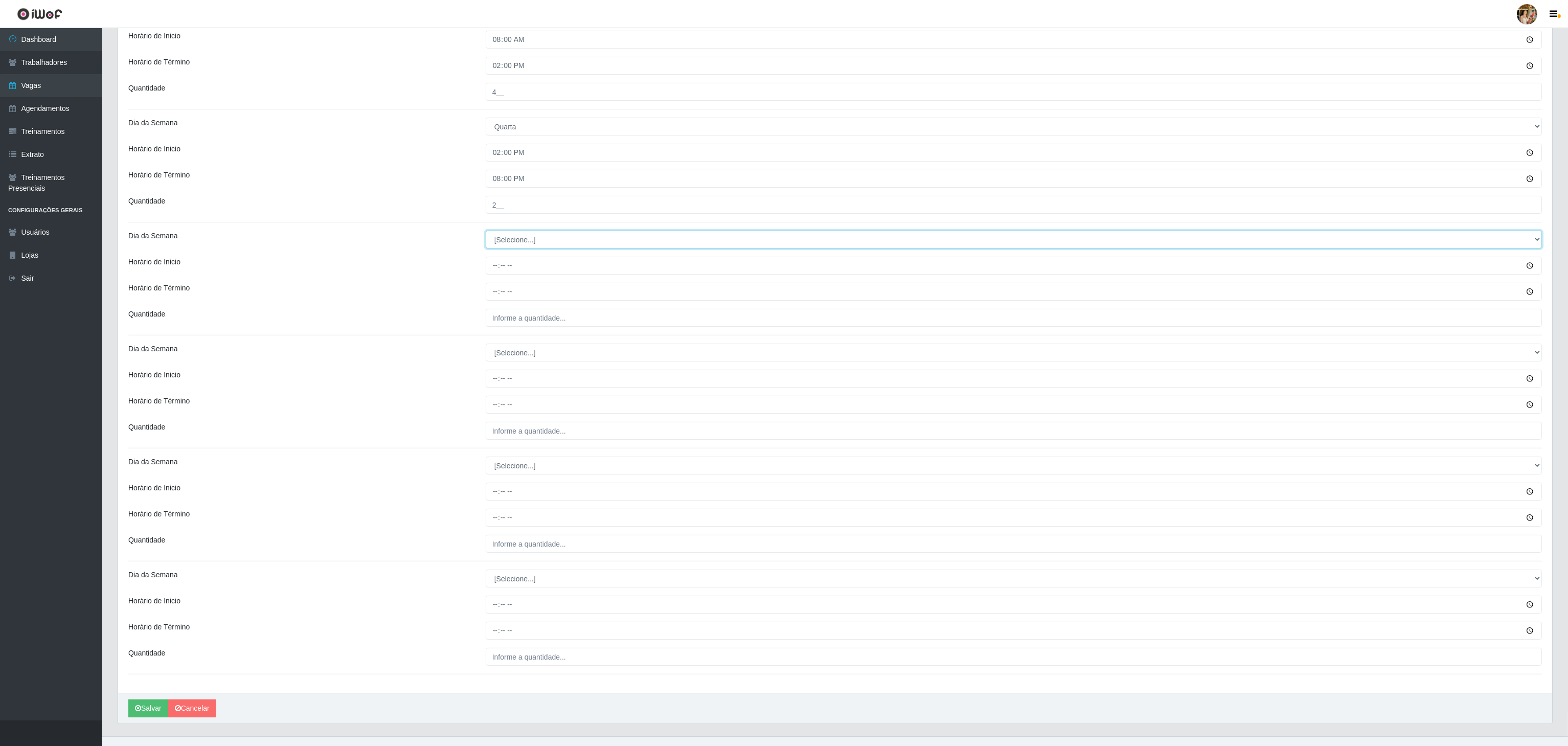
click at [546, 237] on select "[Selecione...] Segunda Terça Quarta Quinta Sexta Sábado Domingo" at bounding box center [1014, 239] width 1056 height 18
select select "4"
click at [486, 235] on select "[Selecione...] Segunda Terça Quarta Quinta Sexta Sábado Domingo" at bounding box center [1014, 239] width 1056 height 18
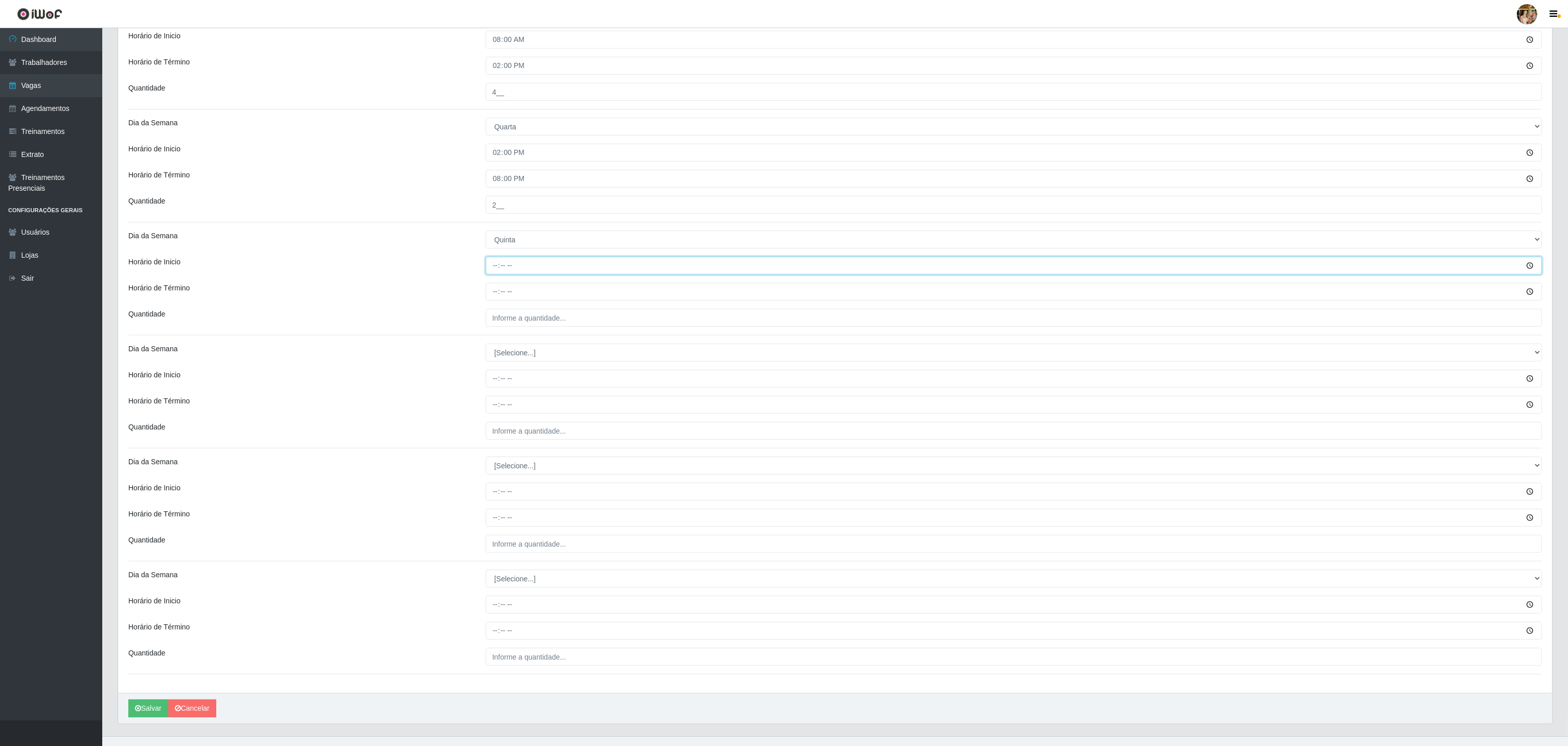
click at [492, 274] on input "Horário de Inicio" at bounding box center [1014, 266] width 1056 height 18
type input "08:00"
click at [491, 293] on input "Horário de Término" at bounding box center [1014, 292] width 1056 height 18
type input "14:00"
click at [610, 332] on div "Loja Extrabom - Loja 05 [GEOGRAPHIC_DATA] Função [Selecione...] Repositor Repos…" at bounding box center [835, 32] width 1434 height 1321
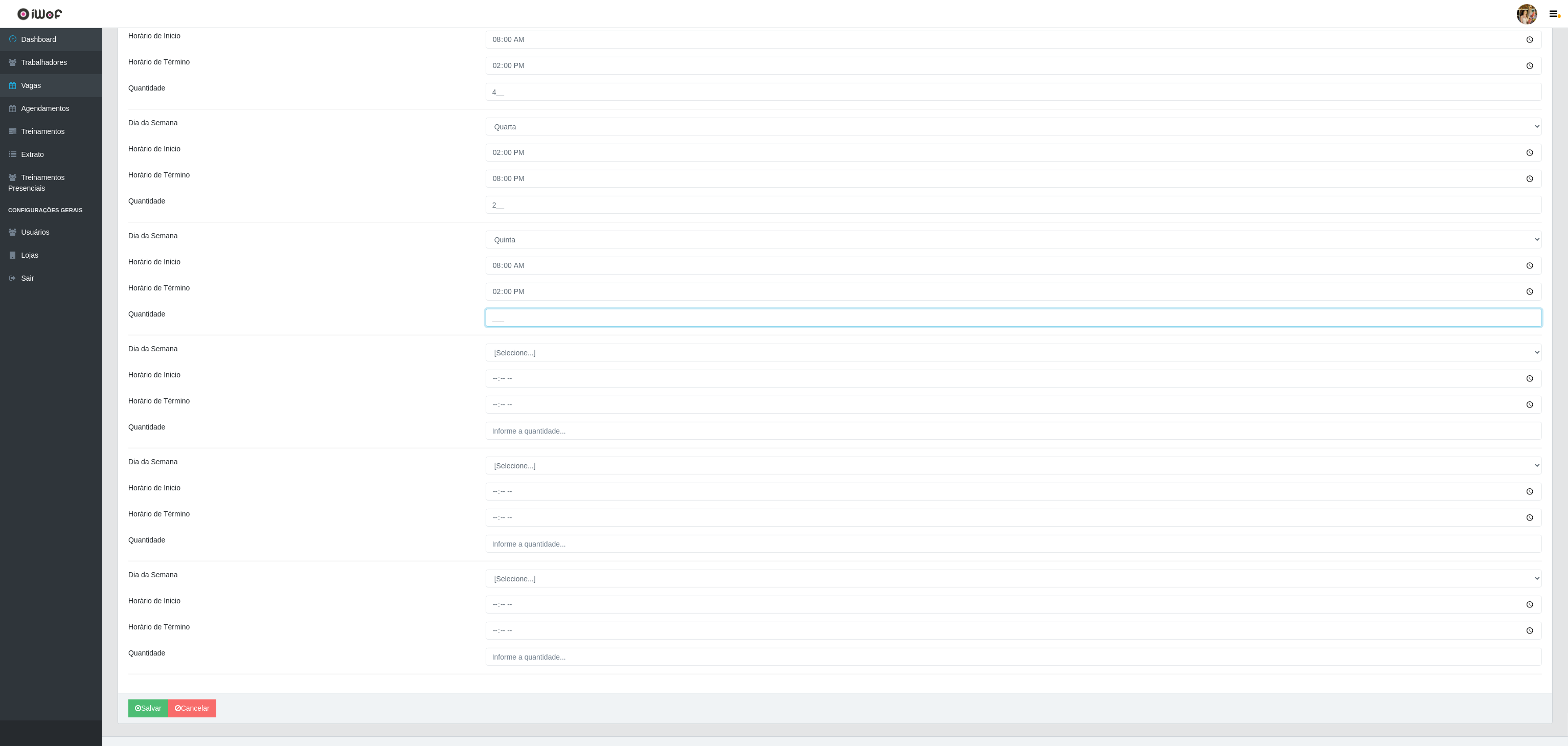
click at [609, 323] on input "___" at bounding box center [1014, 318] width 1056 height 18
type input "4__"
click at [530, 346] on div "Loja Extrabom - Loja 05 [GEOGRAPHIC_DATA] Função [Selecione...] Repositor Repos…" at bounding box center [835, 32] width 1434 height 1321
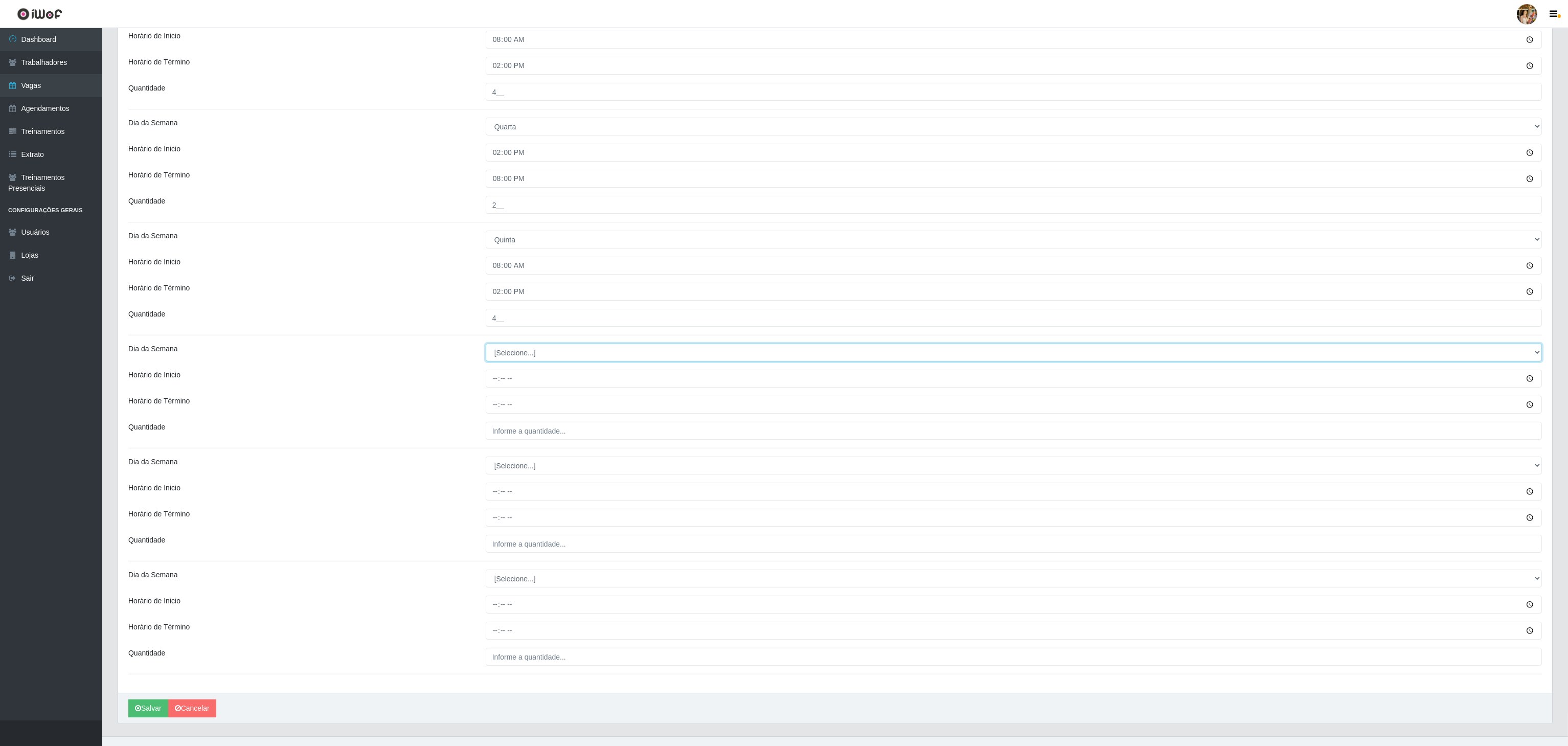
click at [529, 350] on select "[Selecione...] Segunda Terça Quarta Quinta Sexta Sábado Domingo" at bounding box center [1014, 352] width 1056 height 18
select select "4"
click at [486, 348] on select "[Selecione...] Segunda Terça Quarta Quinta Sexta Sábado Domingo" at bounding box center [1014, 352] width 1056 height 18
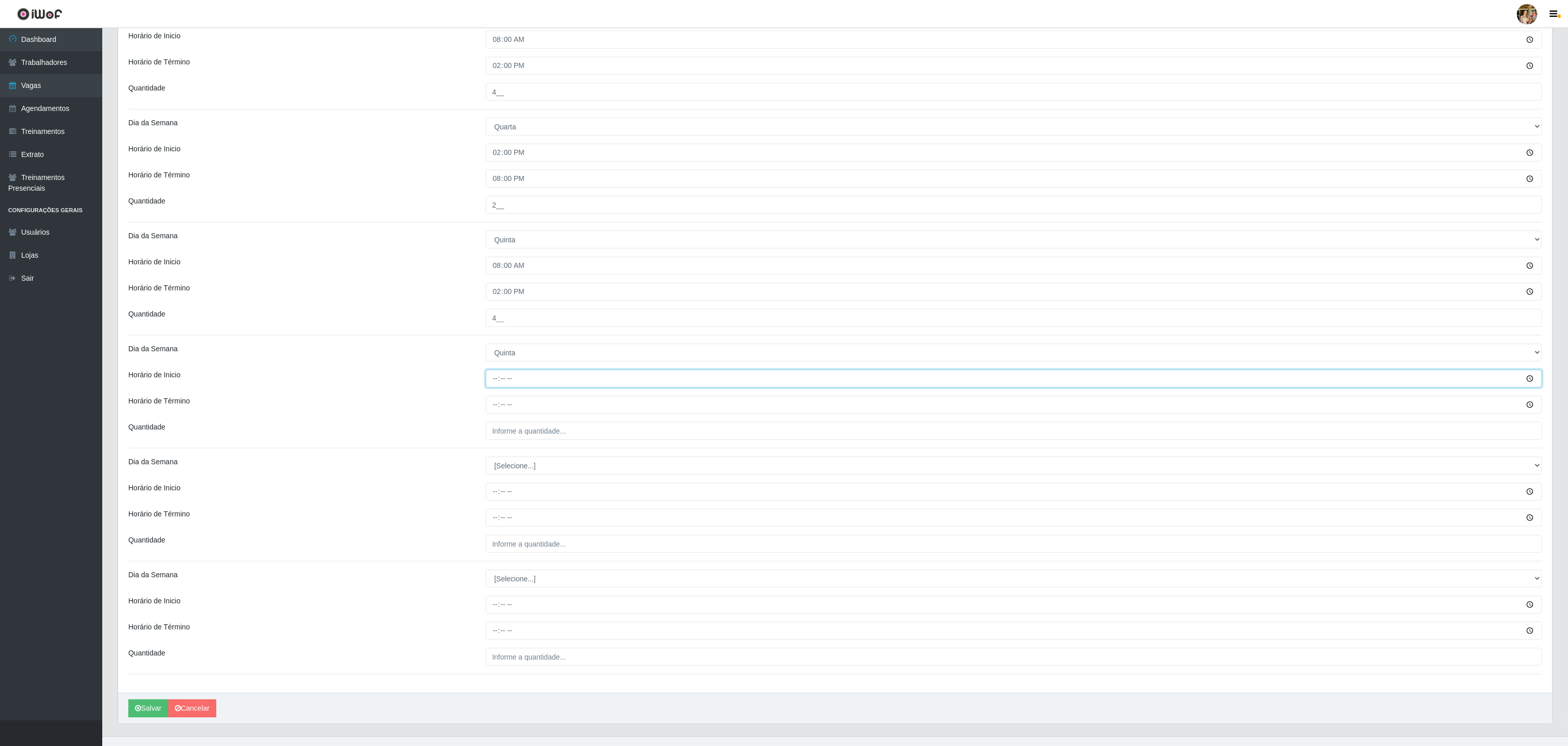
click at [493, 383] on input "Horário de Inicio" at bounding box center [1014, 379] width 1056 height 18
type input "14:00"
click at [495, 399] on input "Horário de Término" at bounding box center [1014, 405] width 1056 height 18
type input "20:00"
click at [498, 435] on input "___" at bounding box center [1014, 431] width 1056 height 18
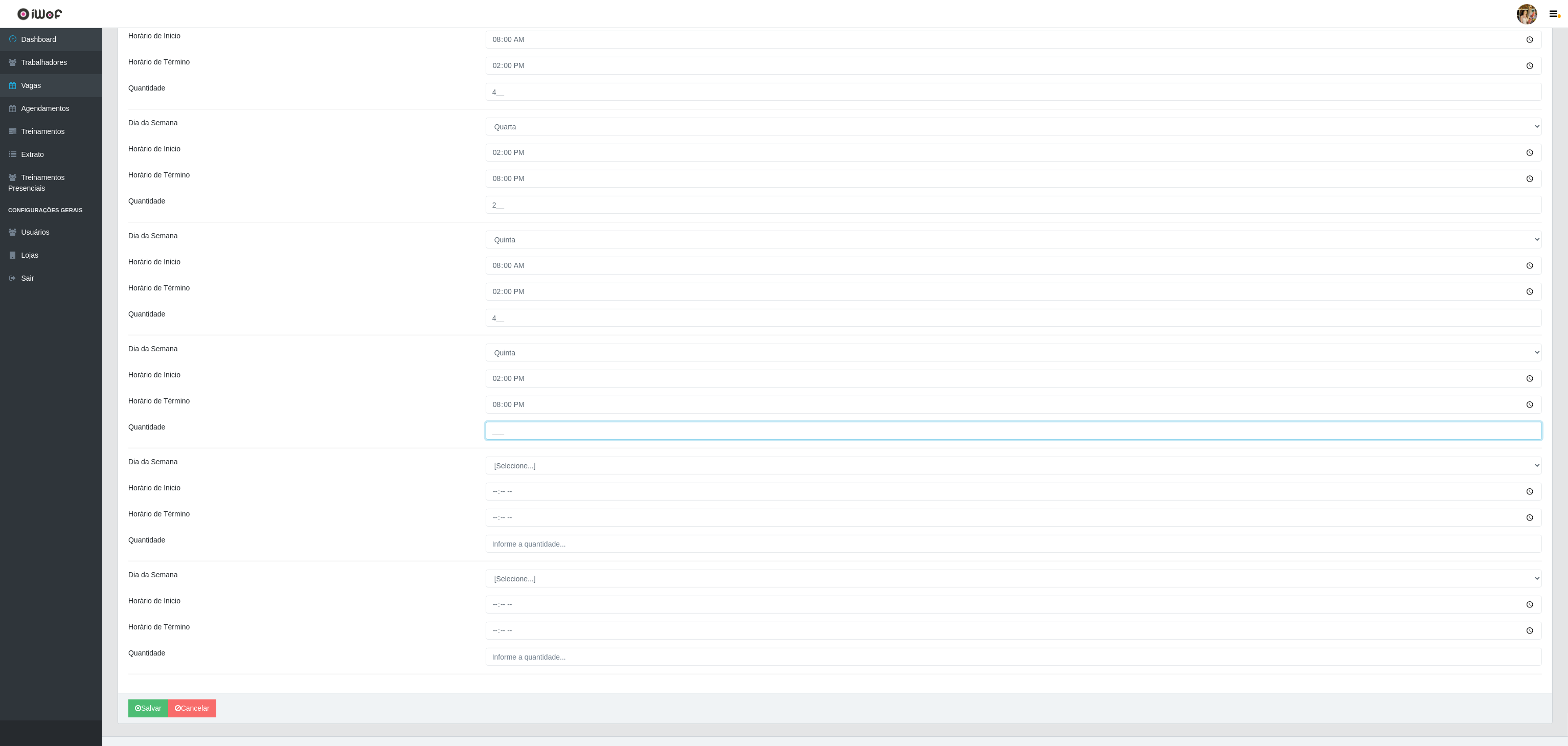
click at [464, 433] on div "Quantidade ___" at bounding box center [835, 431] width 1428 height 18
type input "2__"
click at [523, 466] on select "[Selecione...] Segunda Terça Quarta Quinta Sexta Sábado Domingo" at bounding box center [1014, 465] width 1056 height 18
select select "5"
click at [486, 461] on select "[Selecione...] Segunda Terça Quarta Quinta Sexta Sábado Domingo" at bounding box center [1014, 465] width 1056 height 18
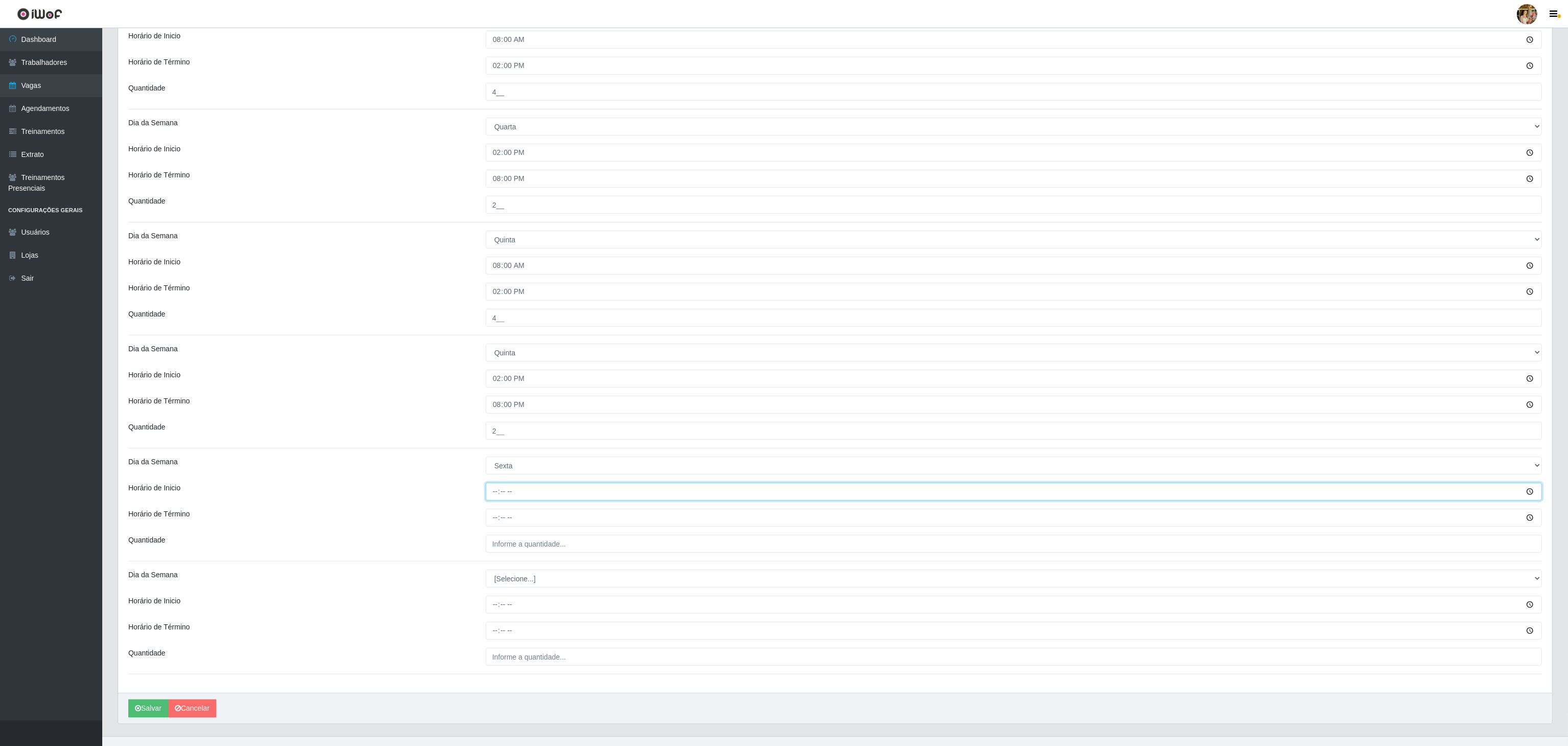
click at [493, 492] on input "Horário de Inicio" at bounding box center [1014, 491] width 1056 height 18
type input "08:00"
click at [501, 523] on input "Horário de Término" at bounding box center [1014, 517] width 1056 height 18
click at [495, 527] on input "Horário de Término" at bounding box center [1014, 517] width 1056 height 18
click at [495, 520] on input "Horário de Término" at bounding box center [1014, 517] width 1056 height 18
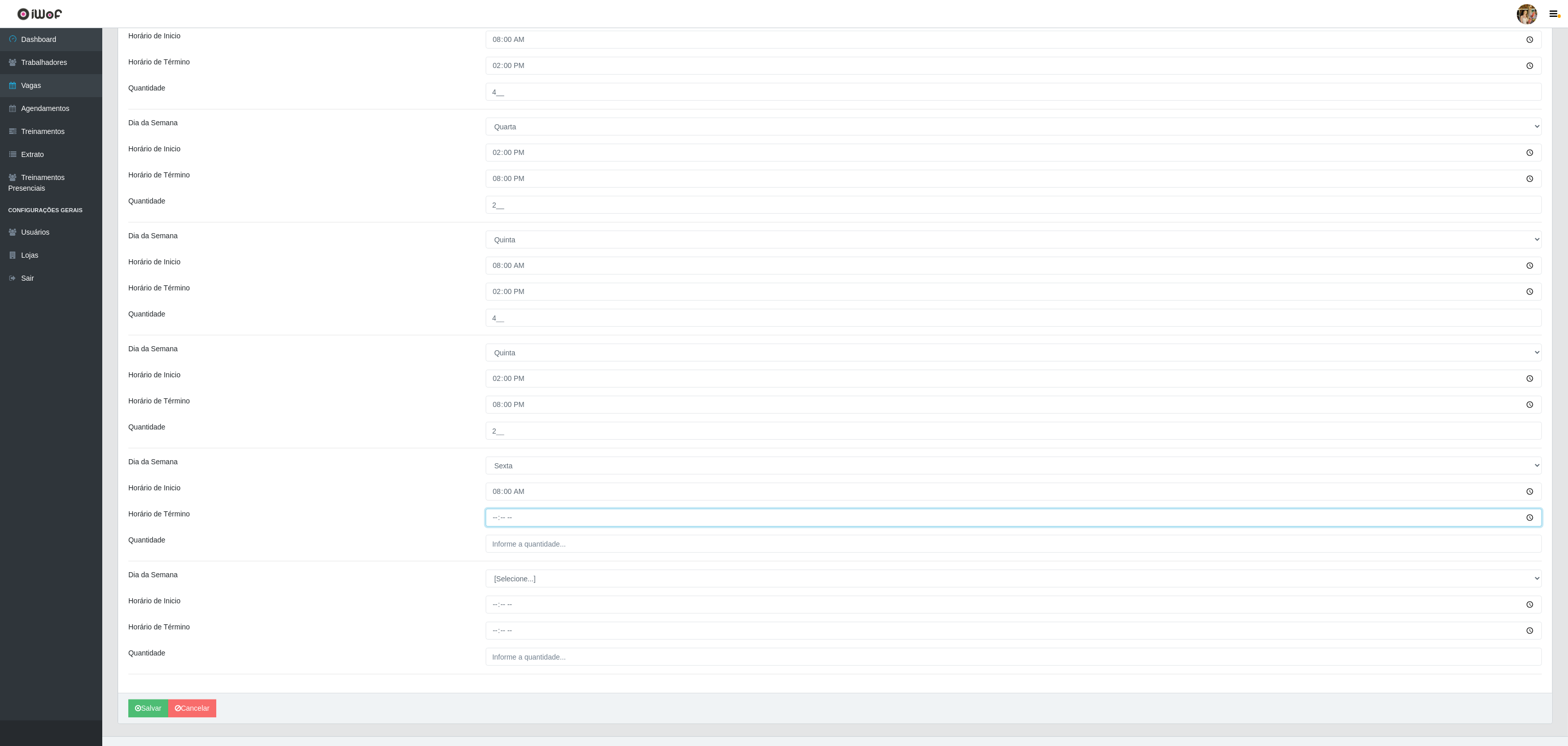
type input "14:00"
click at [516, 544] on input "___" at bounding box center [1014, 543] width 1056 height 18
type input "4__"
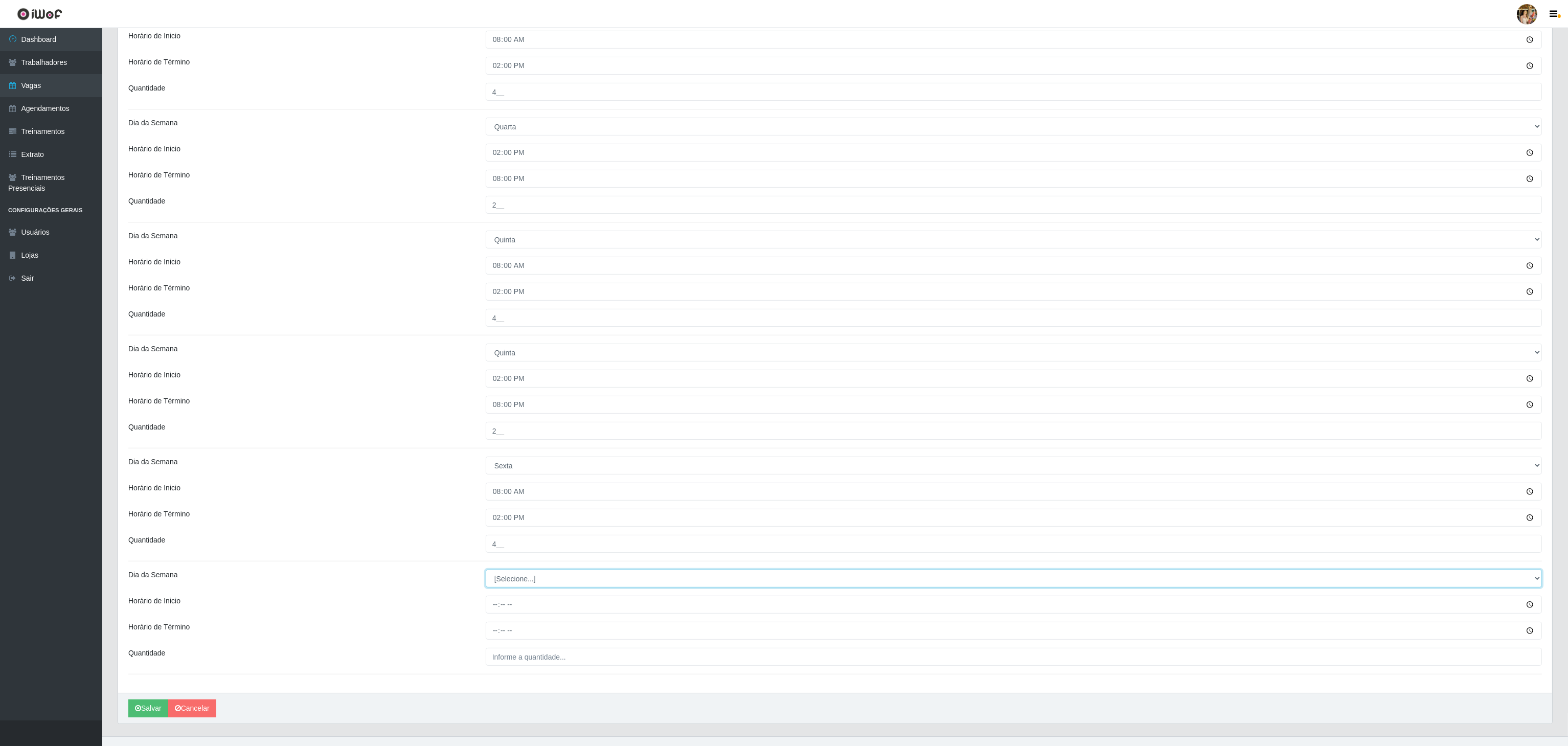
click at [516, 578] on select "[Selecione...] Segunda Terça Quarta Quinta Sexta Sábado Domingo" at bounding box center [1014, 578] width 1056 height 18
select select "5"
click at [486, 574] on select "[Selecione...] Segunda Terça Quarta Quinta Sexta Sábado Domingo" at bounding box center [1014, 578] width 1056 height 18
click at [489, 610] on input "Horário de Inicio" at bounding box center [1014, 604] width 1056 height 18
type input "14:00"
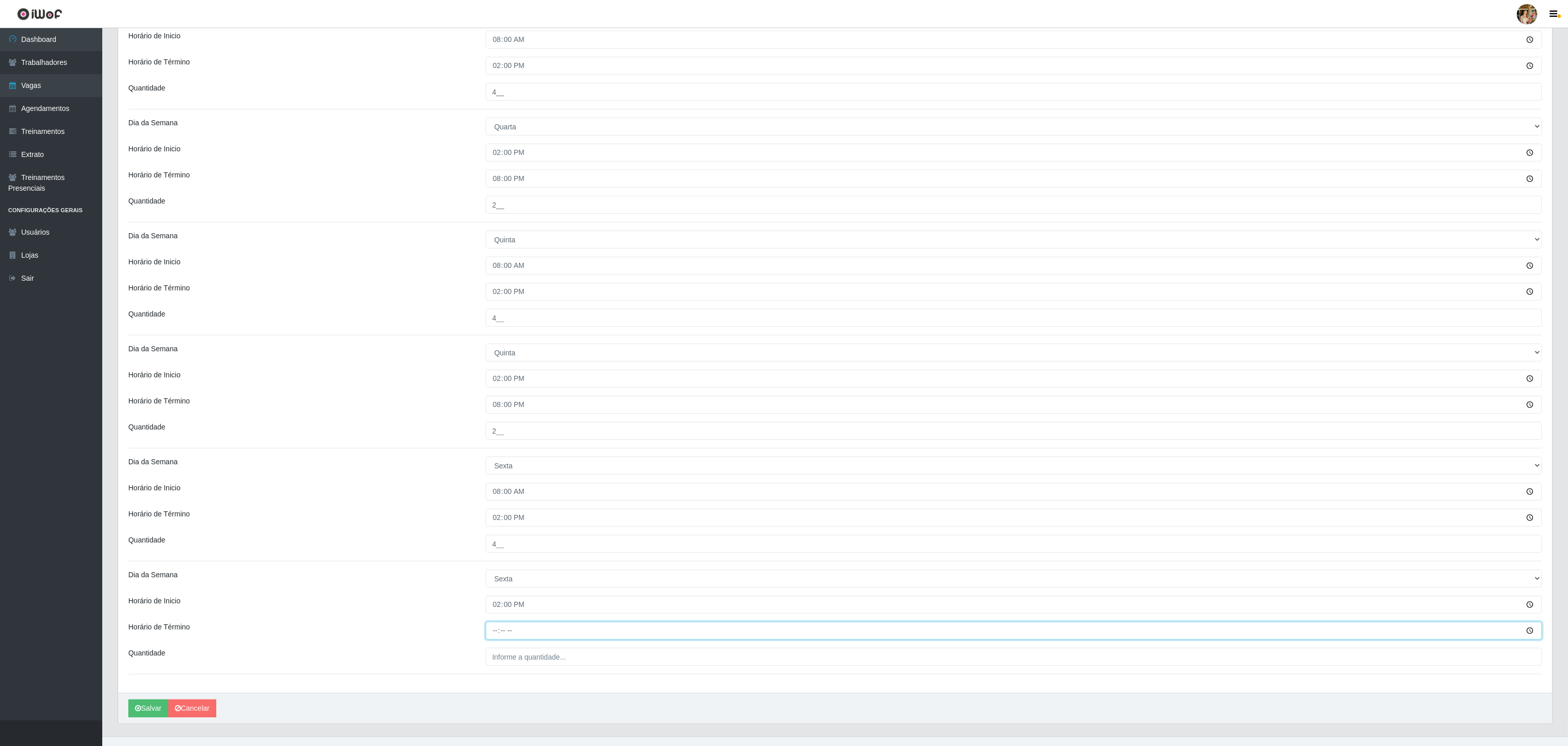
click at [486, 632] on input "Horário de Término" at bounding box center [1014, 631] width 1056 height 18
type input "20:00"
drag, startPoint x: 526, startPoint y: 654, endPoint x: 526, endPoint y: 662, distance: 8.0
click at [526, 662] on input "___" at bounding box center [1014, 657] width 1056 height 18
drag, startPoint x: 517, startPoint y: 664, endPoint x: 419, endPoint y: 652, distance: 98.7
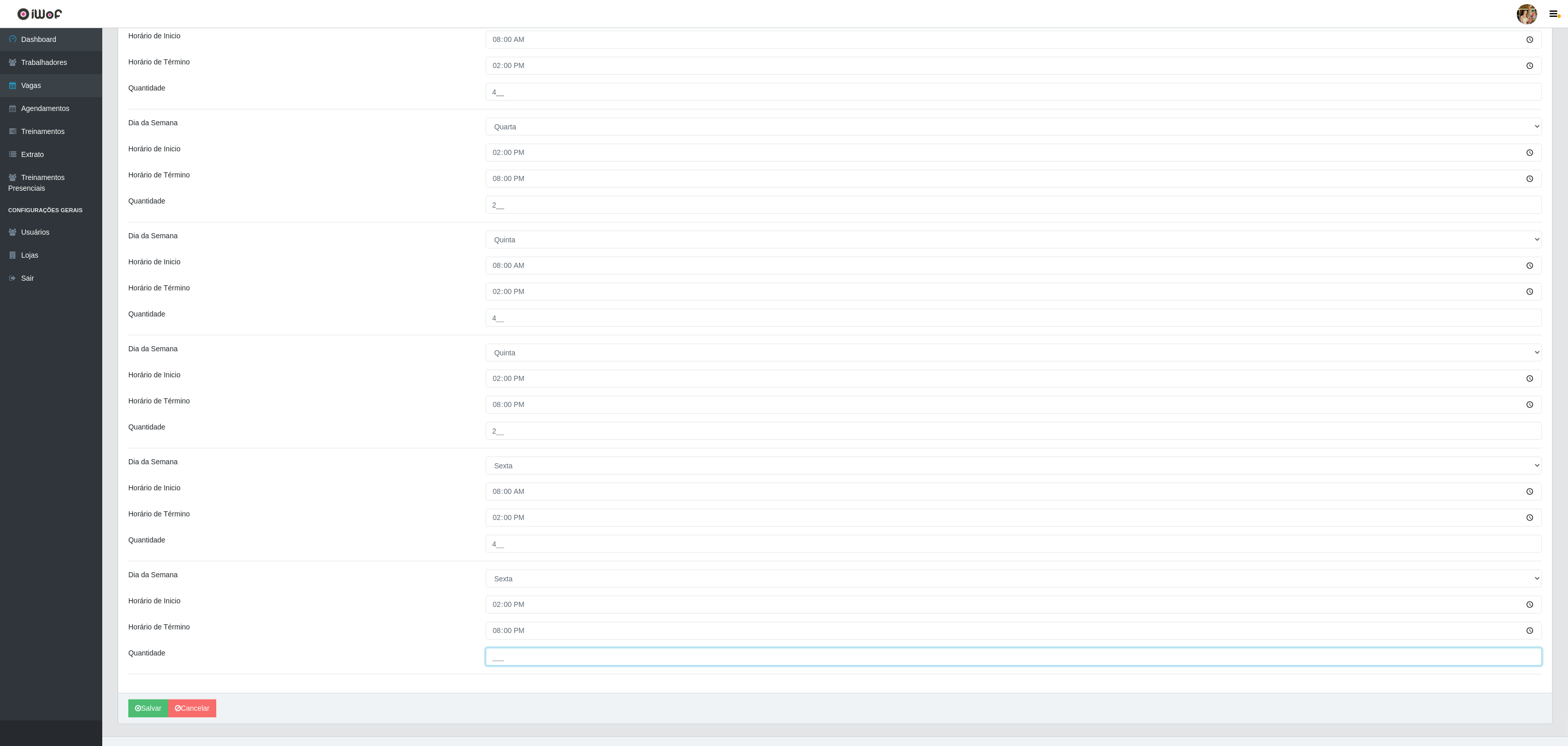
click at [419, 652] on div "Quantidade ___" at bounding box center [835, 657] width 1428 height 18
type input "2__"
drag, startPoint x: 389, startPoint y: 591, endPoint x: 394, endPoint y: 578, distance: 13.9
click at [389, 591] on div "Loja Extrabom - Loja 05 [GEOGRAPHIC_DATA] Função [Selecione...] Repositor Repos…" at bounding box center [835, 32] width 1434 height 1321
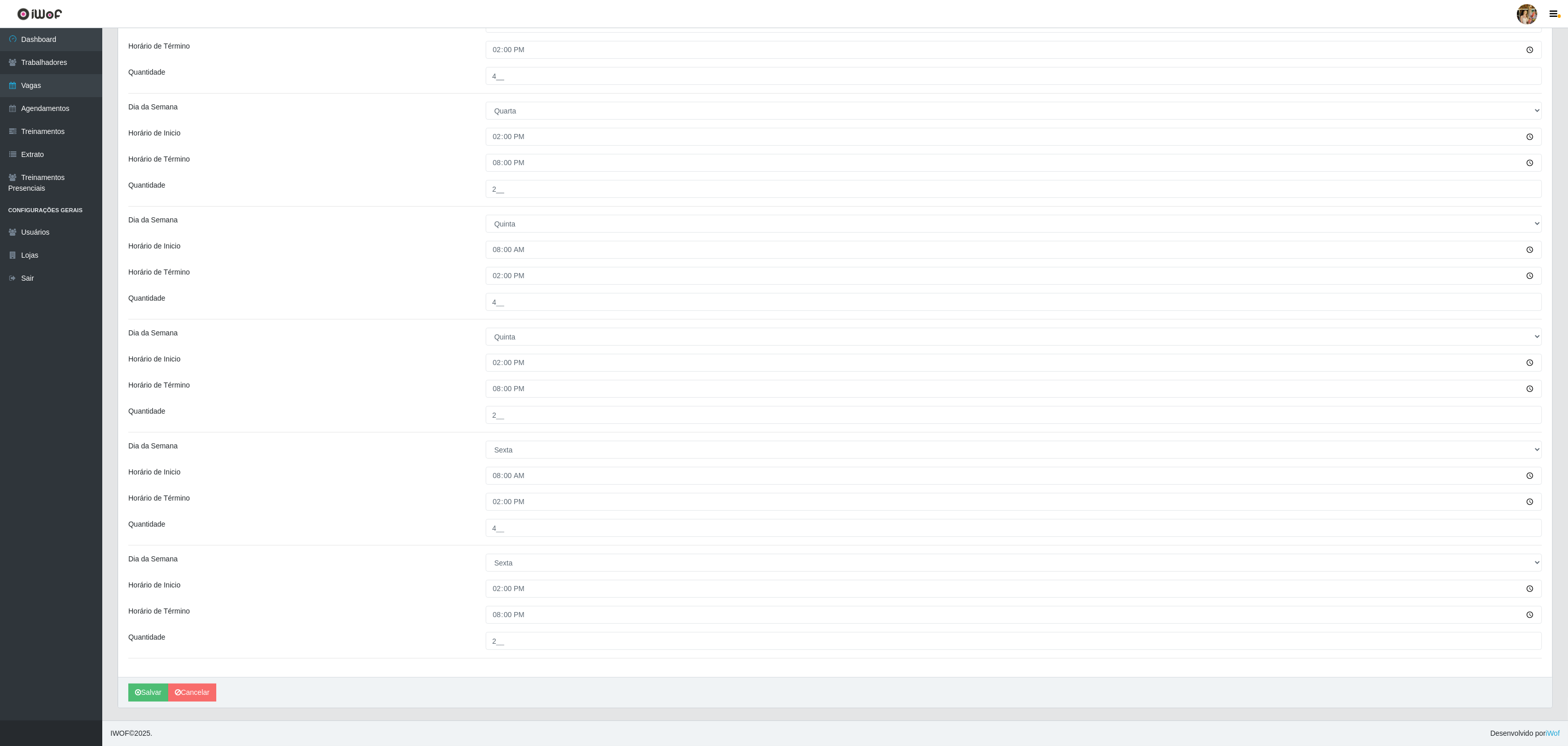
scroll to position [738, 0]
click at [147, 693] on button "Salvar" at bounding box center [148, 692] width 40 height 18
click at [152, 688] on button "Salvar" at bounding box center [148, 692] width 40 height 18
click at [143, 686] on button "Salvar" at bounding box center [148, 692] width 40 height 18
click at [142, 693] on button "Salvar" at bounding box center [148, 692] width 40 height 18
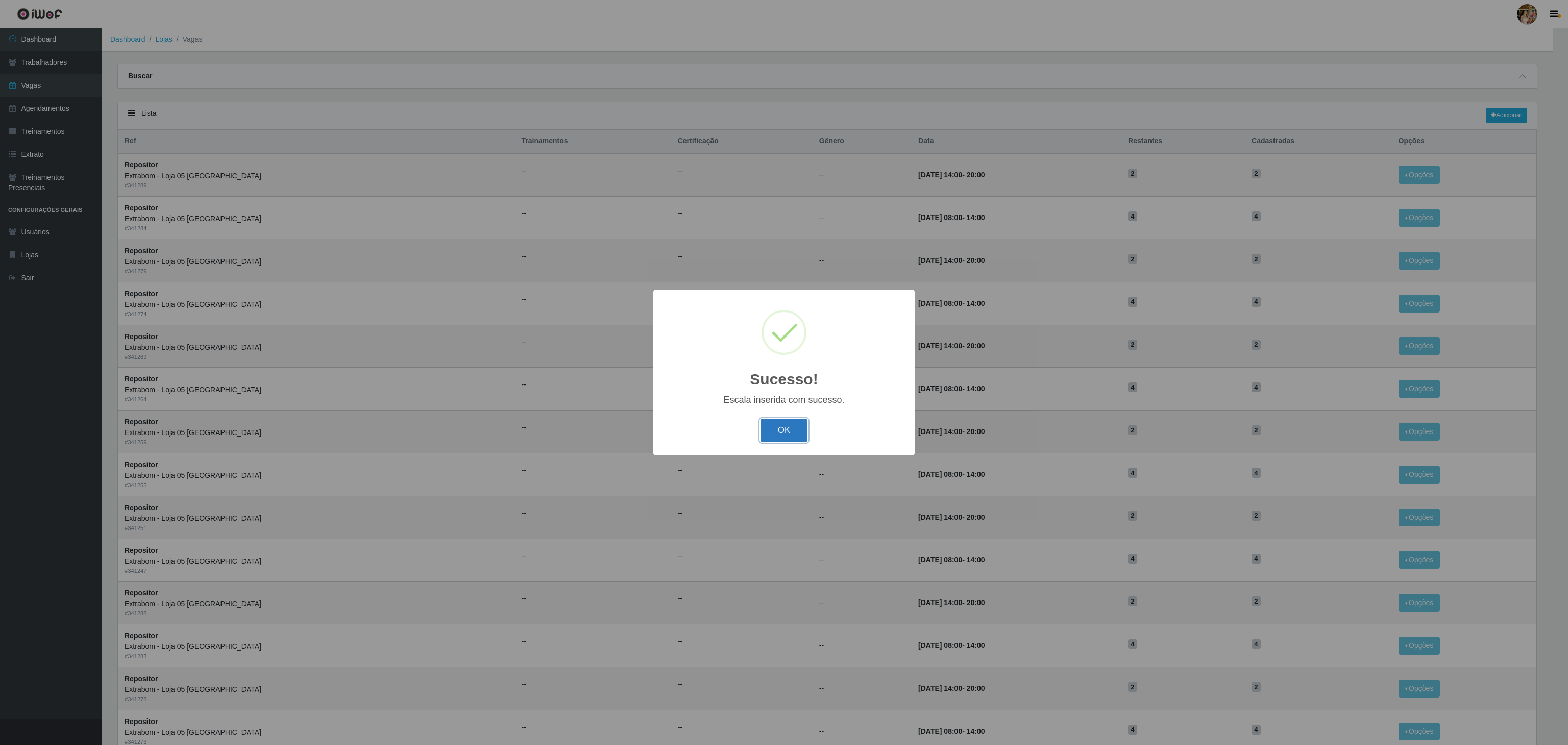
click at [788, 426] on button "OK" at bounding box center [784, 431] width 47 height 24
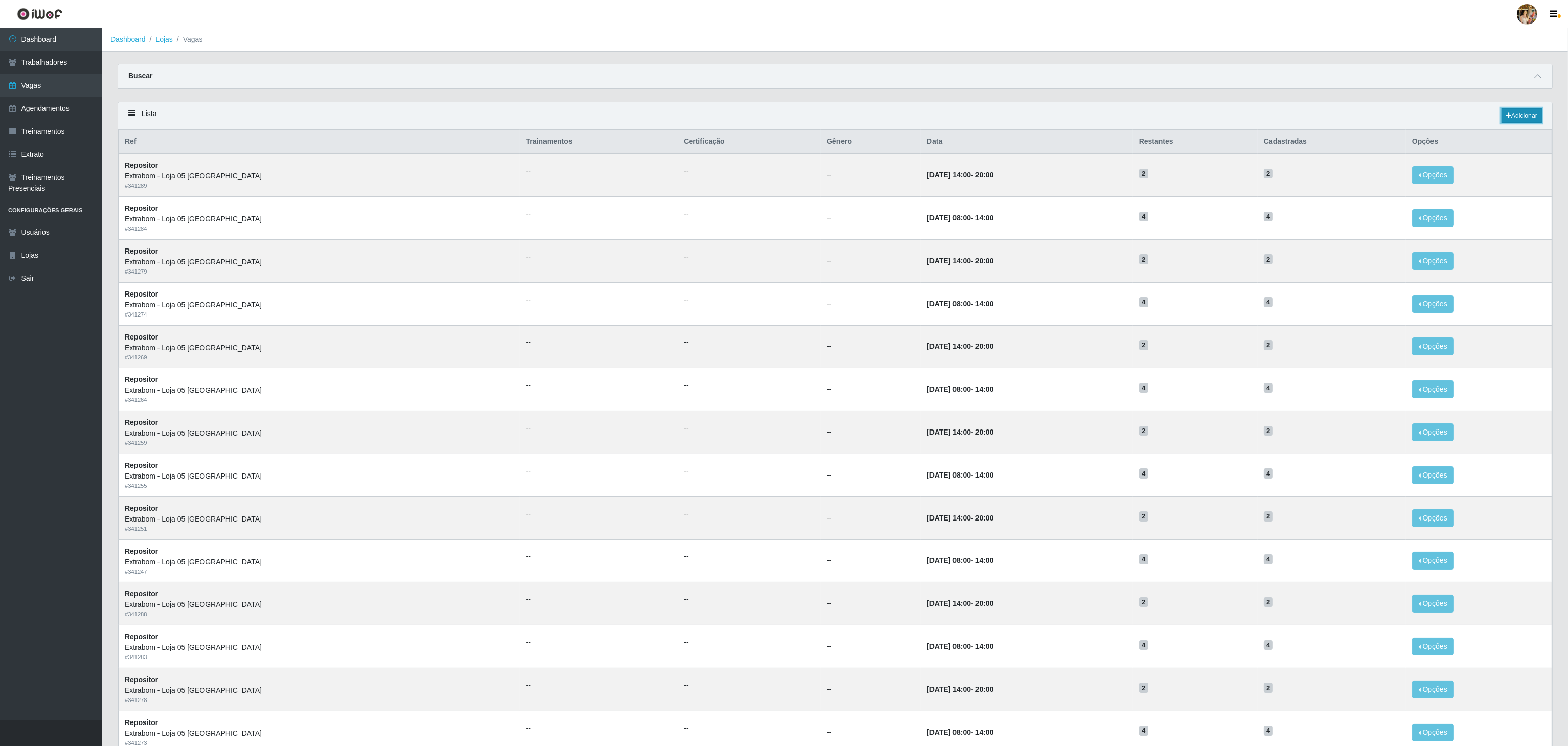
click at [1521, 116] on link "Adicionar" at bounding box center [1521, 115] width 40 height 14
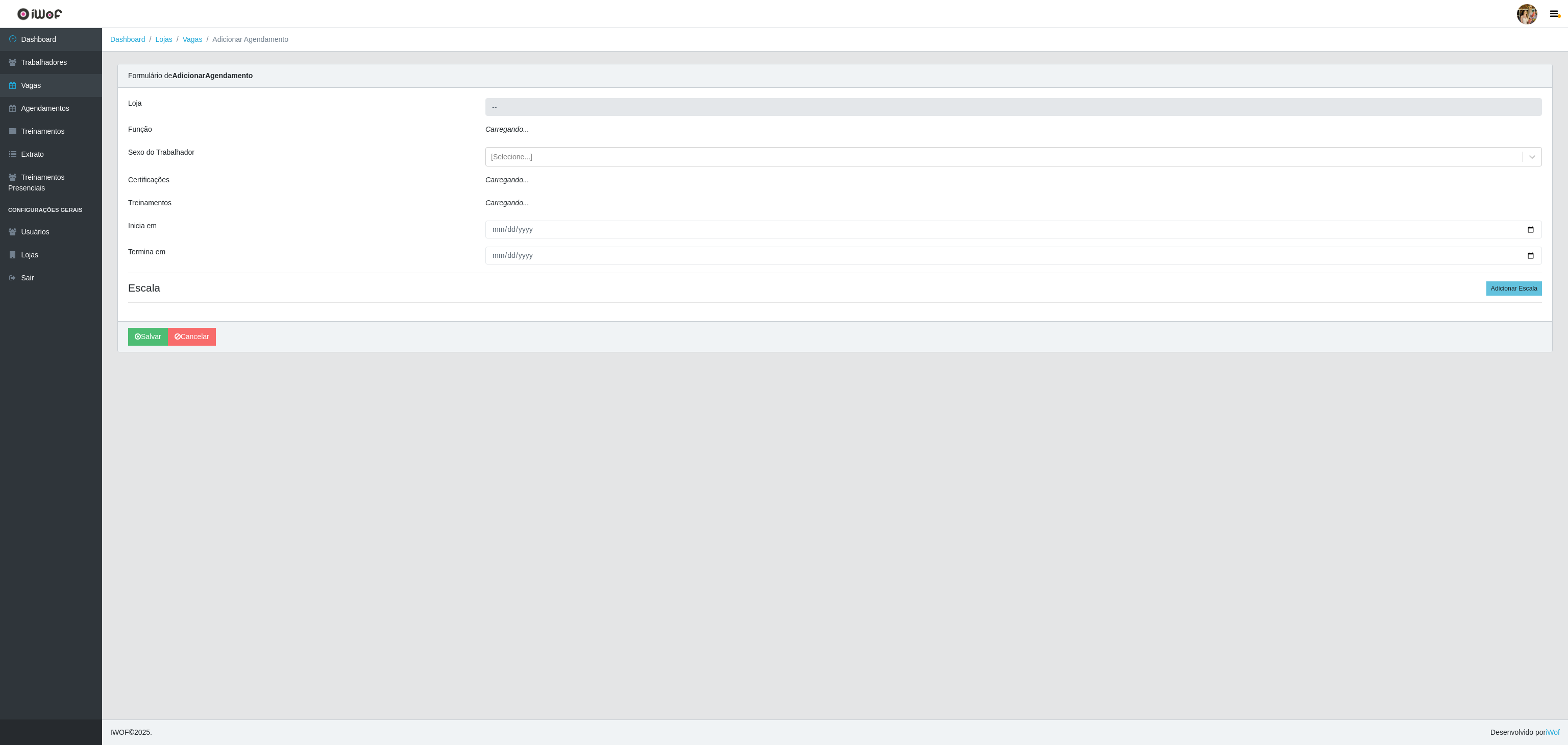
type input "Extrabom - Loja 05 [GEOGRAPHIC_DATA]"
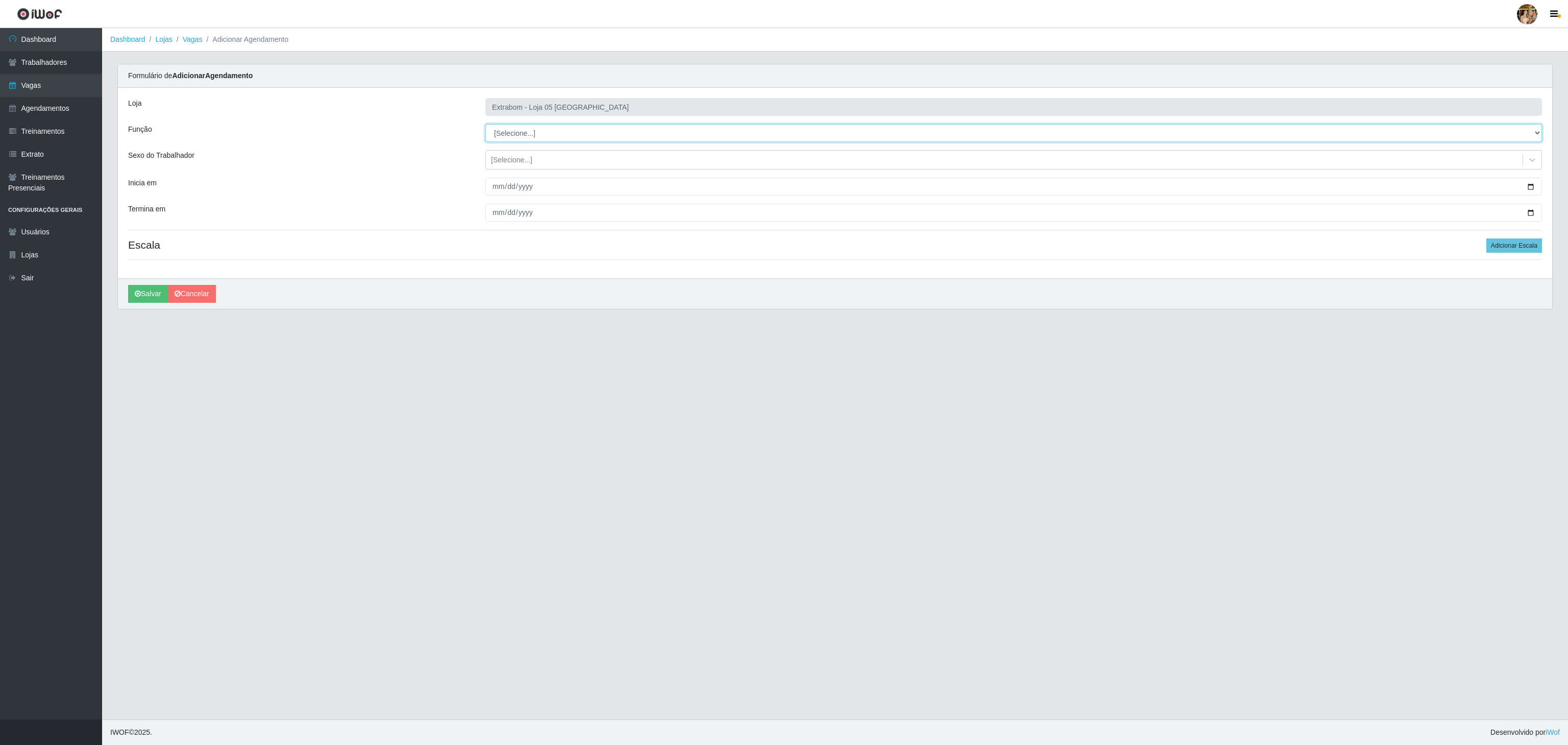
click at [524, 130] on select "[Selecione...] Repositor Repositor + Repositor ++" at bounding box center [1014, 133] width 1056 height 18
select select "82"
click at [486, 124] on select "[Selecione...] Repositor Repositor + Repositor ++" at bounding box center [1014, 133] width 1056 height 18
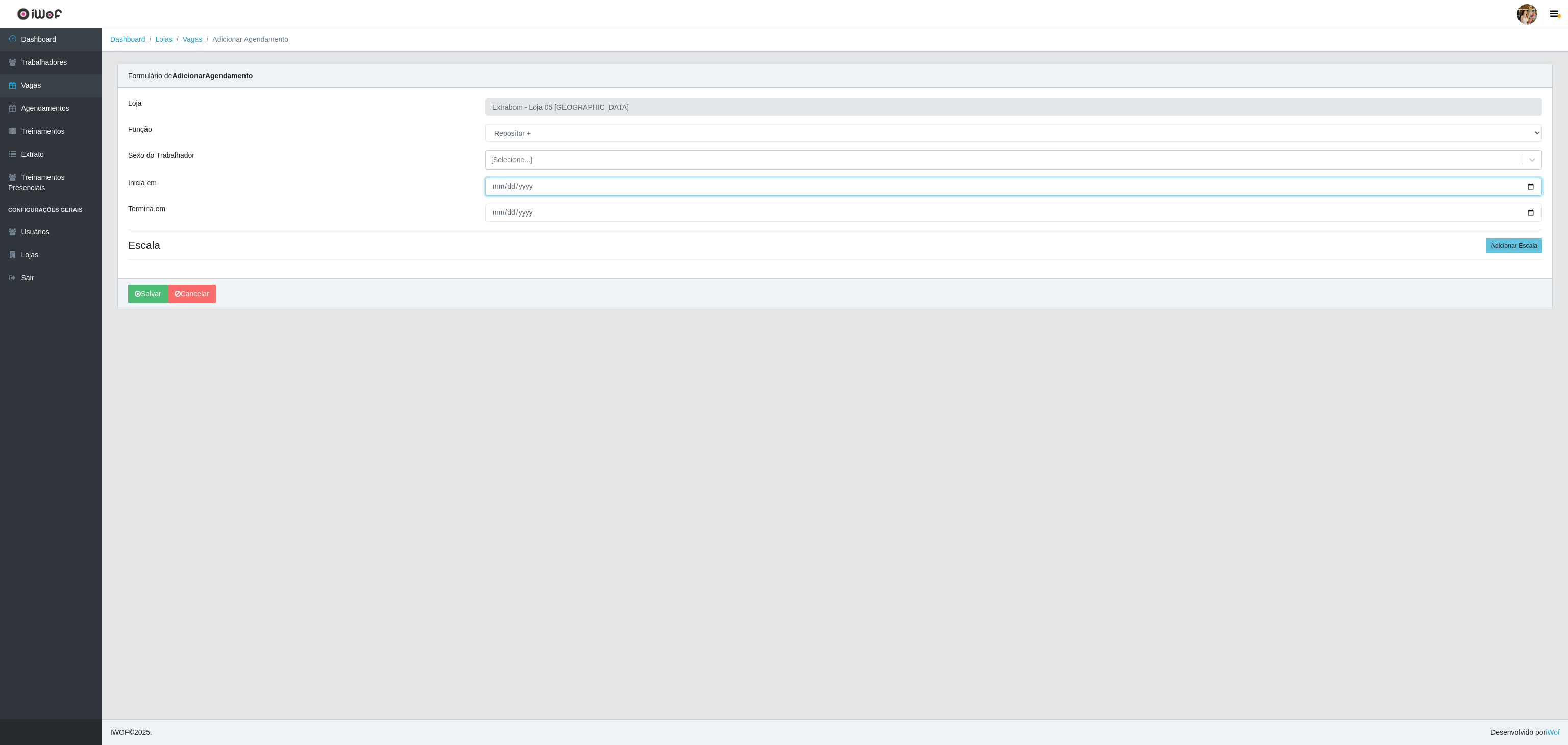
click at [500, 187] on input "Inicia em" at bounding box center [1014, 187] width 1056 height 18
type input "[DATE]"
click at [496, 211] on input "Termina em" at bounding box center [1014, 213] width 1056 height 18
type input "[DATE]"
click at [1503, 239] on div "Loja Extrabom - Loja 05 [GEOGRAPHIC_DATA] Função [Selecione...] Repositor Repos…" at bounding box center [835, 183] width 1434 height 191
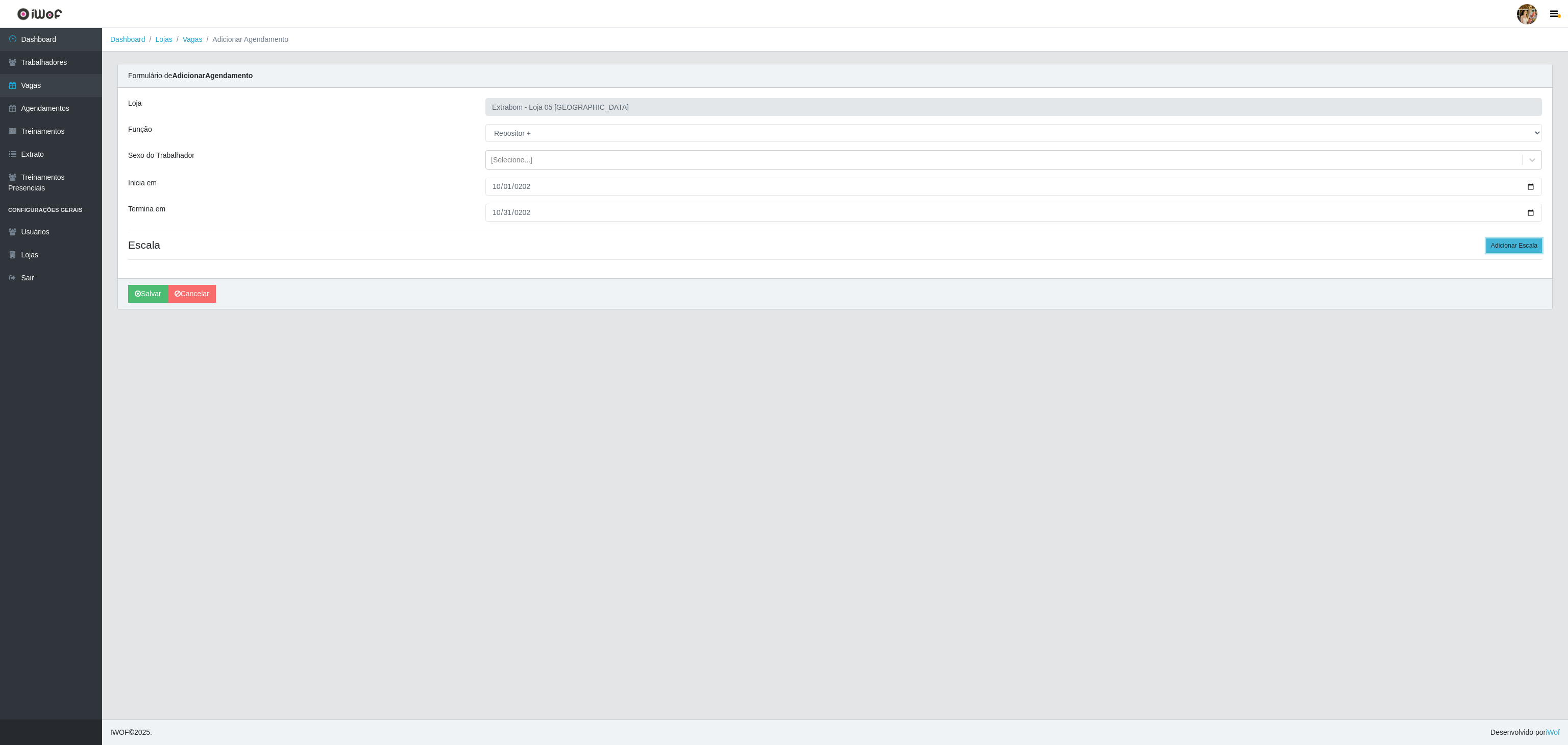
click at [1499, 243] on button "Adicionar Escala" at bounding box center [1514, 246] width 56 height 14
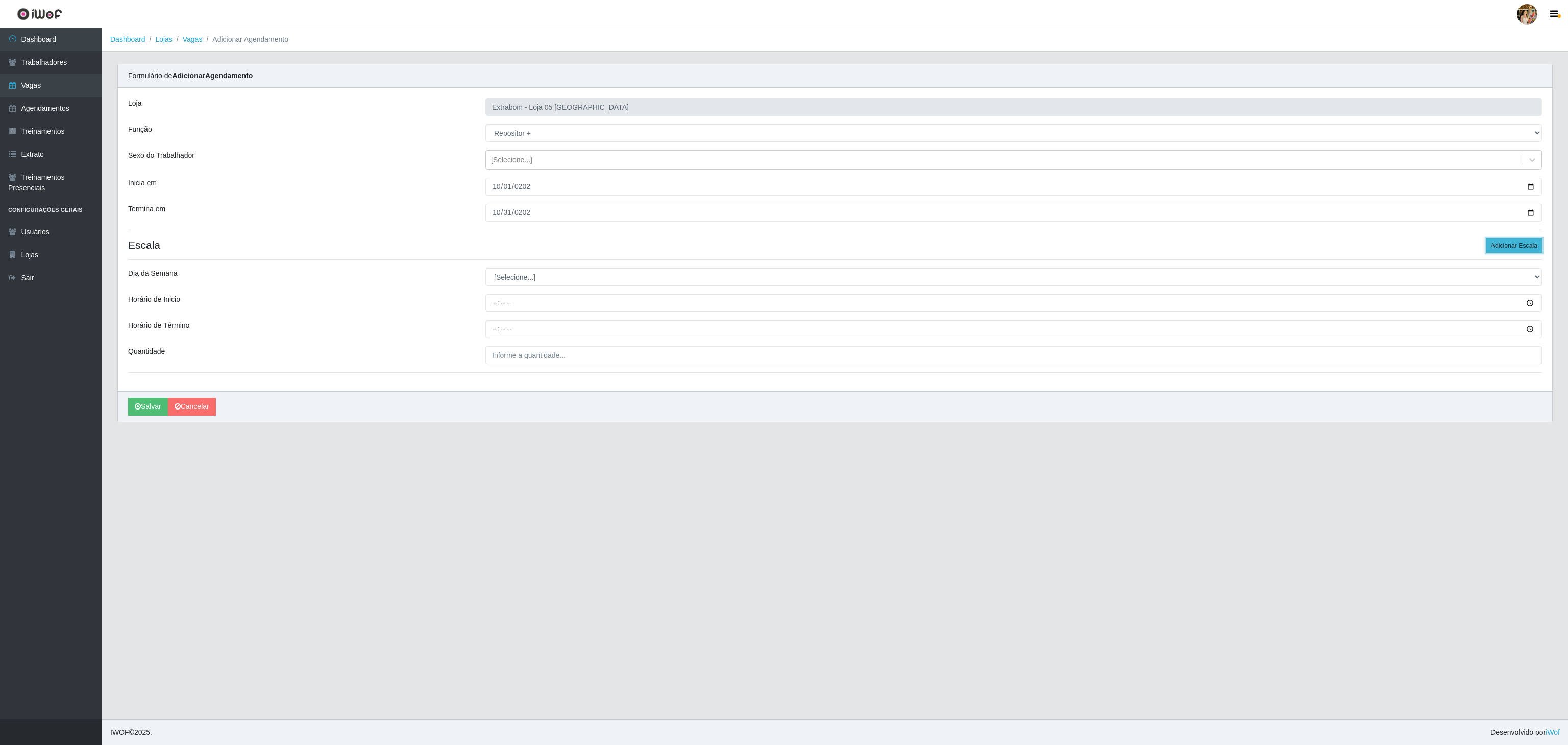
click at [1499, 243] on button "Adicionar Escala" at bounding box center [1514, 246] width 56 height 14
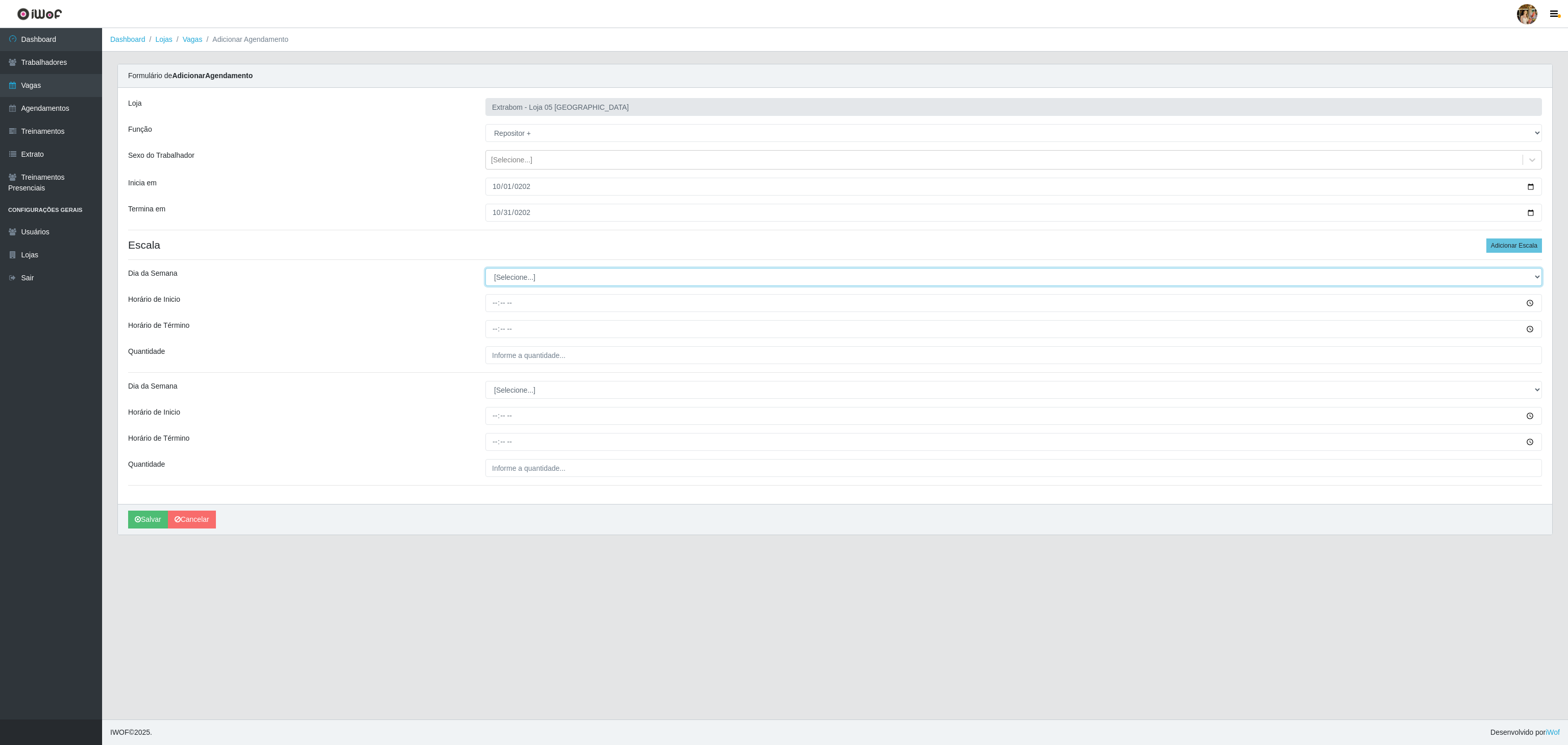
click at [527, 286] on select "[Selecione...] Segunda Terça Quarta Quinta Sexta Sábado Domingo" at bounding box center [1014, 276] width 1056 height 18
select select "6"
click at [486, 270] on select "[Selecione...] Segunda Terça Quarta Quinta Sexta Sábado Domingo" at bounding box center [1014, 276] width 1056 height 18
click at [505, 383] on select "[Selecione...] Segunda Terça Quarta Quinta Sexta Sábado Domingo" at bounding box center [1014, 390] width 1056 height 18
select select "6"
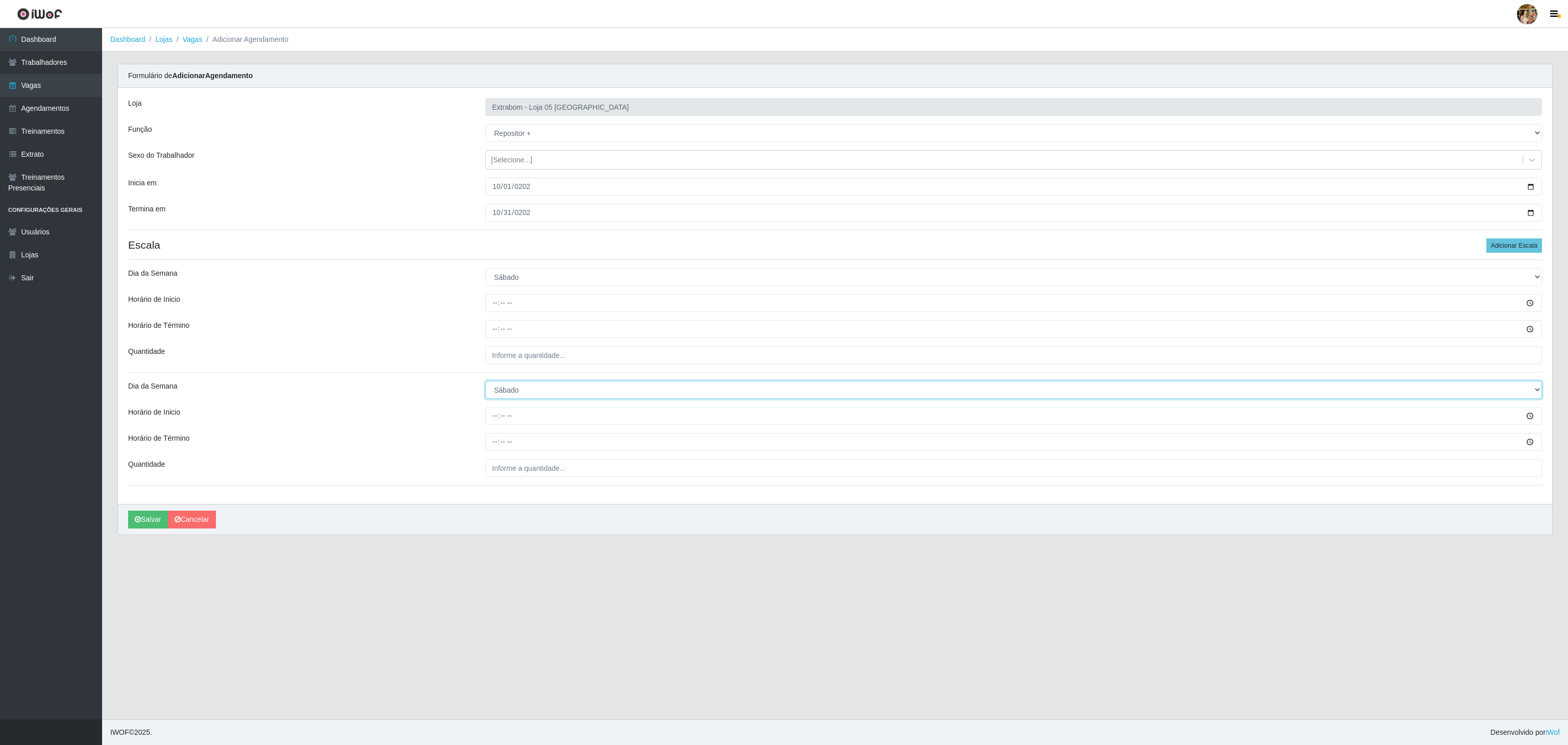
click at [486, 384] on select "[Selecione...] Segunda Terça Quarta Quinta Sexta Sábado Domingo" at bounding box center [1014, 390] width 1056 height 18
click at [488, 290] on div "Loja Extrabom - Loja 05 [GEOGRAPHIC_DATA] Função [Selecione...] Repositor Repos…" at bounding box center [835, 296] width 1434 height 416
click at [494, 302] on input "Horário de Inicio" at bounding box center [1014, 303] width 1056 height 18
type input "08:00"
click at [503, 328] on input "Horário de Término" at bounding box center [1014, 329] width 1056 height 18
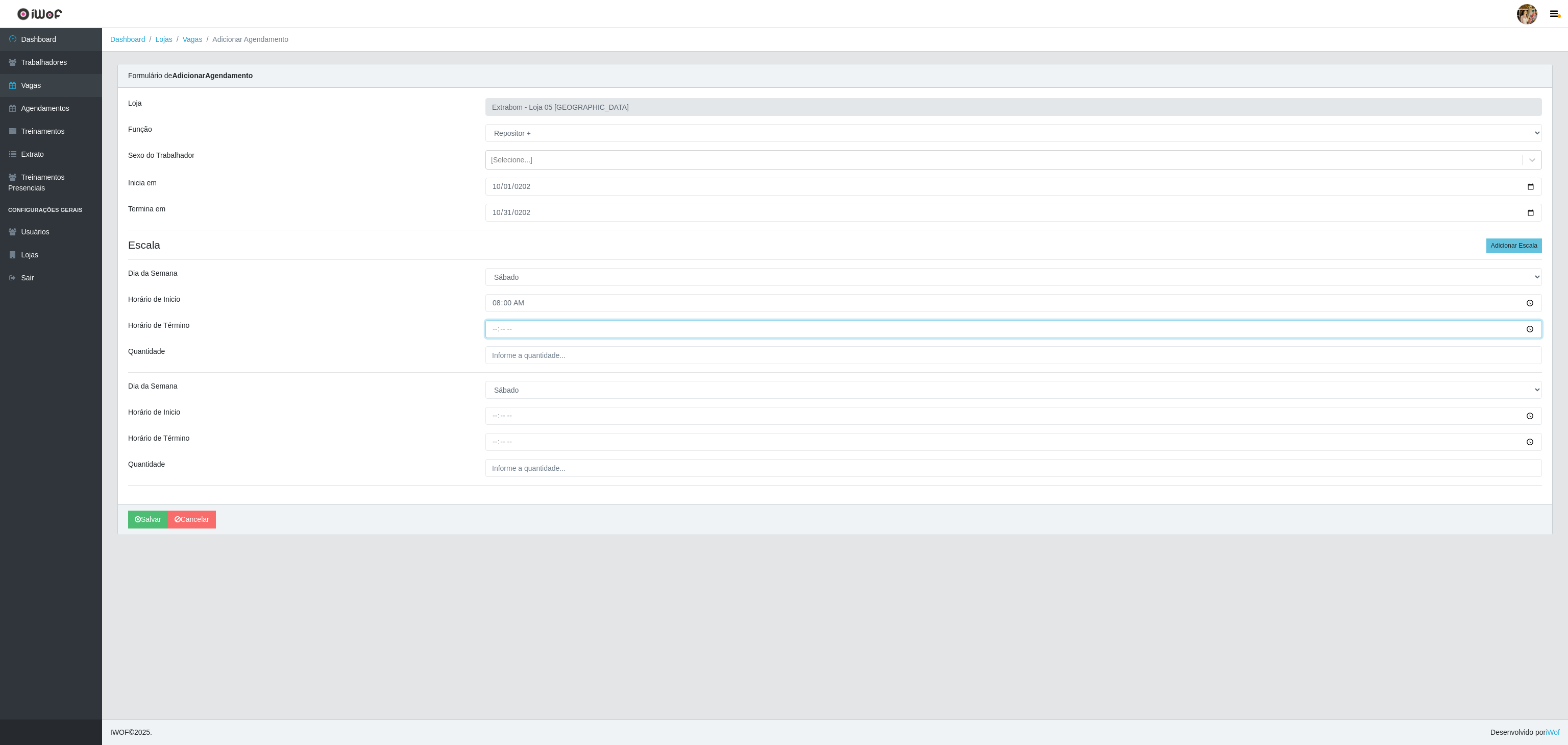
click at [499, 328] on input "Horário de Término" at bounding box center [1014, 329] width 1056 height 18
click at [490, 330] on input "Horário de Término" at bounding box center [1014, 329] width 1056 height 18
click at [501, 333] on input "Horário de Término" at bounding box center [1014, 329] width 1056 height 18
click at [498, 332] on input "Horário de Término" at bounding box center [1014, 329] width 1056 height 18
type input "14:00"
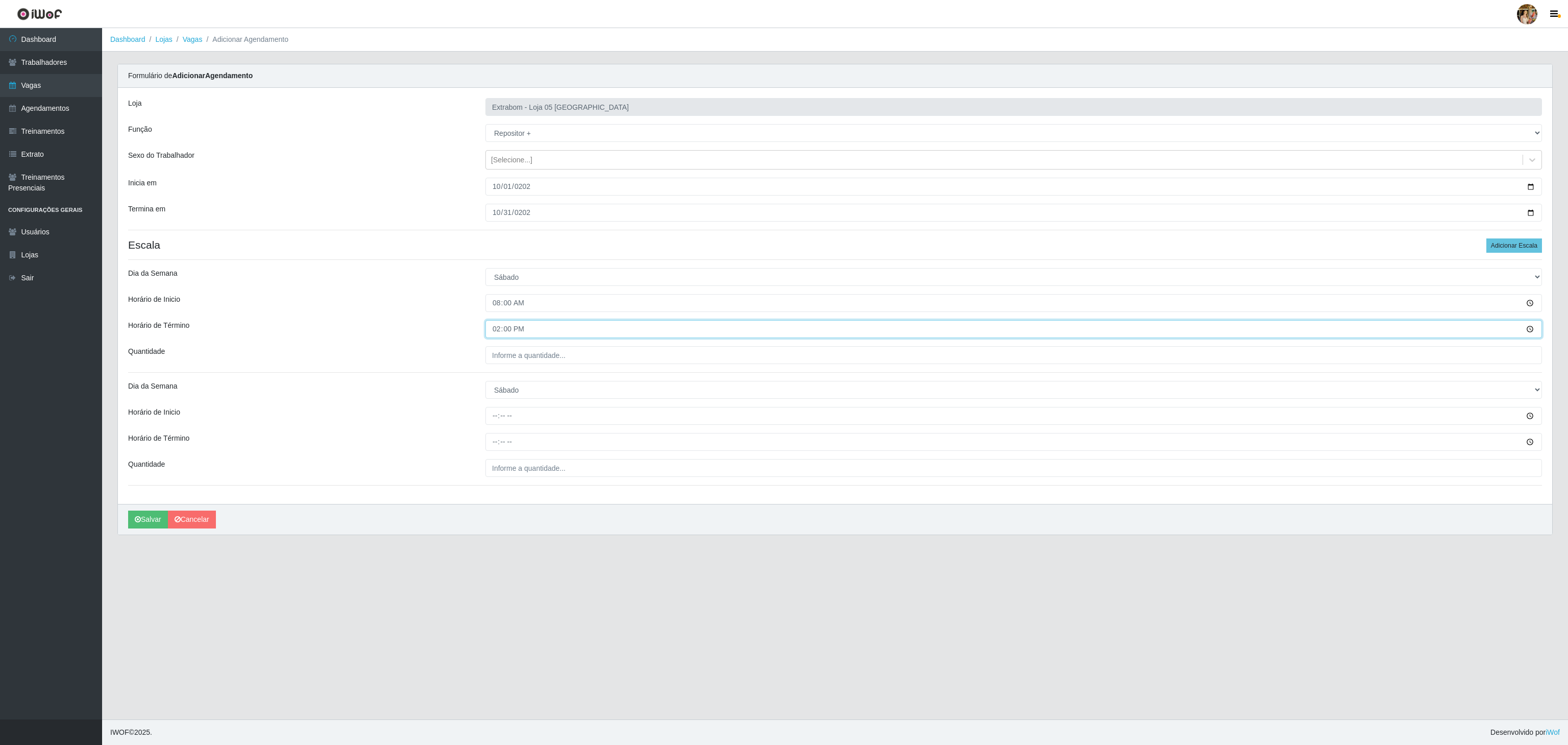
click at [519, 338] on input "14:00" at bounding box center [1014, 329] width 1056 height 18
click at [520, 344] on div "Loja Extrabom - Loja 05 [GEOGRAPHIC_DATA] Função [Selecione...] Repositor Repos…" at bounding box center [835, 296] width 1434 height 416
click at [520, 350] on input "___" at bounding box center [1014, 355] width 1056 height 18
type input "4__"
click at [515, 391] on select "[Selecione...] Segunda Terça Quarta Quinta Sexta Sábado Domingo" at bounding box center [1014, 390] width 1056 height 18
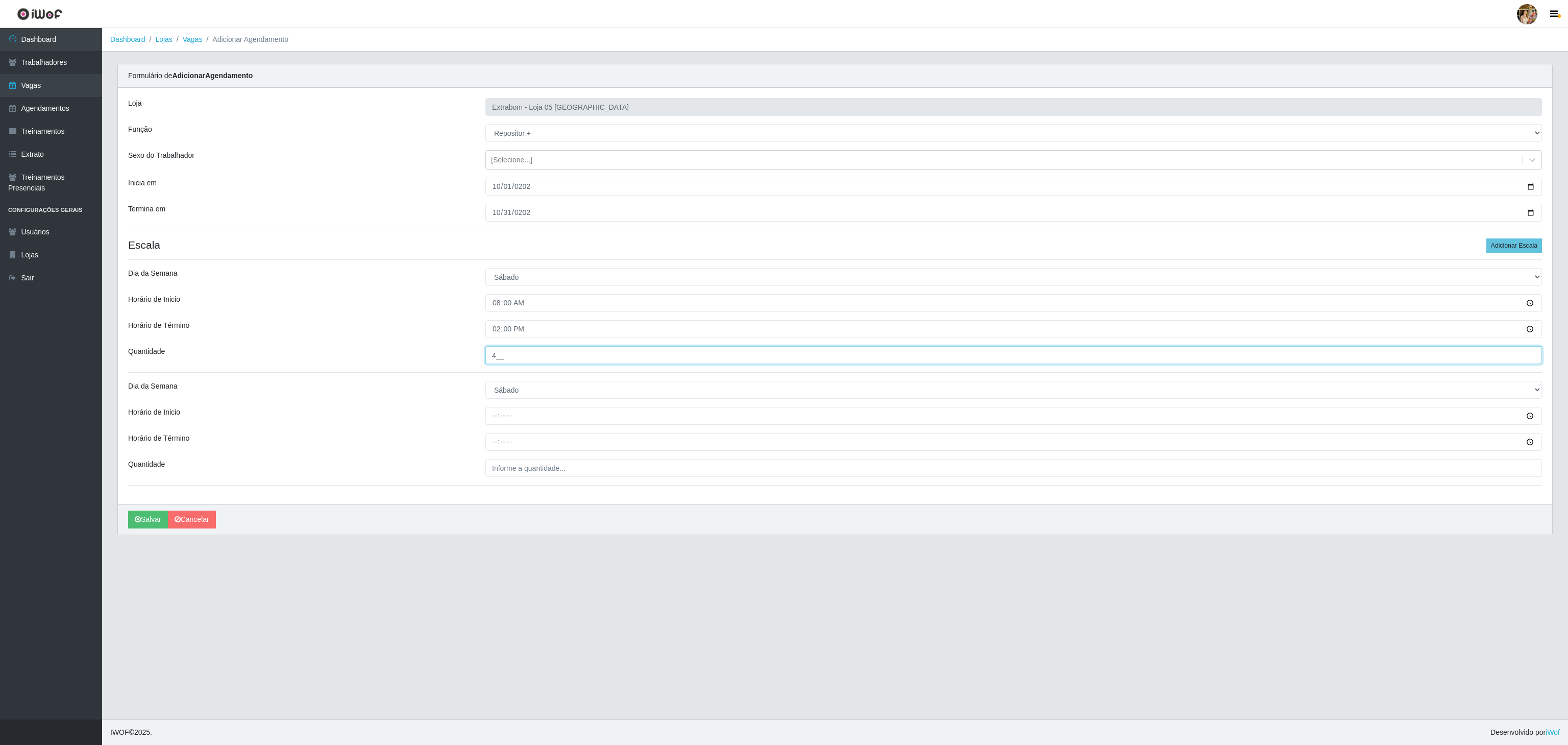
click at [501, 364] on input "4__" at bounding box center [1014, 355] width 1056 height 18
click at [496, 424] on input "Horário de Inicio" at bounding box center [1014, 416] width 1056 height 18
type input "14:00"
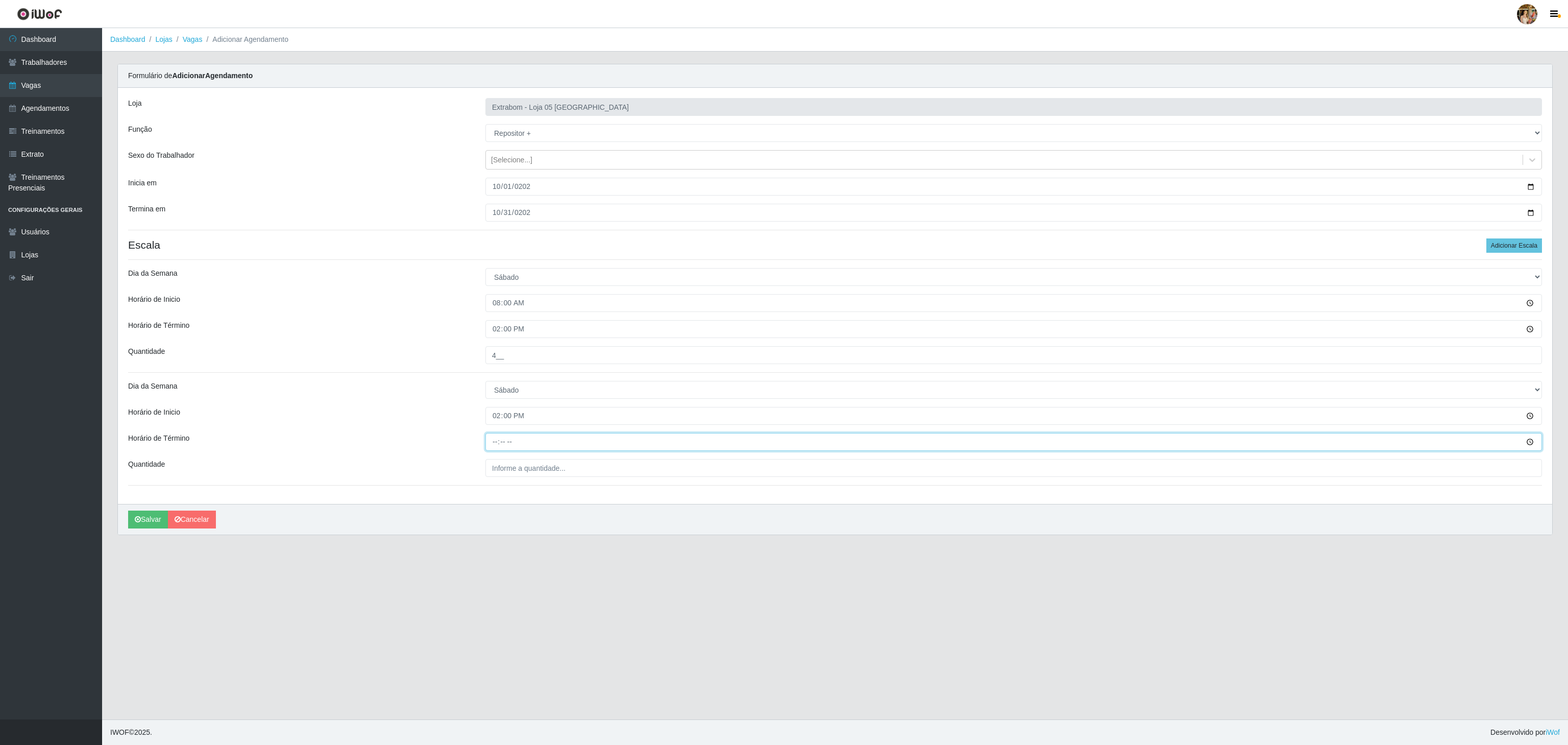
click at [490, 443] on input "Horário de Término" at bounding box center [1014, 442] width 1056 height 18
type input "20:00"
click at [523, 472] on input "___" at bounding box center [1014, 468] width 1056 height 18
type input "2__"
click at [140, 517] on button "Salvar" at bounding box center [148, 519] width 40 height 18
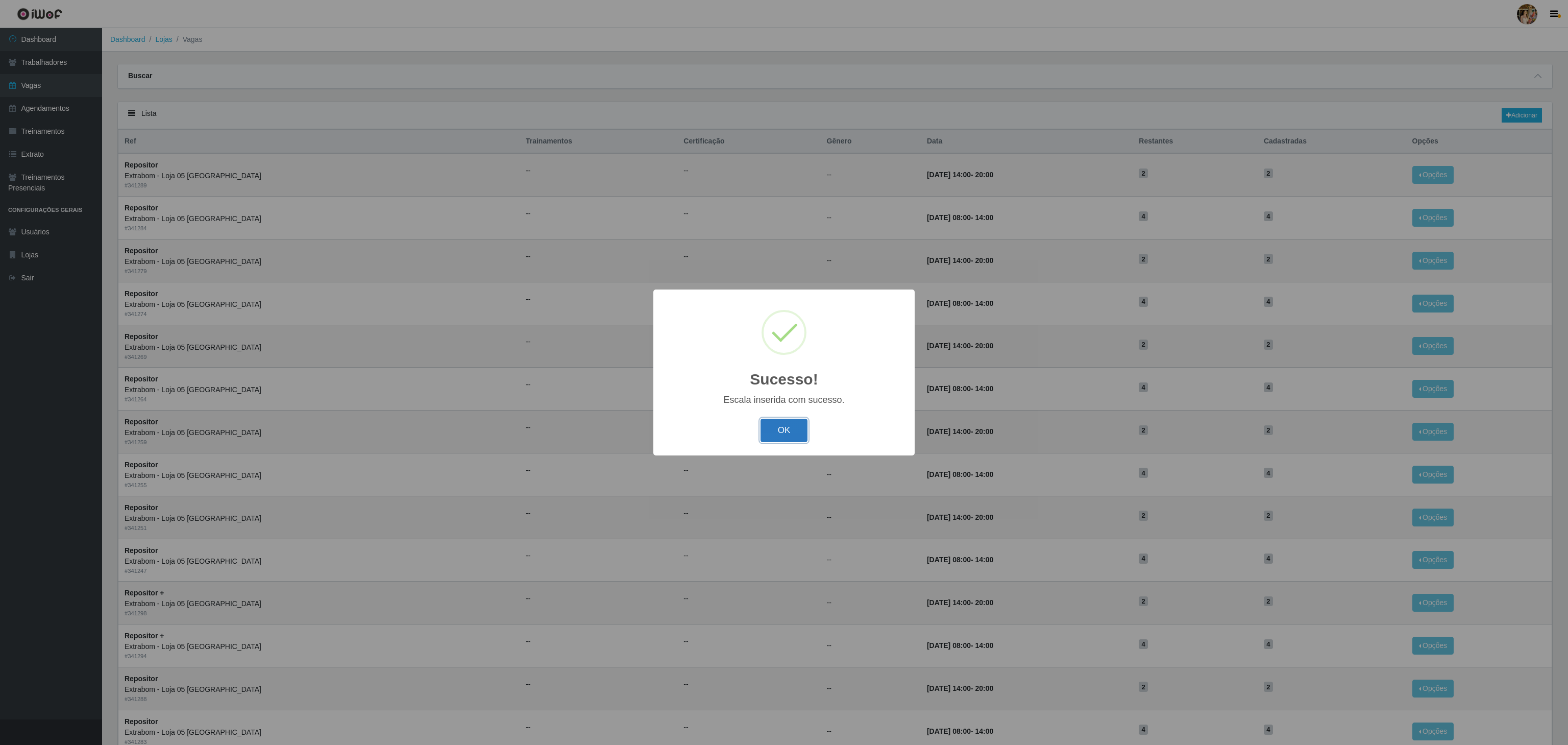
click at [789, 437] on button "OK" at bounding box center [784, 431] width 47 height 24
